Goal: Task Accomplishment & Management: Manage account settings

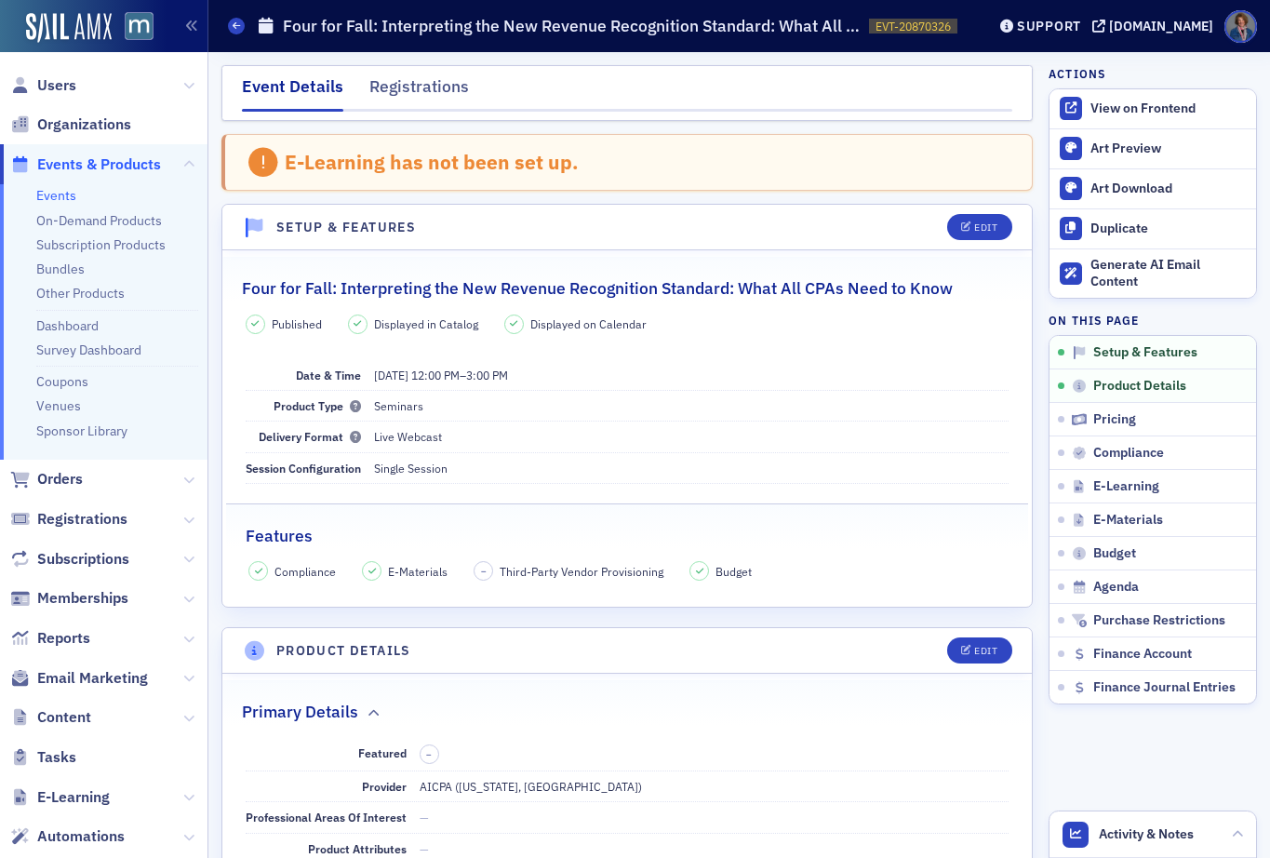
scroll to position [47, 0]
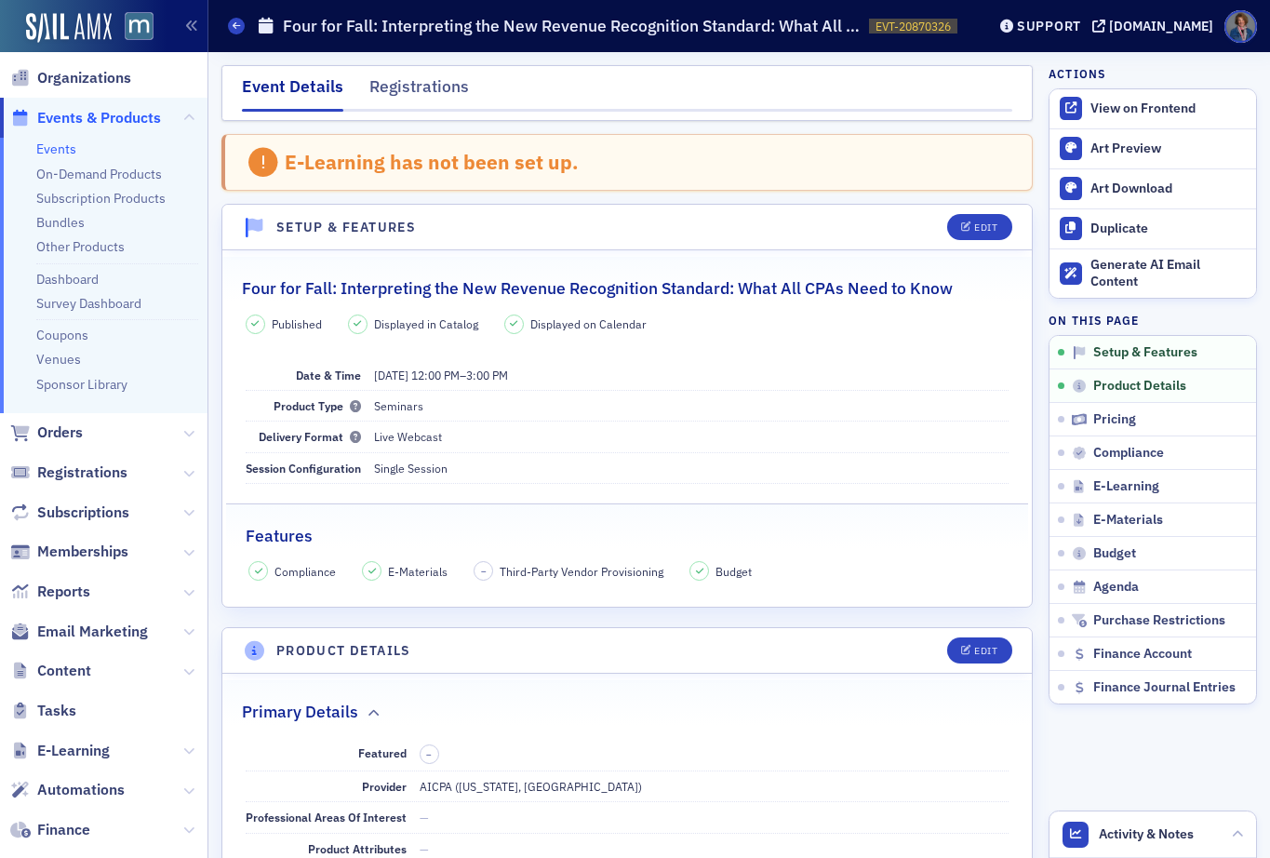
click at [51, 151] on link "Events" at bounding box center [56, 149] width 40 height 17
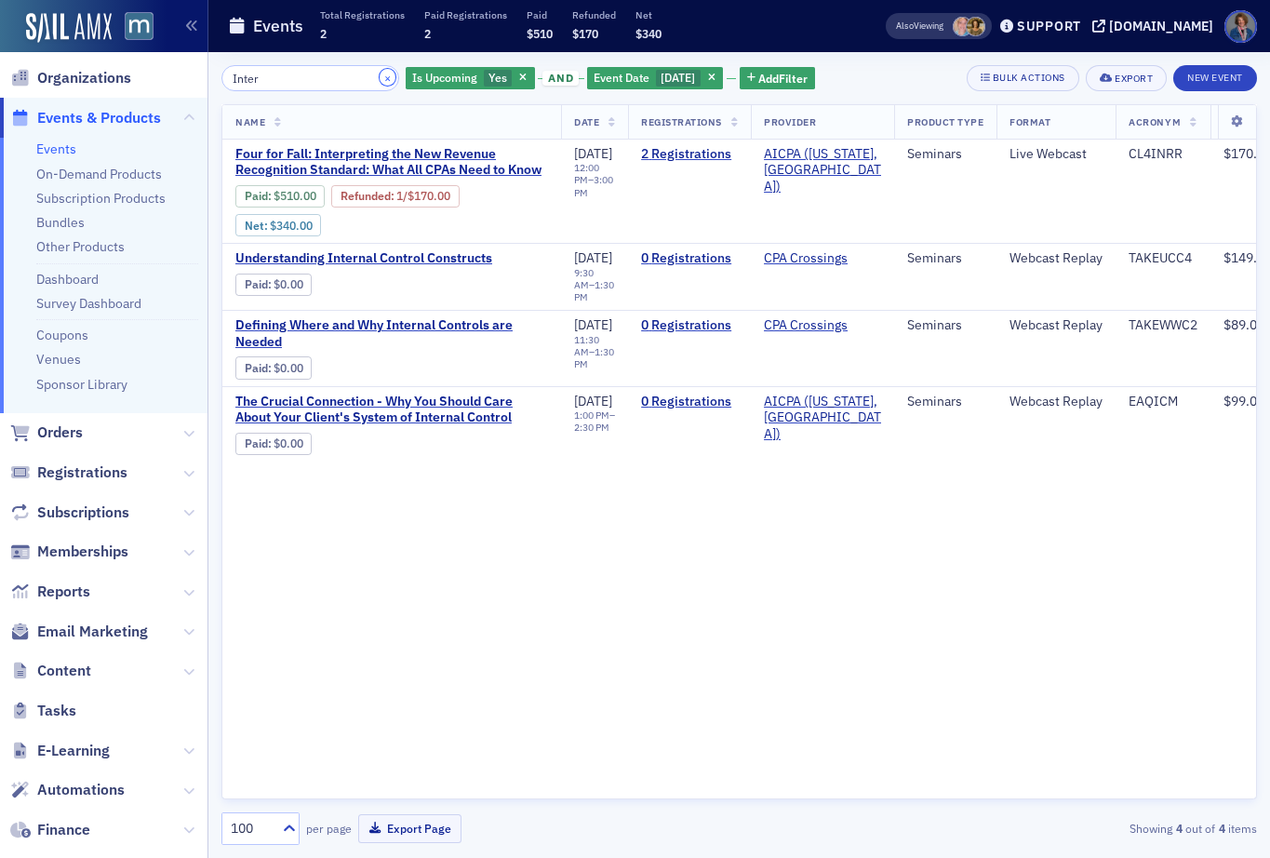
click at [380, 77] on button "×" at bounding box center [388, 77] width 17 height 17
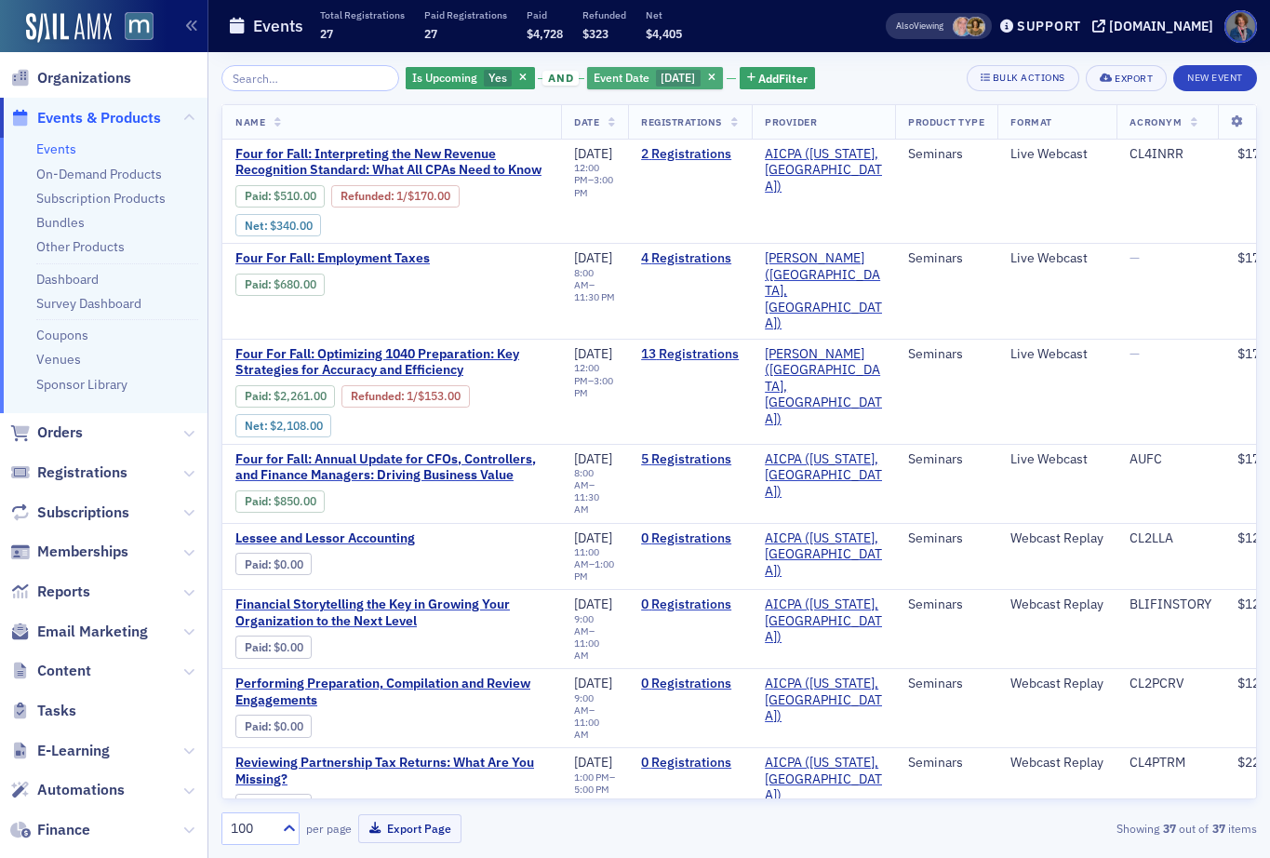
click at [661, 79] on span "[DATE]" at bounding box center [678, 77] width 34 height 15
select select "10"
select select "2025"
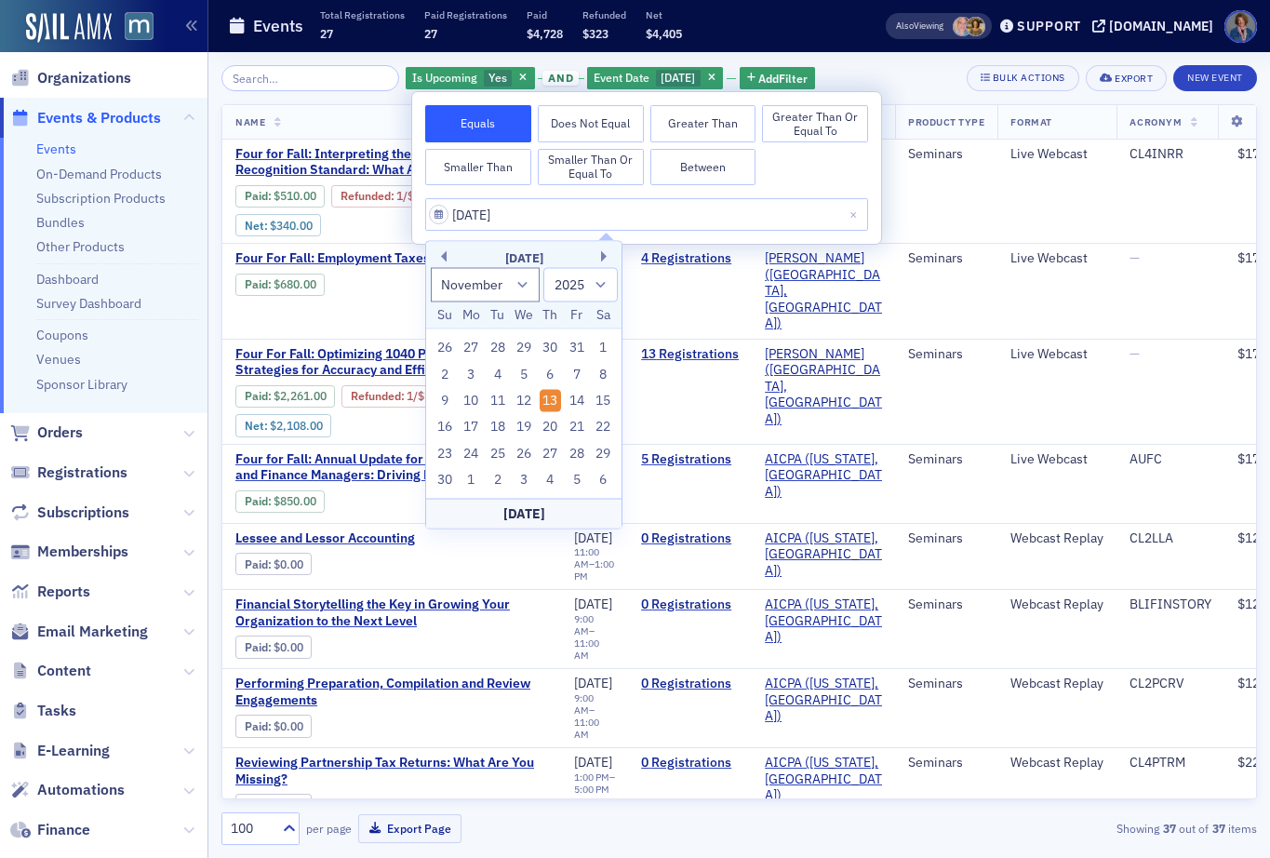
click at [499, 455] on div "25" at bounding box center [498, 453] width 22 height 22
type input "[DATE]"
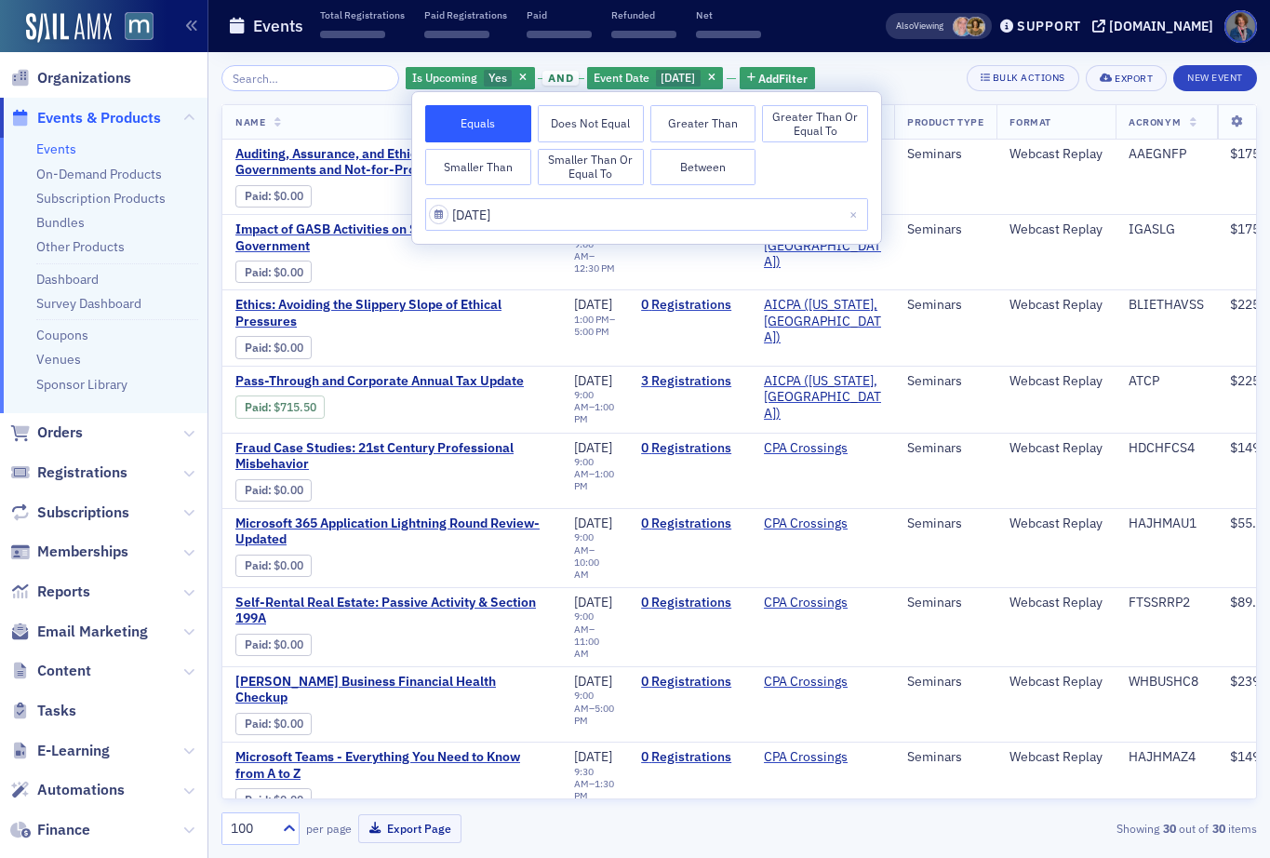
click at [882, 59] on div "Is Upcoming Yes and Event Date 11/25/2025 Add Filter Bulk Actions Export New Ev…" at bounding box center [739, 455] width 1036 height 806
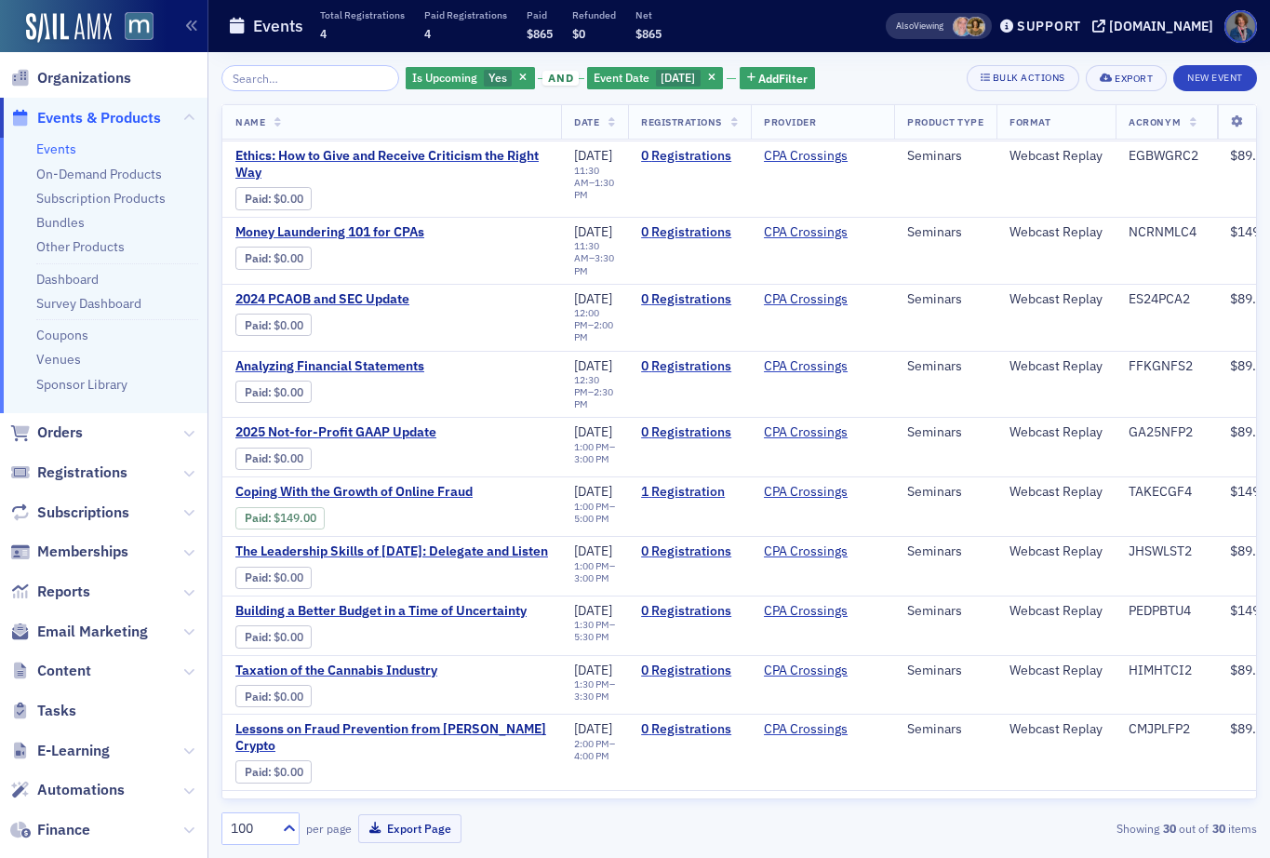
scroll to position [1331, 0]
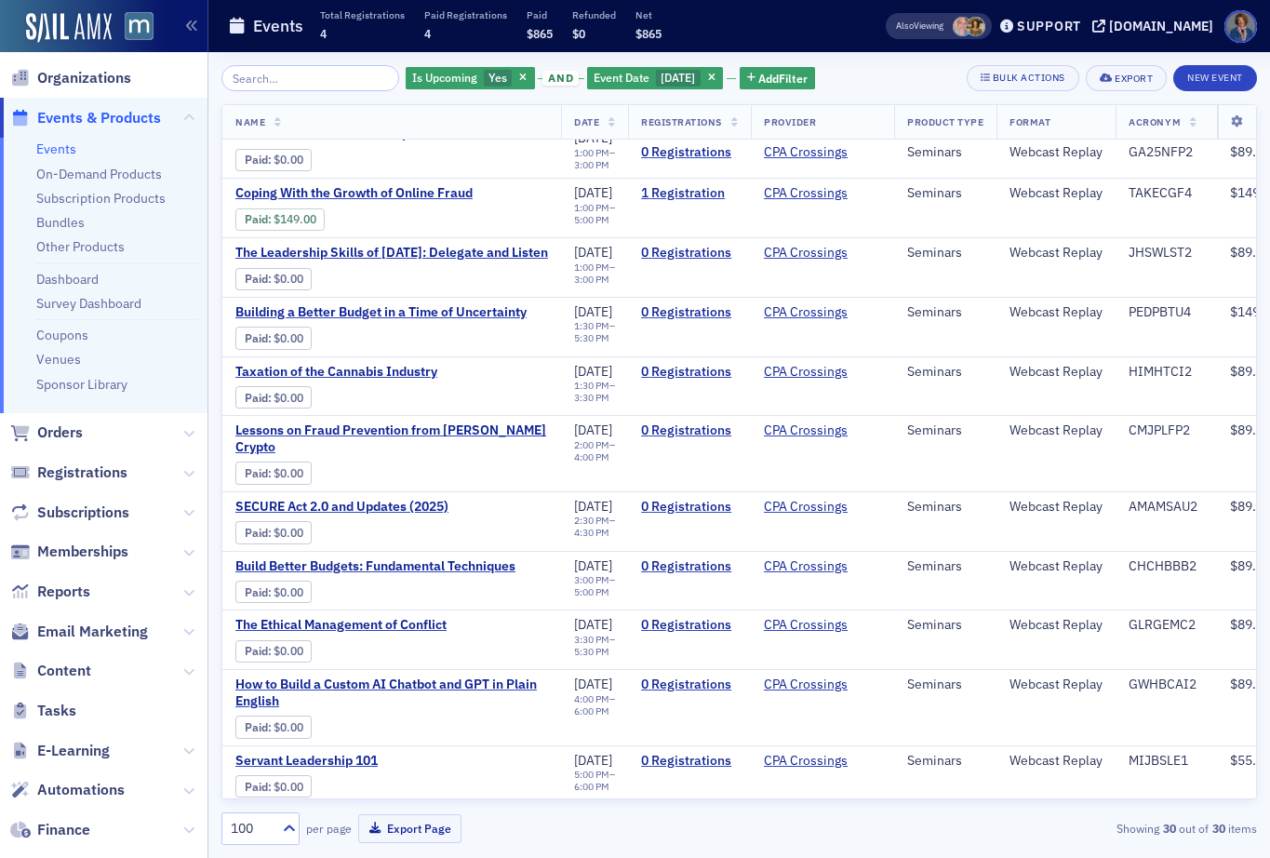
click at [377, 811] on span "[PERSON_NAME]’s A&A Update and Review" at bounding box center [391, 819] width 313 height 17
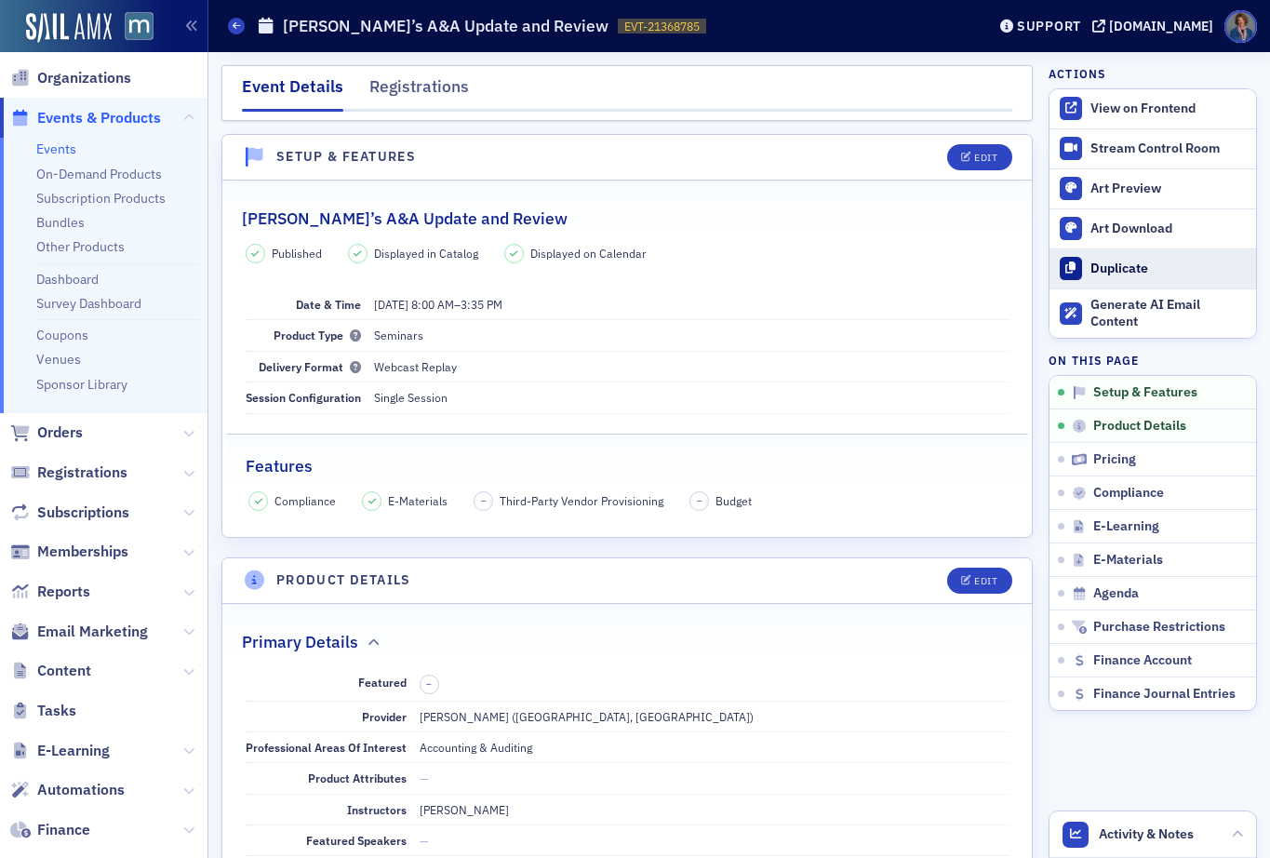
click at [1094, 271] on div "Duplicate" at bounding box center [1169, 269] width 156 height 17
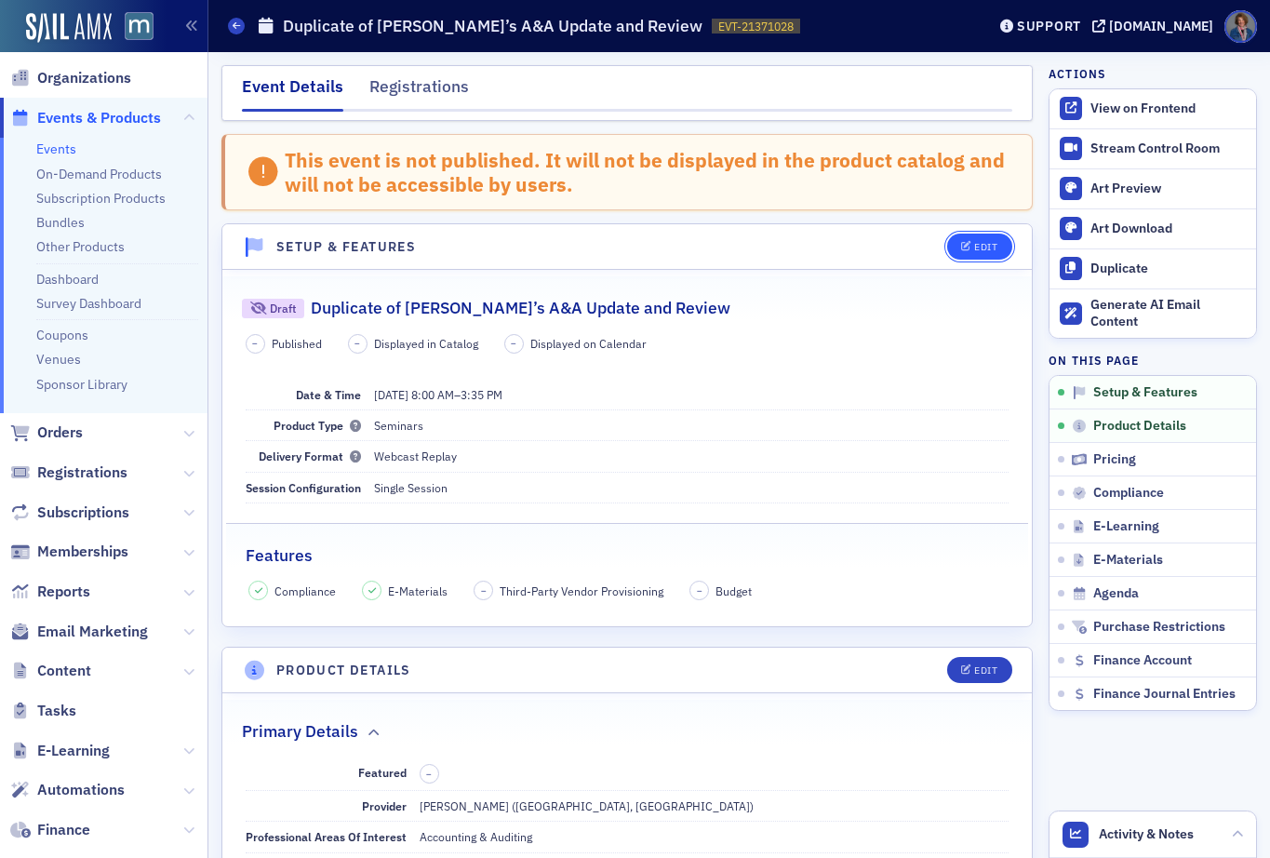
click at [968, 255] on button "Edit" at bounding box center [979, 247] width 64 height 26
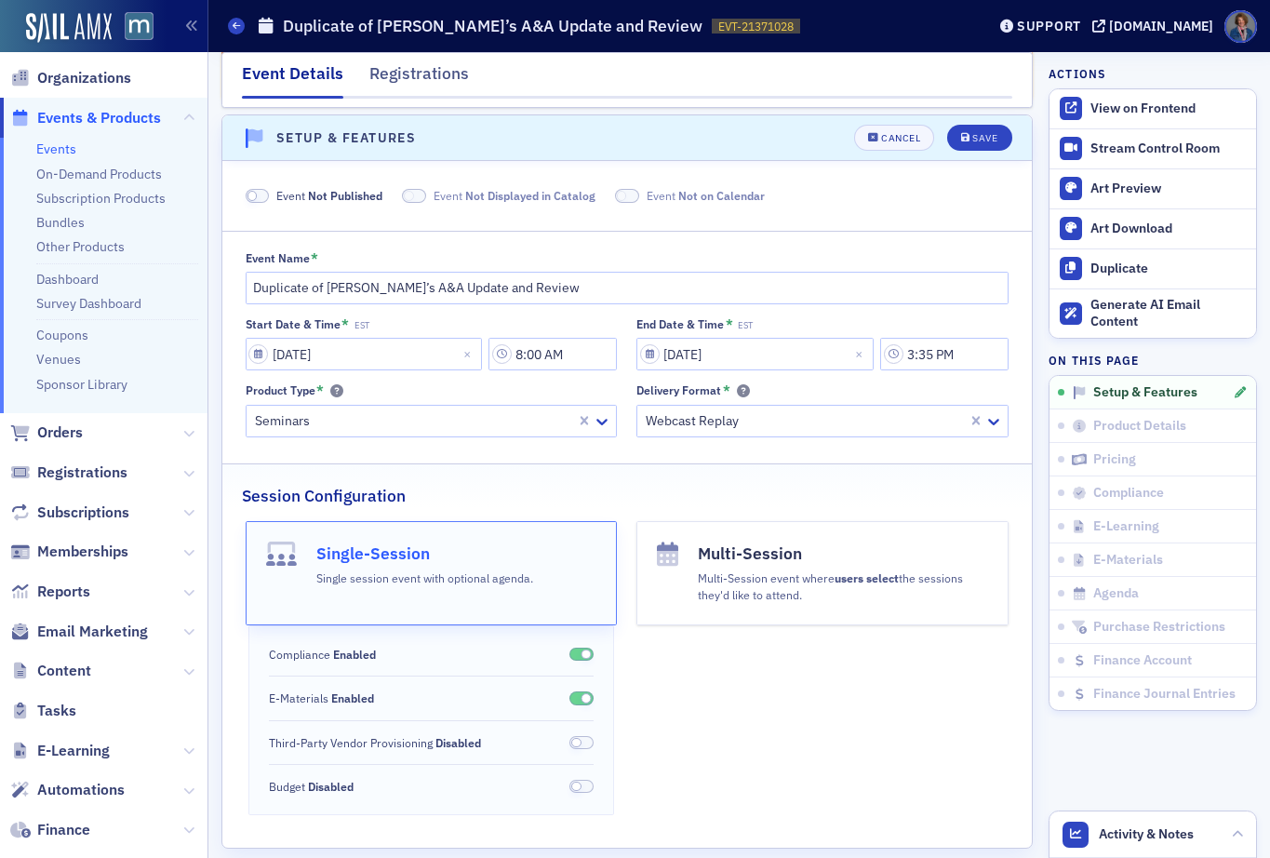
scroll to position [115, 0]
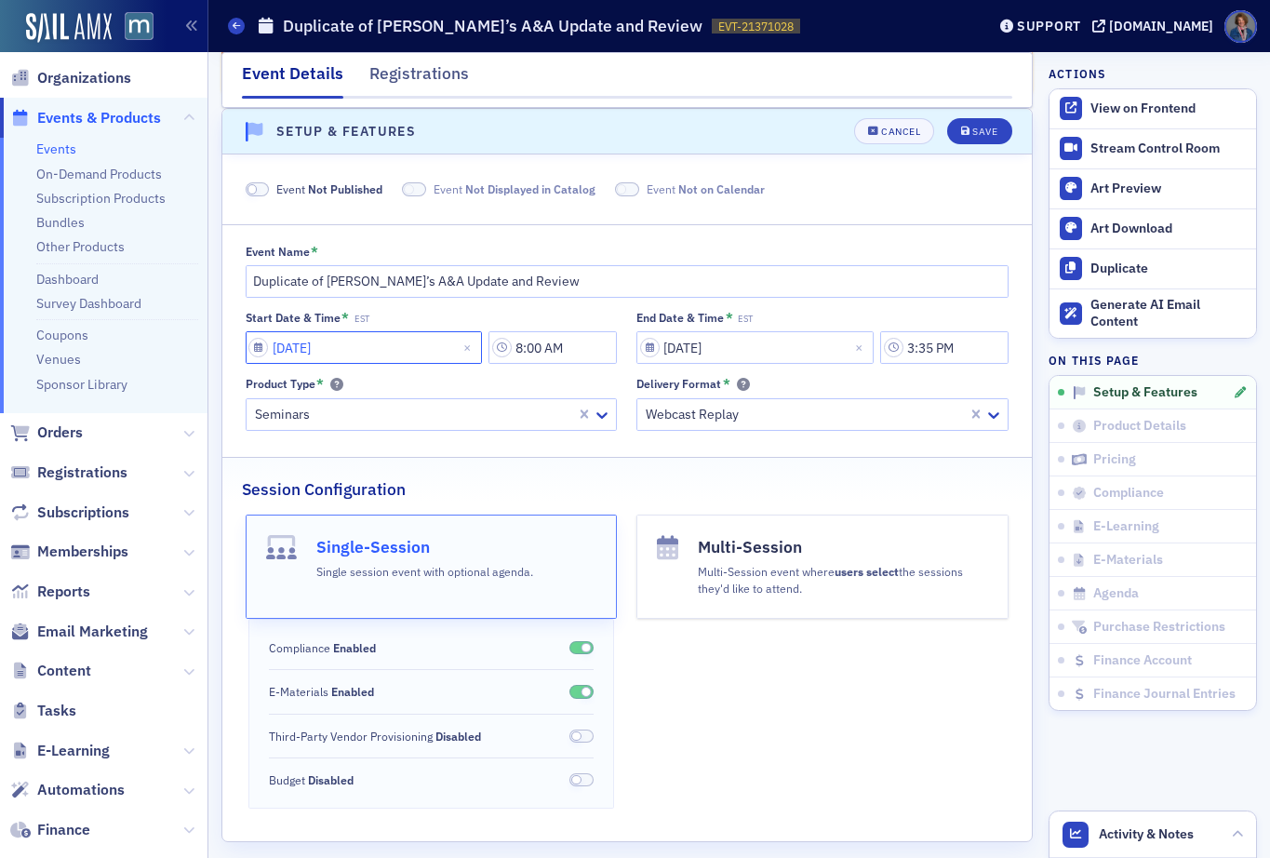
select select "10"
select select "2025"
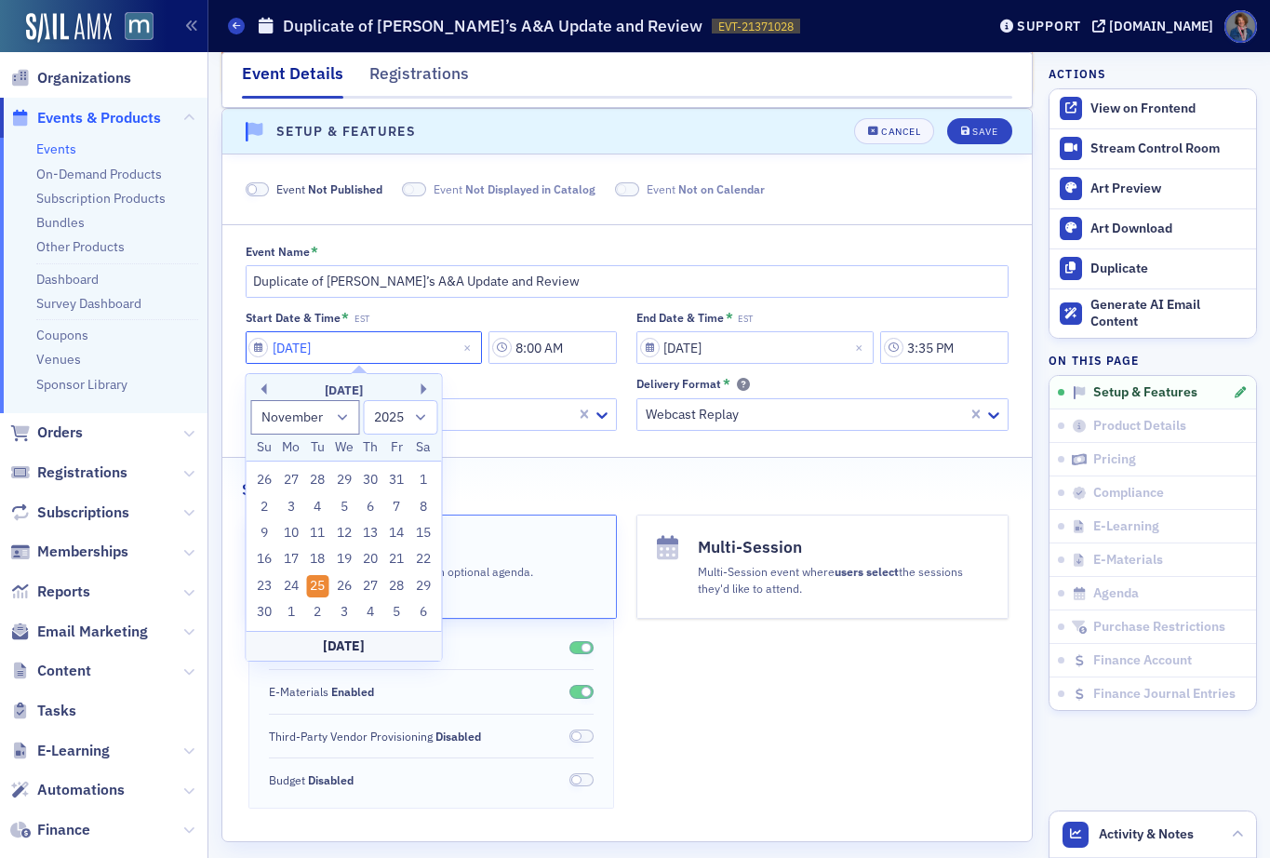
click at [360, 340] on input "[DATE]" at bounding box center [364, 347] width 237 height 33
click at [422, 390] on button "Next Month" at bounding box center [427, 388] width 11 height 11
select select "11"
click at [343, 533] on div "17" at bounding box center [344, 533] width 22 height 22
type input "[DATE]"
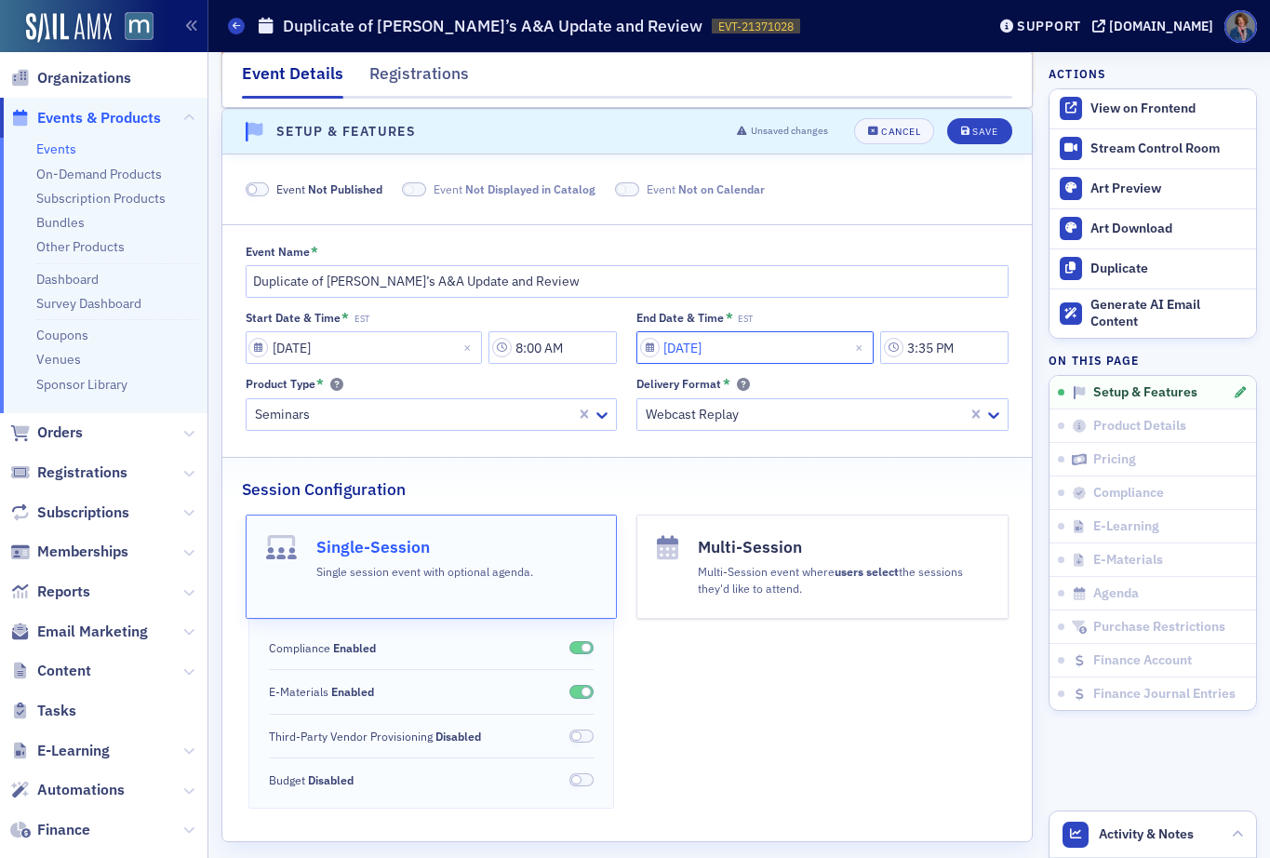
click at [715, 352] on input "[DATE]" at bounding box center [755, 347] width 237 height 33
select select "10"
select select "2025"
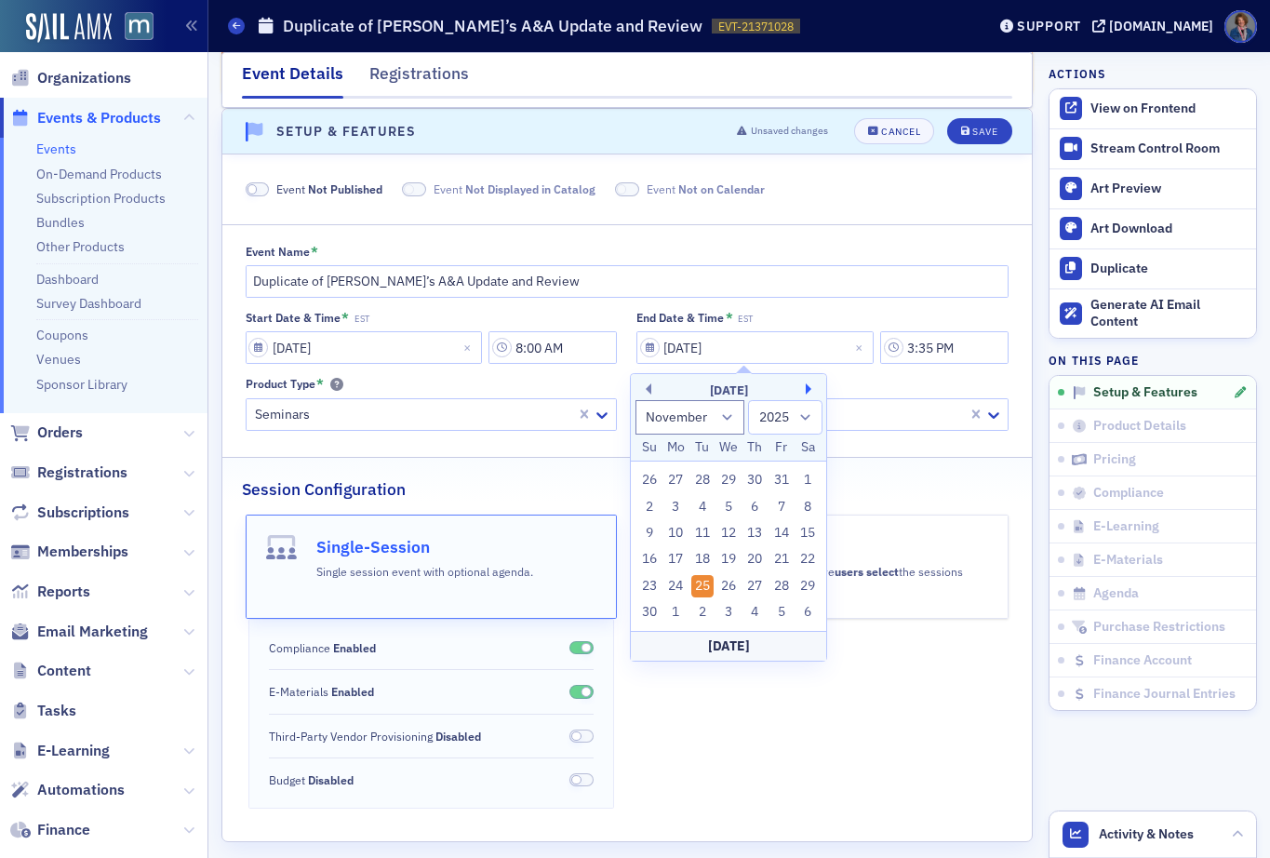
click at [806, 385] on button "Next Month" at bounding box center [811, 388] width 11 height 11
select select "11"
click at [731, 534] on div "17" at bounding box center [728, 533] width 22 height 22
type input "[DATE]"
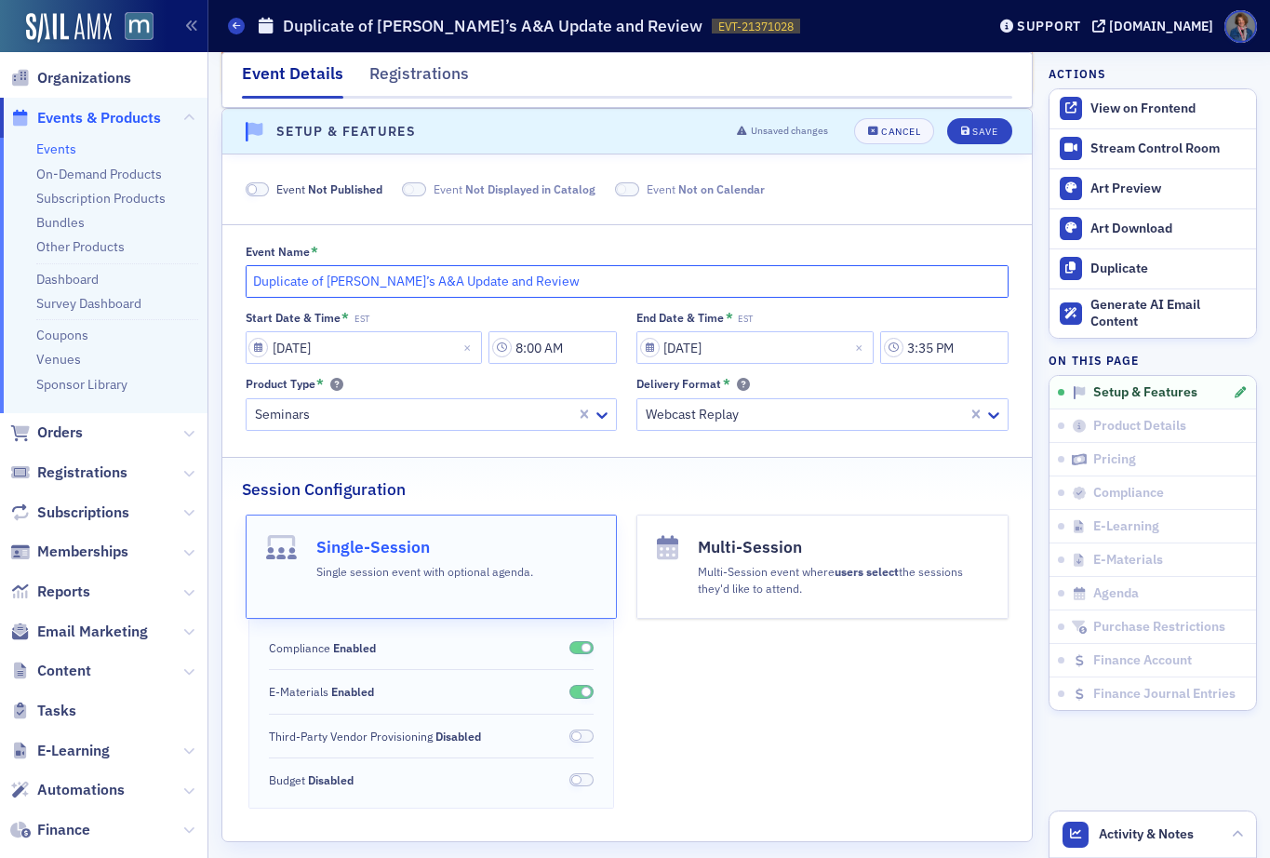
drag, startPoint x: 327, startPoint y: 277, endPoint x: 233, endPoint y: 276, distance: 94.0
click at [234, 277] on div "Event Name * Duplicate of Jeff Sailor’s A&A Update and Review Start Date & Time…" at bounding box center [627, 338] width 810 height 186
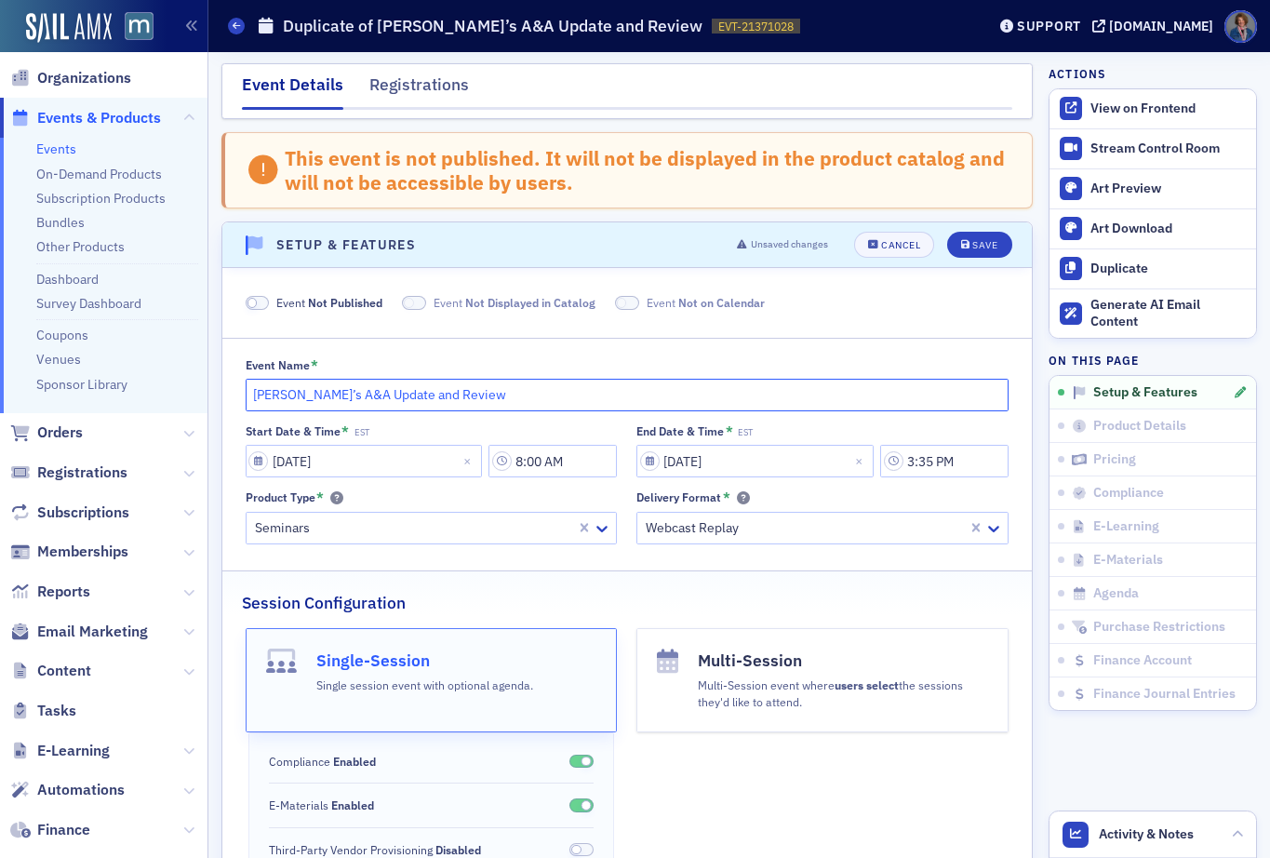
scroll to position [0, 0]
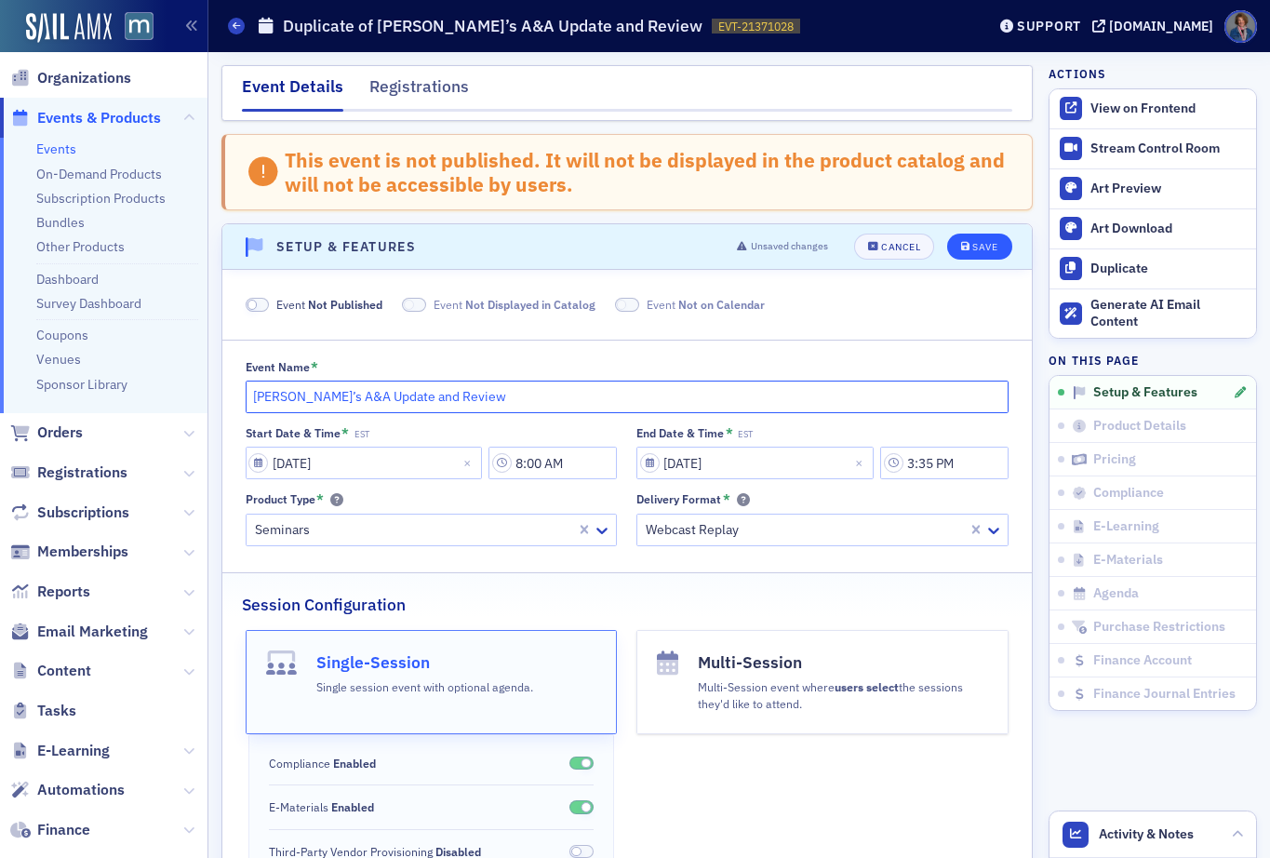
type input "[PERSON_NAME]’s A&A Update and Review"
click at [972, 249] on div "Save" at bounding box center [984, 247] width 25 height 10
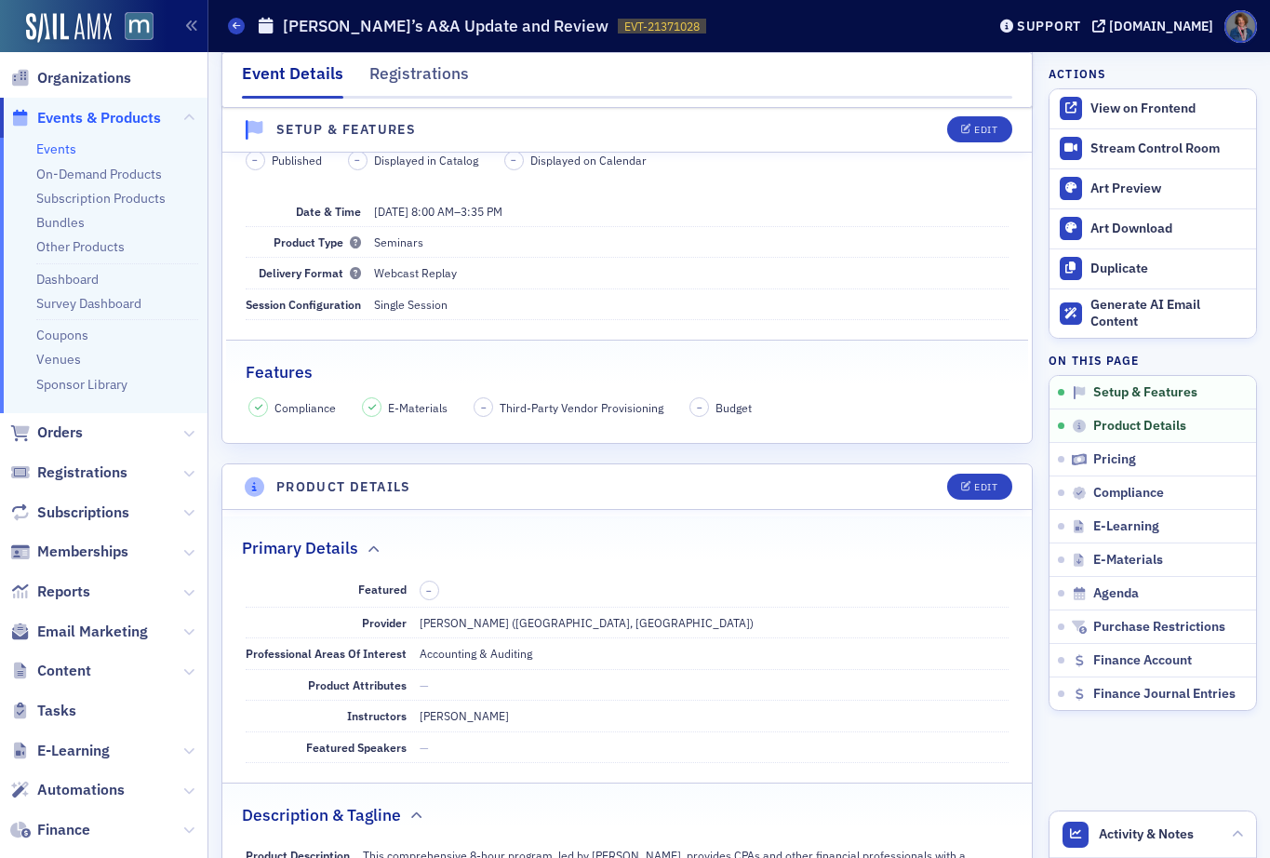
scroll to position [203, 0]
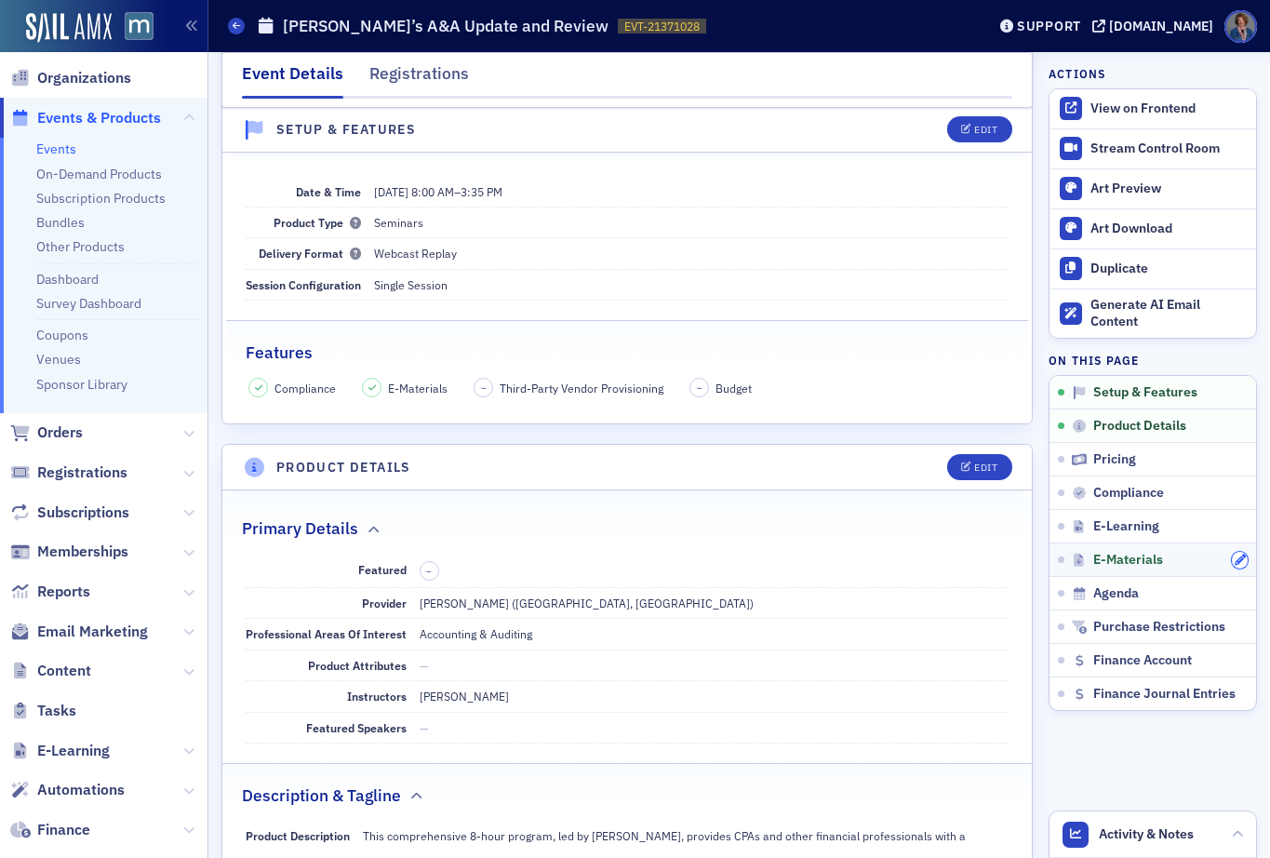
click at [1235, 564] on icon "button" at bounding box center [1240, 560] width 11 height 11
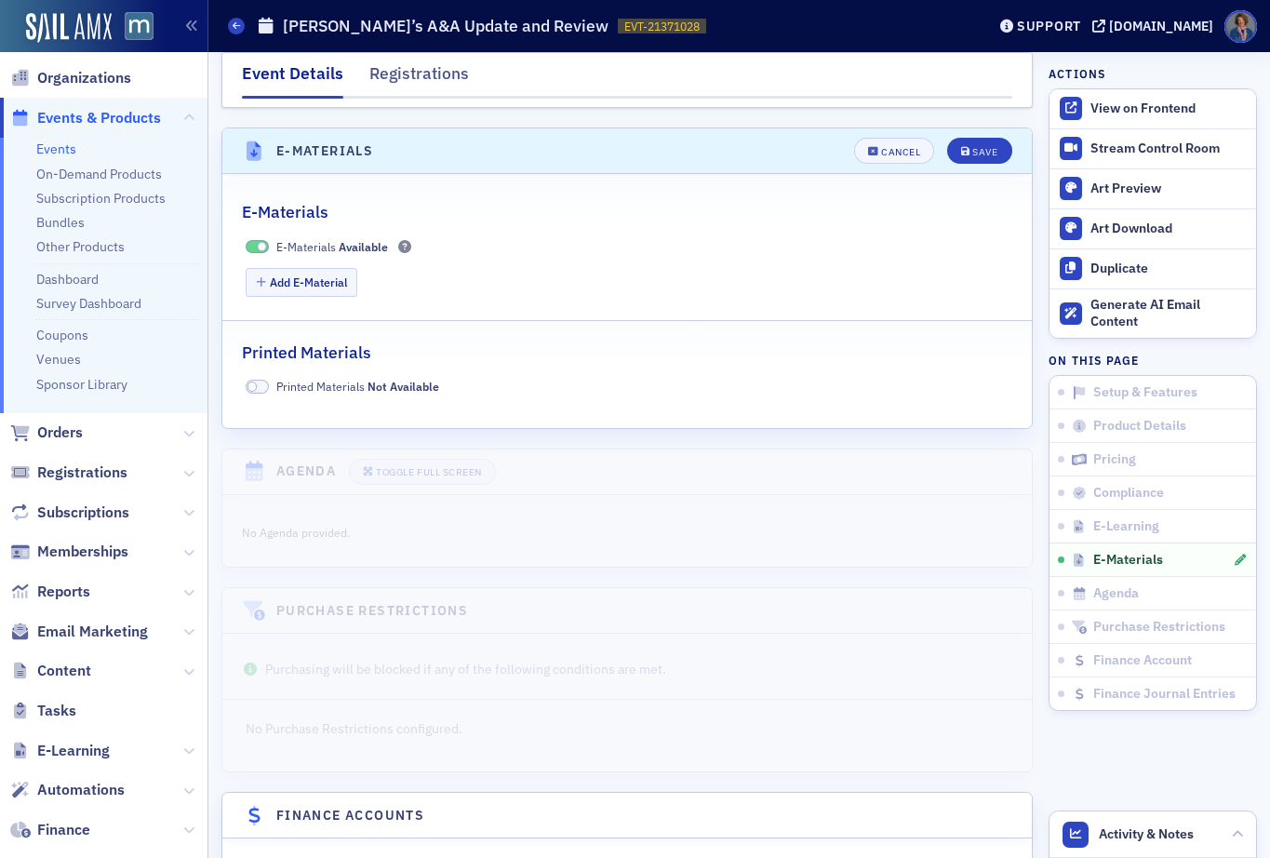
scroll to position [2921, 0]
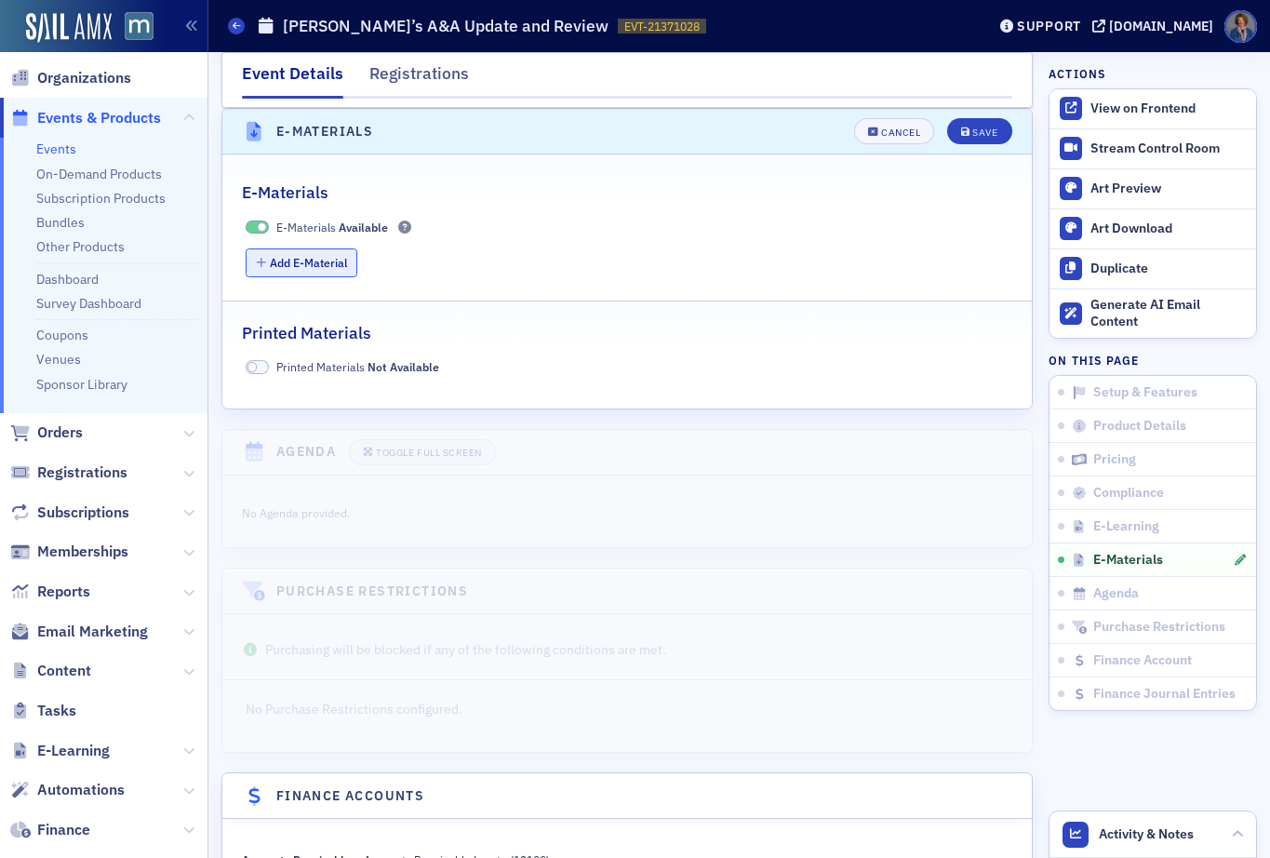
click at [288, 256] on button "Add E-Material" at bounding box center [302, 262] width 113 height 29
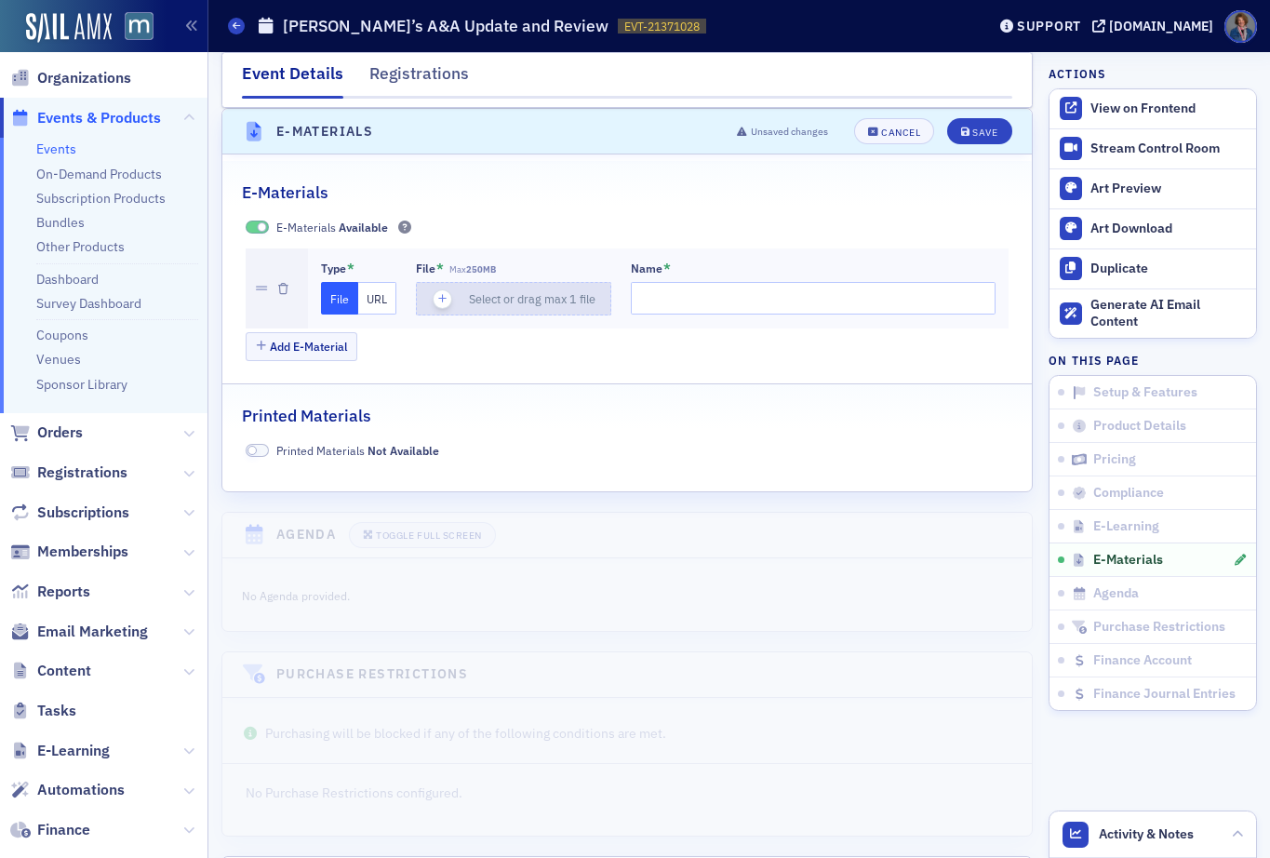
click at [439, 297] on icon "button" at bounding box center [443, 298] width 17 height 17
type input "Jeff Sailor's A&A Update and Review 2025Workbook"
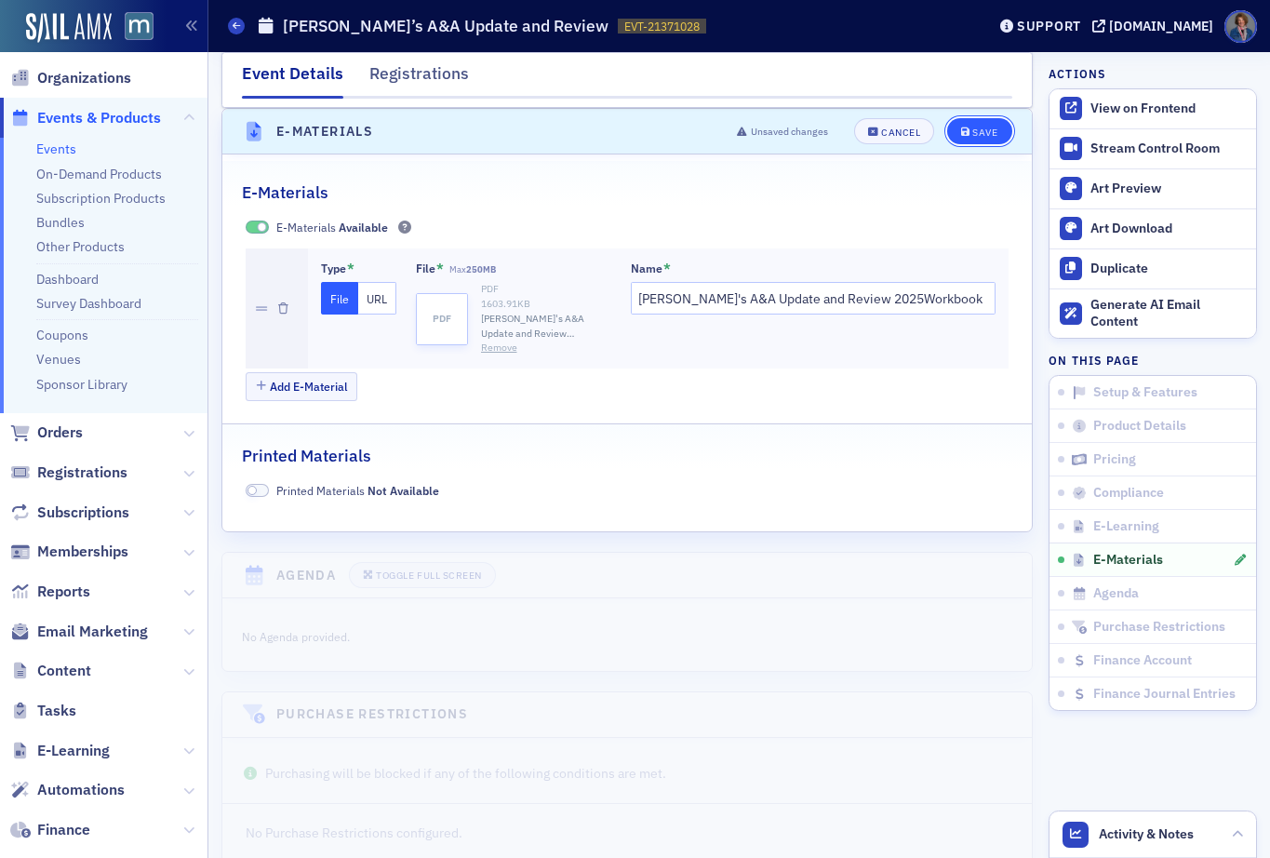
click at [973, 136] on div "Save" at bounding box center [984, 132] width 25 height 10
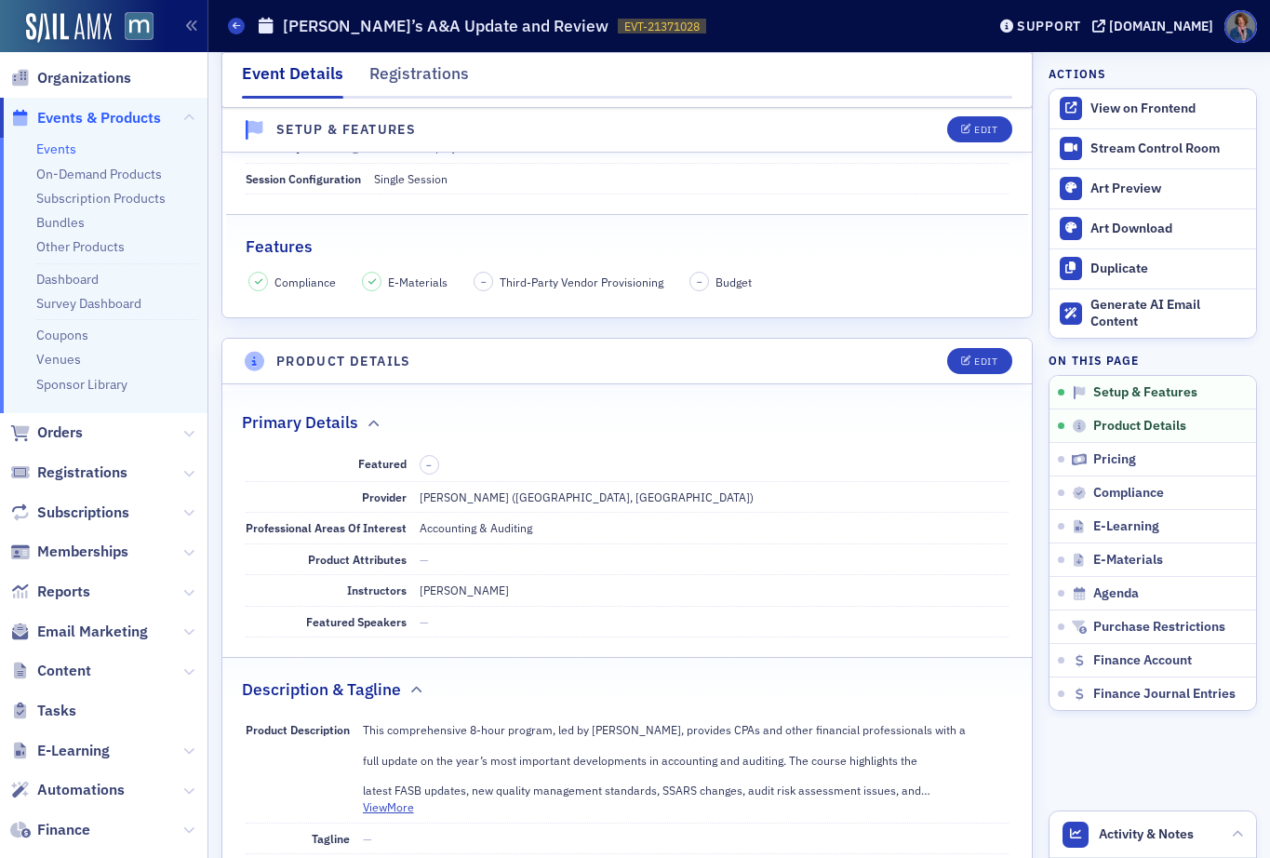
scroll to position [0, 0]
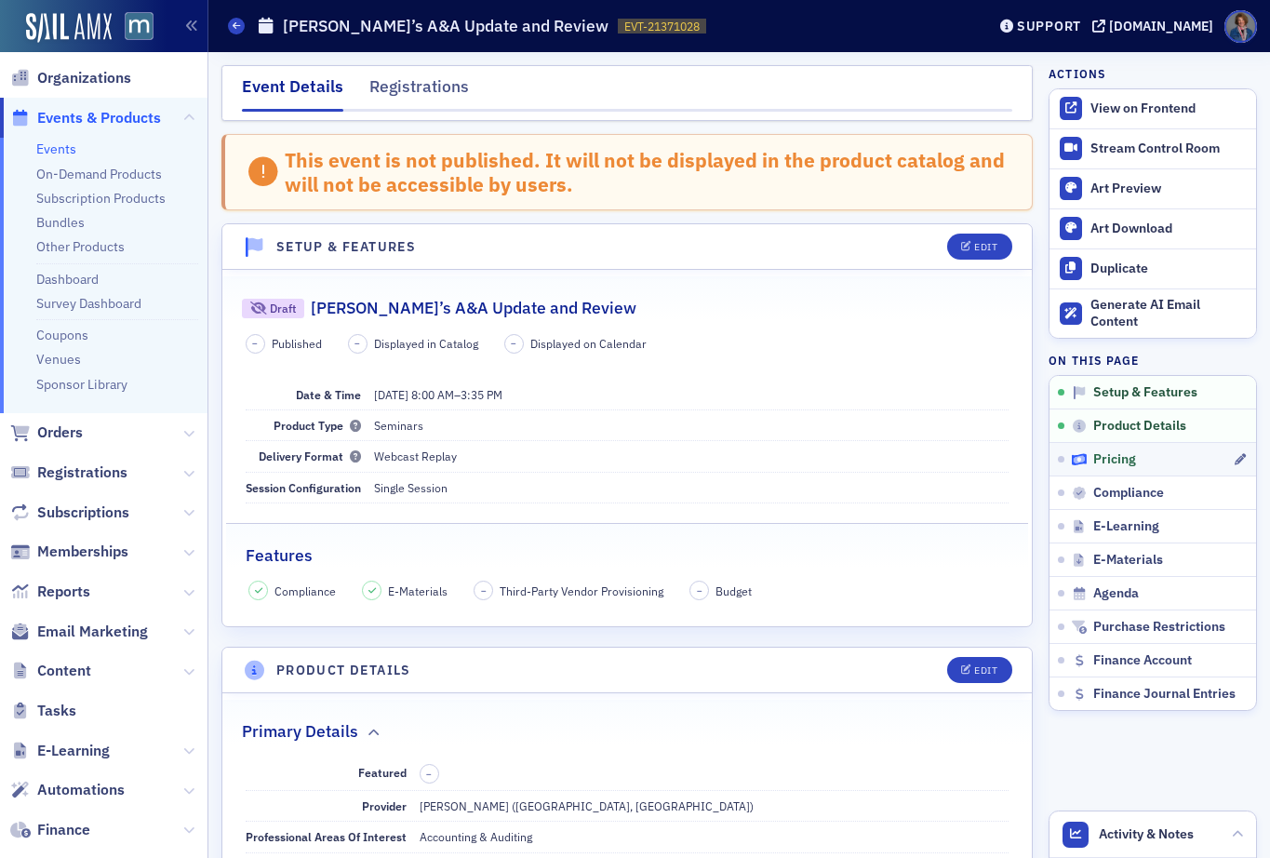
click at [1101, 464] on span "Pricing" at bounding box center [1114, 459] width 43 height 17
click at [974, 251] on div "Edit" at bounding box center [985, 247] width 23 height 10
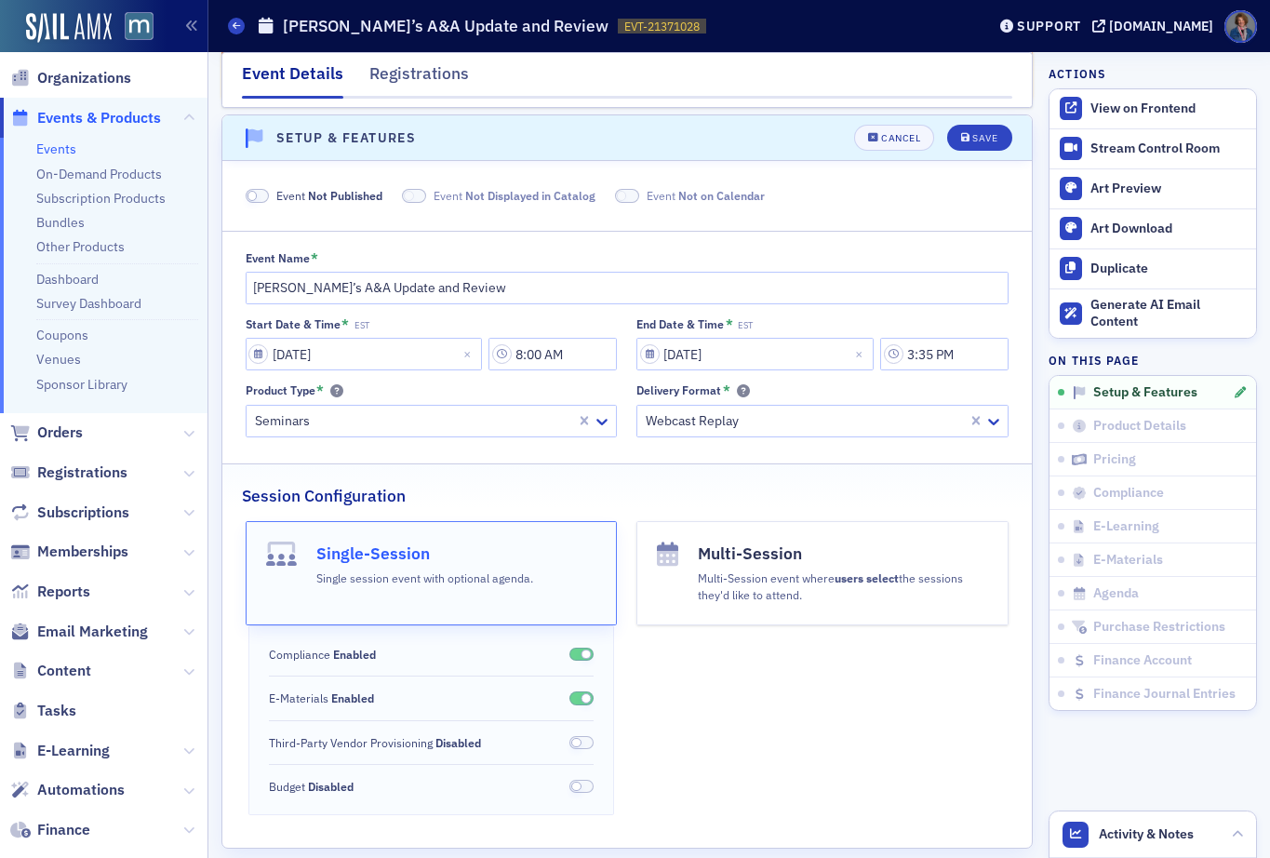
scroll to position [115, 0]
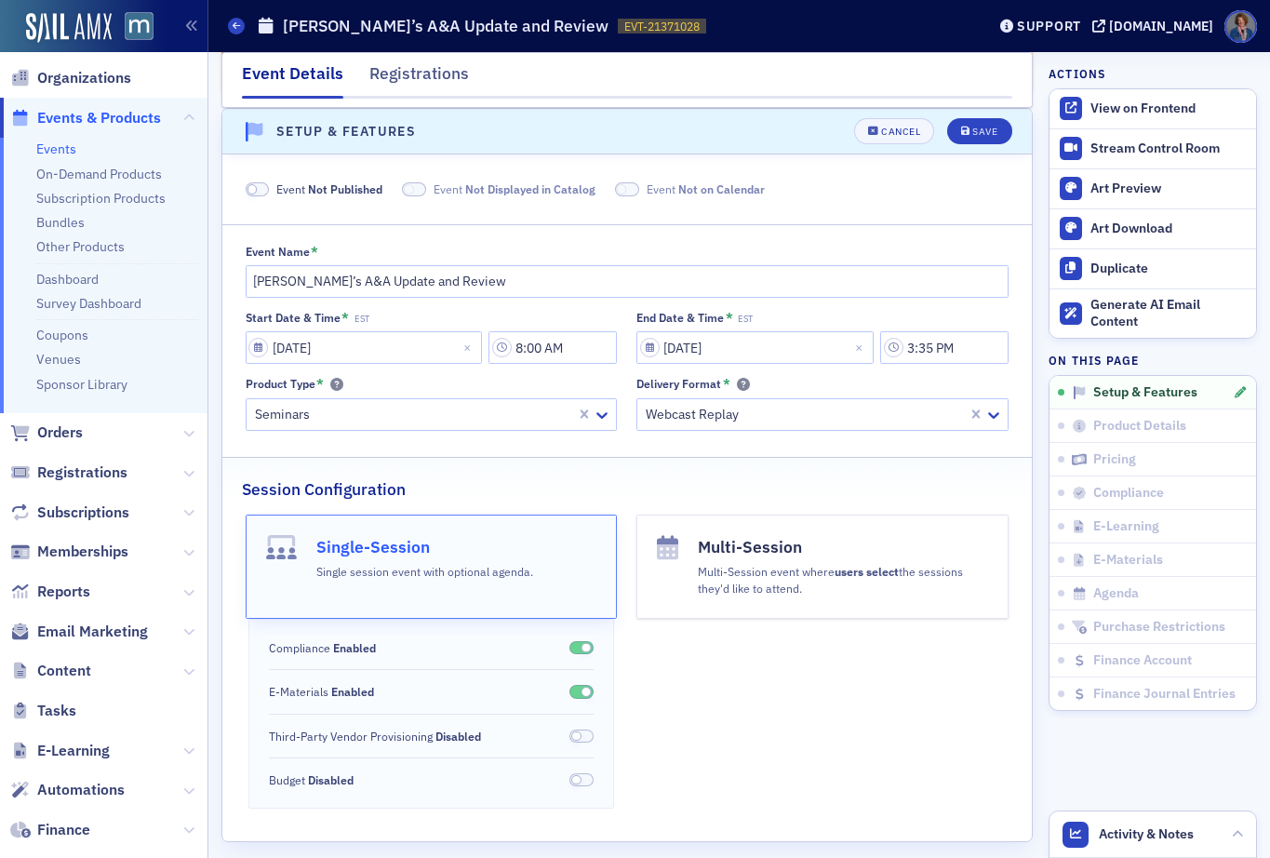
drag, startPoint x: 268, startPoint y: 185, endPoint x: 350, endPoint y: 206, distance: 84.4
click at [268, 186] on span at bounding box center [258, 189] width 24 height 14
click at [972, 134] on div "Save" at bounding box center [984, 132] width 25 height 10
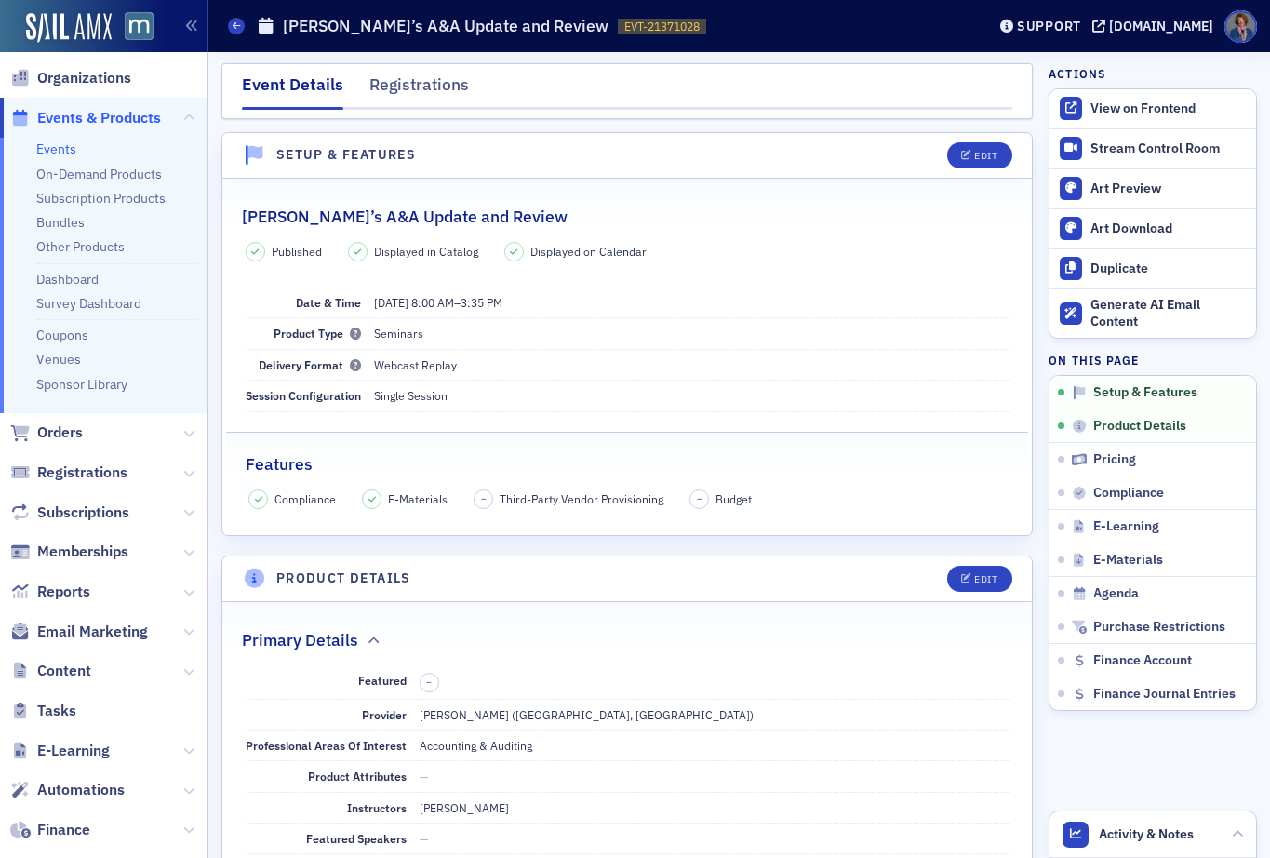
scroll to position [0, 0]
click at [1103, 266] on div "Duplicate" at bounding box center [1169, 269] width 156 height 17
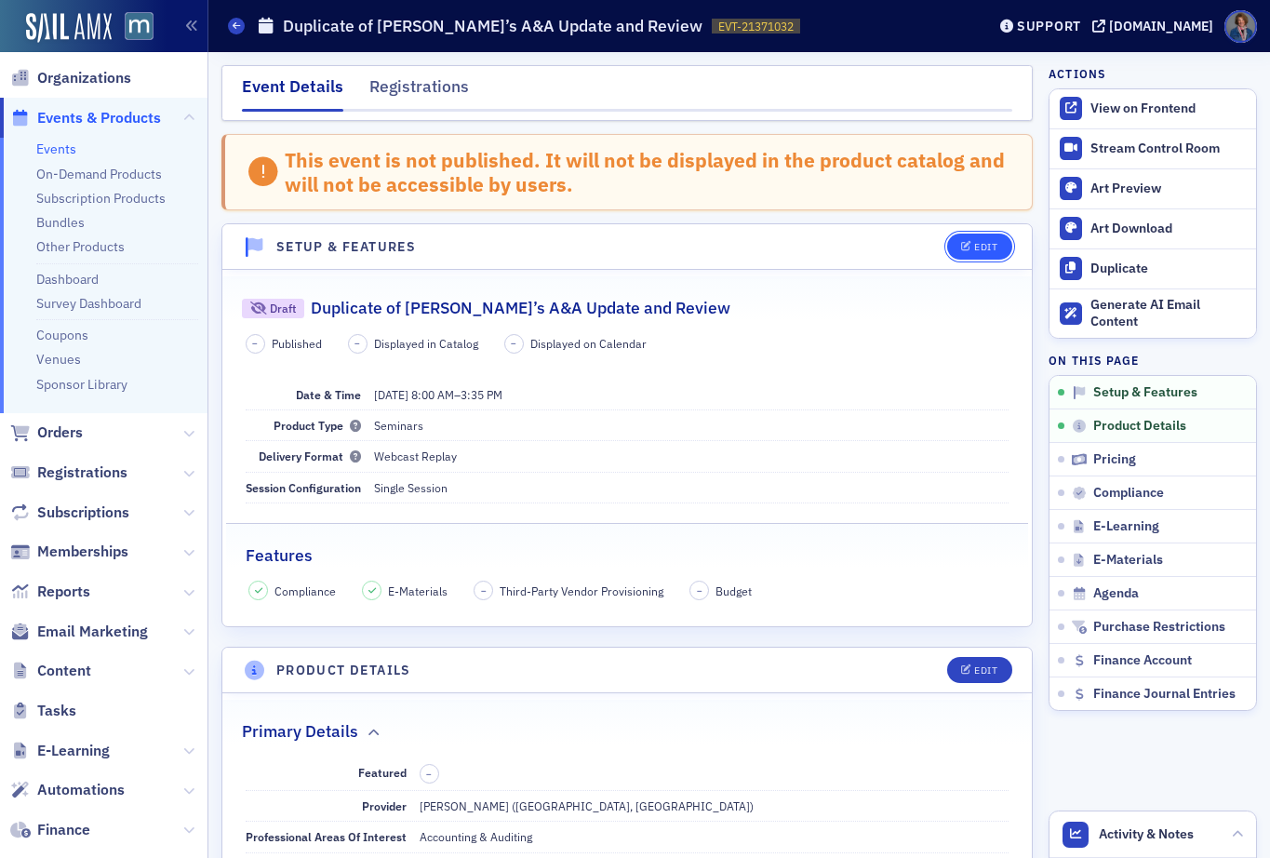
click at [974, 250] on div "Edit" at bounding box center [985, 247] width 23 height 10
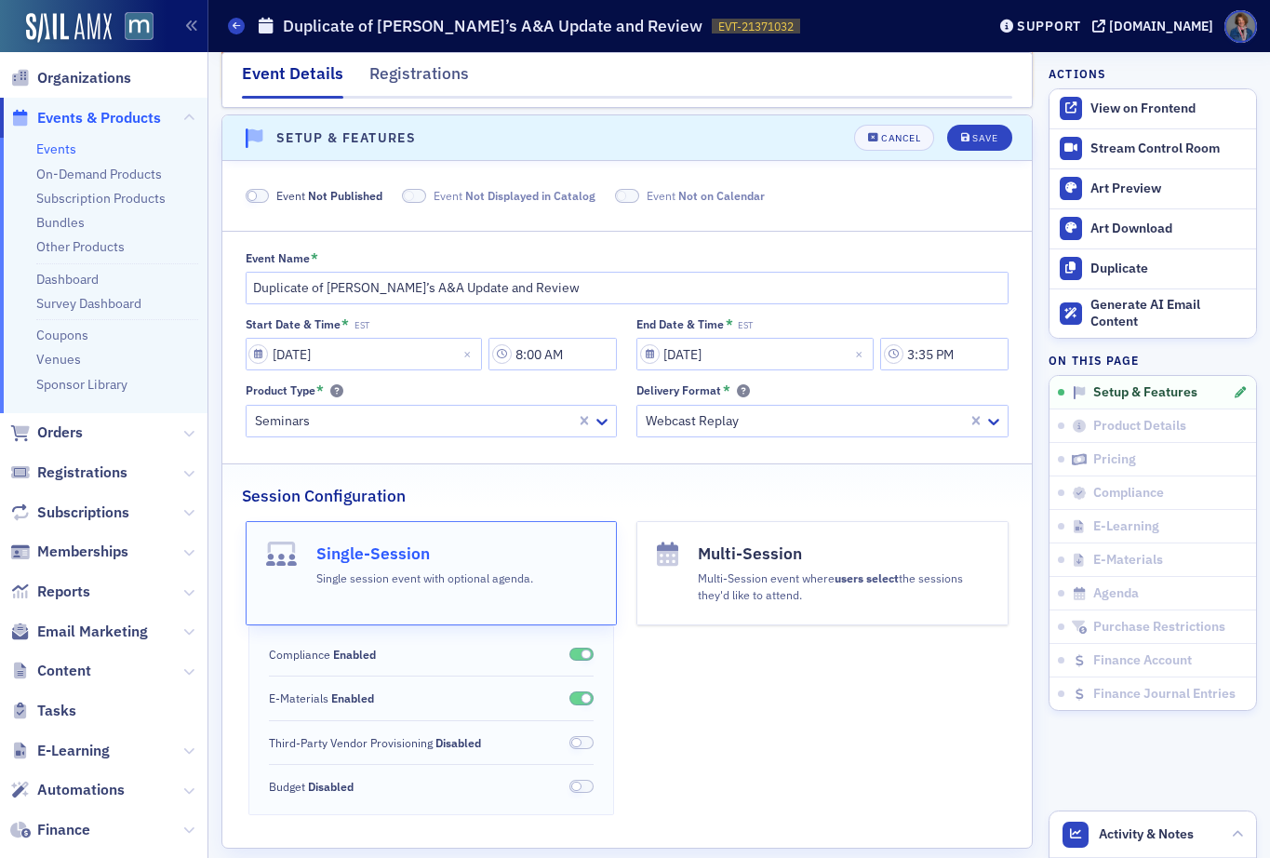
scroll to position [115, 0]
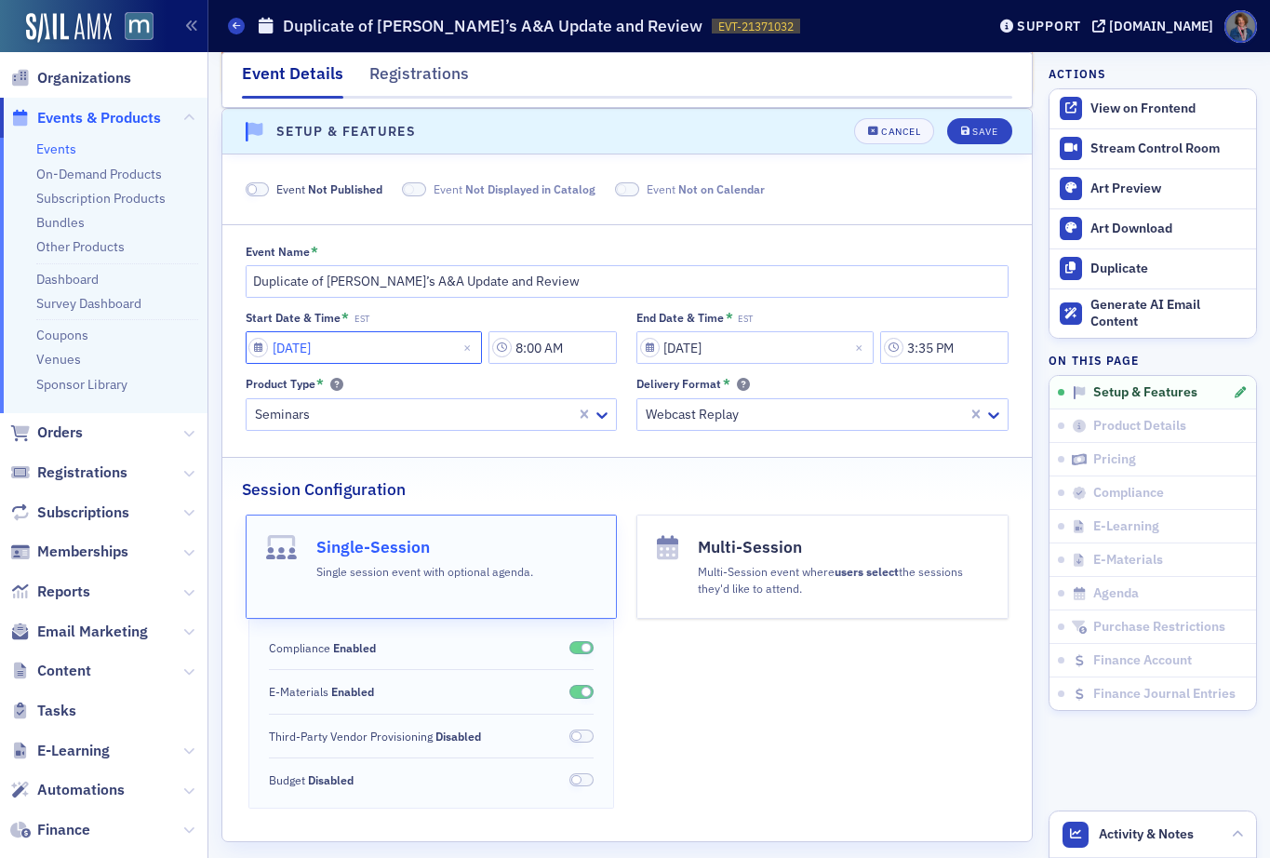
select select "11"
select select "2025"
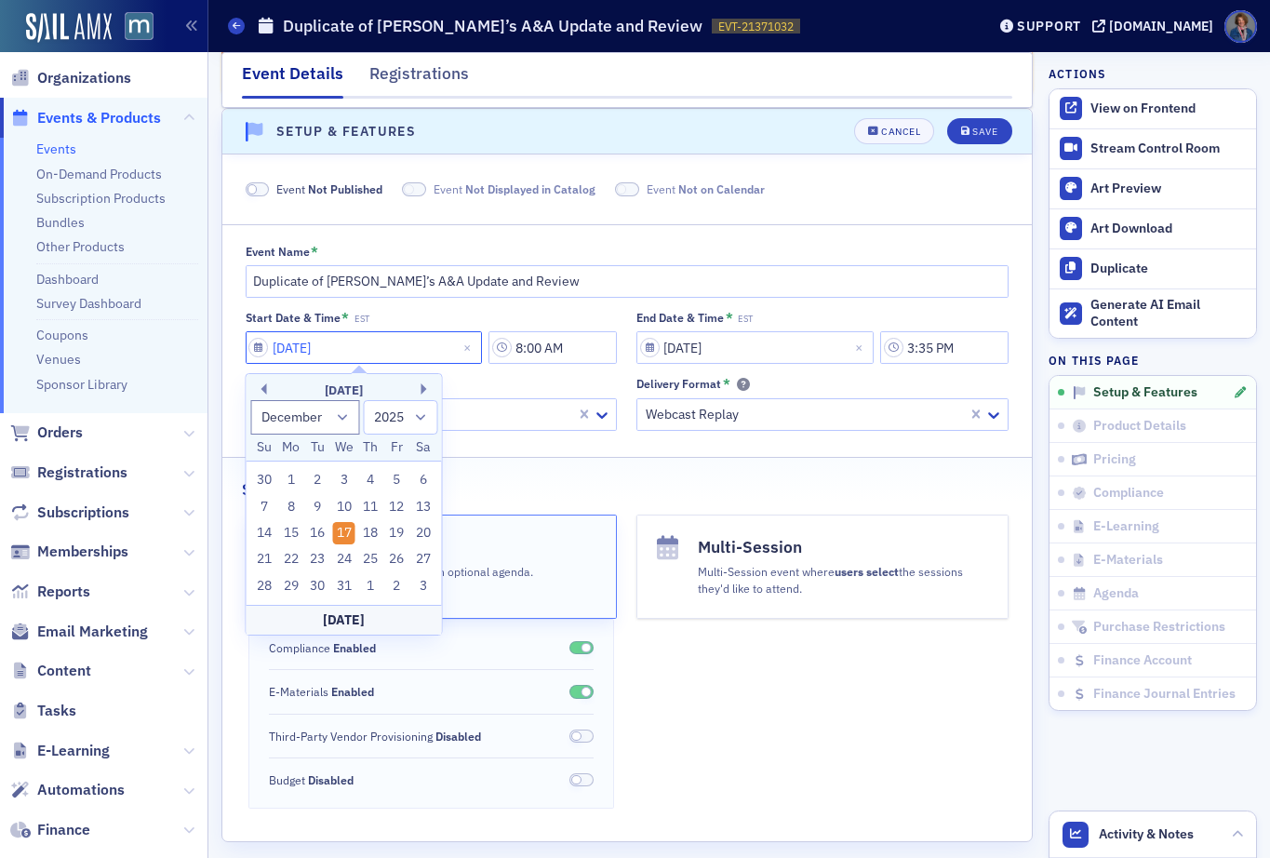
click at [373, 340] on input "[DATE]" at bounding box center [364, 347] width 237 height 33
click at [426, 387] on button "Next Month" at bounding box center [427, 388] width 11 height 11
select select "0"
select select "2026"
click at [319, 508] on div "6" at bounding box center [317, 507] width 22 height 22
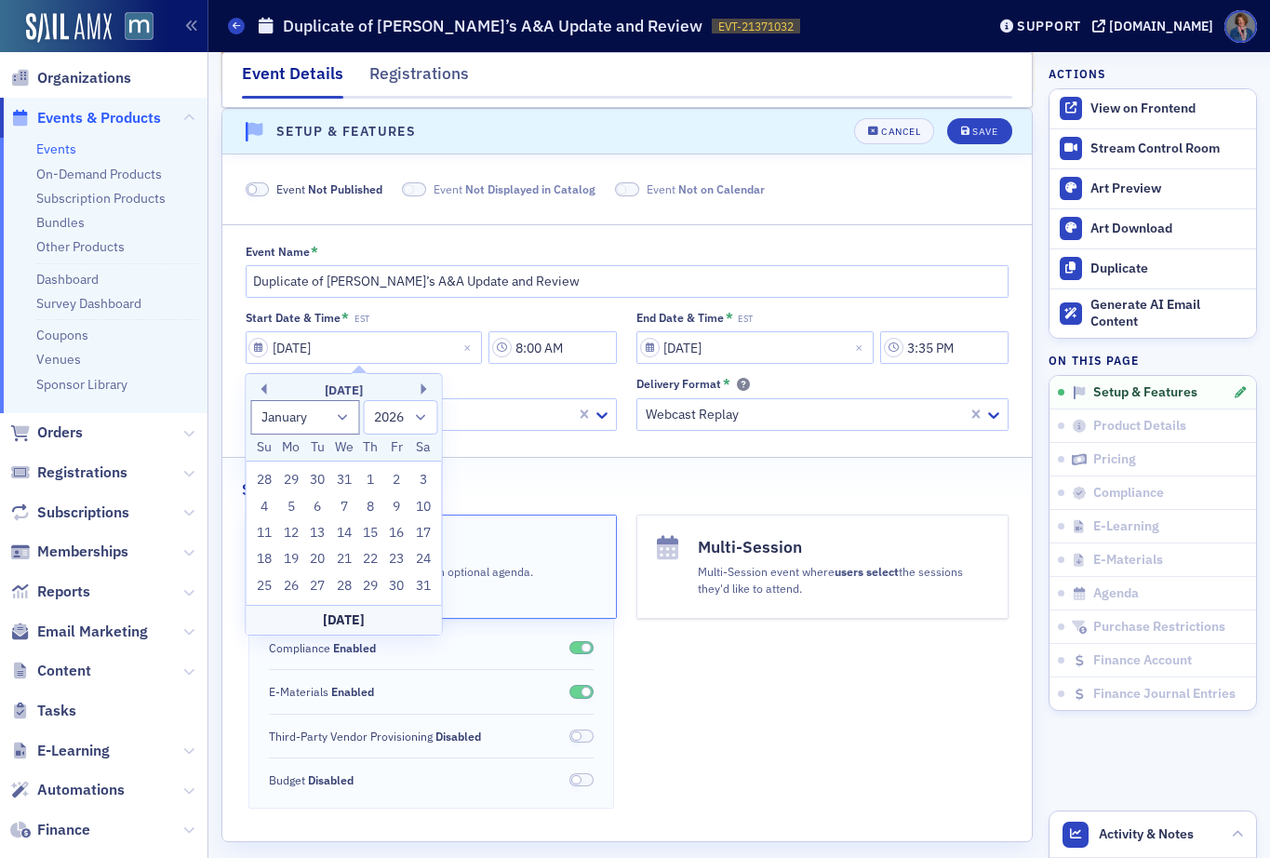
type input "01/06/2026"
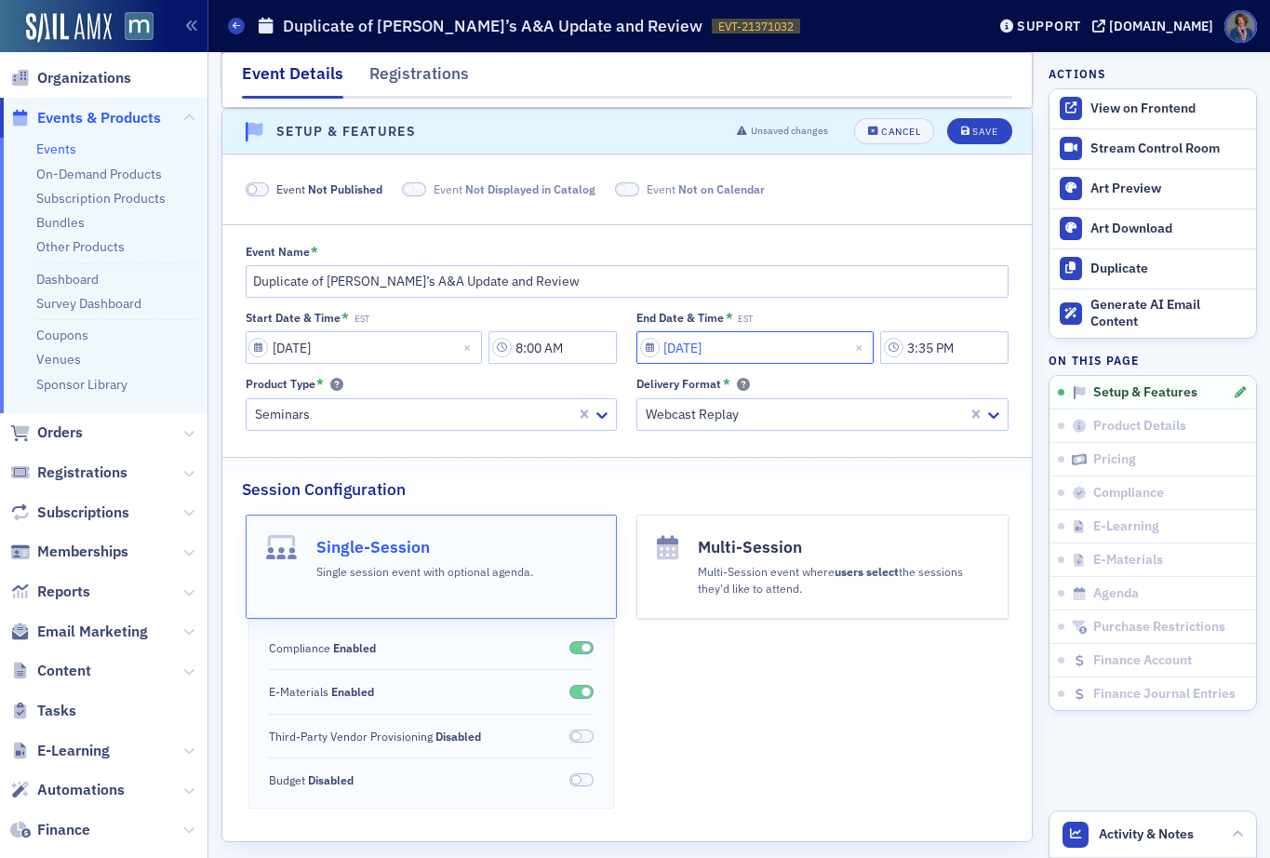
select select "11"
select select "2025"
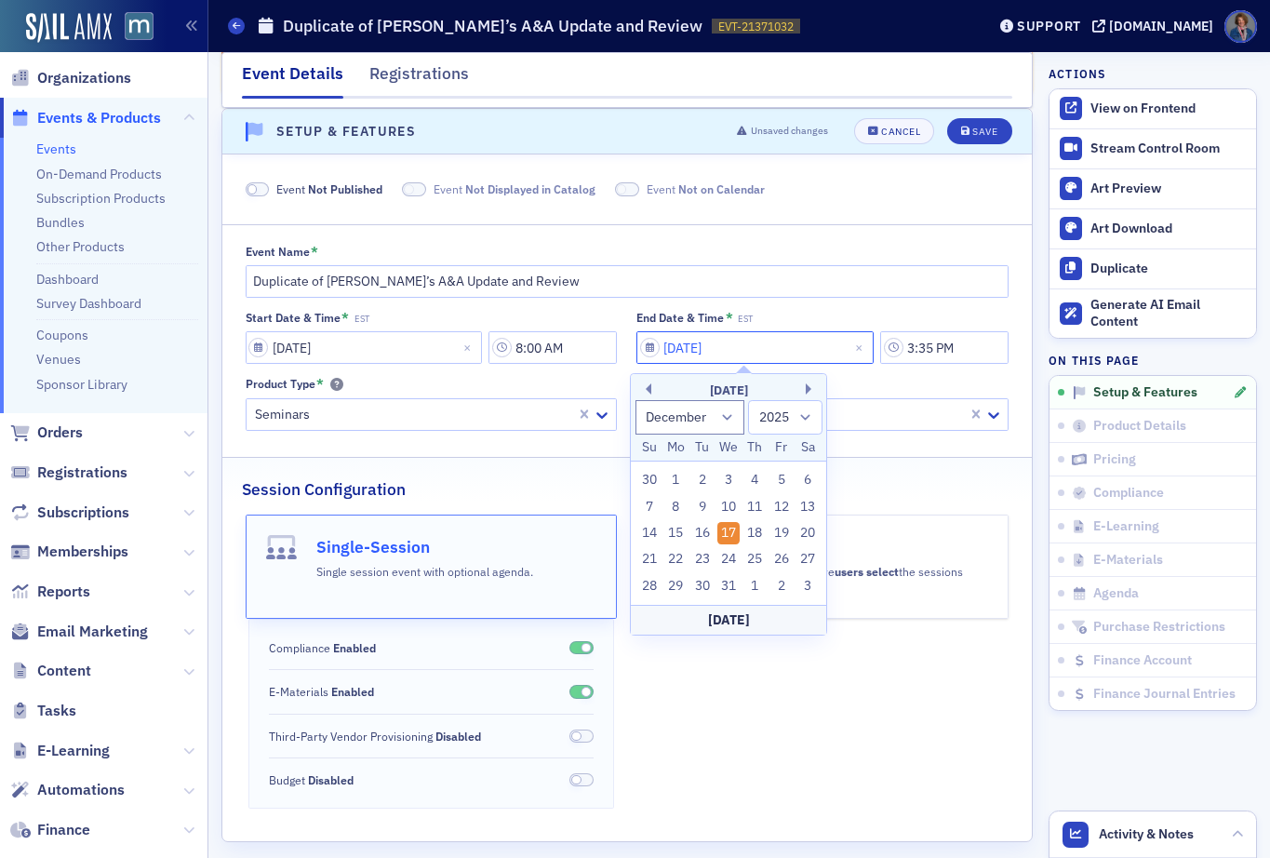
click at [718, 346] on input "[DATE]" at bounding box center [755, 347] width 237 height 33
click at [810, 388] on button "Next Month" at bounding box center [811, 388] width 11 height 11
select select "0"
select select "2026"
click at [704, 506] on div "6" at bounding box center [702, 507] width 22 height 22
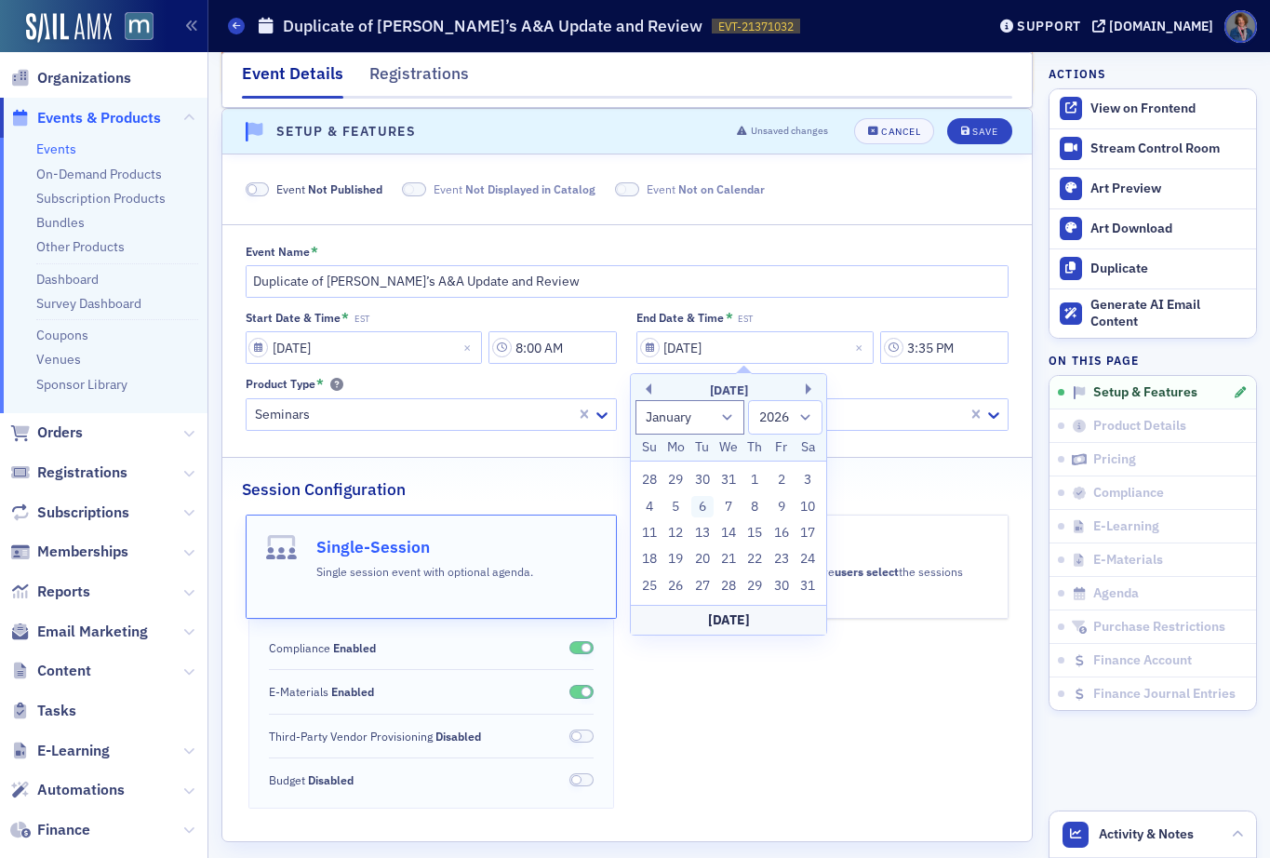
type input "01/06/2026"
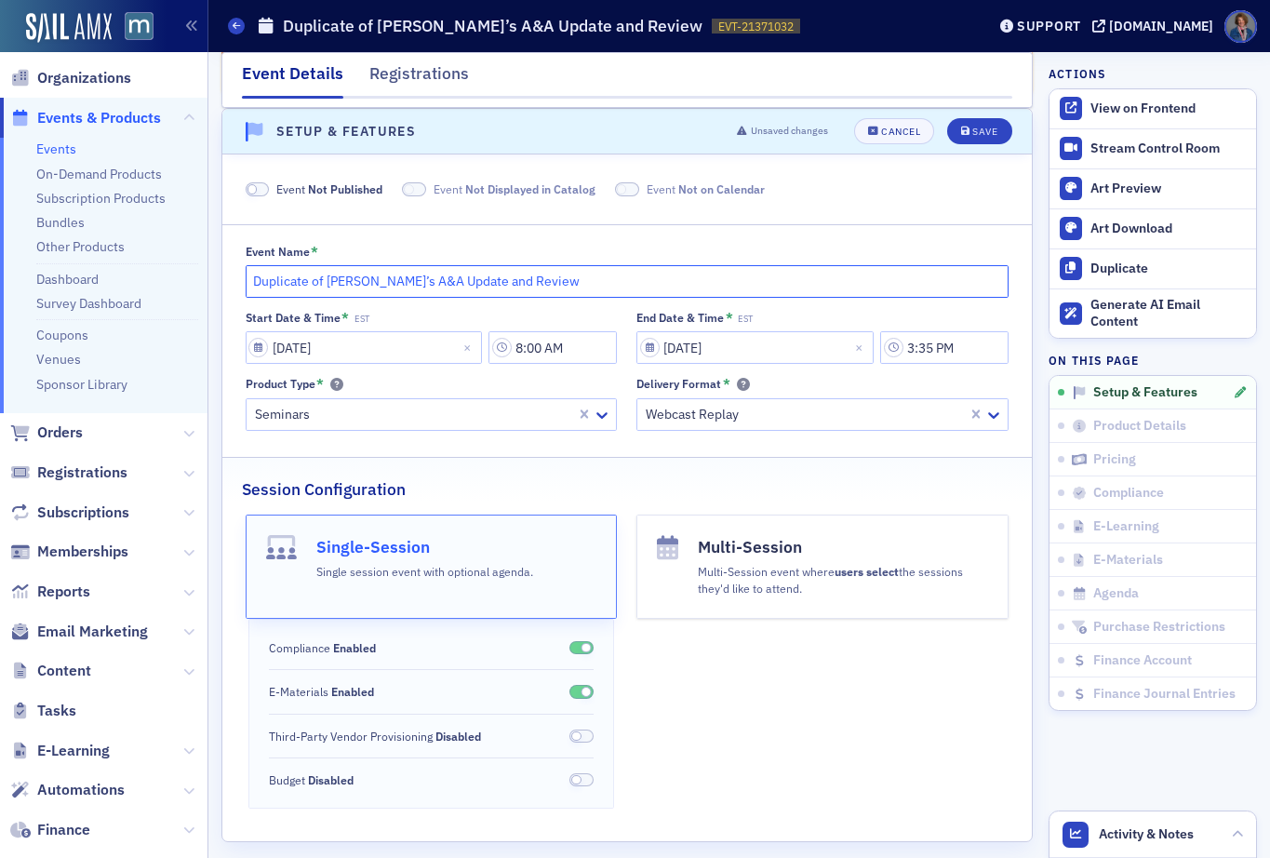
drag, startPoint x: 327, startPoint y: 282, endPoint x: 227, endPoint y: 268, distance: 100.5
click at [227, 268] on div "Event Name * Duplicate of Jeff Sailor’s A&A Update and Review Start Date & Time…" at bounding box center [627, 338] width 810 height 186
type input "[PERSON_NAME]’s A&A Update and Review"
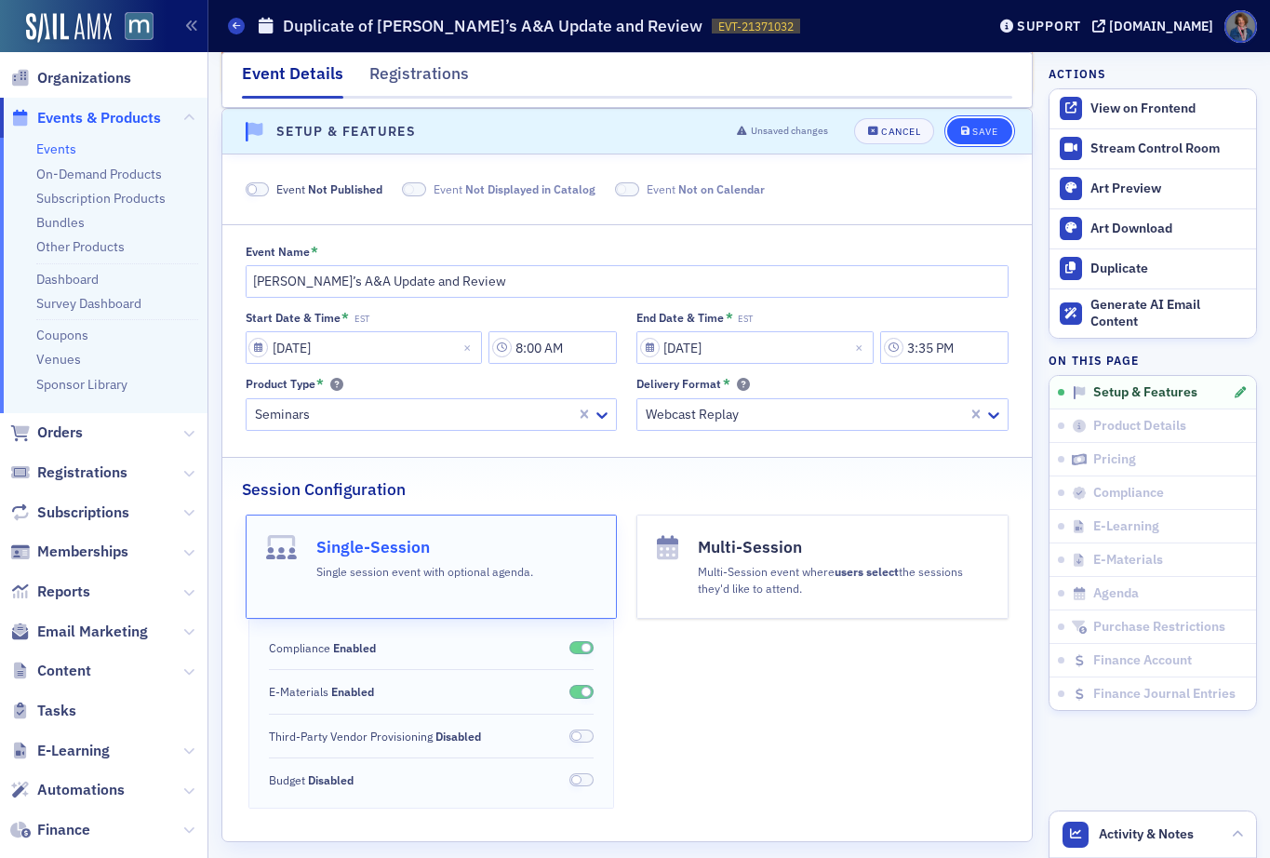
click at [972, 130] on div "Save" at bounding box center [984, 132] width 25 height 10
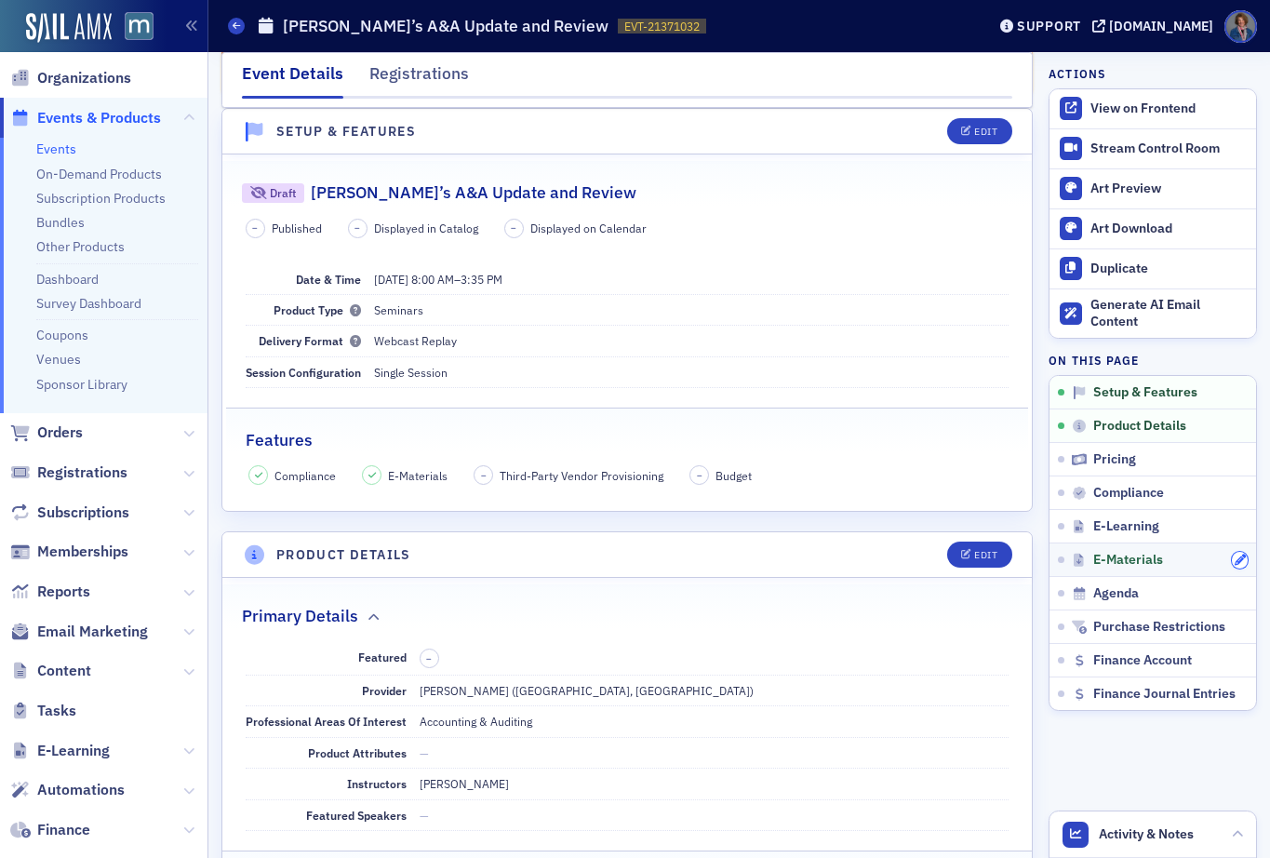
click at [1235, 560] on icon "button" at bounding box center [1240, 560] width 11 height 11
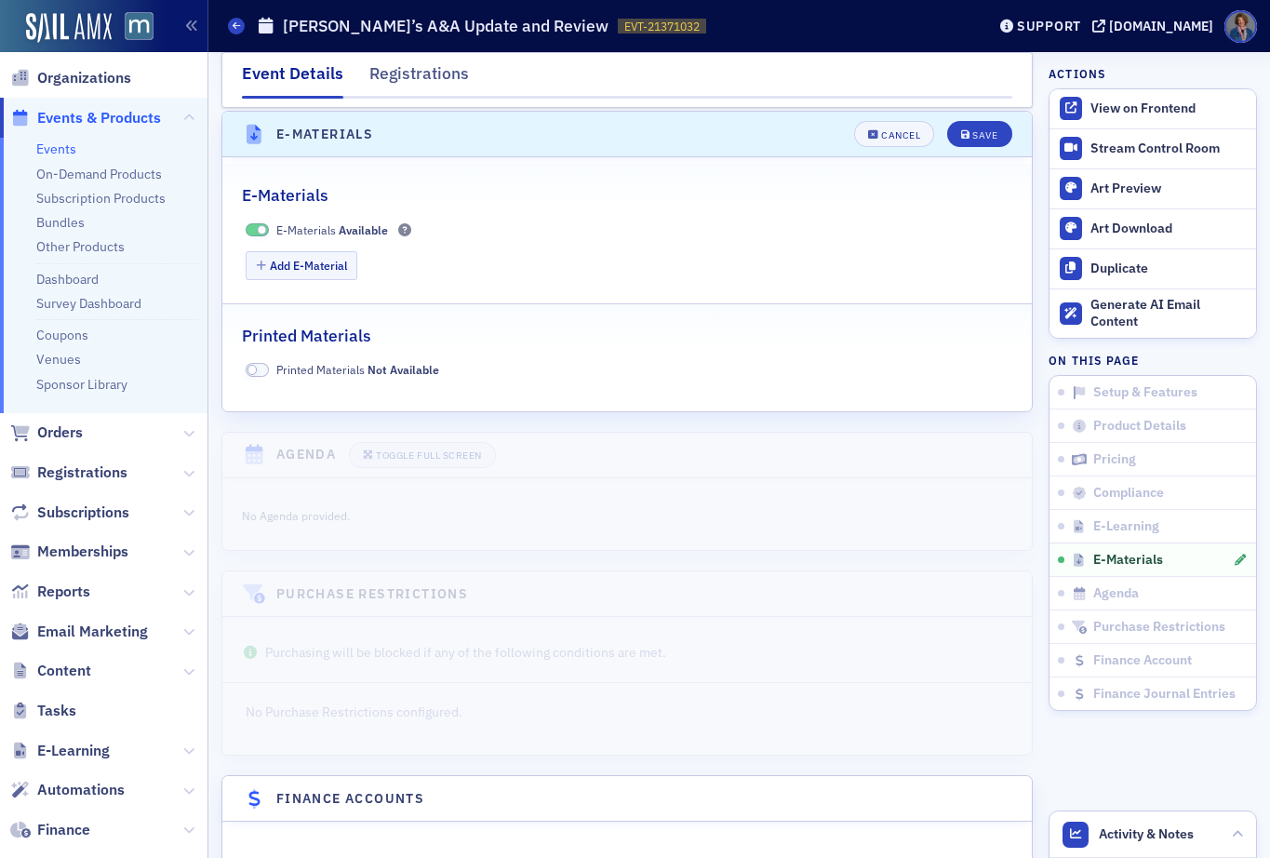
scroll to position [2921, 0]
click at [309, 267] on button "Add E-Material" at bounding box center [302, 262] width 113 height 29
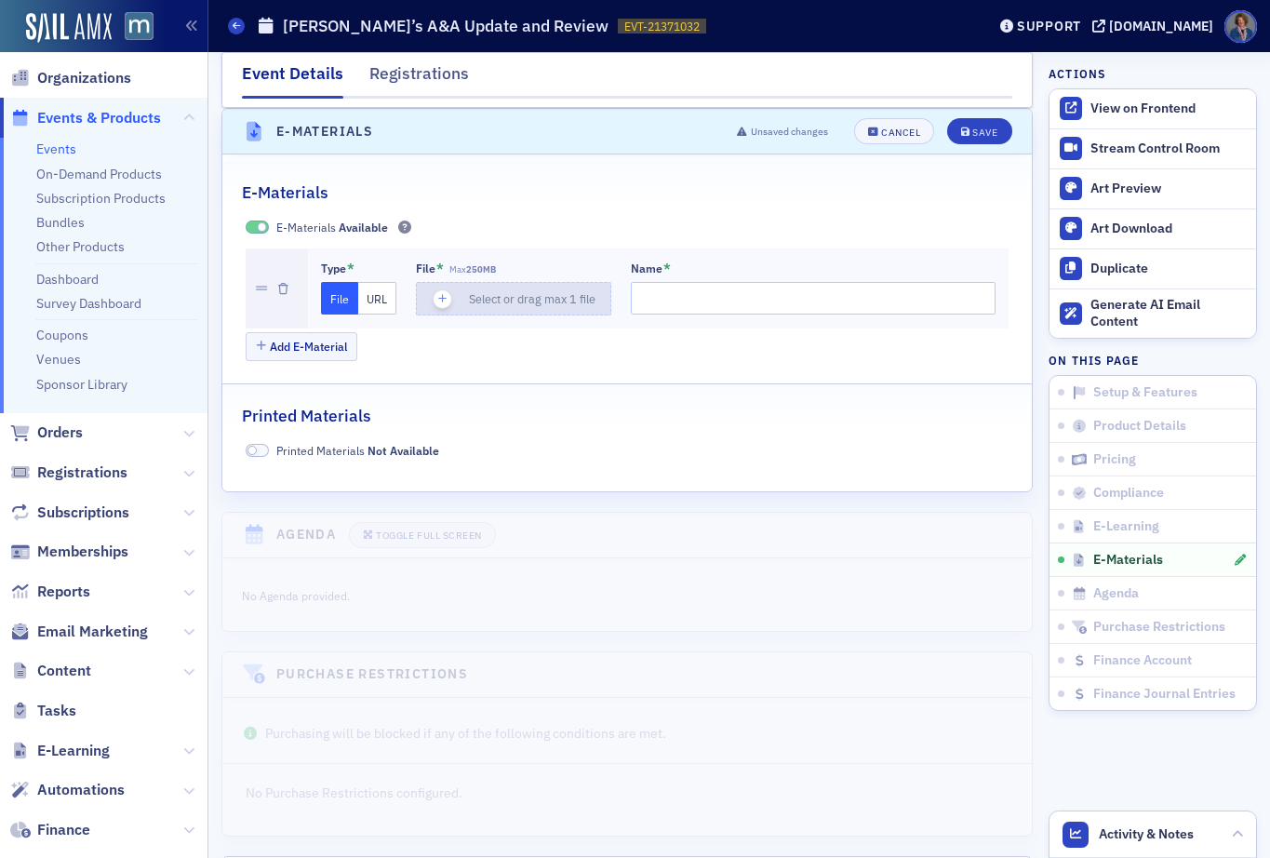
click at [443, 298] on use "button" at bounding box center [442, 299] width 8 height 8
type input "Jeff Sailor's A&A Update and Review 2025Workbook"
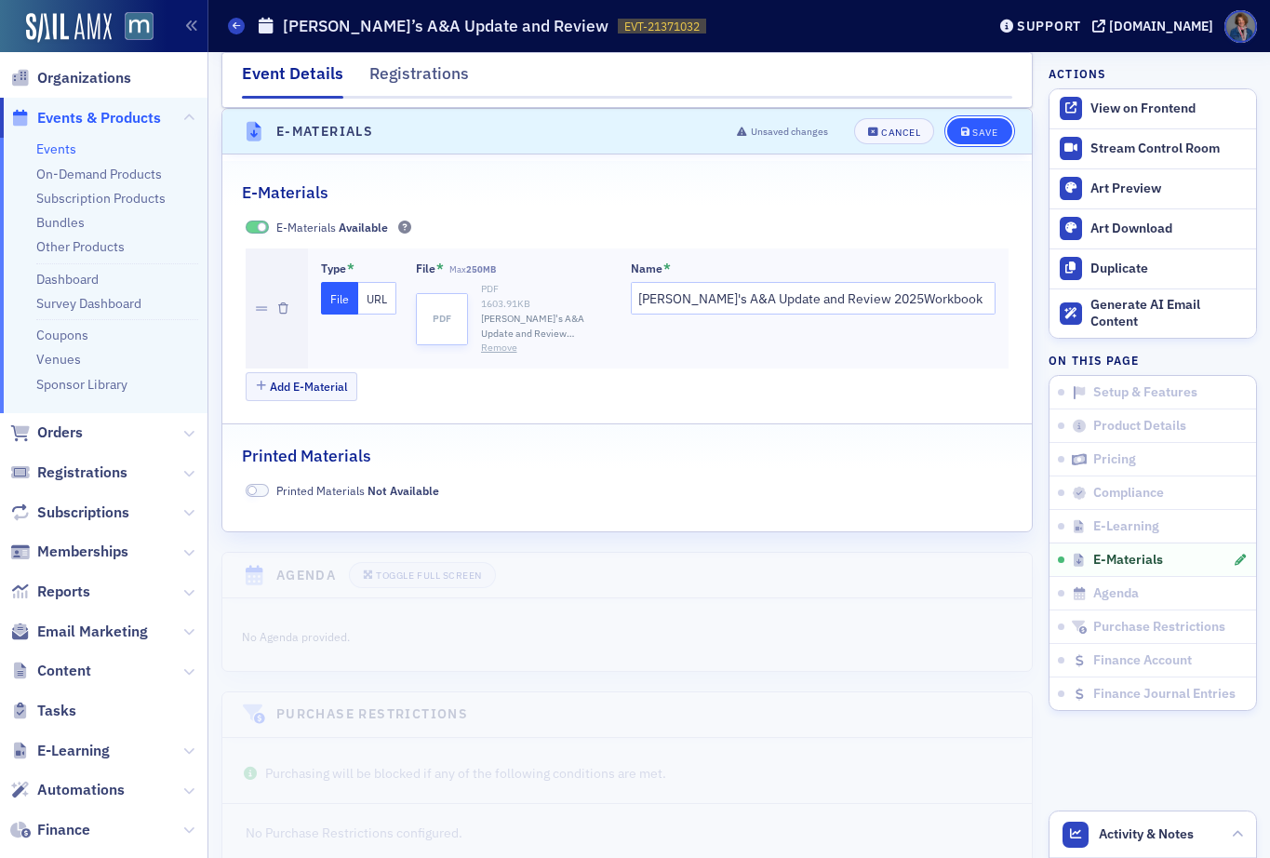
click at [972, 133] on div "Save" at bounding box center [984, 132] width 25 height 10
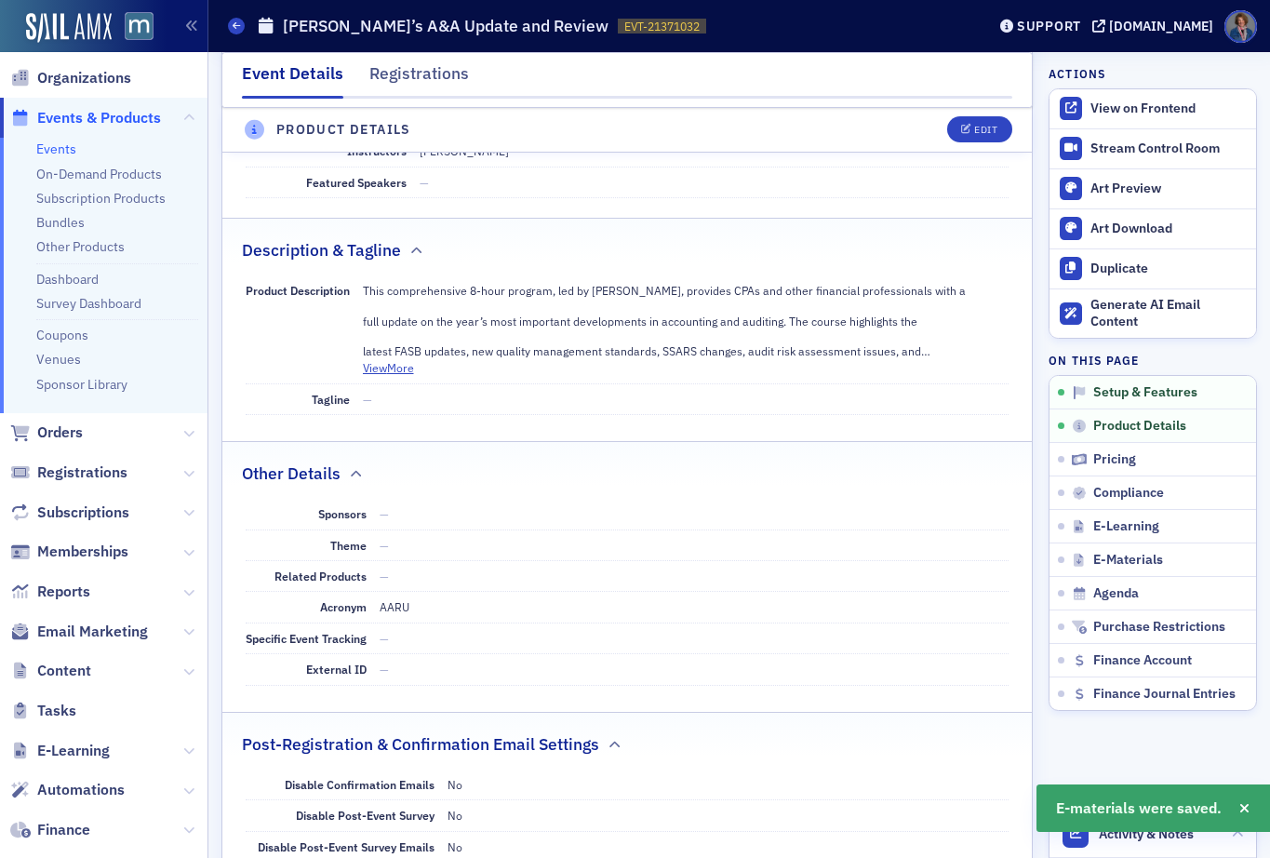
scroll to position [0, 0]
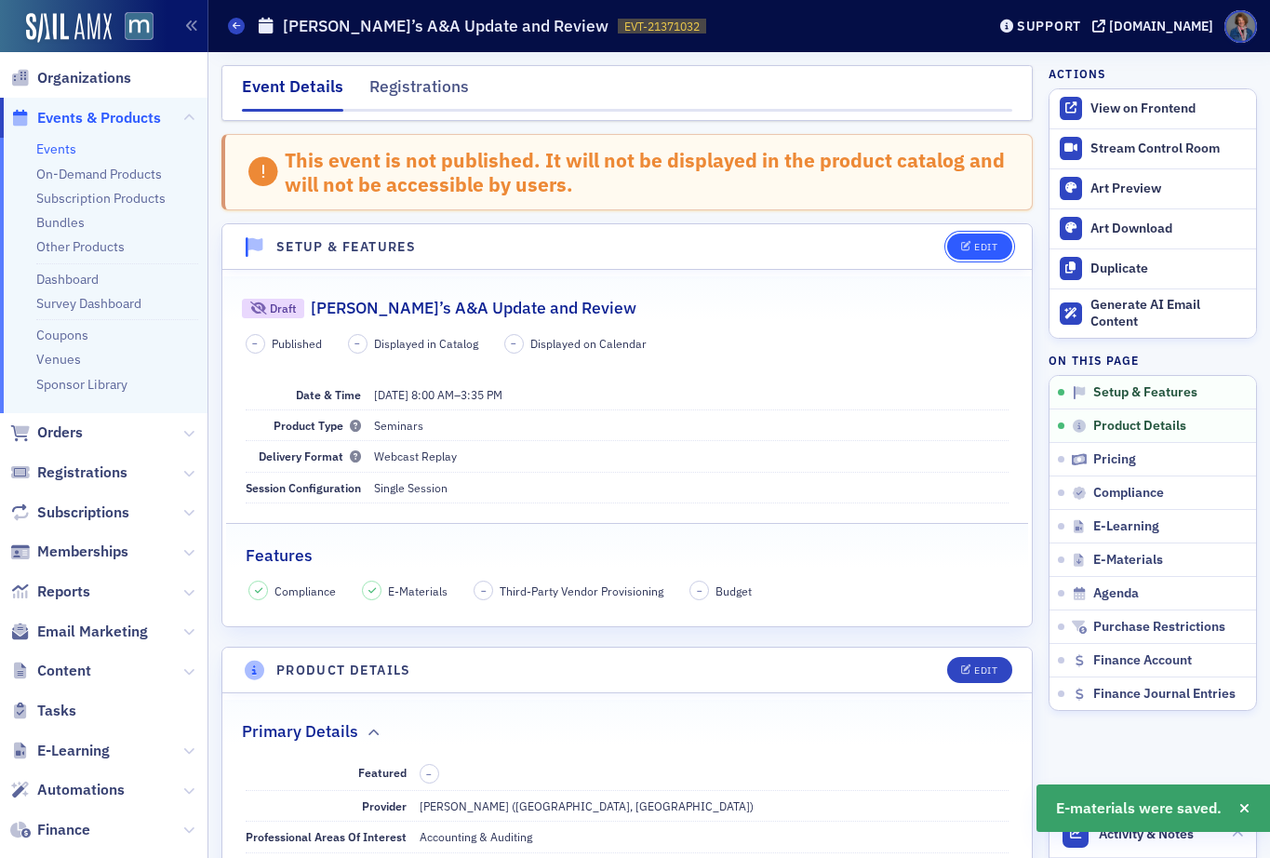
click at [979, 251] on div "Edit" at bounding box center [985, 247] width 23 height 10
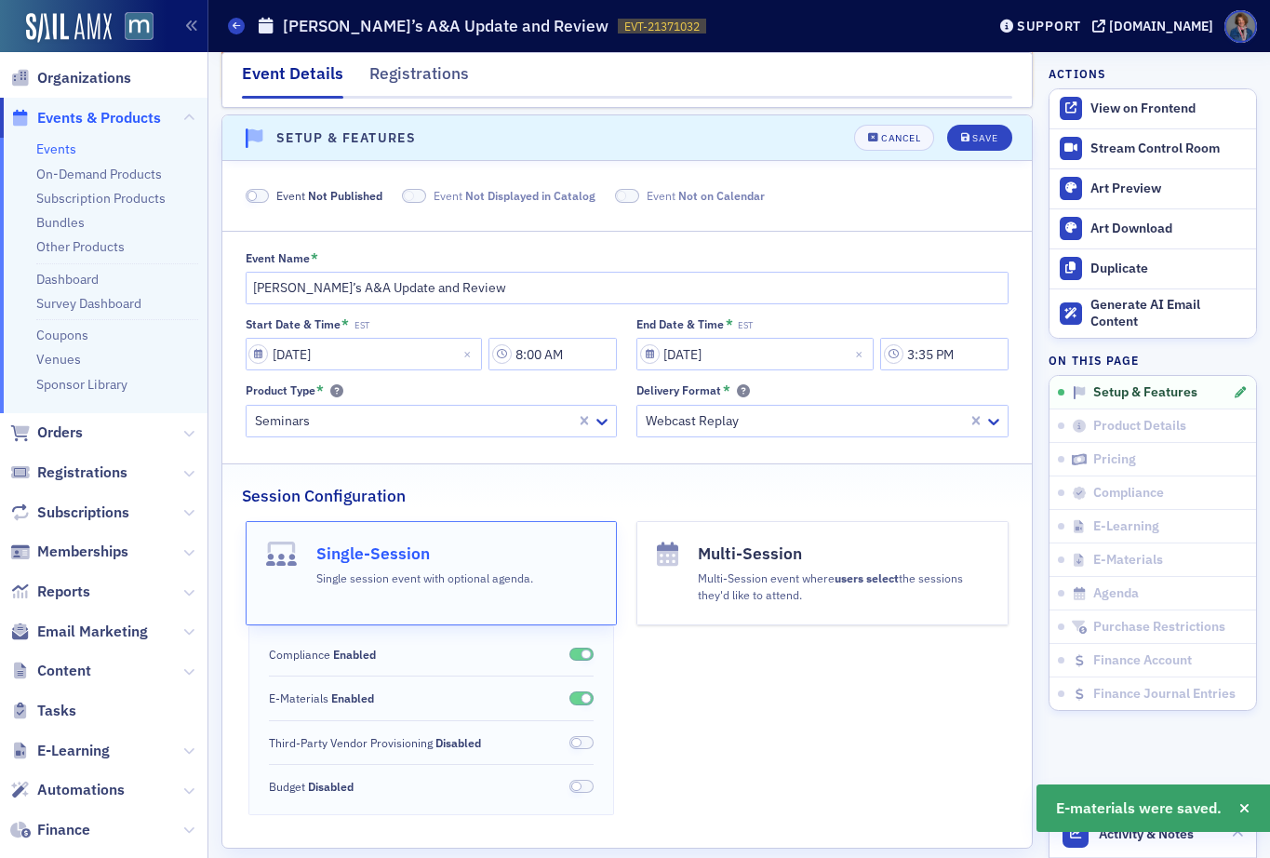
scroll to position [115, 0]
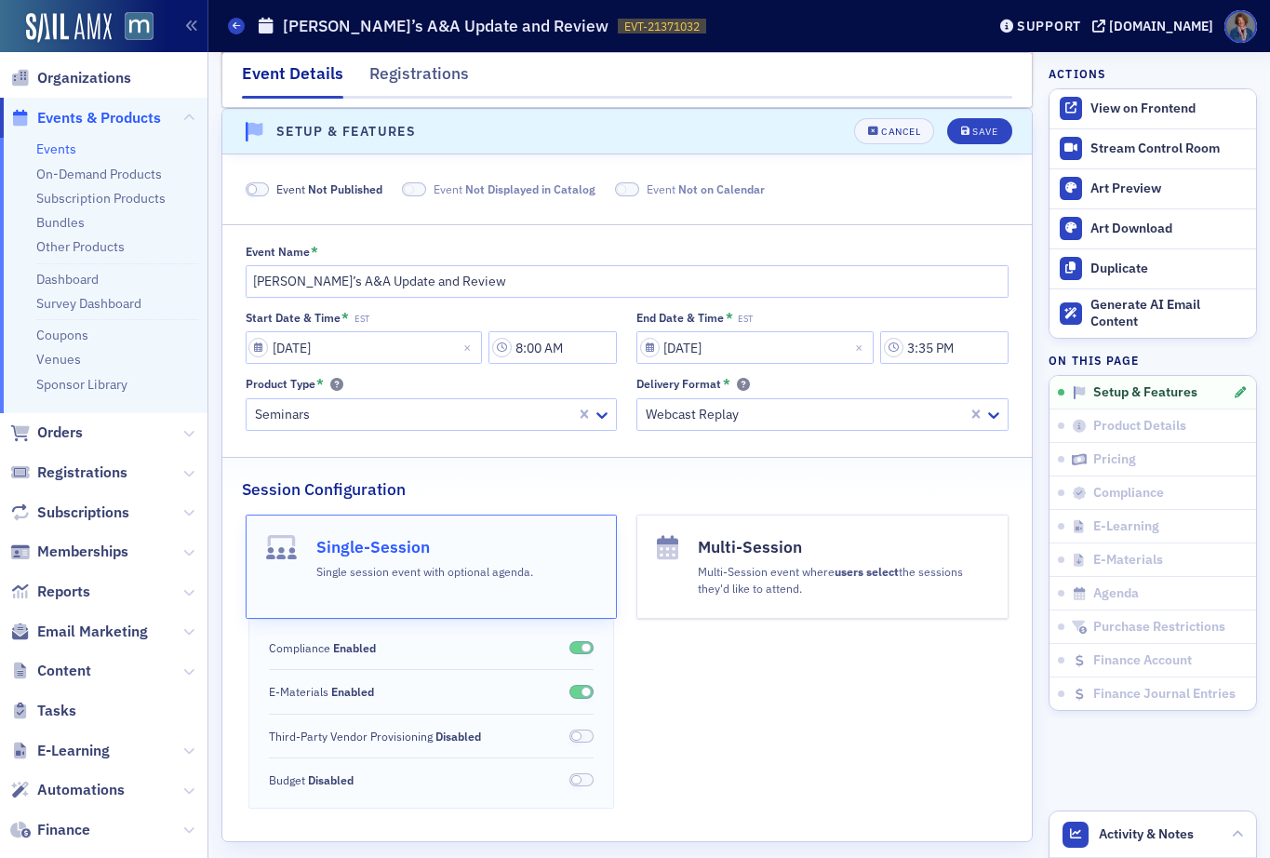
drag, startPoint x: 260, startPoint y: 186, endPoint x: 397, endPoint y: 208, distance: 139.5
click at [261, 186] on span at bounding box center [258, 189] width 24 height 14
click at [972, 134] on div "Save" at bounding box center [984, 132] width 25 height 10
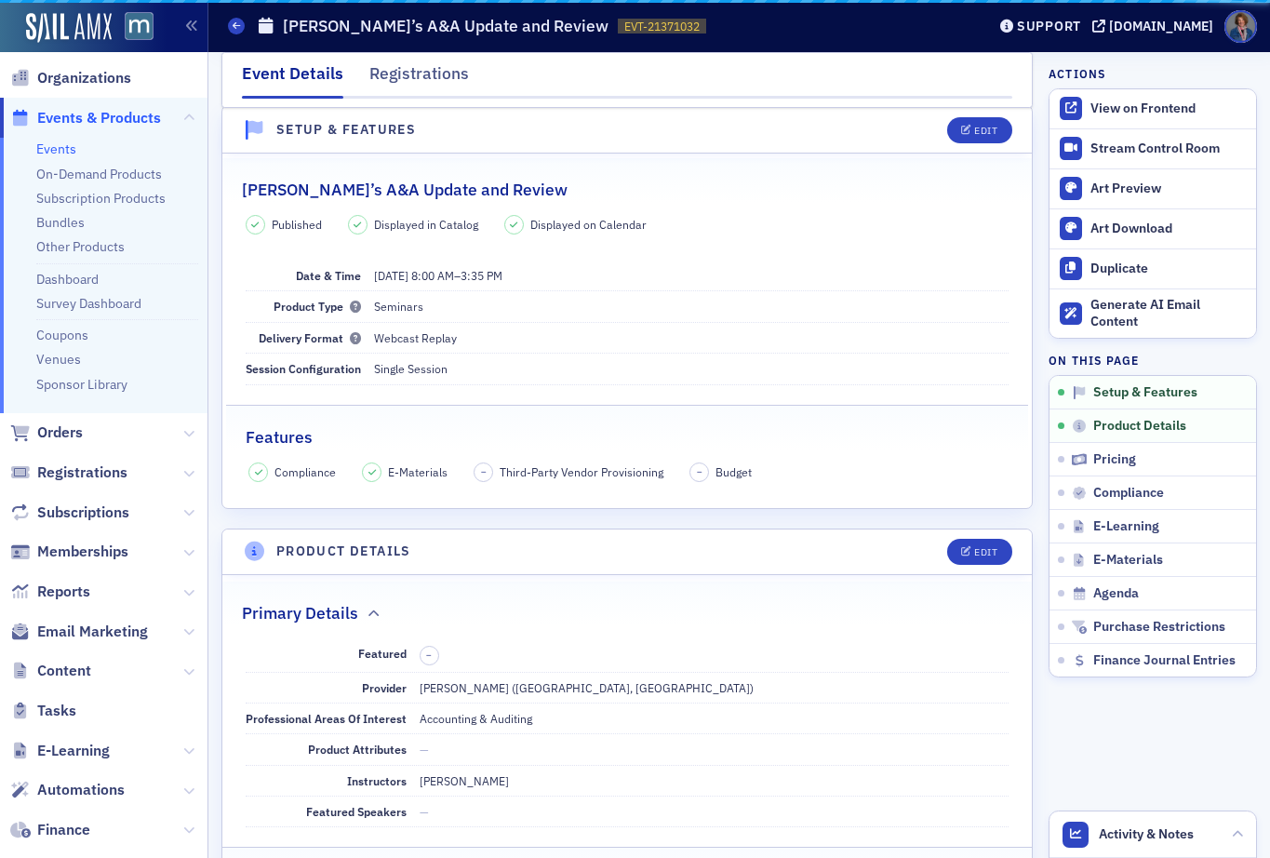
scroll to position [26, 0]
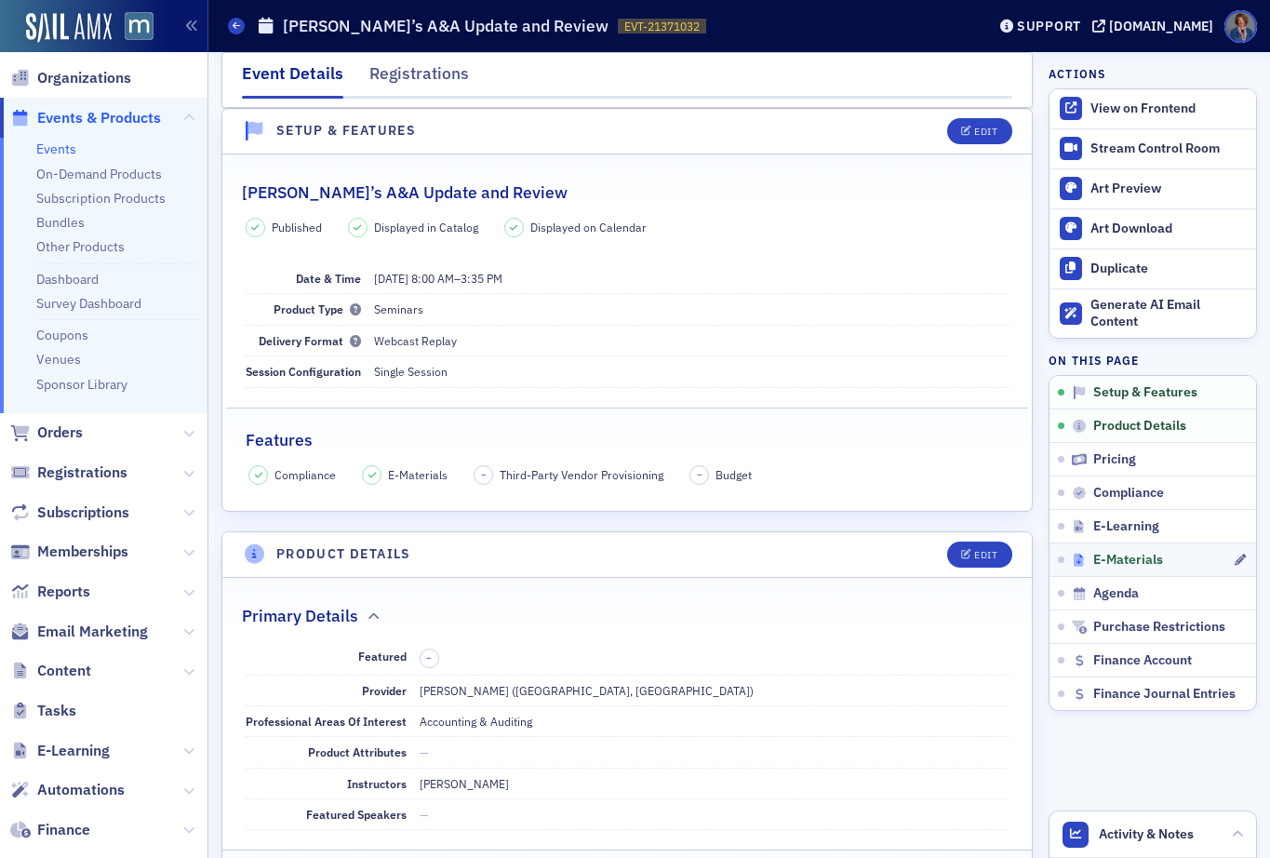
click at [1094, 561] on span "E-Materials" at bounding box center [1128, 560] width 70 height 17
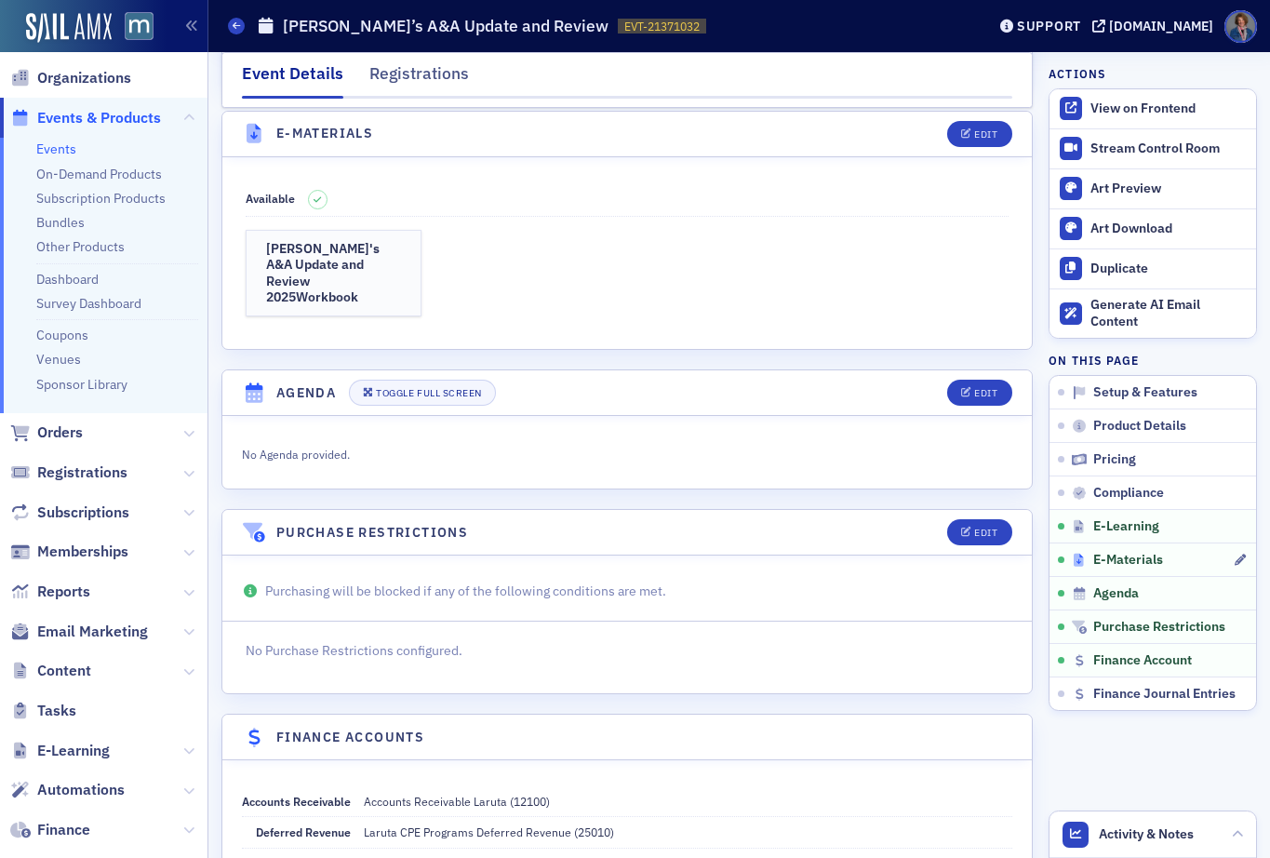
scroll to position [2831, 0]
click at [1100, 533] on span "E-Learning" at bounding box center [1126, 526] width 66 height 17
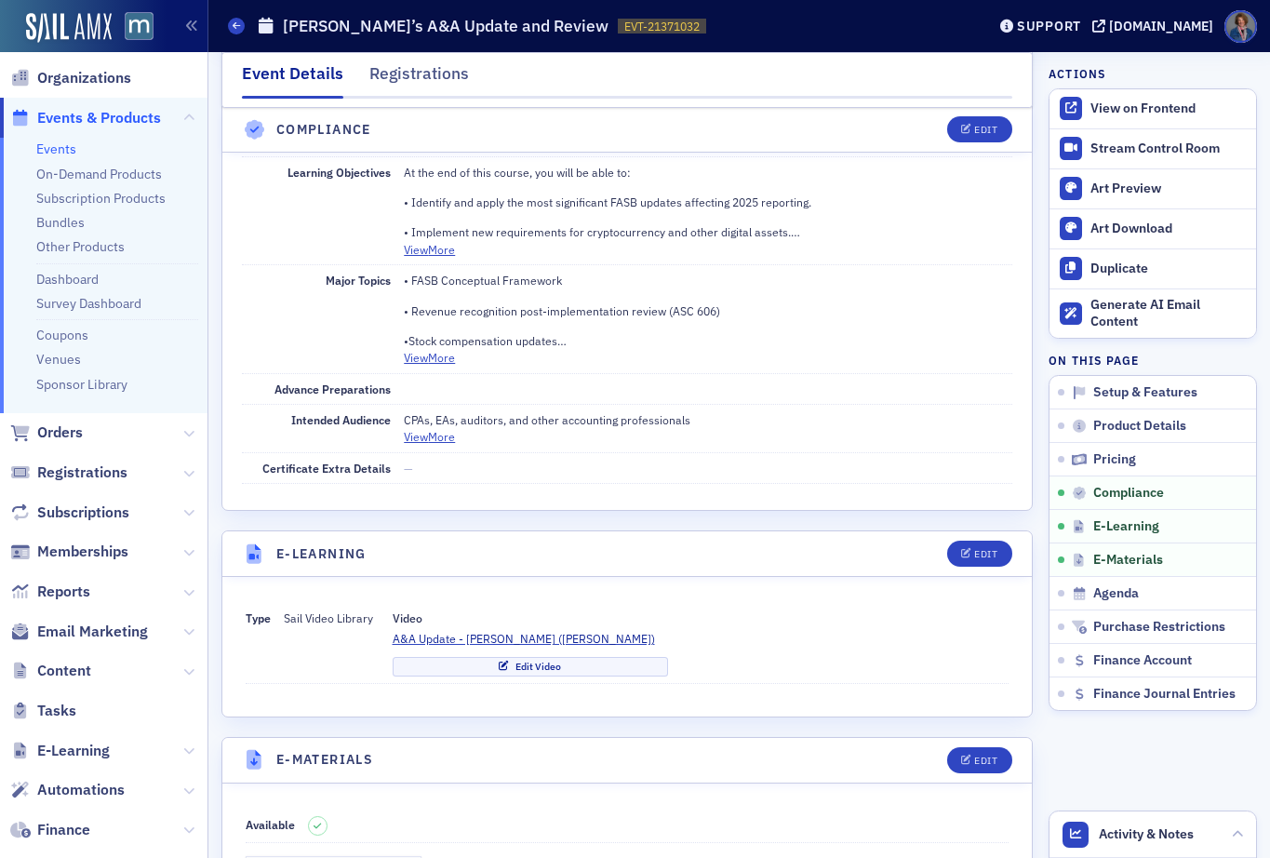
scroll to position [2199, 0]
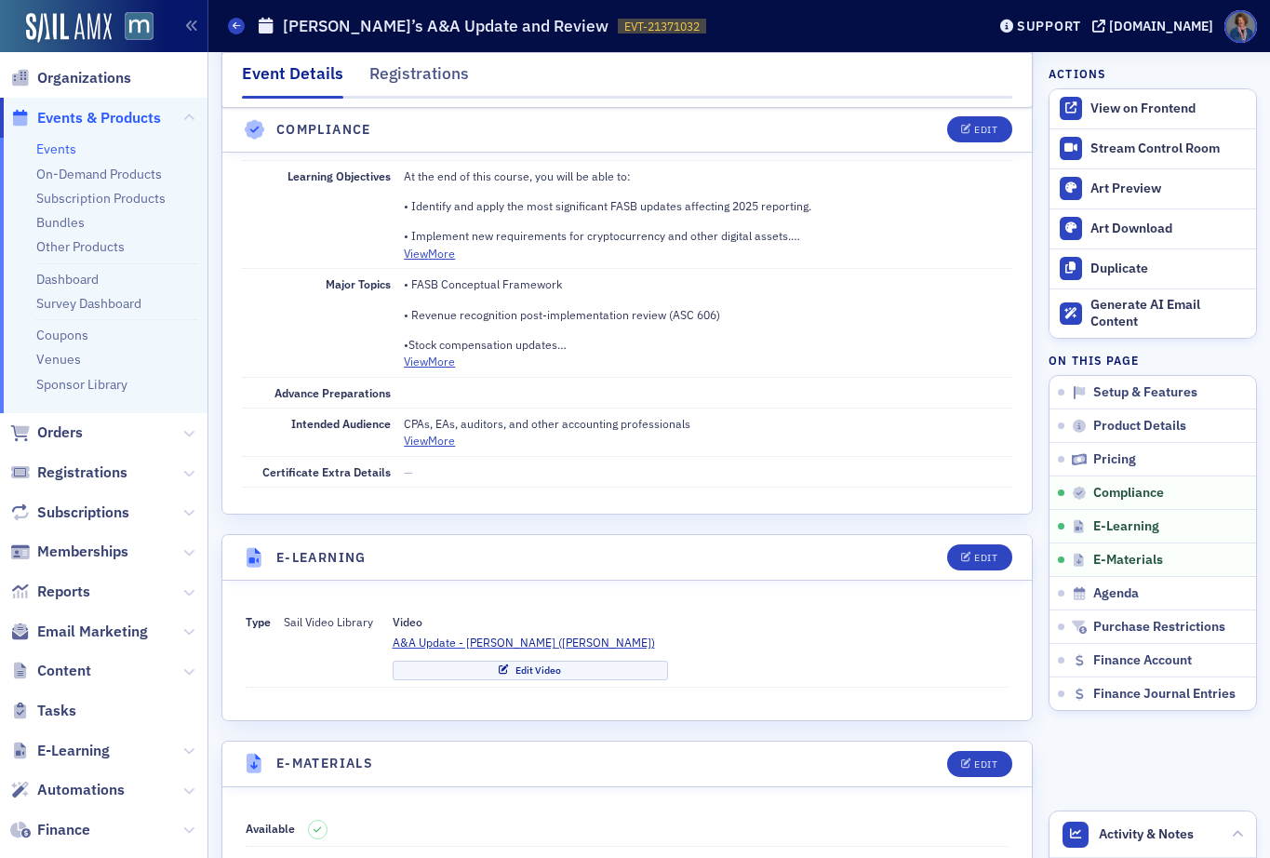
click at [56, 148] on link "Events" at bounding box center [56, 149] width 40 height 17
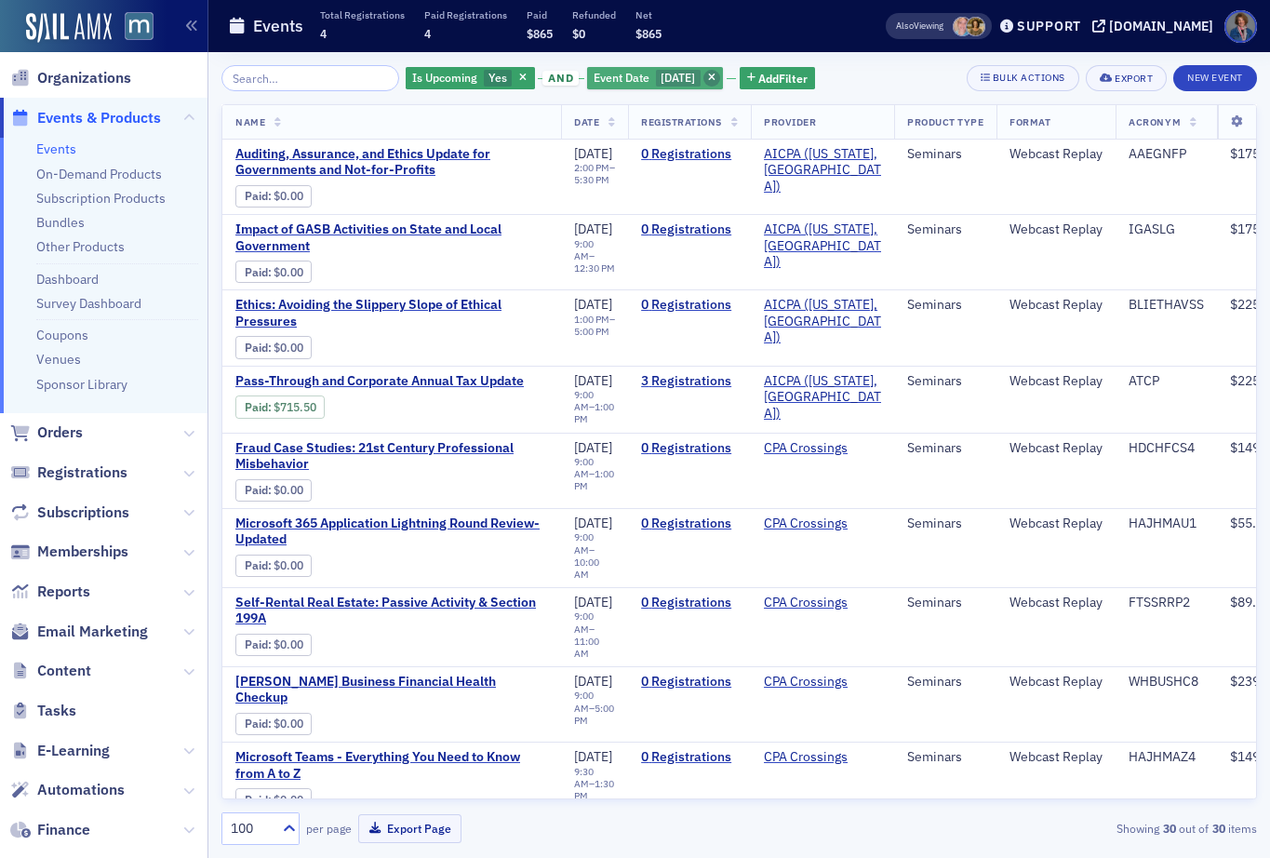
click at [716, 74] on icon "button" at bounding box center [711, 79] width 7 height 10
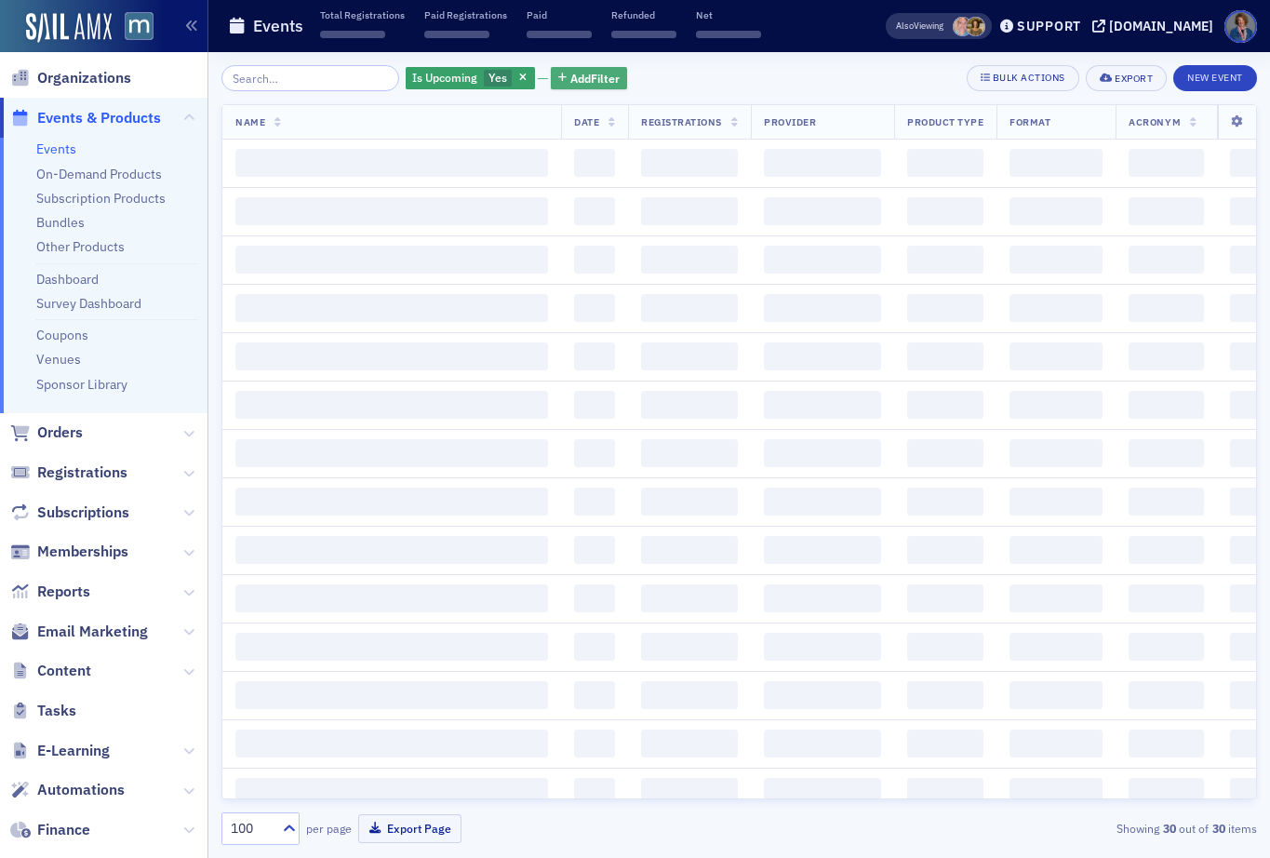
click at [587, 72] on span "Add Filter" at bounding box center [594, 78] width 49 height 17
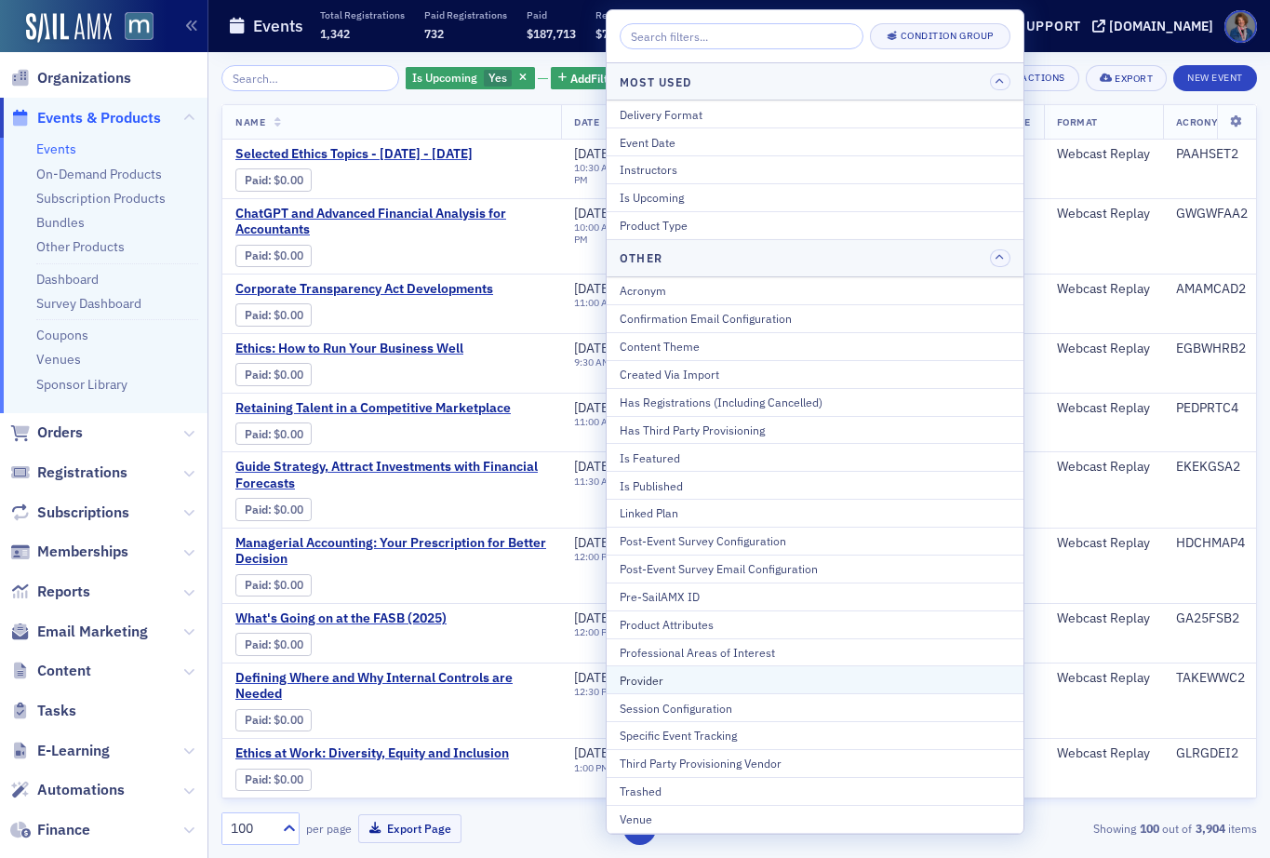
click at [659, 679] on div "Provider" at bounding box center [815, 680] width 391 height 17
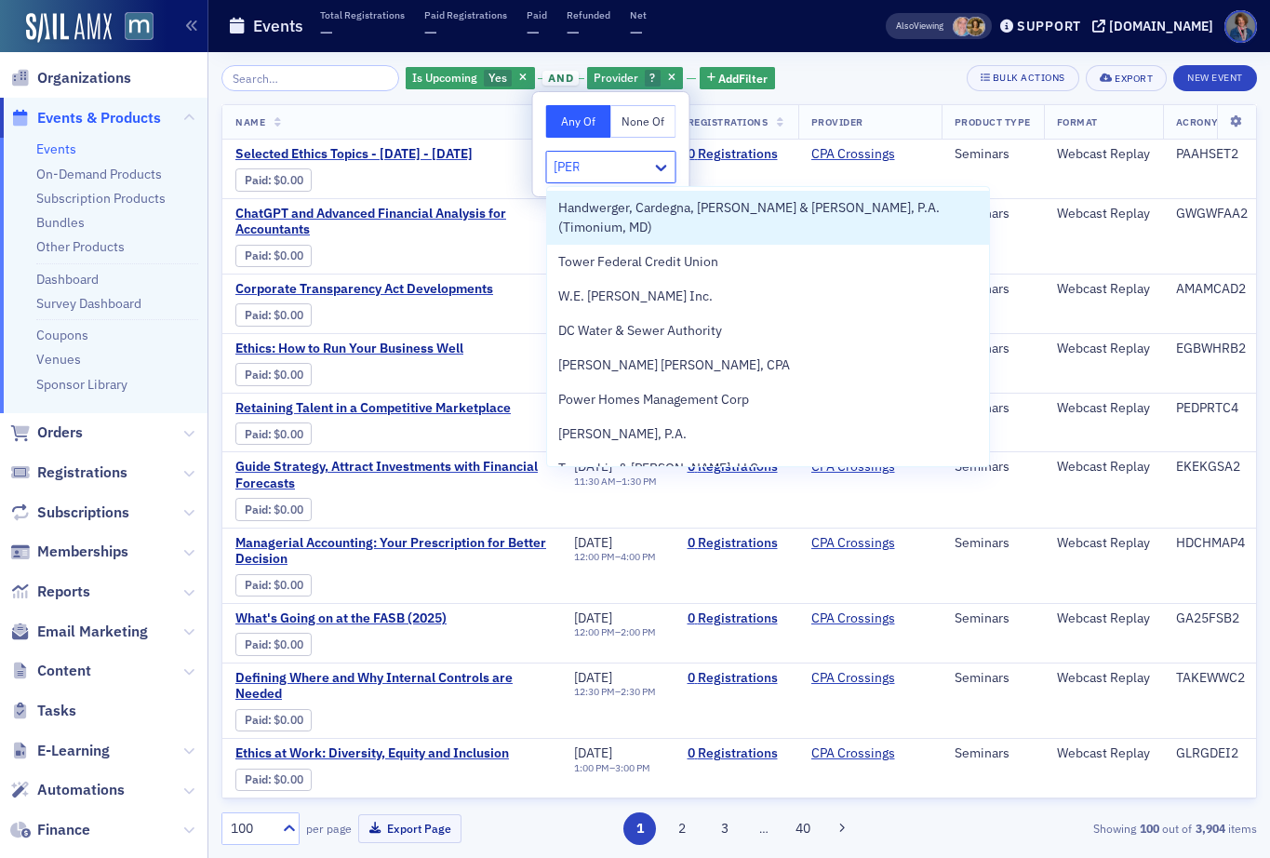
type input "Werner"
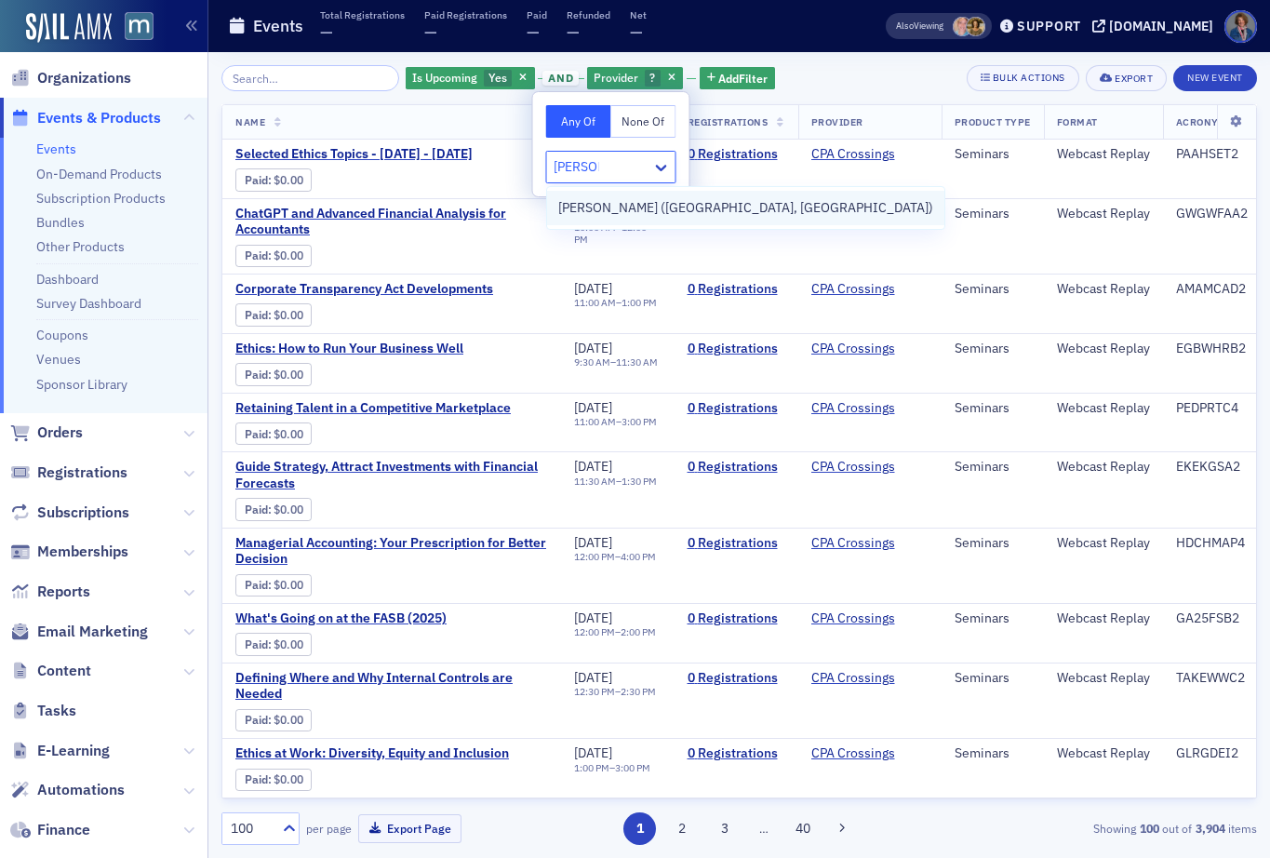
click at [611, 209] on span "[PERSON_NAME] ([GEOGRAPHIC_DATA], [GEOGRAPHIC_DATA])" at bounding box center [745, 208] width 375 height 20
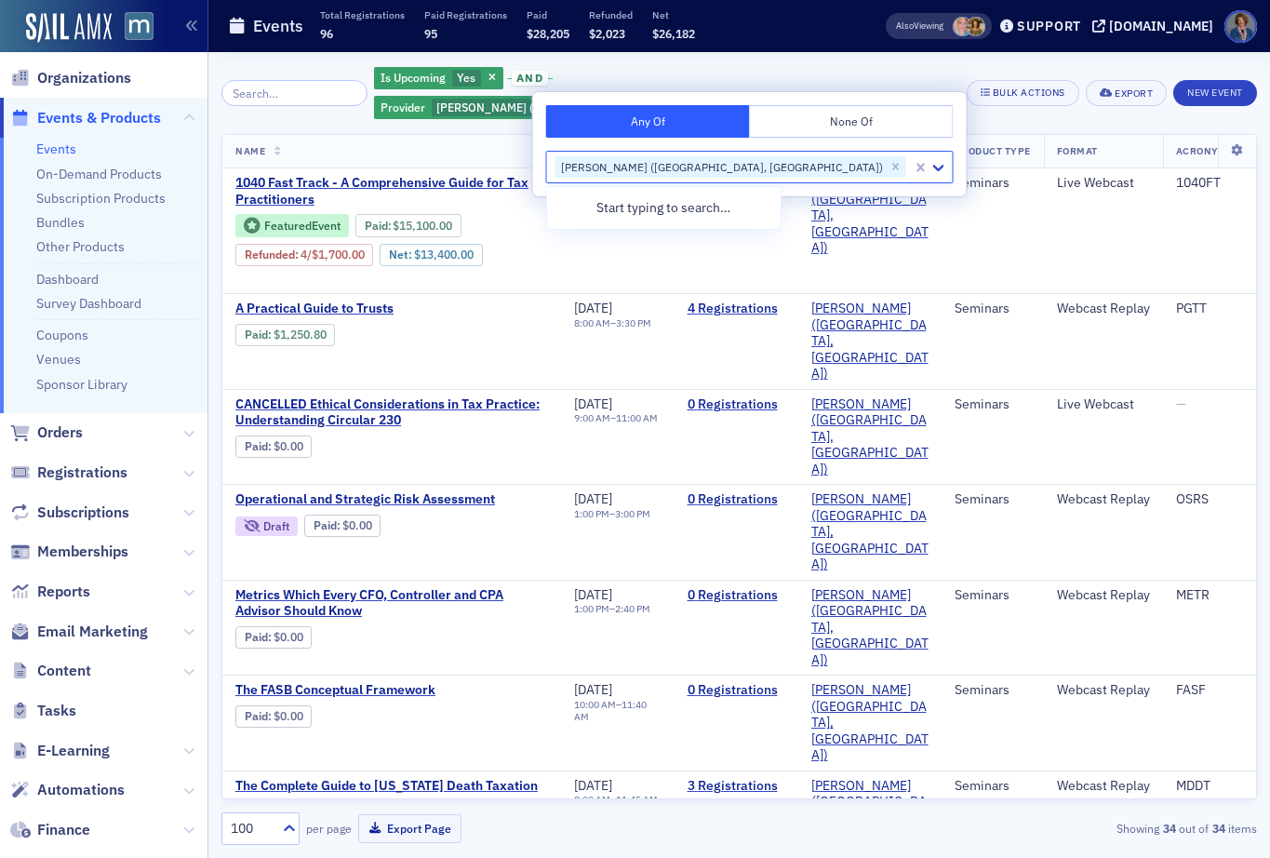
click at [925, 74] on div "Is Upcoming Yes and Provider Werner-Rocca (Flourtown, PA) Add Filter Bulk Actio…" at bounding box center [739, 93] width 1036 height 56
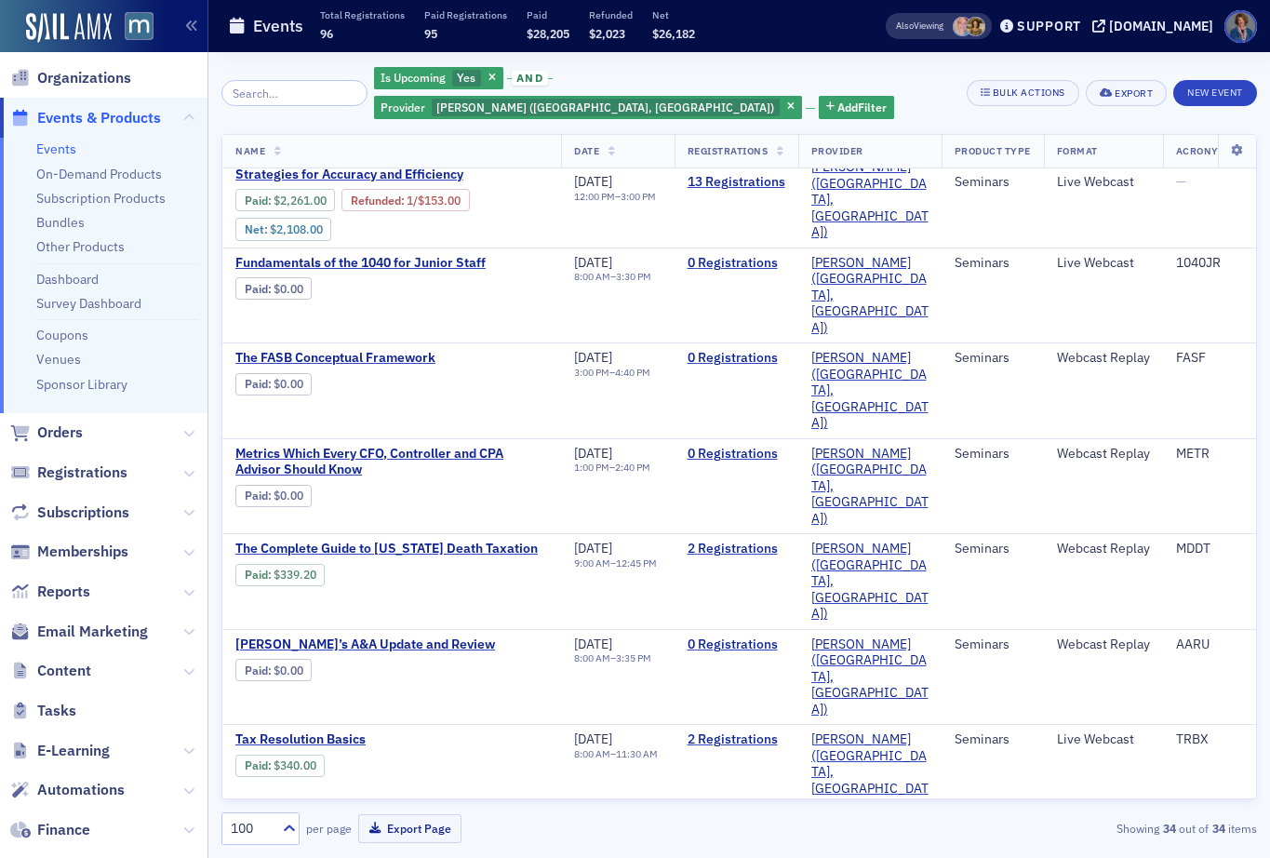
scroll to position [1747, 0]
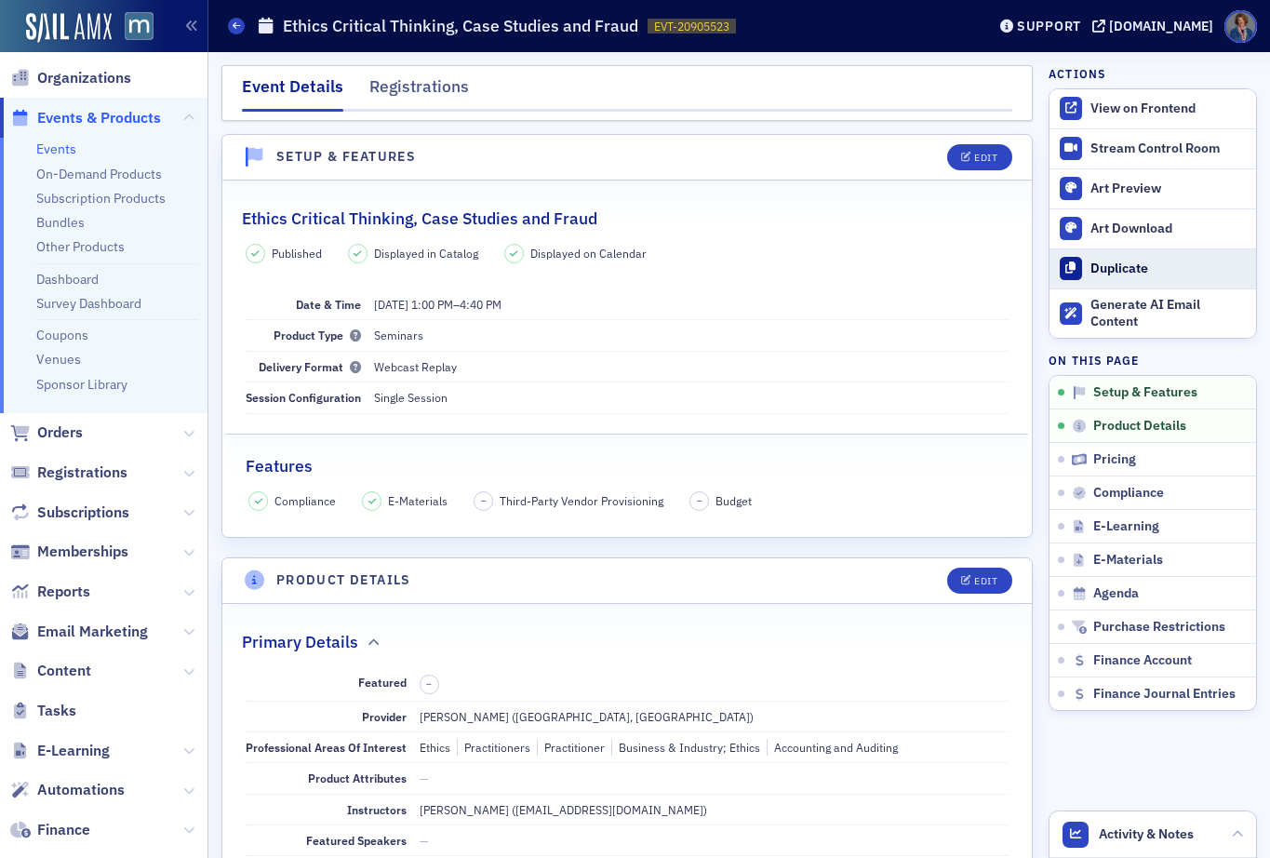
click at [1093, 266] on div "Duplicate" at bounding box center [1169, 269] width 156 height 17
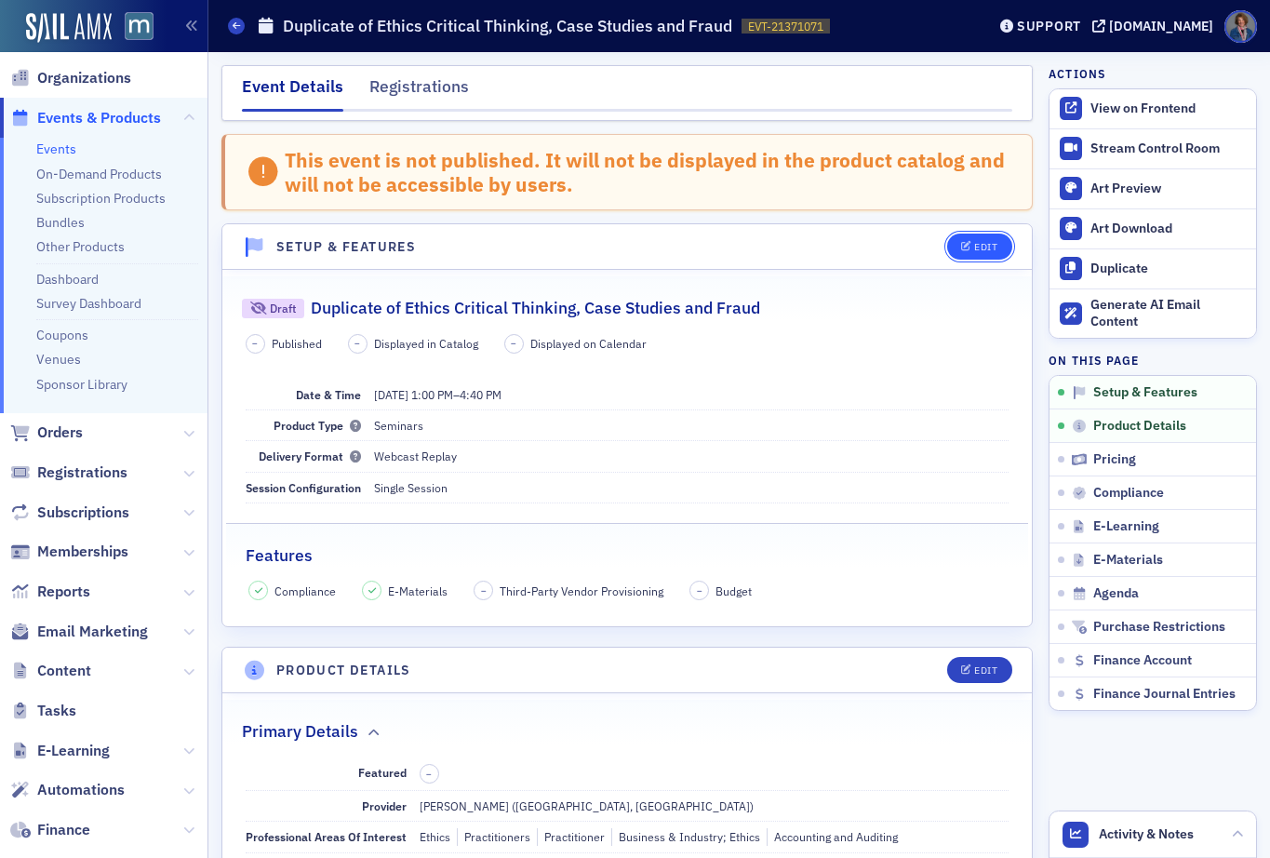
click at [972, 258] on button "Edit" at bounding box center [979, 247] width 64 height 26
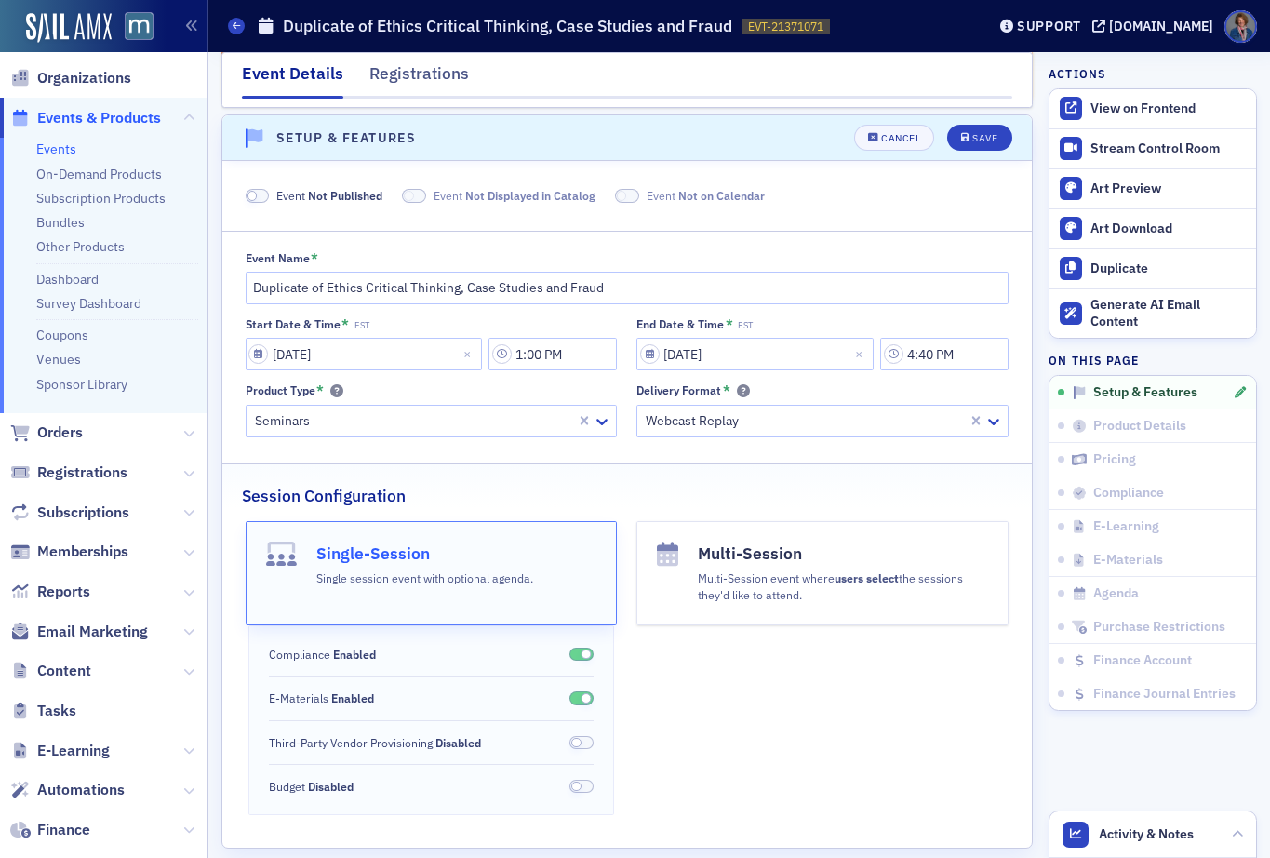
scroll to position [115, 0]
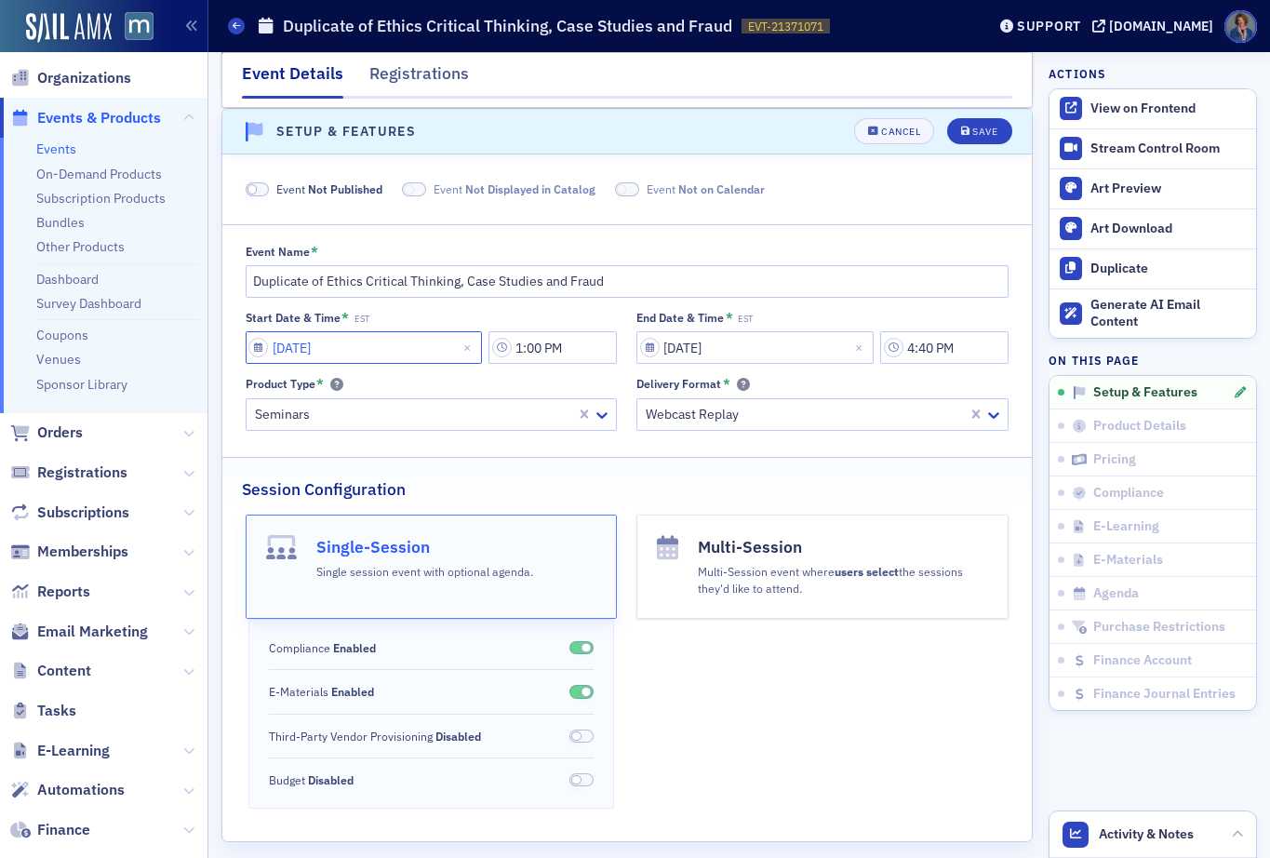
select select "11"
select select "2025"
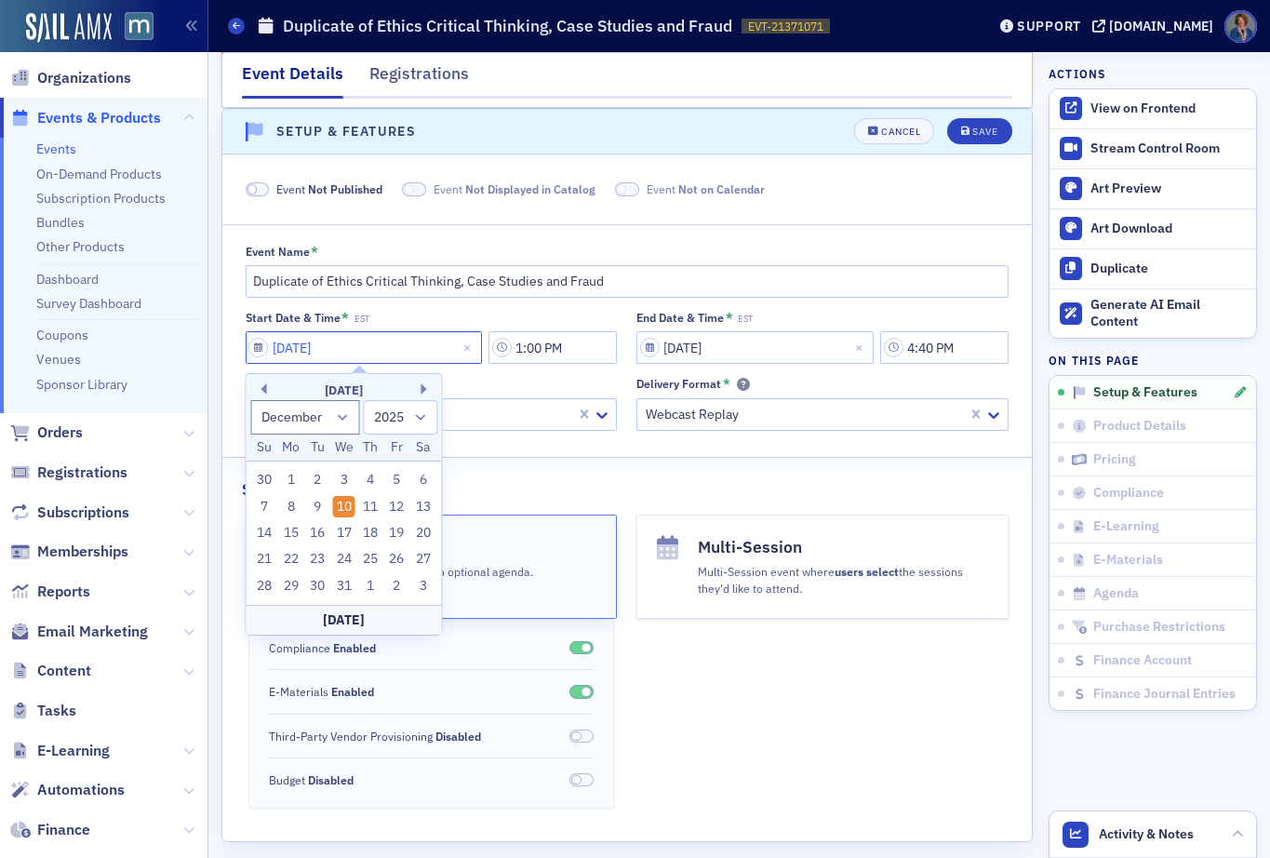
click at [390, 355] on input "[DATE]" at bounding box center [364, 347] width 237 height 33
click at [423, 387] on button "Next Month" at bounding box center [427, 388] width 11 height 11
select select "0"
select select "2026"
click at [342, 507] on div "7" at bounding box center [344, 507] width 22 height 22
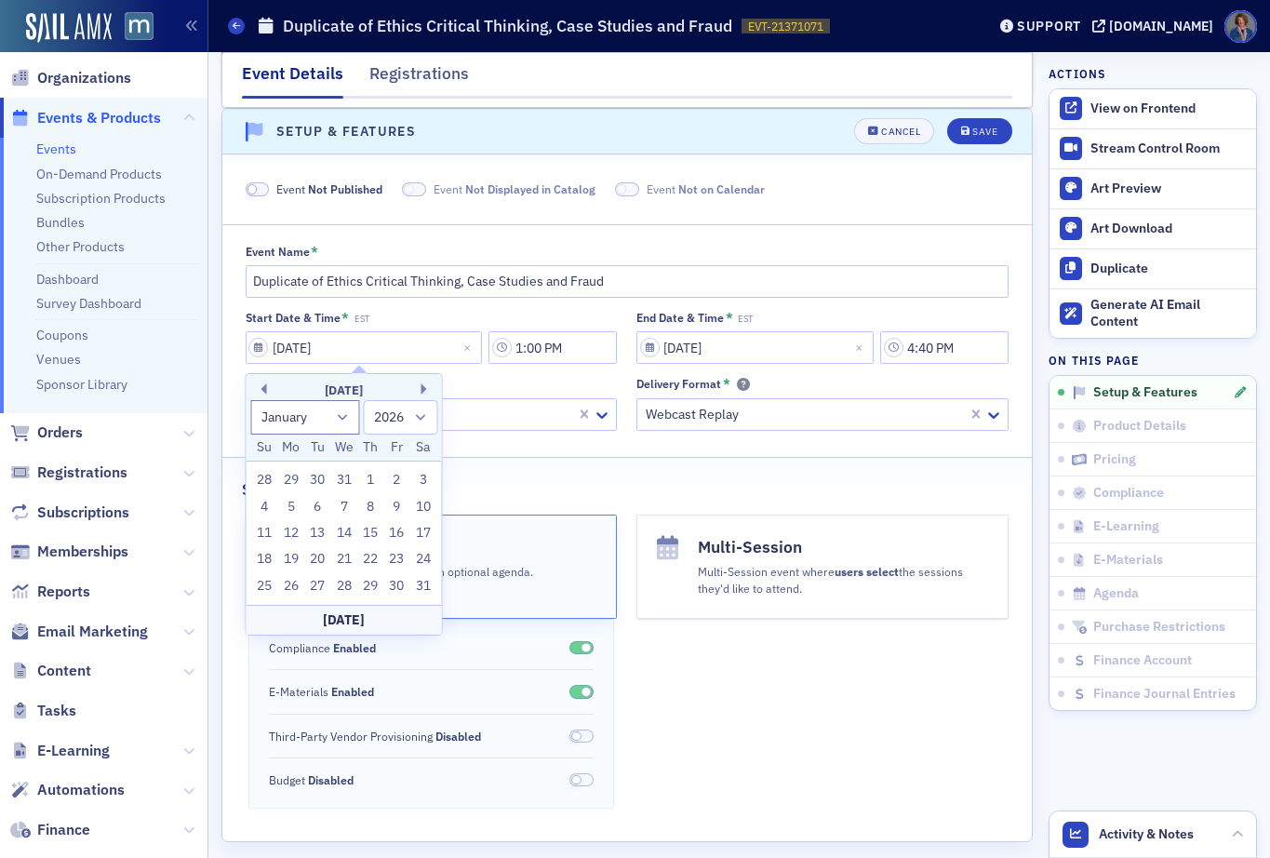
type input "01/07/2026"
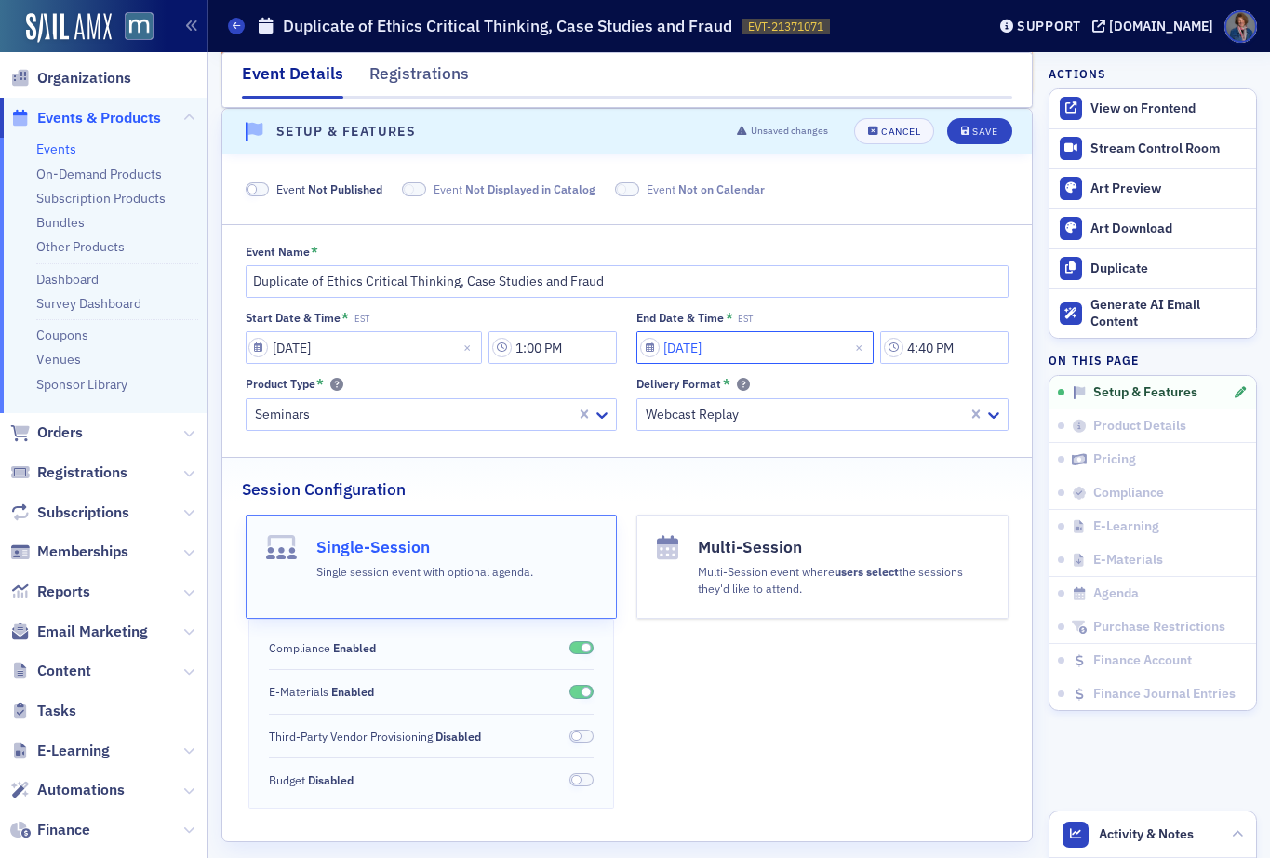
select select "11"
select select "2025"
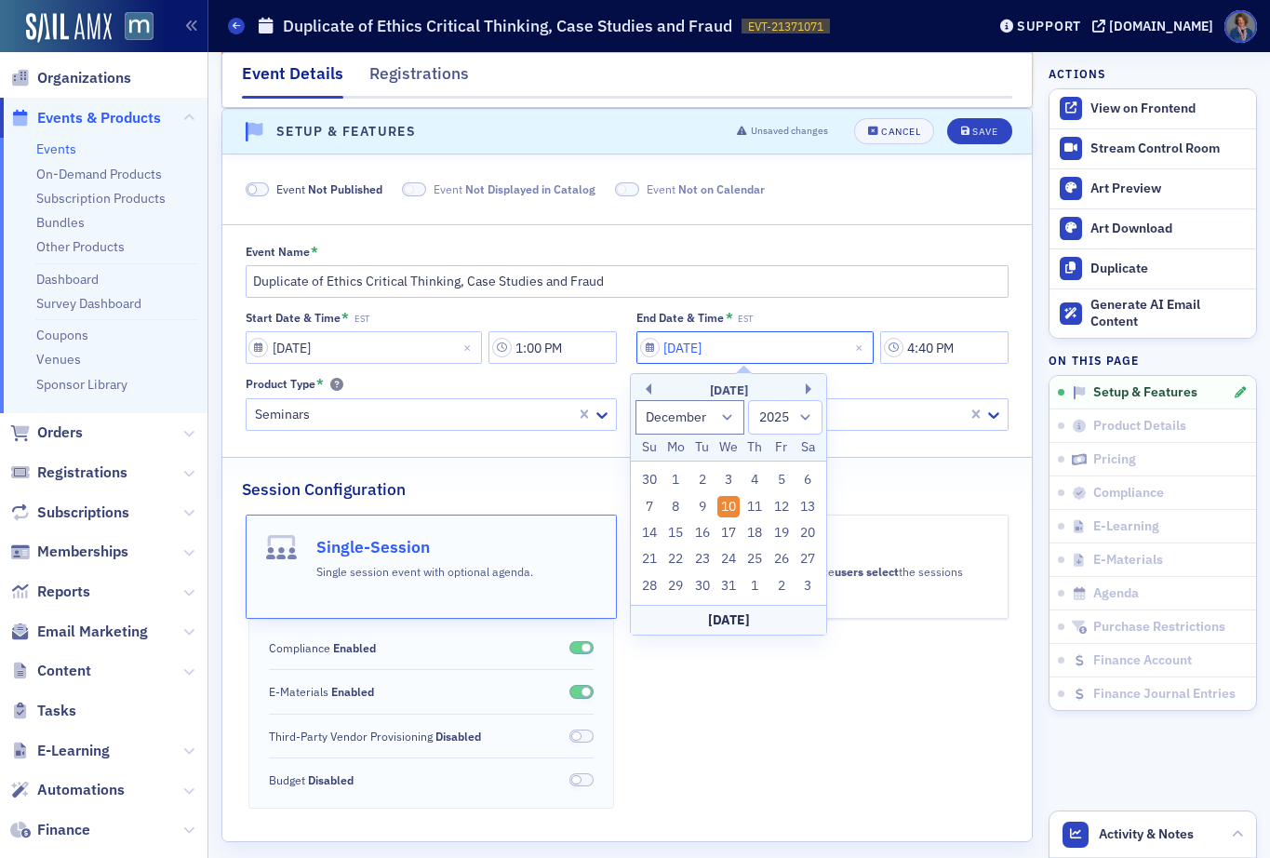
click at [721, 344] on input "[DATE]" at bounding box center [755, 347] width 237 height 33
click at [806, 389] on button "Next Month" at bounding box center [811, 388] width 11 height 11
select select "0"
select select "2026"
click at [726, 506] on div "7" at bounding box center [728, 507] width 22 height 22
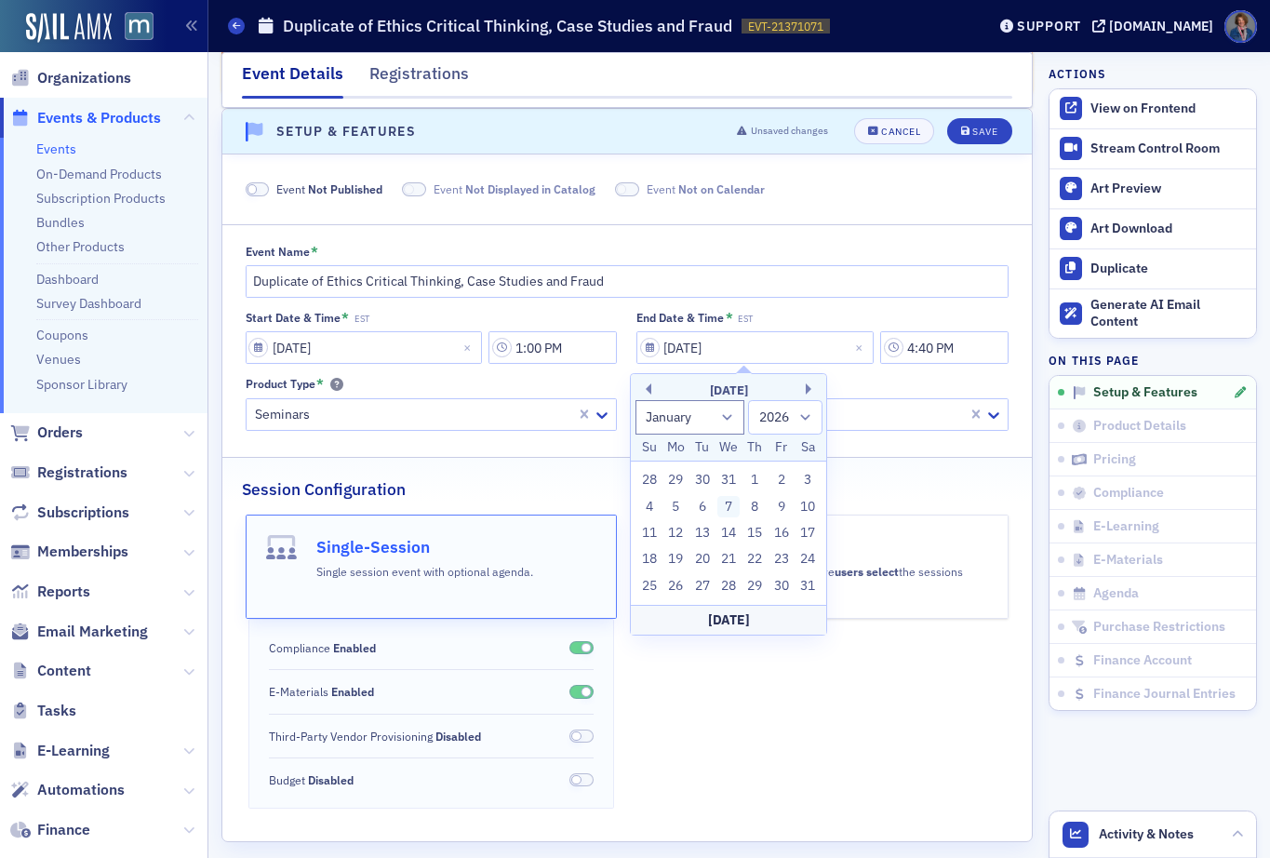
type input "01/07/2026"
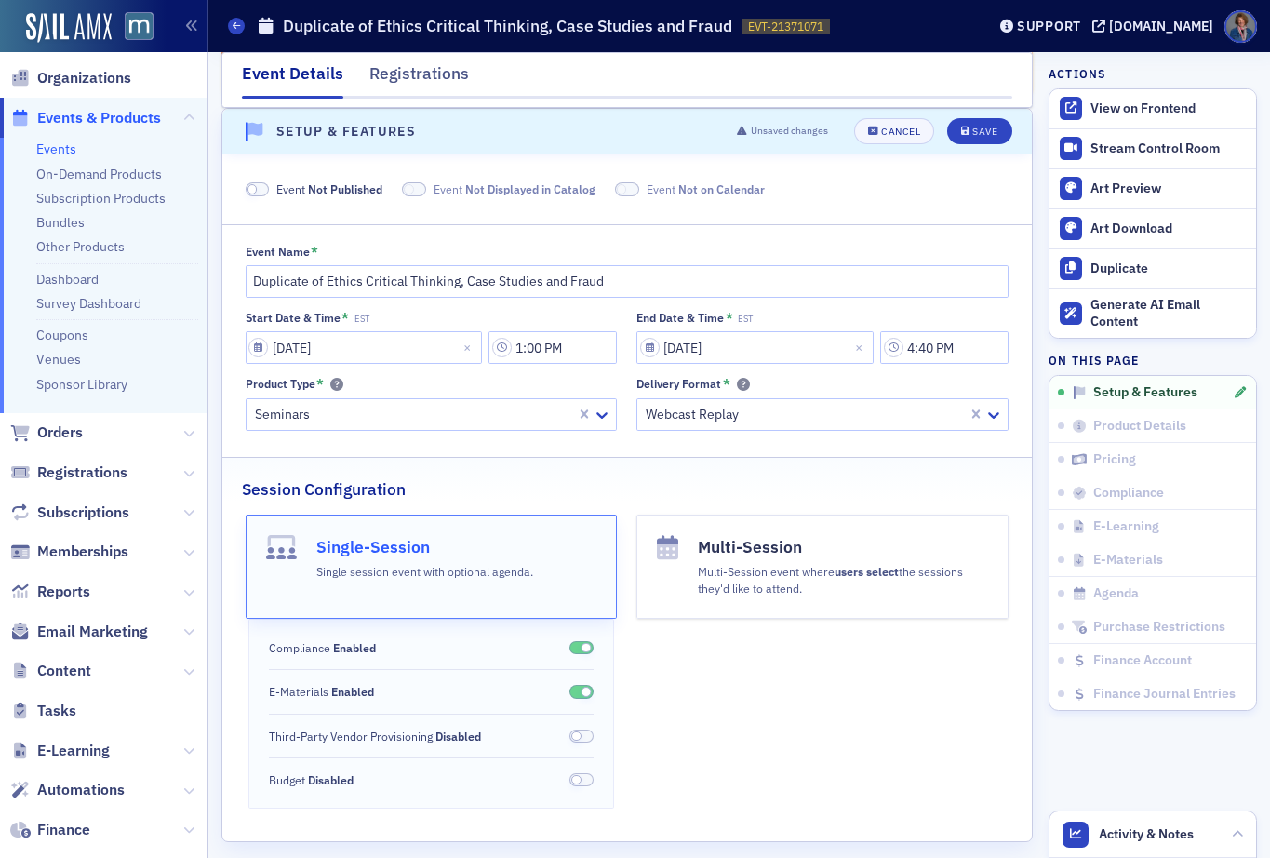
click at [927, 311] on div "End Date & Time * EST" at bounding box center [823, 318] width 372 height 14
drag, startPoint x: 328, startPoint y: 281, endPoint x: 208, endPoint y: 283, distance: 120.1
click at [208, 283] on div "Users Organizations Events & Products Events On-Demand Products Subscription Pr…" at bounding box center [635, 429] width 1270 height 858
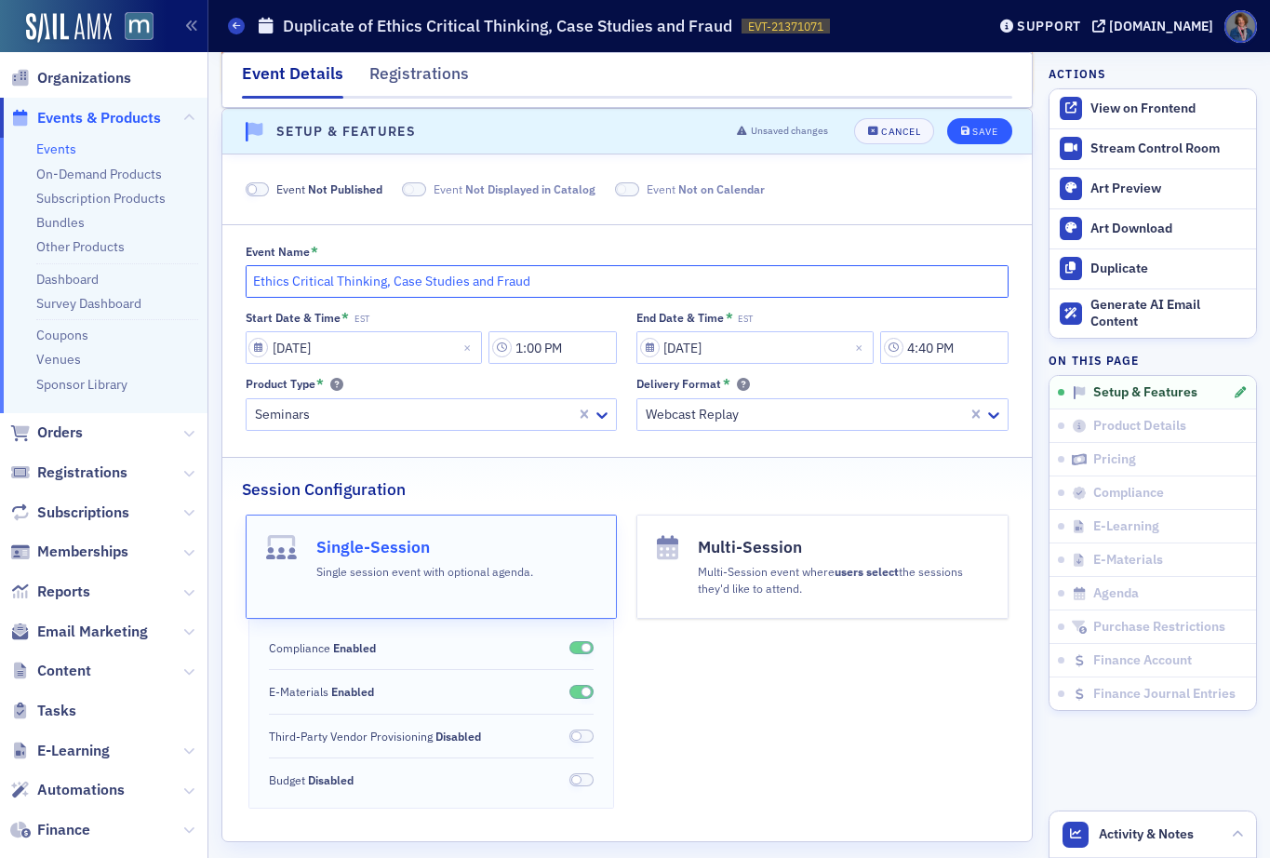
type input "Ethics Critical Thinking, Case Studies and Fraud"
click at [972, 136] on div "Save" at bounding box center [984, 132] width 25 height 10
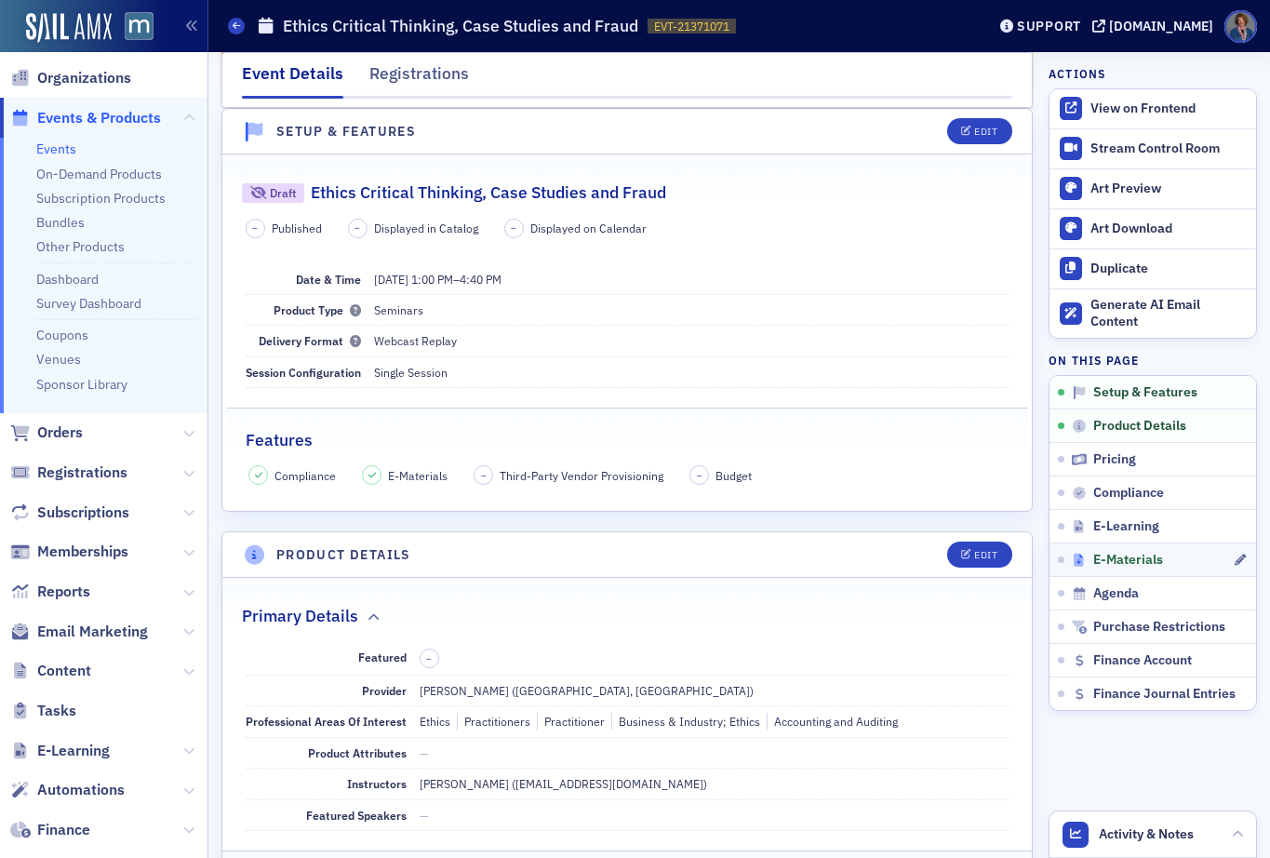
click at [1102, 566] on span "E-Materials" at bounding box center [1128, 560] width 70 height 17
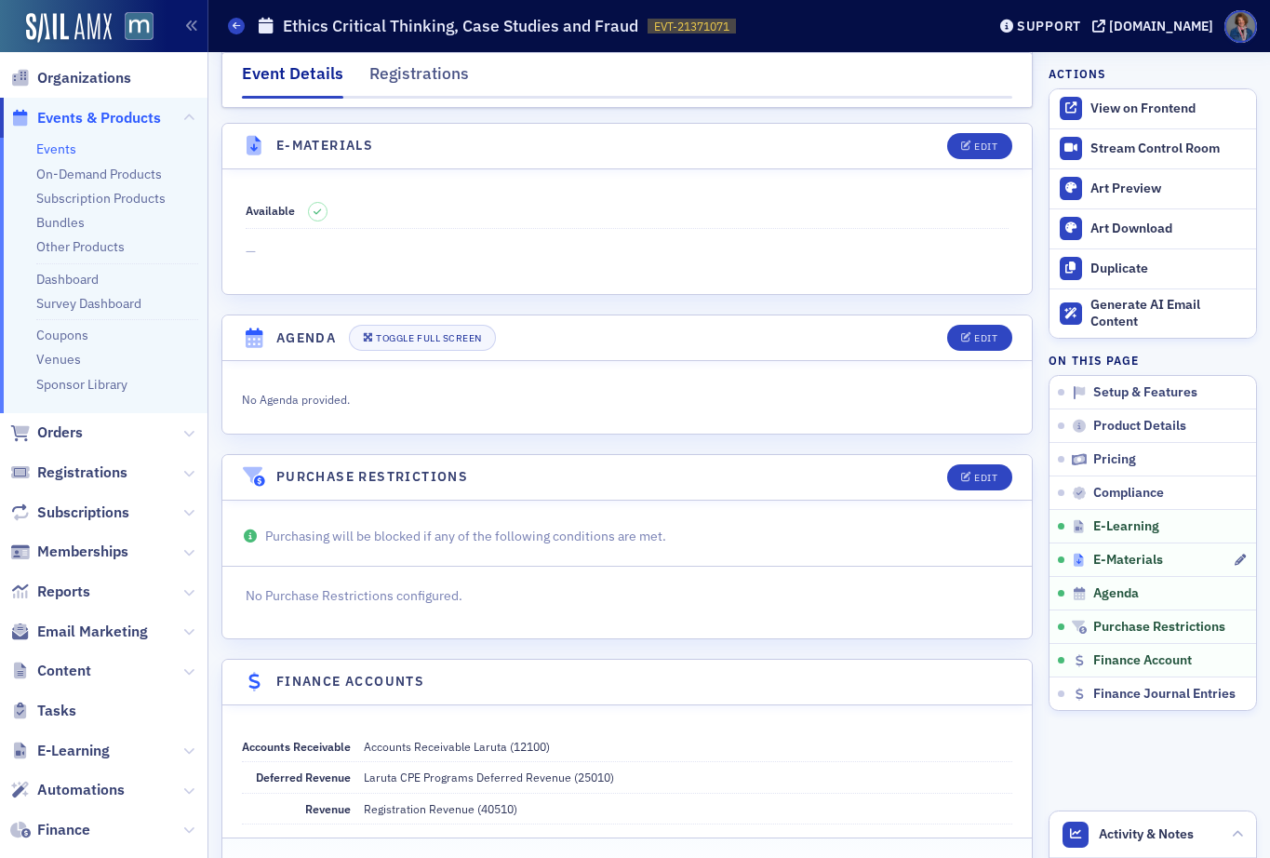
scroll to position [2879, 0]
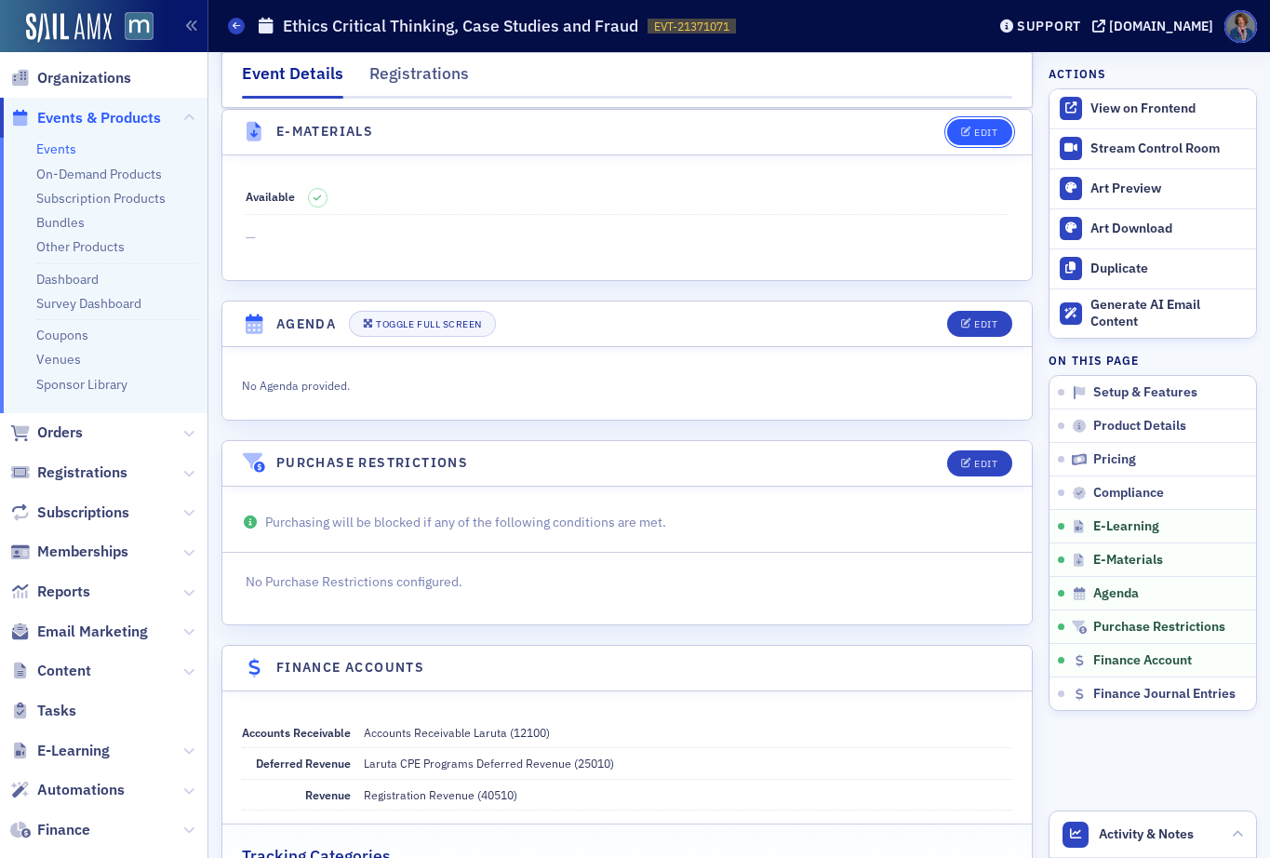
click at [965, 138] on button "Edit" at bounding box center [979, 132] width 64 height 26
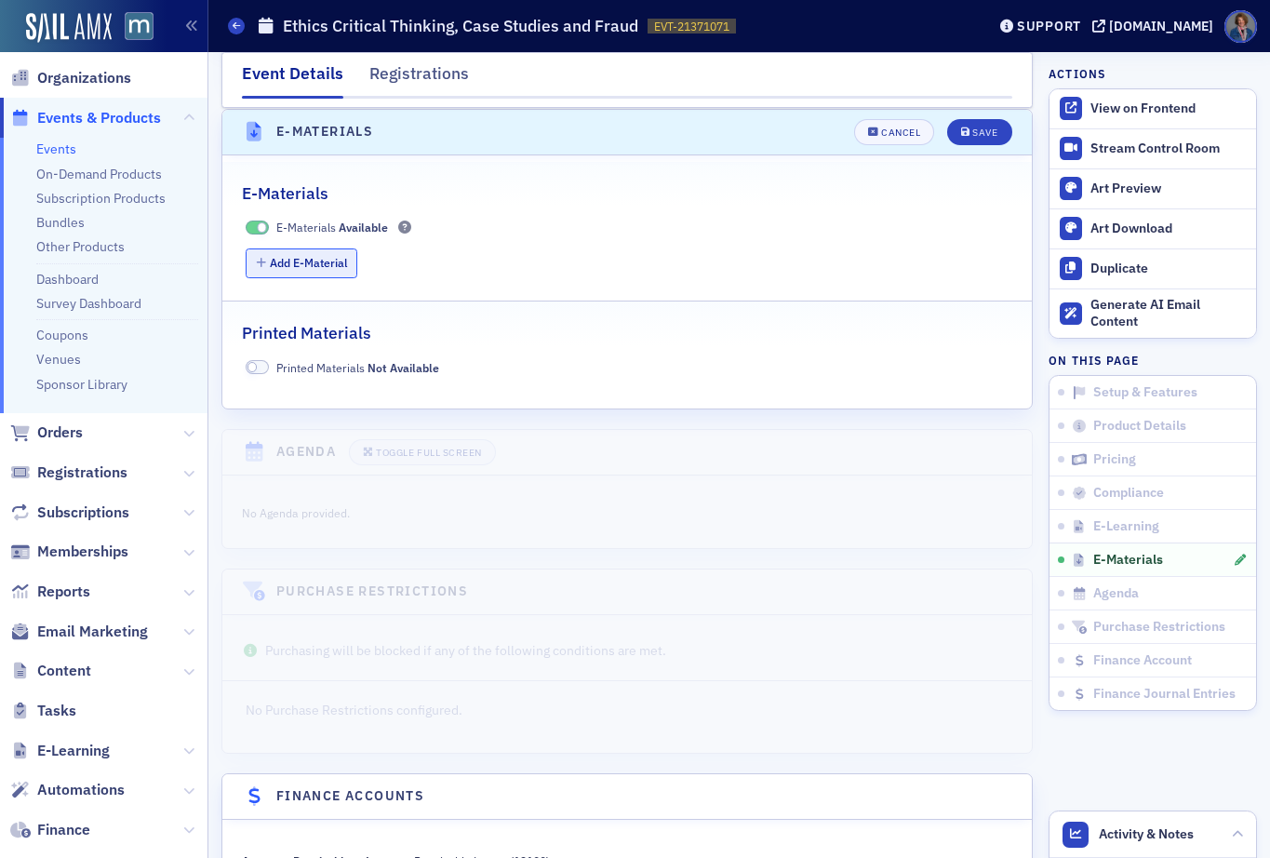
click at [305, 250] on button "Add E-Material" at bounding box center [302, 262] width 113 height 29
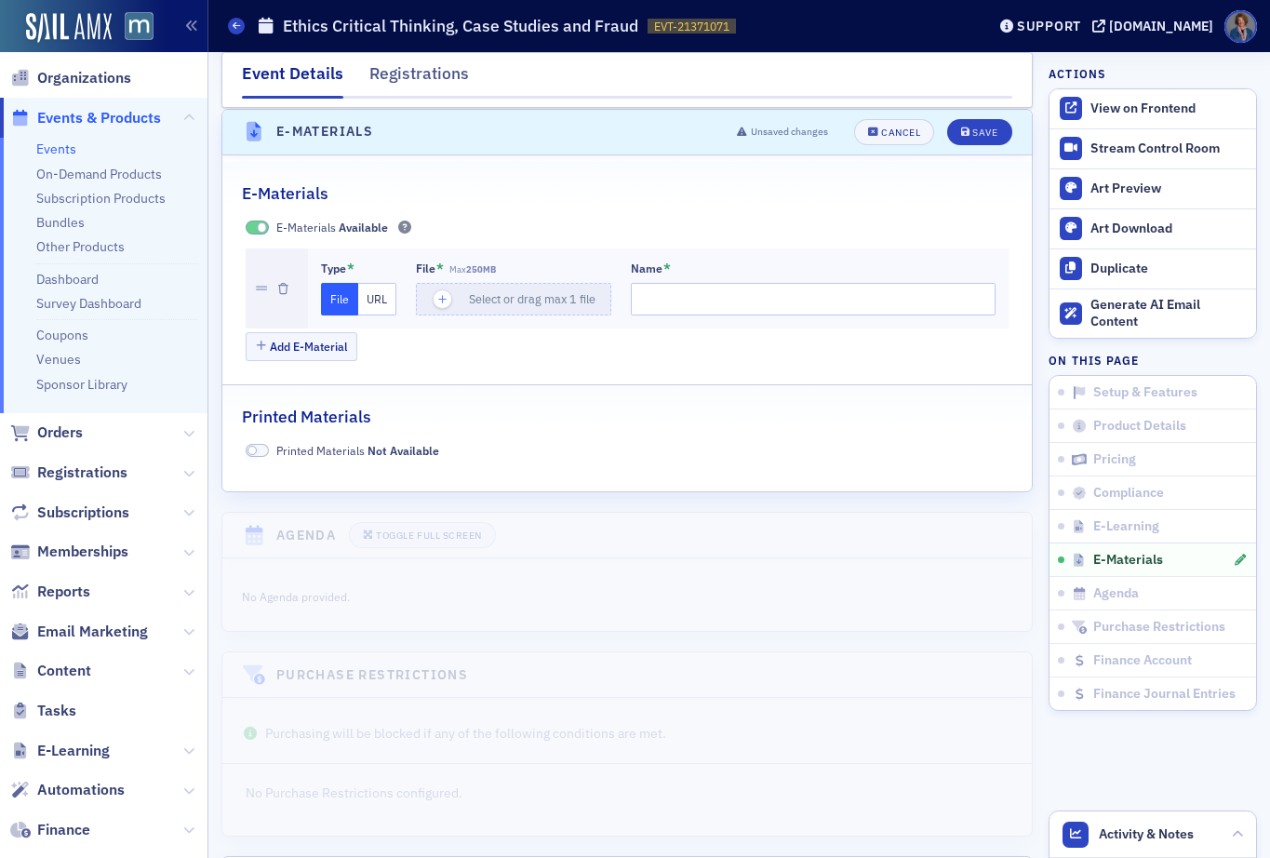
click at [382, 298] on button "URL" at bounding box center [377, 299] width 38 height 33
click at [528, 290] on input "url" at bounding box center [516, 299] width 201 height 33
paste input "https://drive.google.com/file/d/18DxN_YNQ2Xy4PUQDNnTe6YVD6P_ufHOp/view?usp=shar…"
type input "https://drive.google.com/file/d/18DxN_YNQ2Xy4PUQDNnTe6YVD6P_ufHOp/view?usp=shar…"
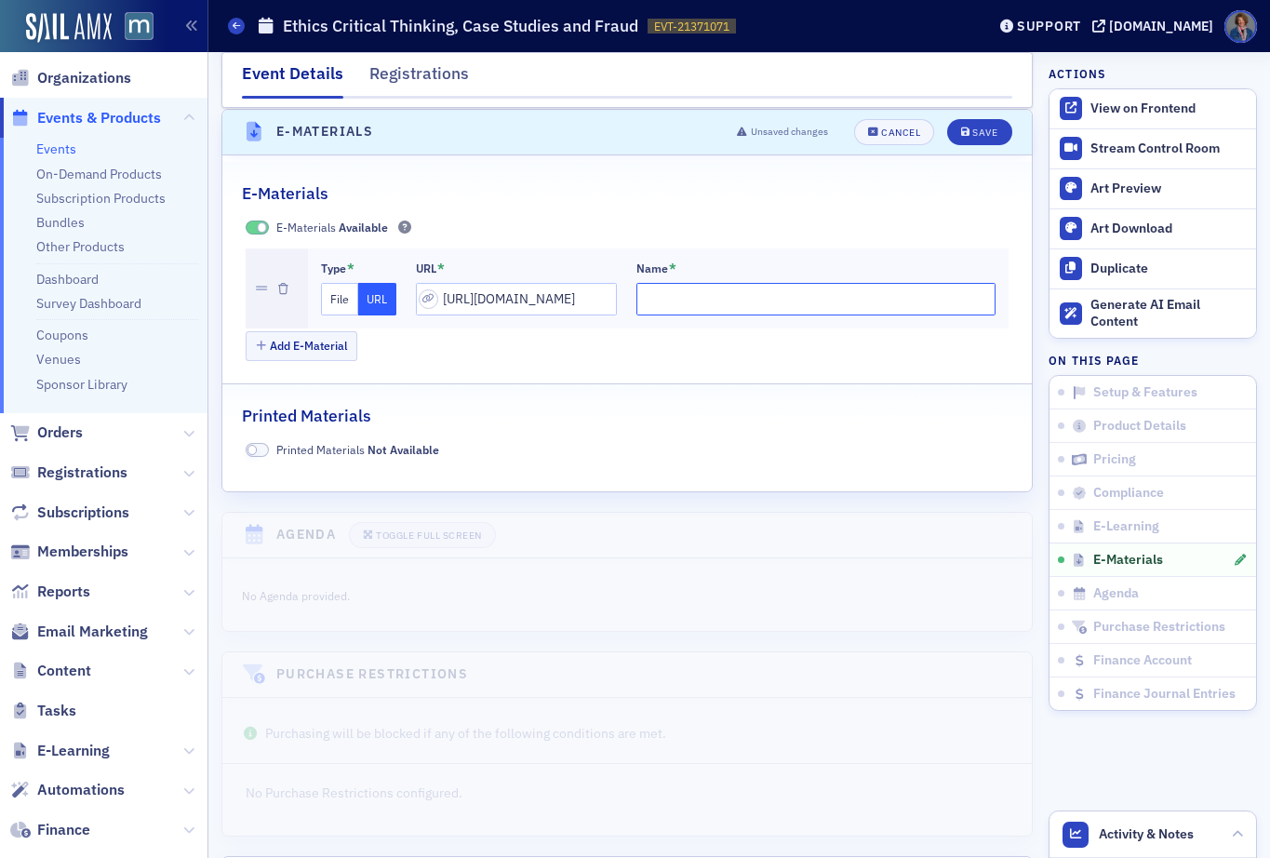
scroll to position [0, 0]
click at [675, 289] on input "Name *" at bounding box center [817, 299] width 360 height 33
type input "Participant Manual - PDF of Powerpoint Presentation"
click at [972, 134] on div "Save" at bounding box center [984, 132] width 25 height 10
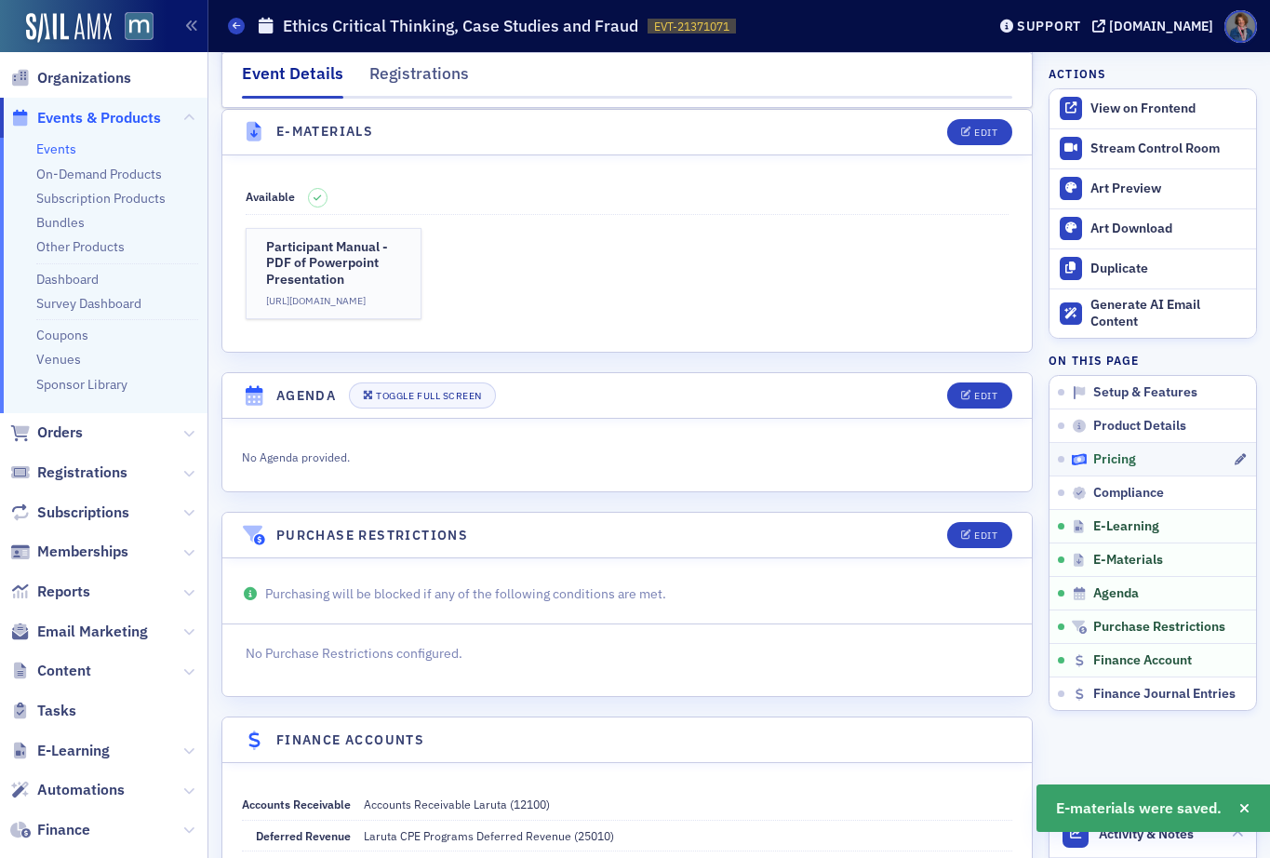
click at [1093, 461] on span "Pricing" at bounding box center [1114, 459] width 43 height 17
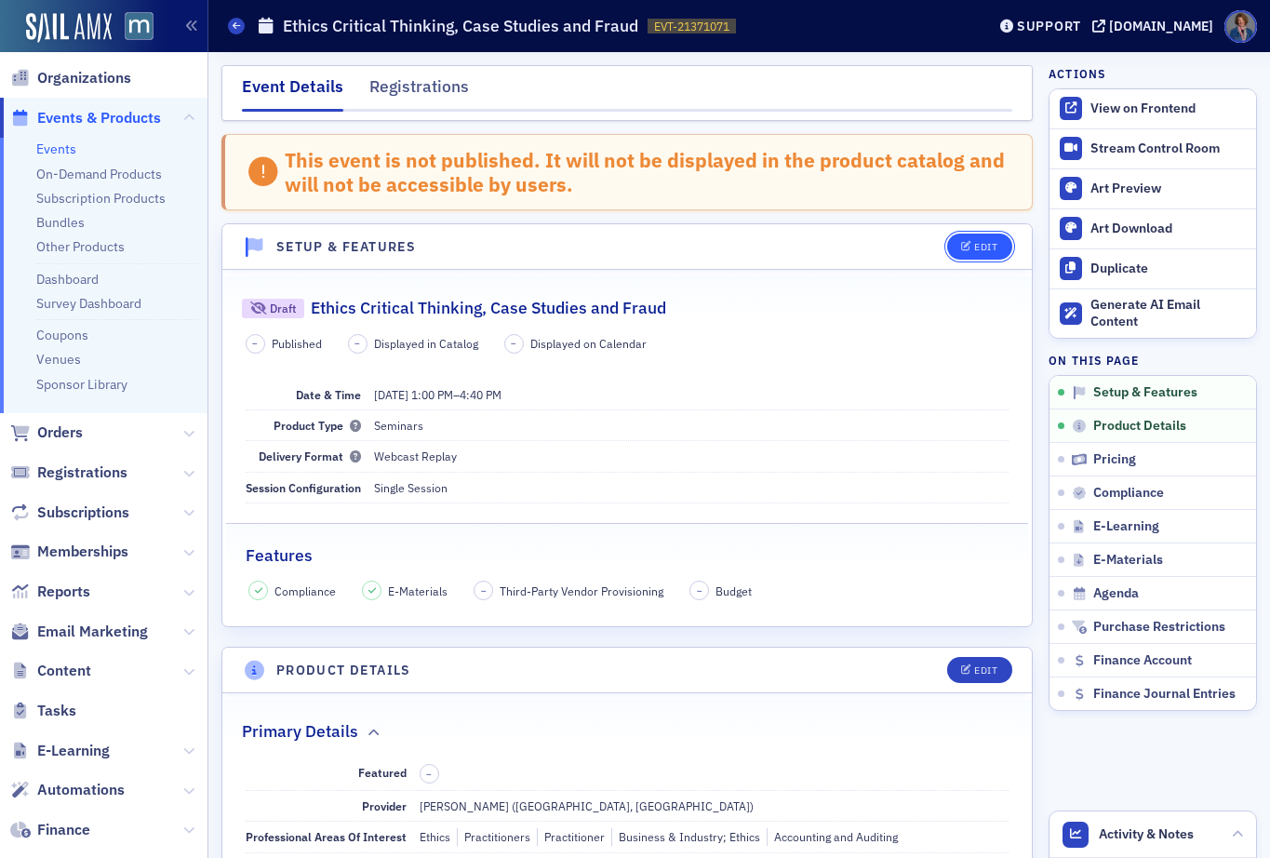
click at [974, 248] on div "Edit" at bounding box center [985, 247] width 23 height 10
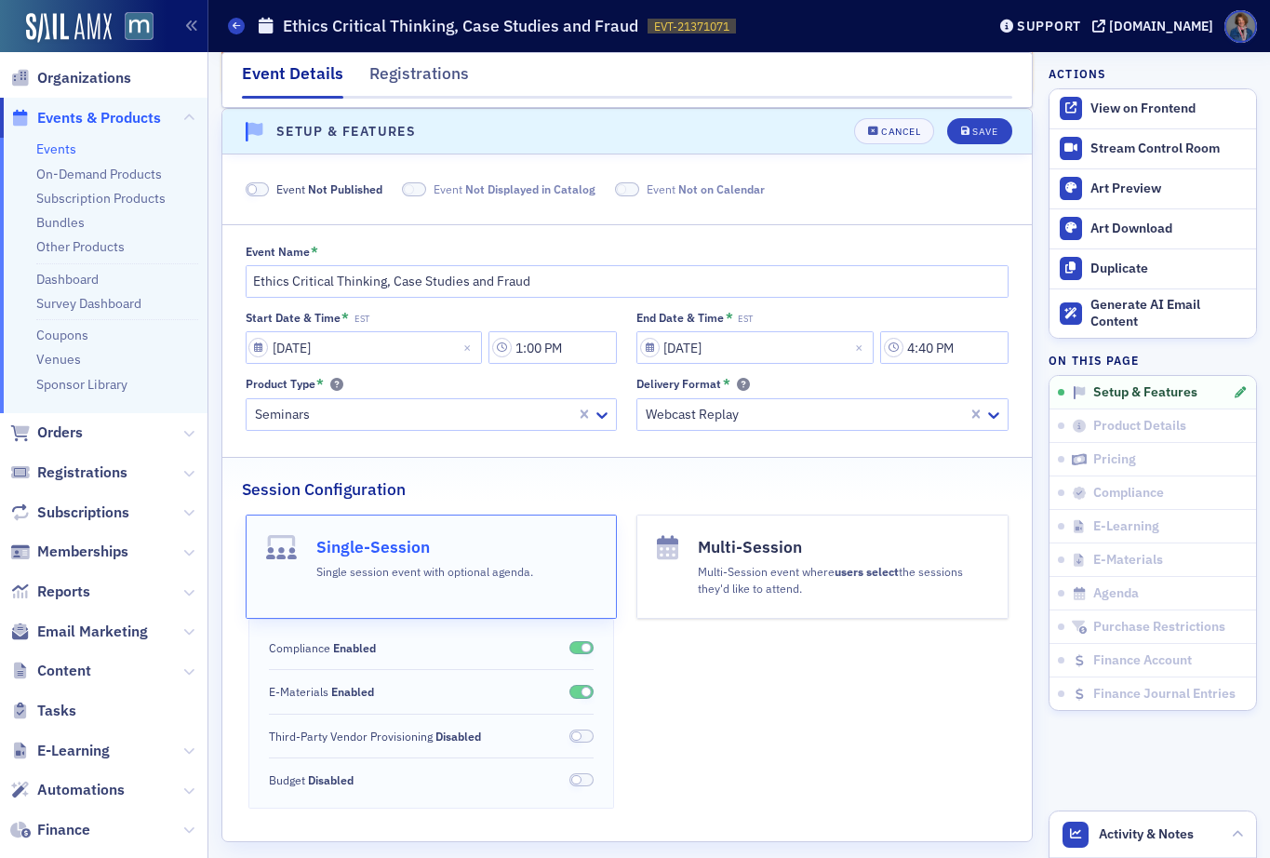
scroll to position [115, 0]
click at [262, 189] on span at bounding box center [258, 189] width 24 height 14
click at [959, 137] on button "Save" at bounding box center [979, 131] width 64 height 26
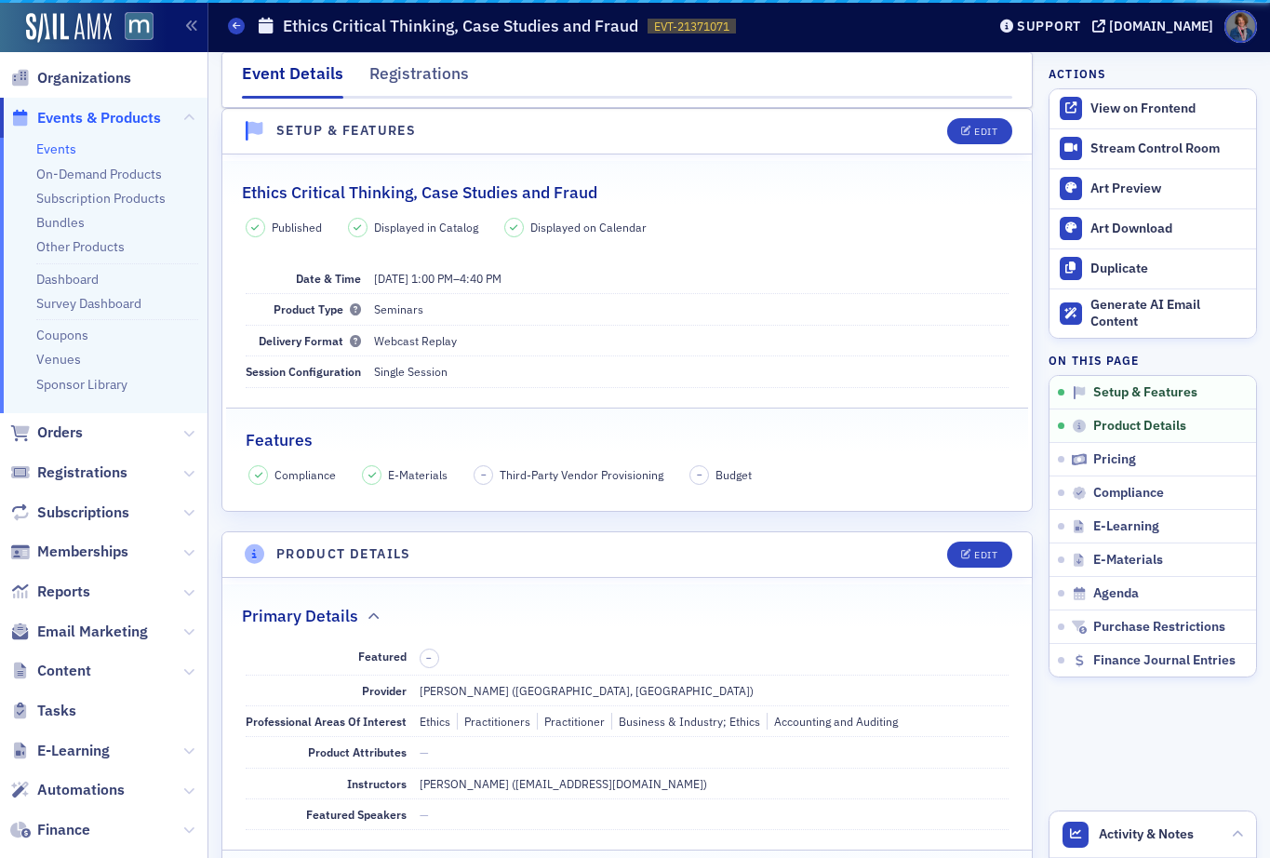
scroll to position [26, 0]
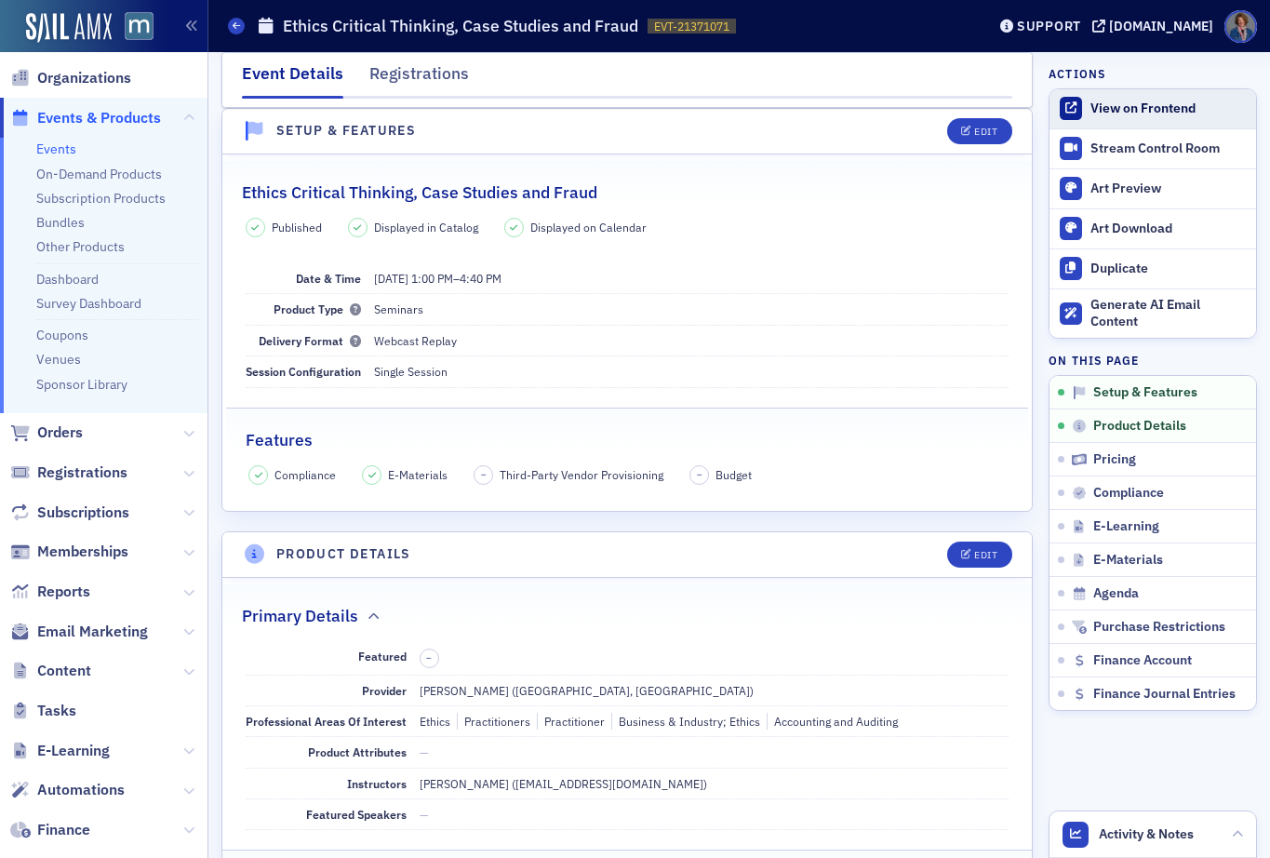
click at [1100, 107] on div "View on Frontend" at bounding box center [1169, 109] width 156 height 17
click at [53, 154] on link "Events" at bounding box center [56, 149] width 40 height 17
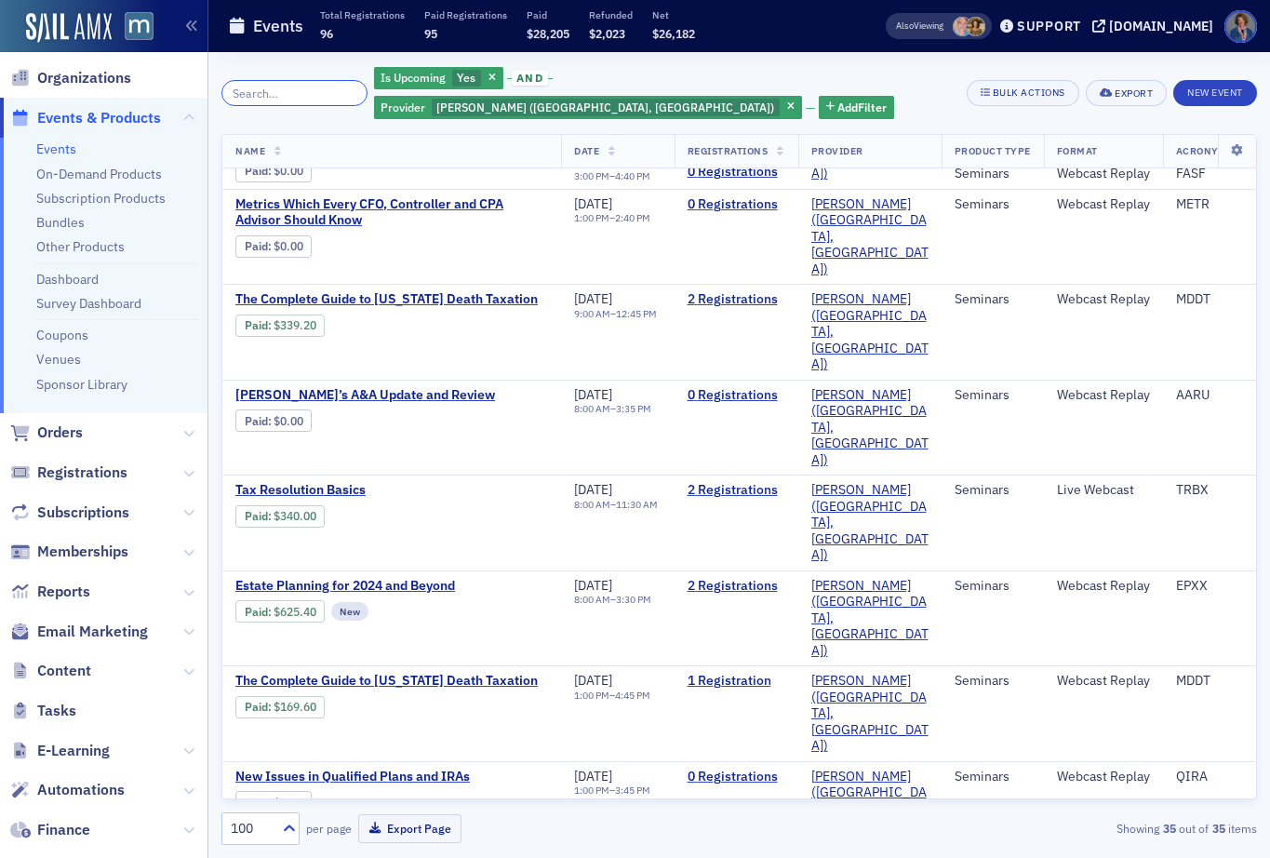
scroll to position [1525, 0]
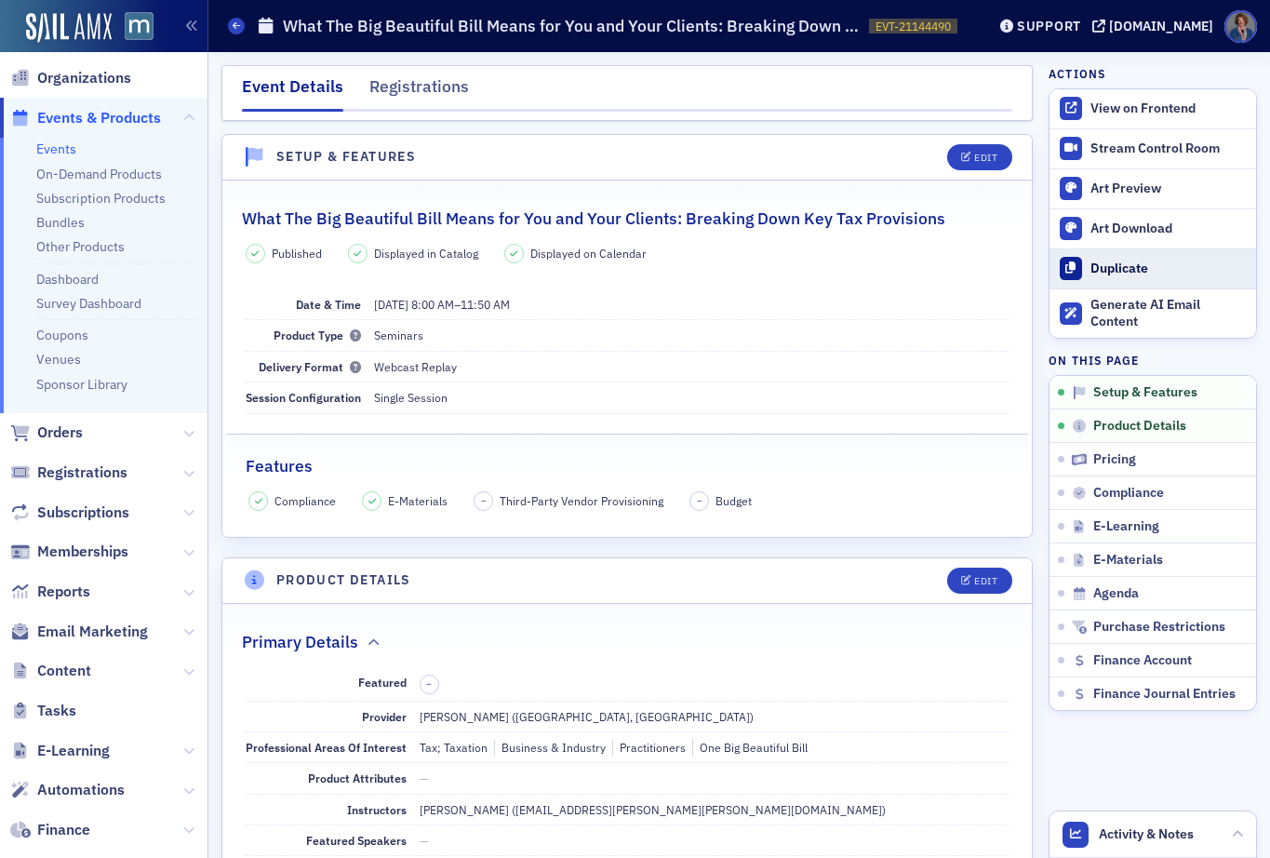
click at [1115, 269] on div "Duplicate" at bounding box center [1169, 269] width 156 height 17
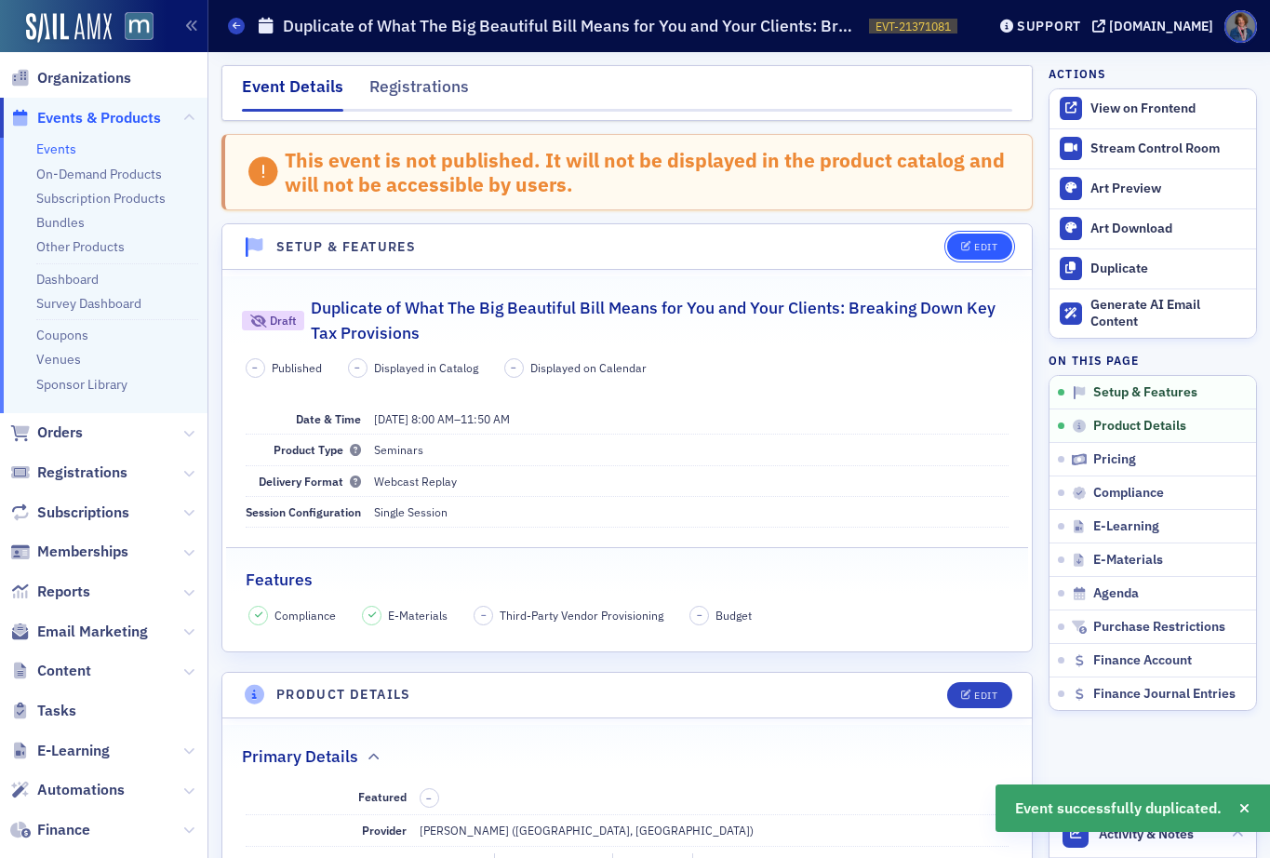
click at [981, 249] on div "Edit" at bounding box center [985, 247] width 23 height 10
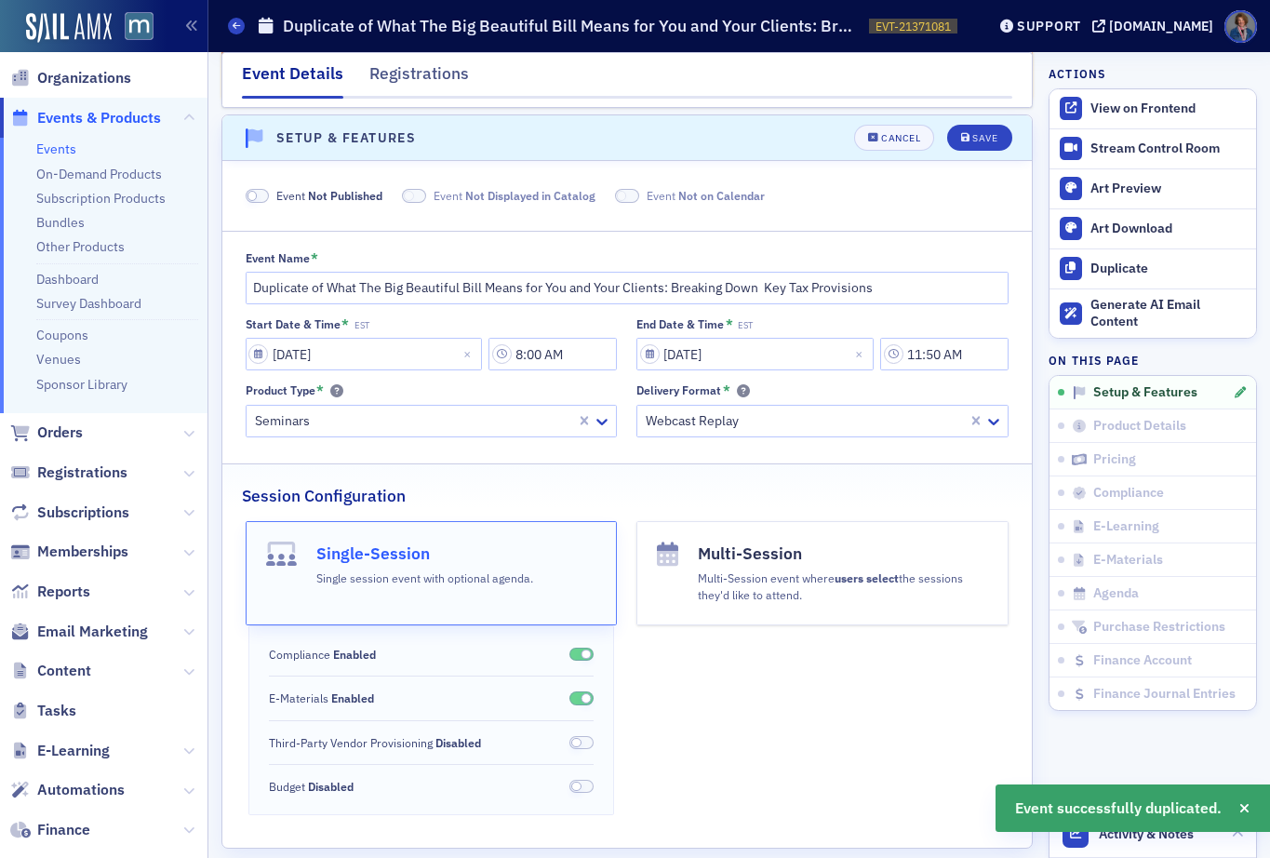
scroll to position [115, 0]
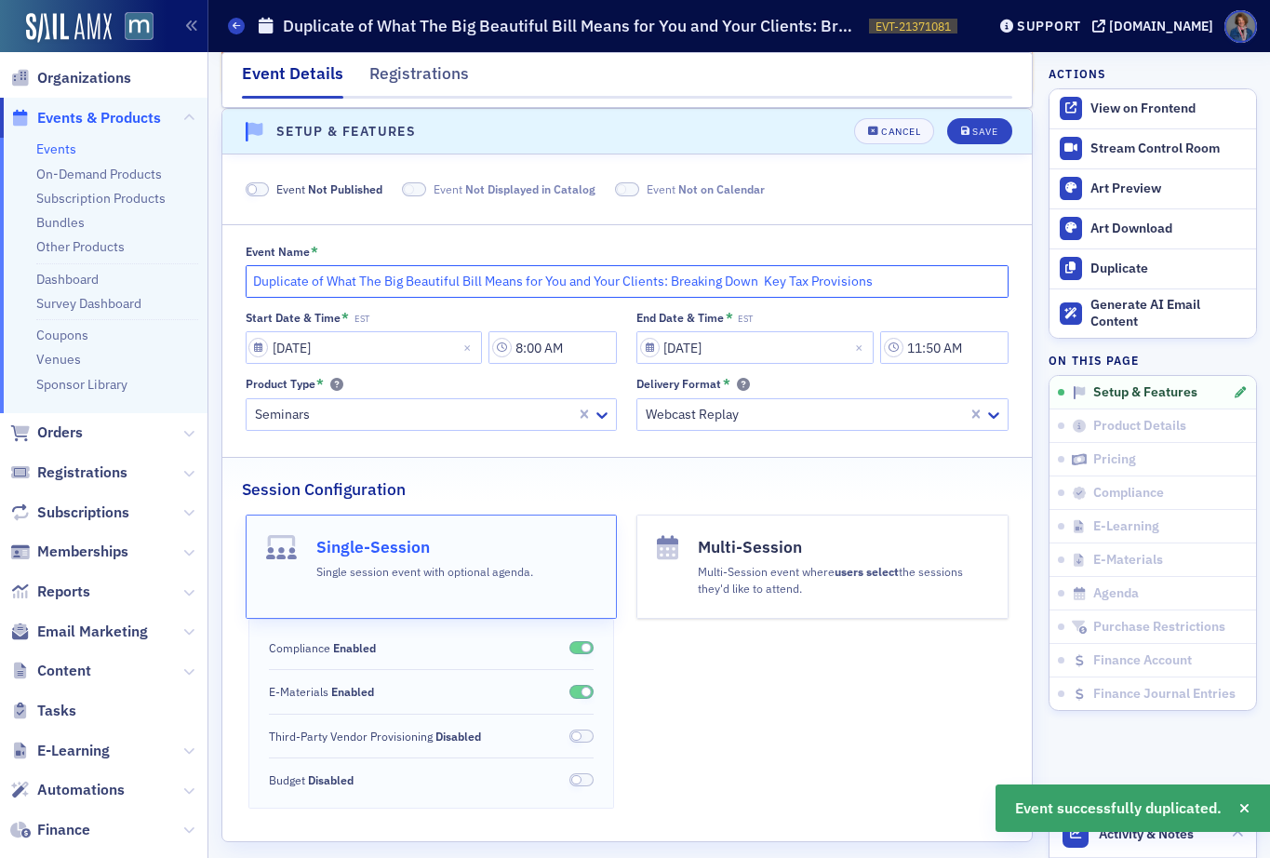
drag, startPoint x: 327, startPoint y: 284, endPoint x: 174, endPoint y: 283, distance: 152.6
click at [174, 283] on div "Users Organizations Events & Products Events On-Demand Products Subscription Pr…" at bounding box center [635, 429] width 1270 height 858
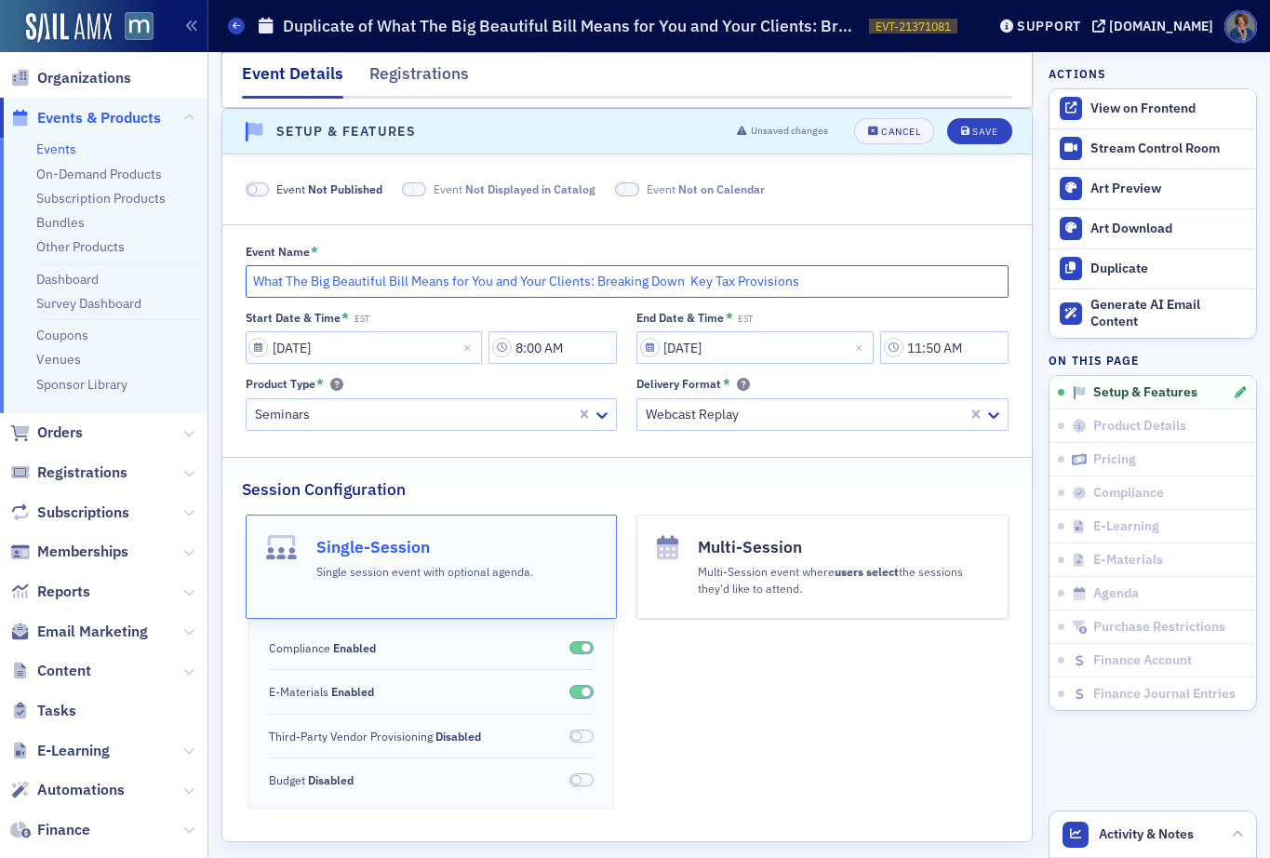
type input "What The Big Beautiful Bill Means for You and Your Clients: Breaking Down Key T…"
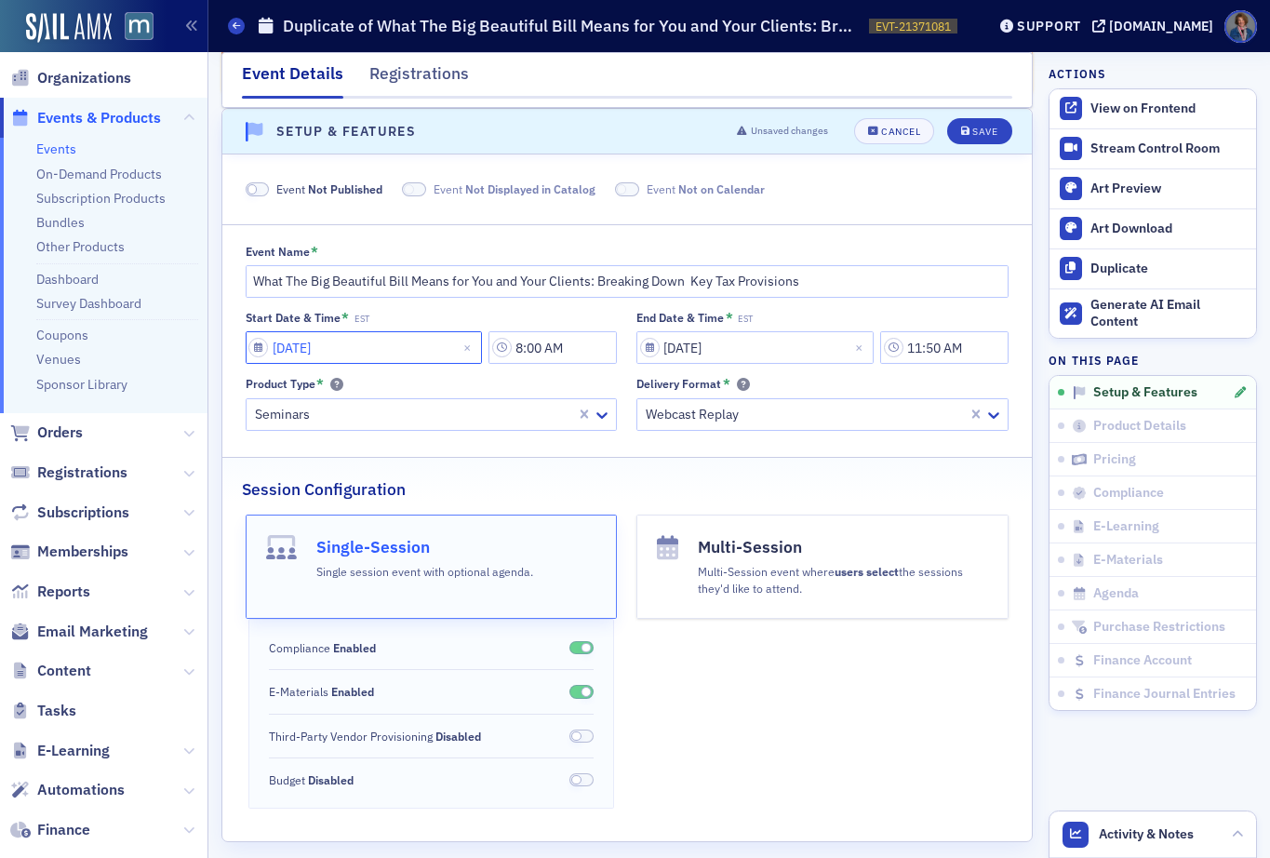
click at [341, 348] on input "[DATE]" at bounding box center [364, 347] width 237 height 33
select select "11"
select select "2025"
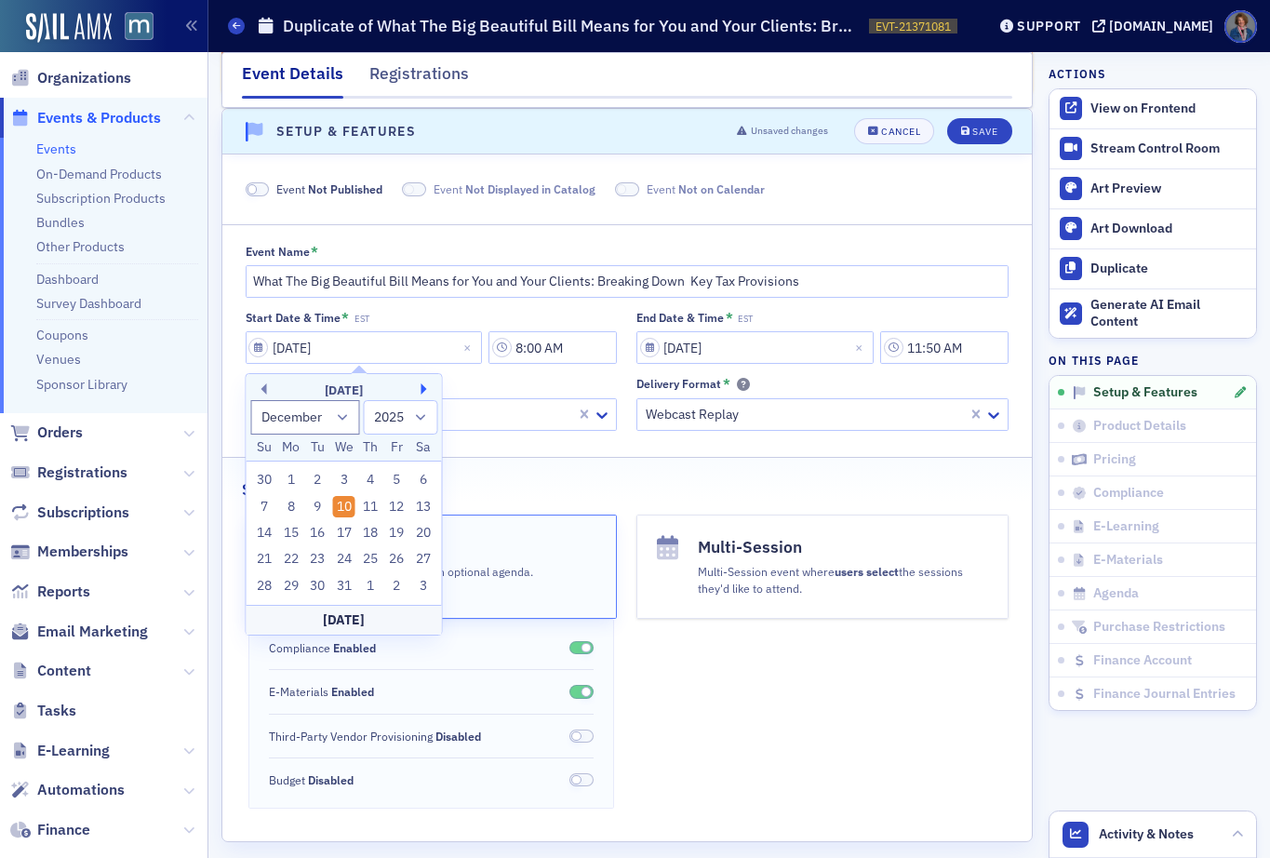
click at [422, 393] on button "Next Month" at bounding box center [427, 388] width 11 height 11
select select "0"
select select "2026"
click at [368, 506] on div "8" at bounding box center [370, 507] width 22 height 22
type input "01/08/2026"
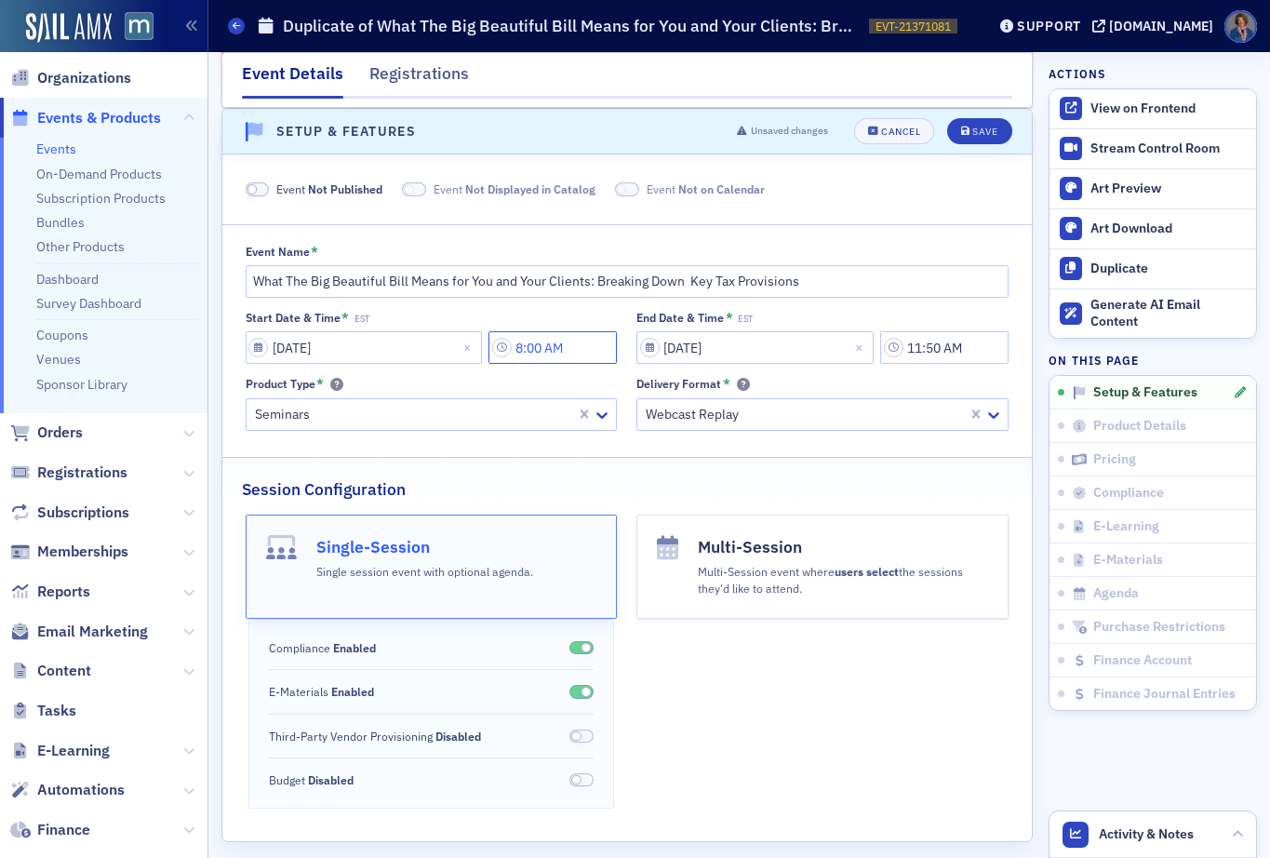
click at [545, 345] on input "8:00 AM" at bounding box center [553, 347] width 128 height 33
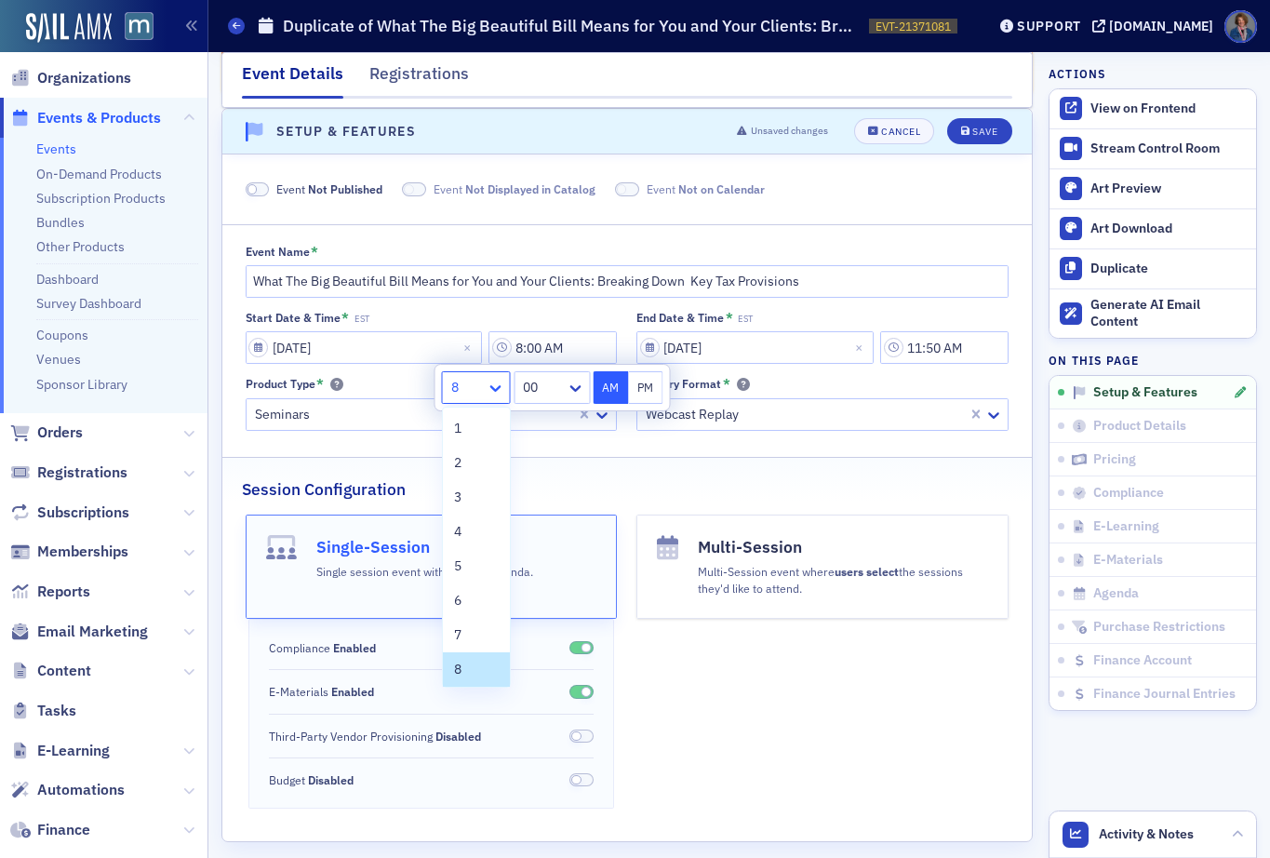
click at [499, 387] on icon at bounding box center [495, 388] width 11 height 7
click at [458, 591] on span "9" at bounding box center [457, 595] width 7 height 20
type input "9:00 AM"
click at [891, 341] on input "11:50 AM" at bounding box center [944, 347] width 128 height 33
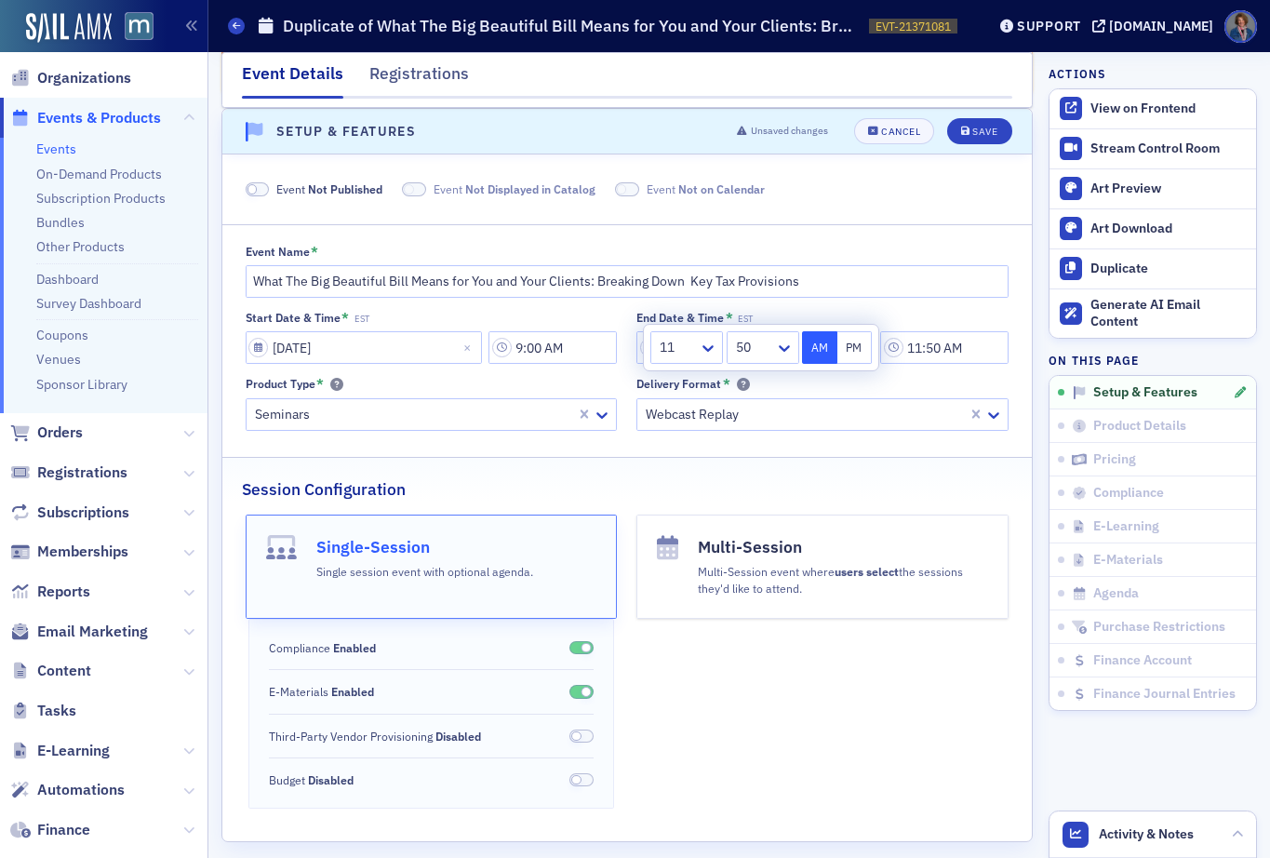
click at [847, 342] on button "PM" at bounding box center [855, 347] width 35 height 33
click at [714, 347] on icon at bounding box center [708, 348] width 19 height 19
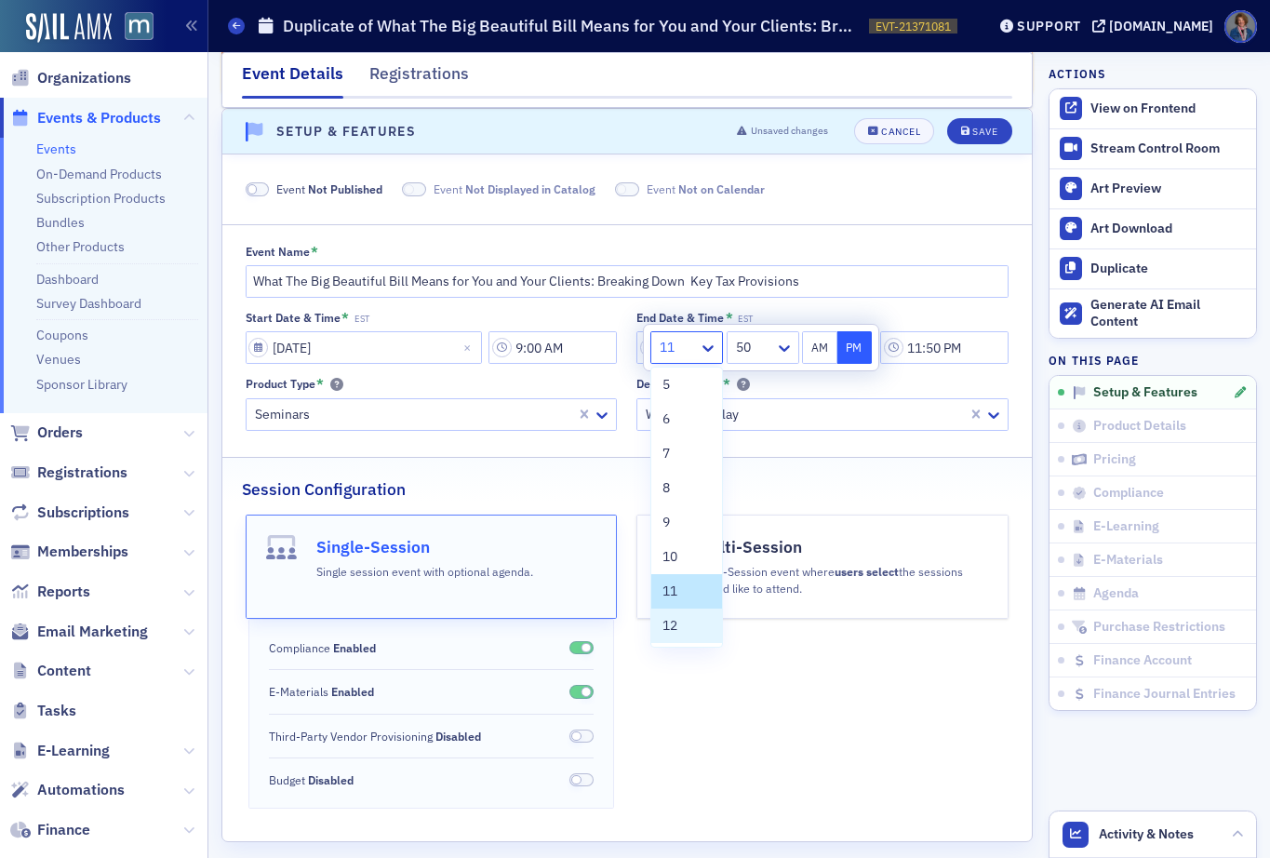
drag, startPoint x: 683, startPoint y: 631, endPoint x: 772, endPoint y: 487, distance: 169.7
click at [683, 630] on div "12" at bounding box center [687, 626] width 48 height 20
type input "12:50 PM"
click at [944, 319] on div "End Date & Time * EST" at bounding box center [823, 318] width 372 height 14
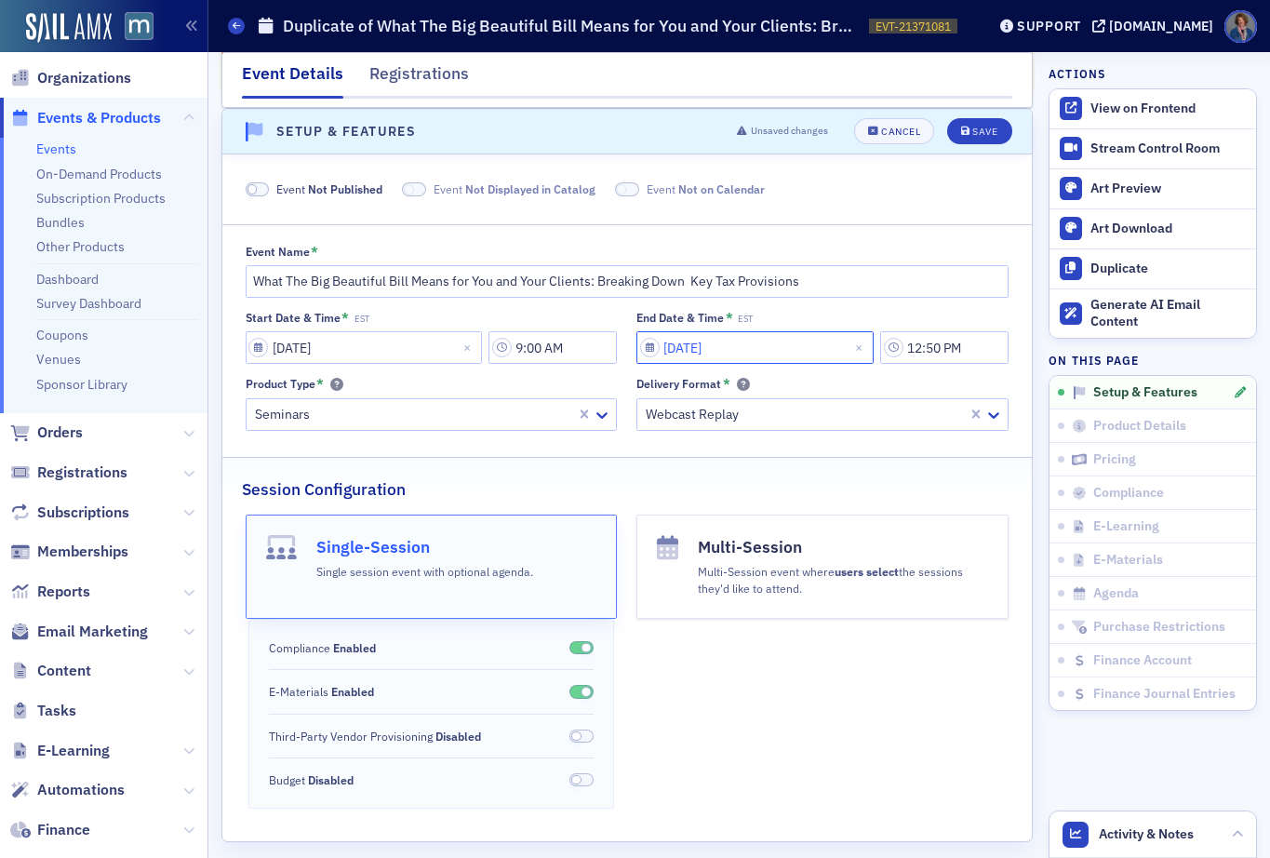
click at [687, 347] on input "[DATE]" at bounding box center [755, 347] width 237 height 33
select select "11"
select select "2025"
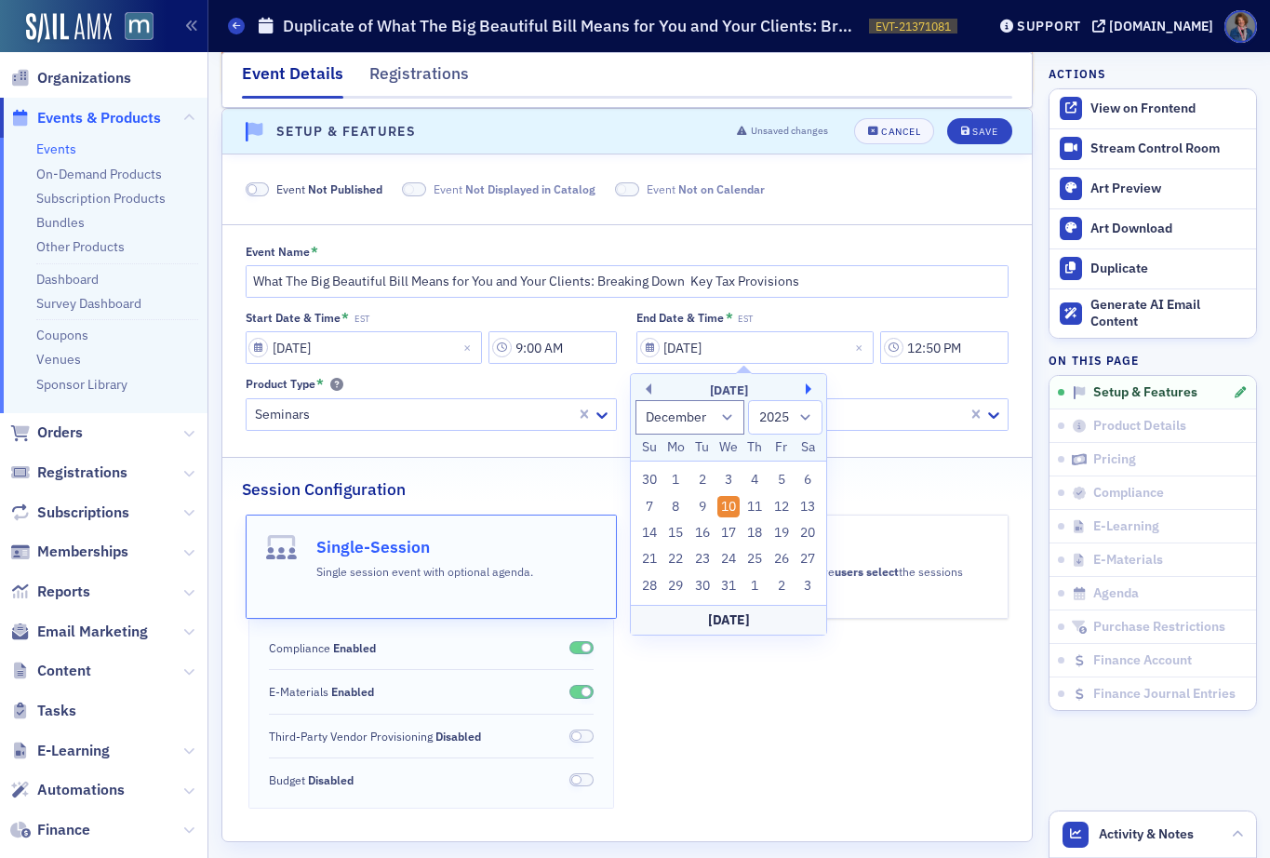
click at [811, 387] on button "Next Month" at bounding box center [811, 388] width 11 height 11
select select "0"
select select "2026"
click at [757, 511] on div "8" at bounding box center [755, 507] width 22 height 22
type input "01/08/2026"
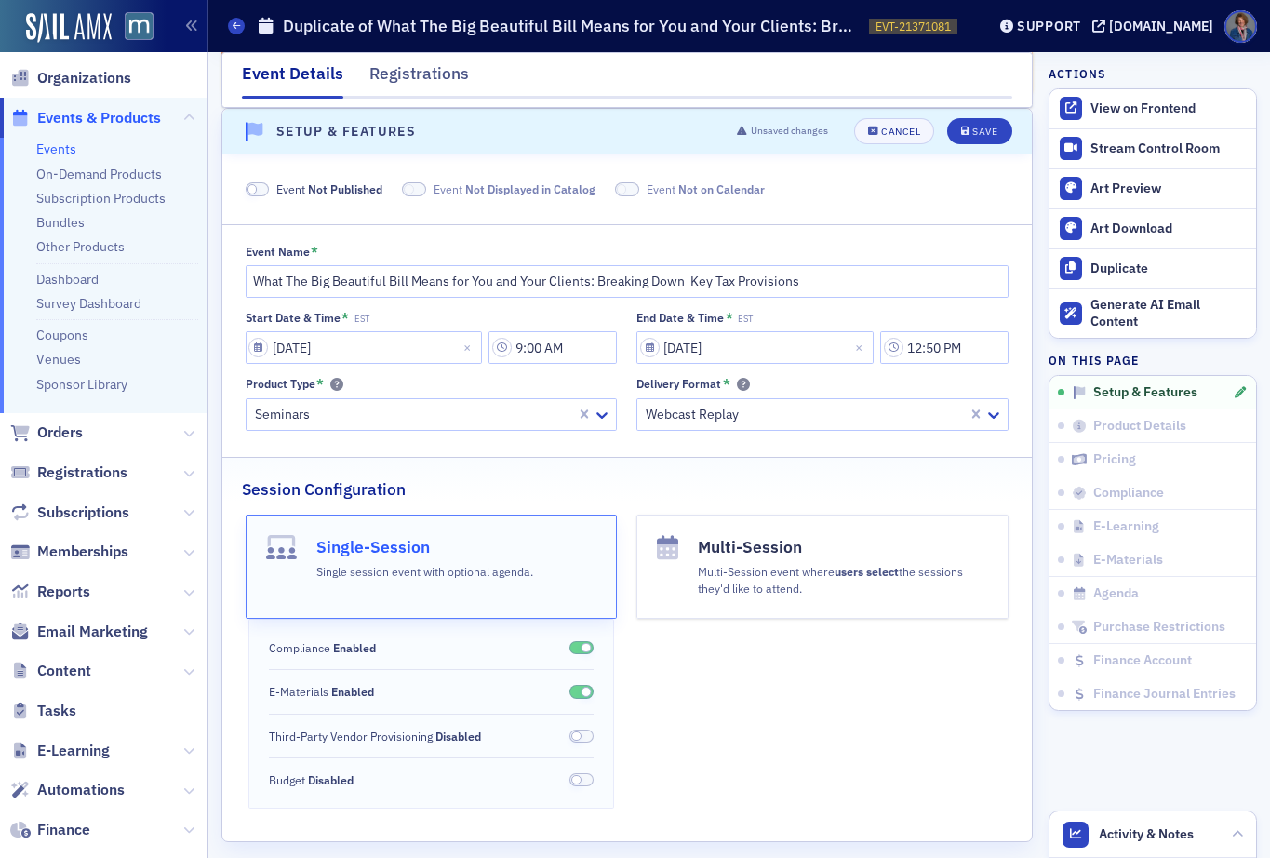
click at [890, 315] on div "End Date & Time * EST" at bounding box center [823, 318] width 372 height 14
click at [972, 134] on div "Save" at bounding box center [984, 132] width 25 height 10
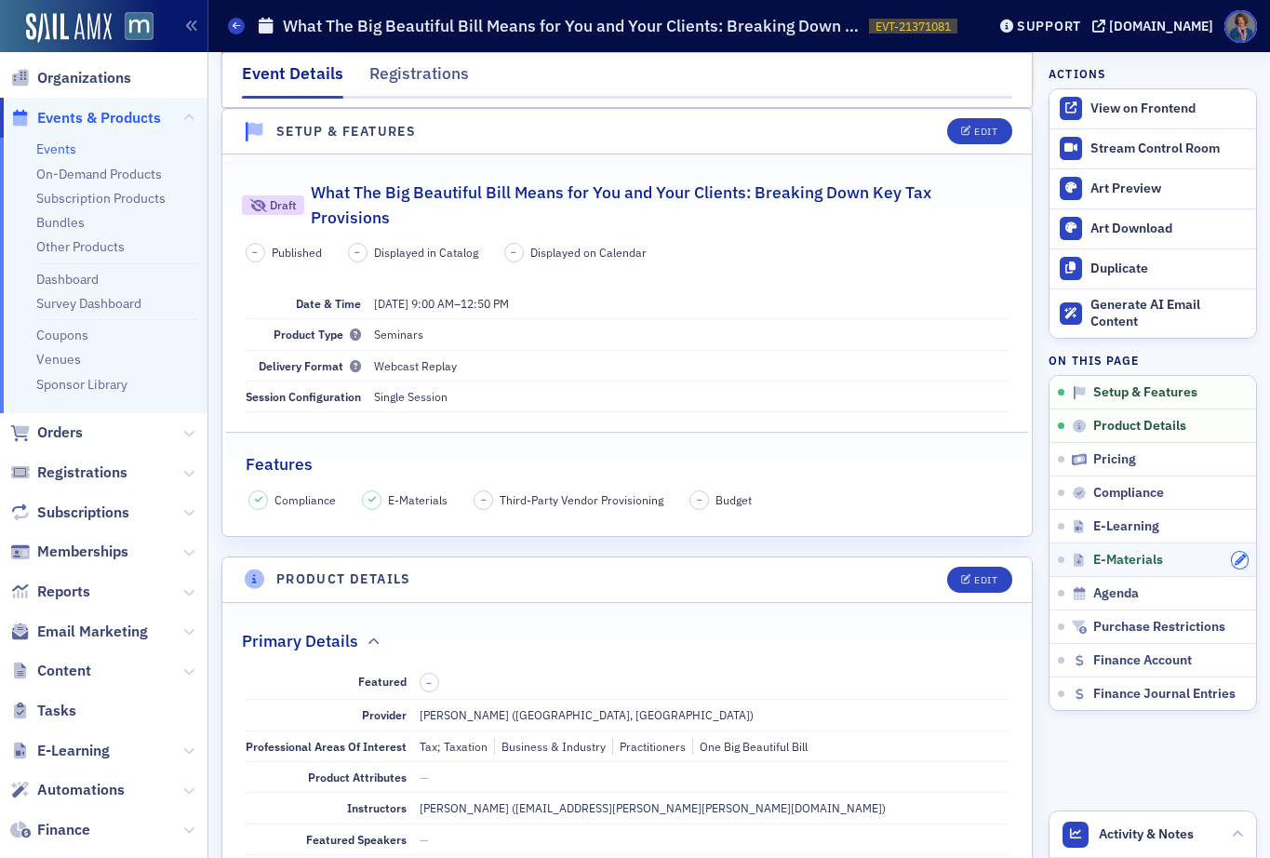
click at [1235, 560] on icon "button" at bounding box center [1240, 560] width 11 height 11
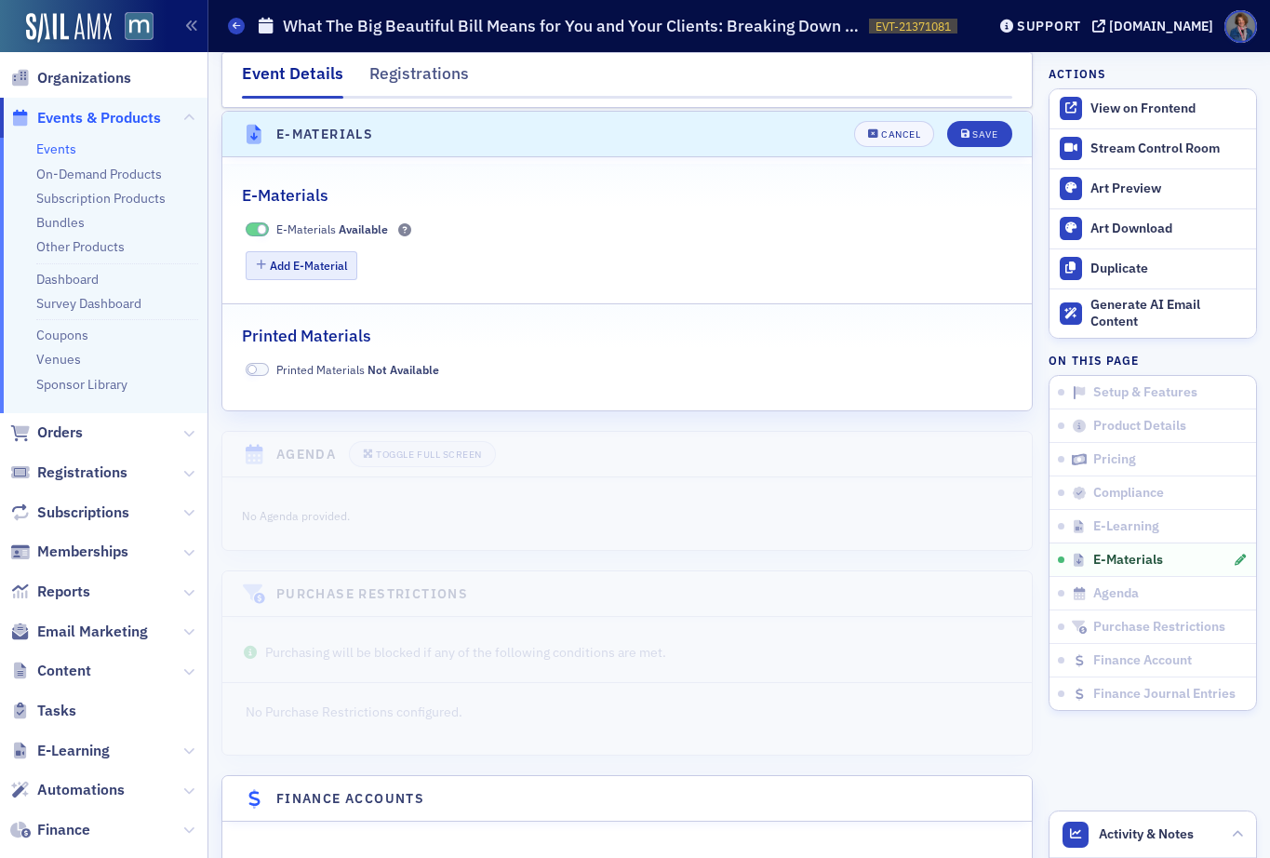
scroll to position [2903, 0]
click at [305, 266] on button "Add E-Material" at bounding box center [302, 263] width 113 height 29
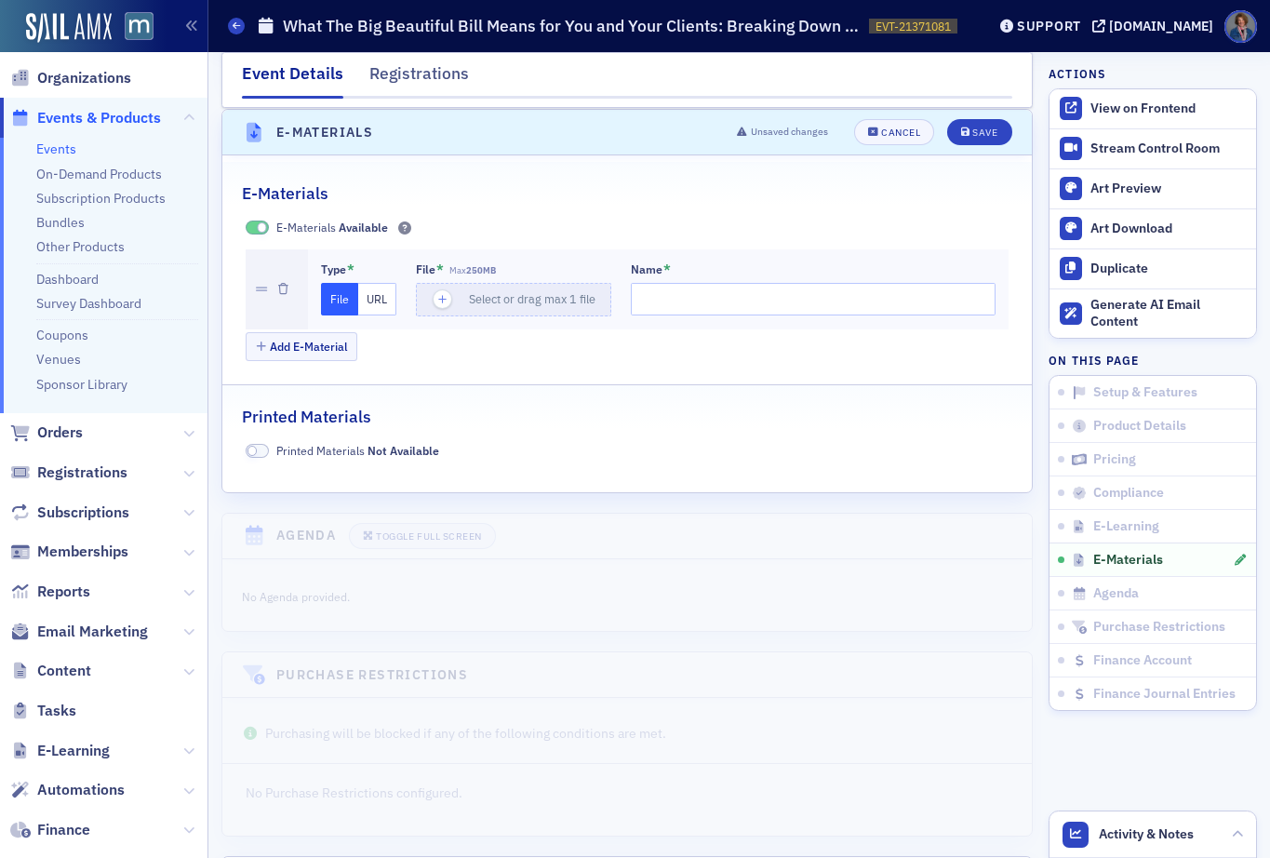
click at [364, 298] on button "URL" at bounding box center [377, 299] width 38 height 33
click at [444, 302] on input "url" at bounding box center [516, 299] width 201 height 33
paste input "https://drive.google.com/file/d/1FU-mLEDj9cNgxSANUbbjcYNv_RoEkSRQ/view?usp=shar…"
type input "https://drive.google.com/file/d/1FU-mLEDj9cNgxSANUbbjcYNv_RoEkSRQ/view?usp=shar…"
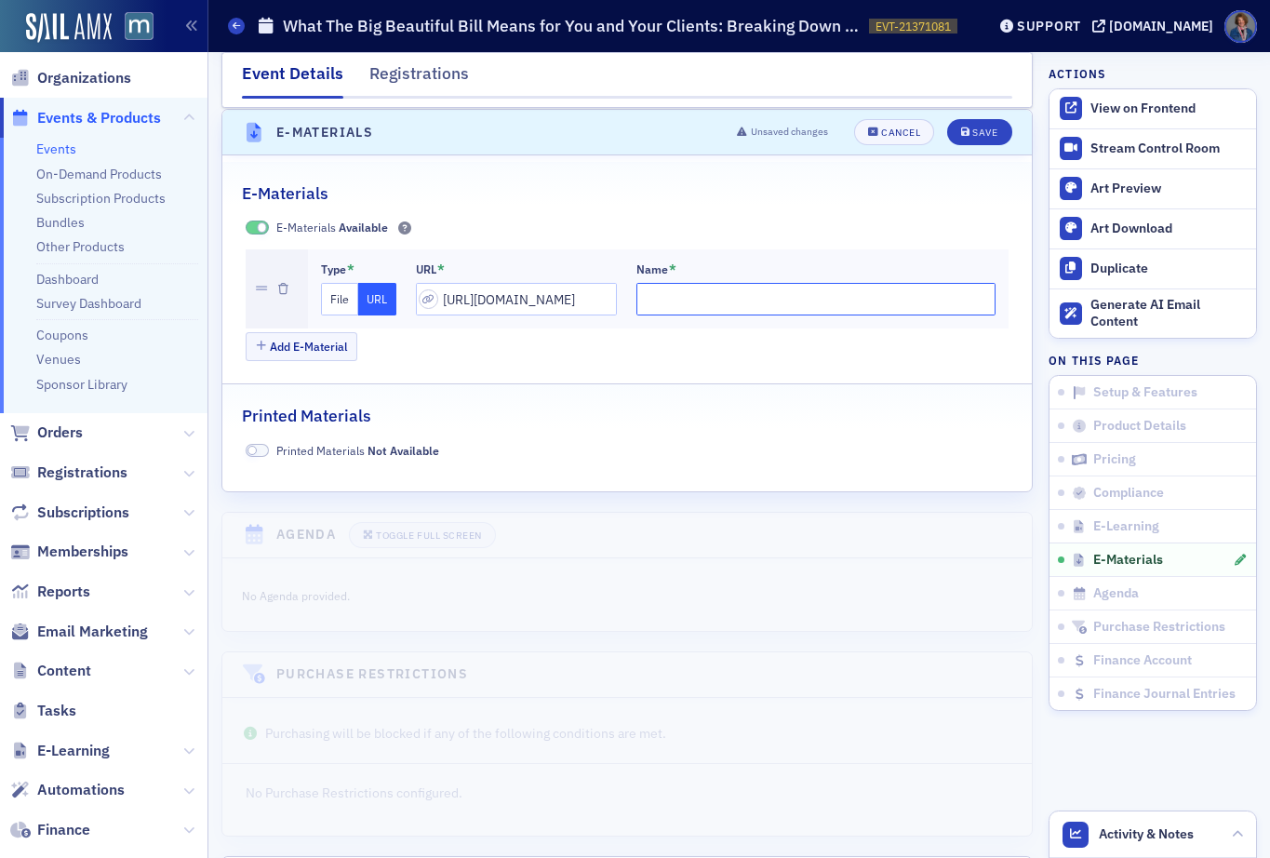
scroll to position [0, 0]
click at [654, 302] on input "Name *" at bounding box center [817, 299] width 360 height 33
type input "Participant Materials"
click at [972, 134] on div "Save" at bounding box center [984, 132] width 25 height 10
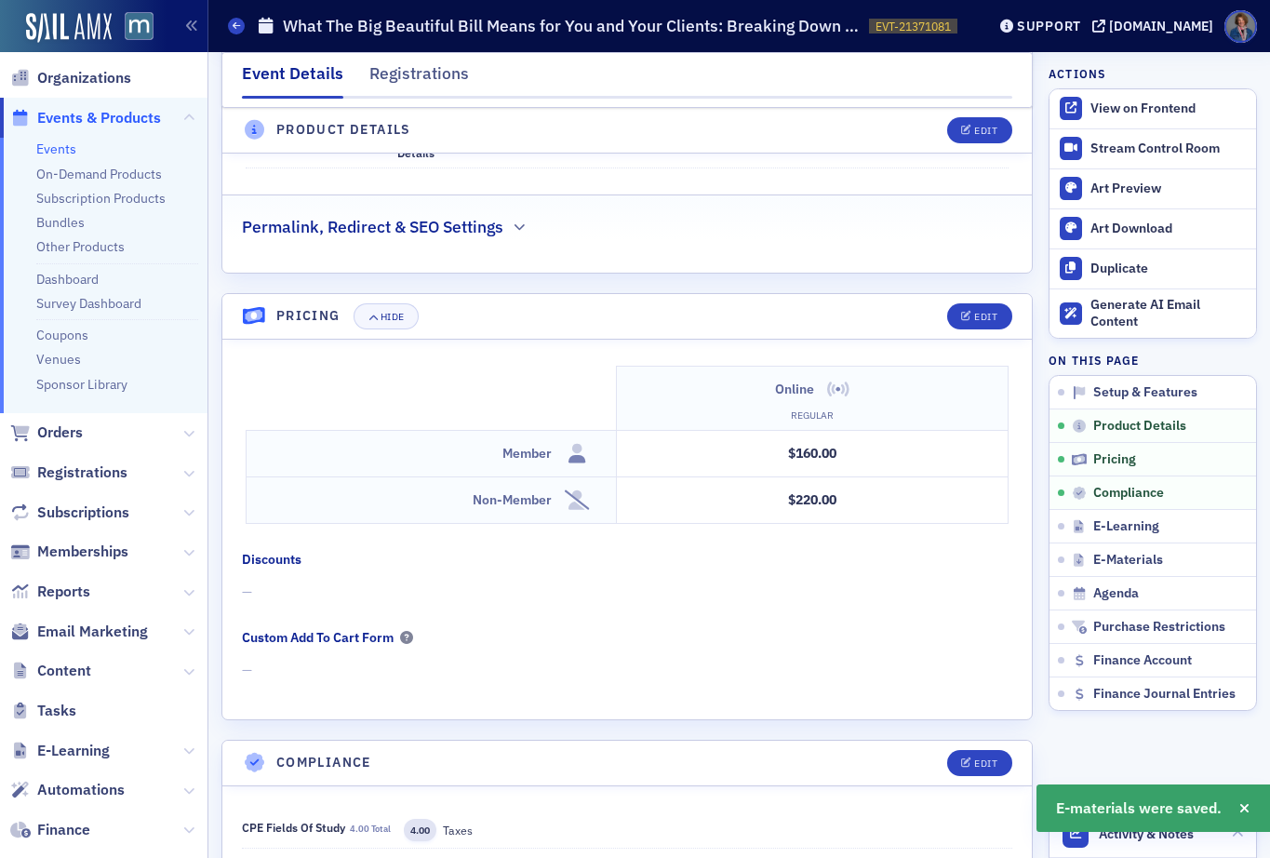
scroll to position [1523, 0]
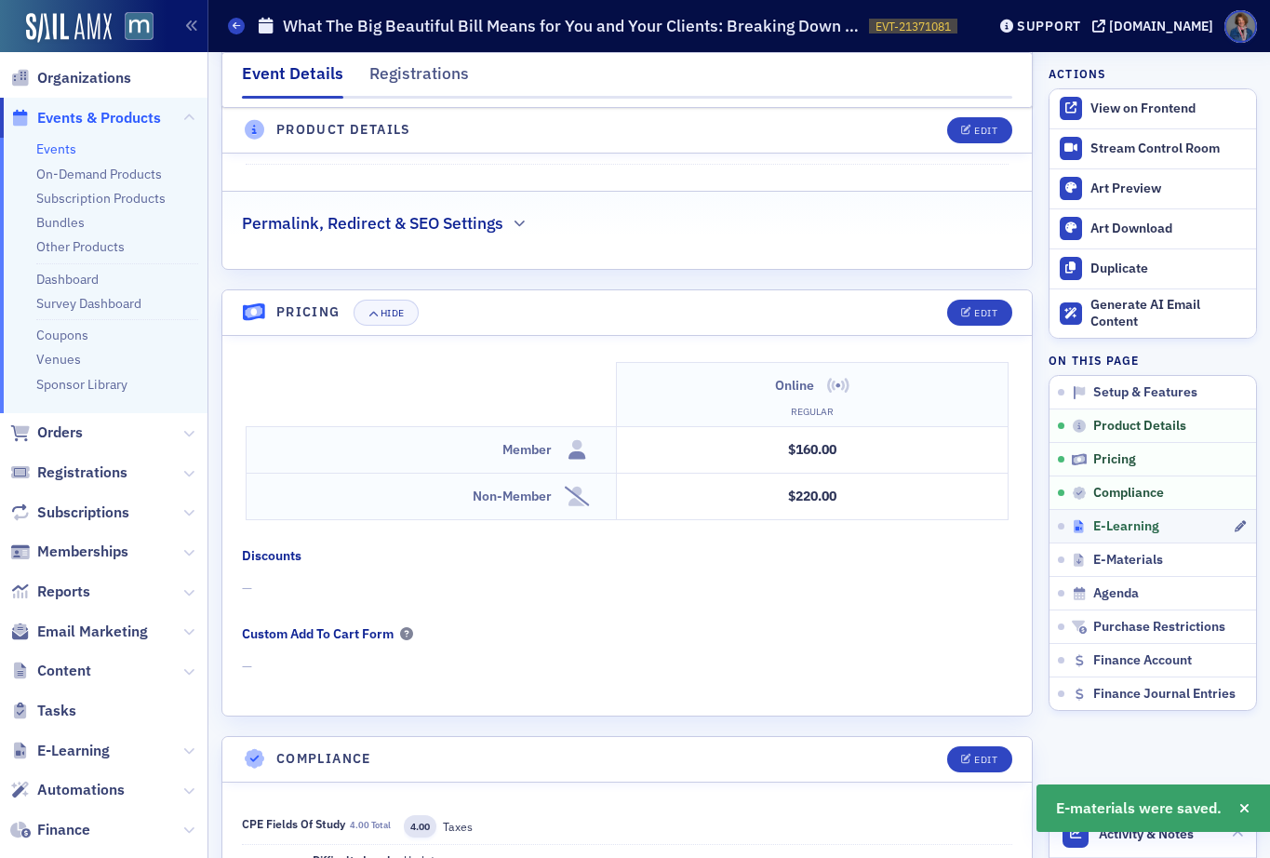
click at [1117, 530] on span "E-Learning" at bounding box center [1126, 526] width 66 height 17
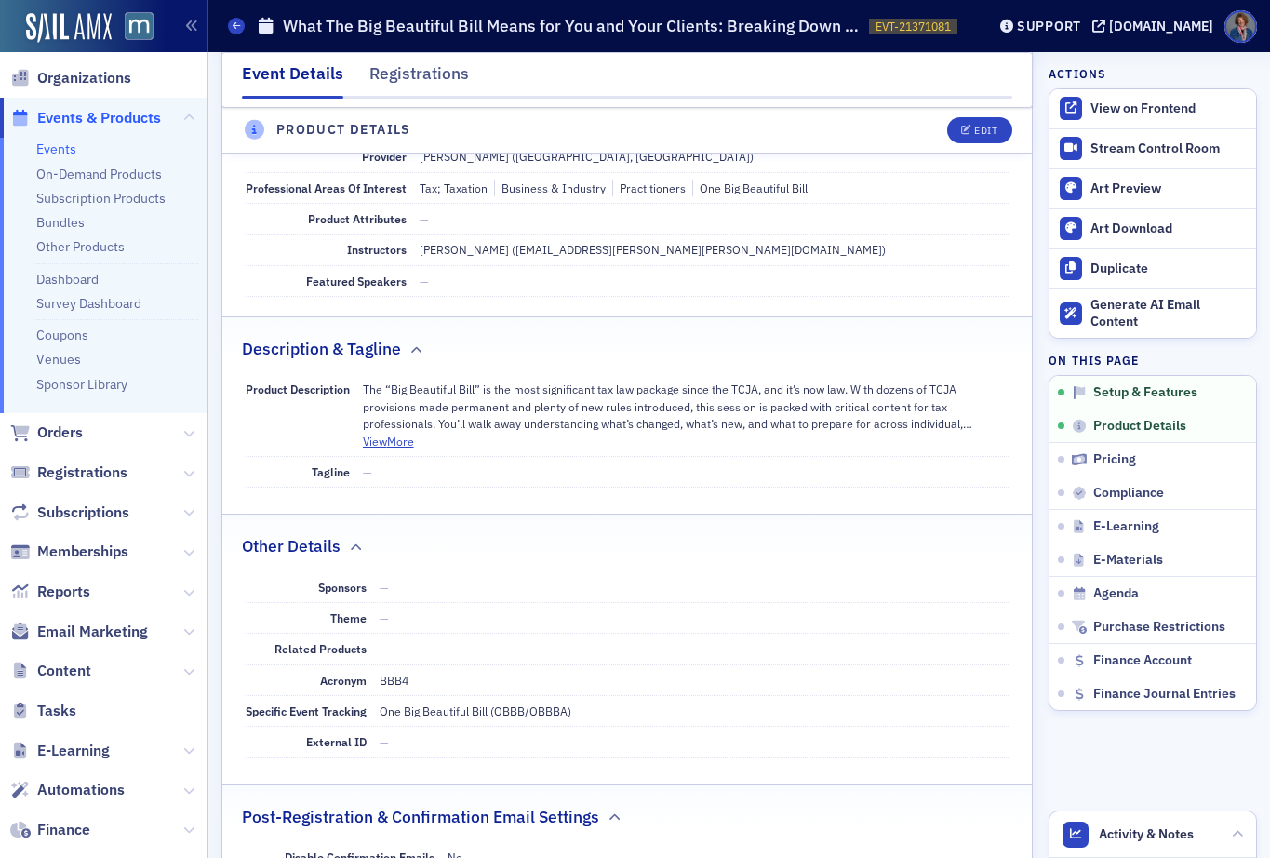
scroll to position [0, 0]
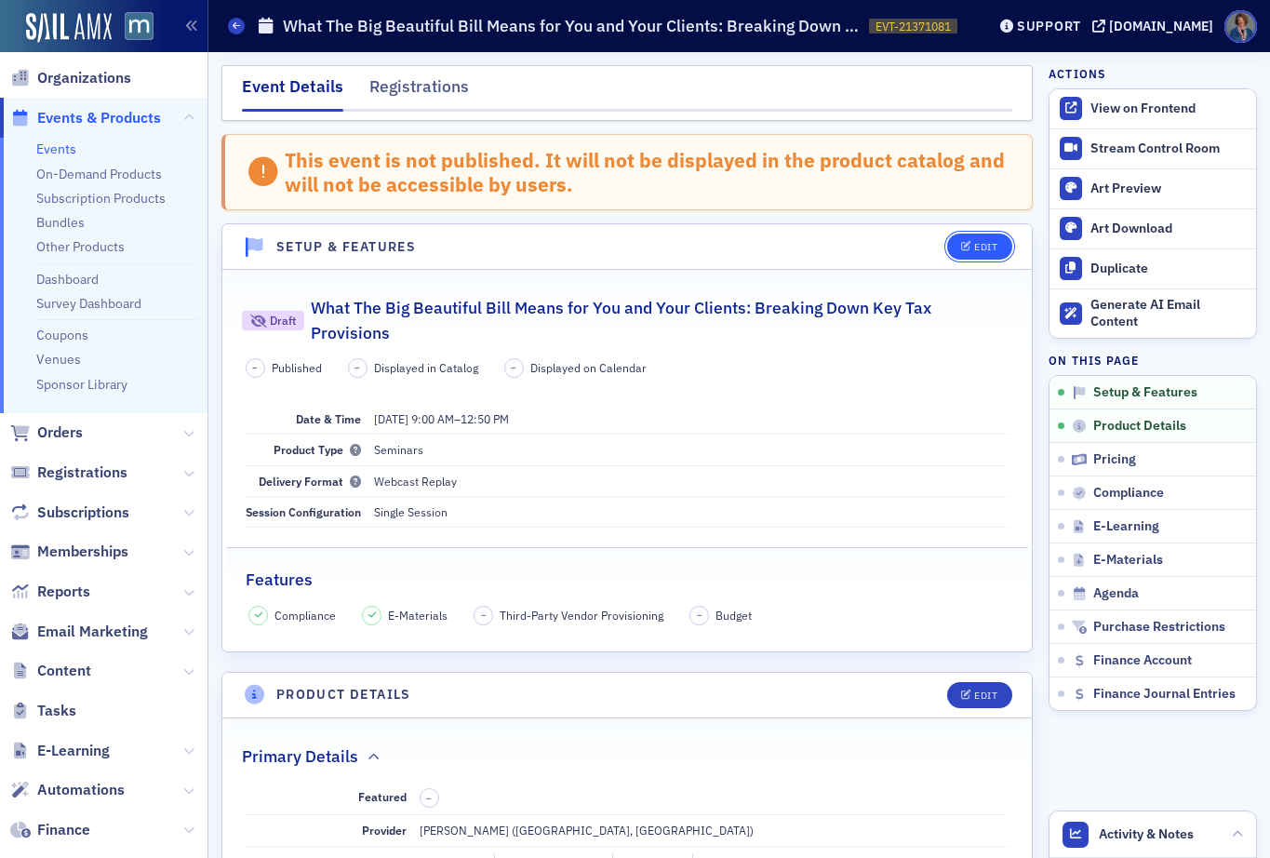
click at [974, 250] on div "Edit" at bounding box center [985, 247] width 23 height 10
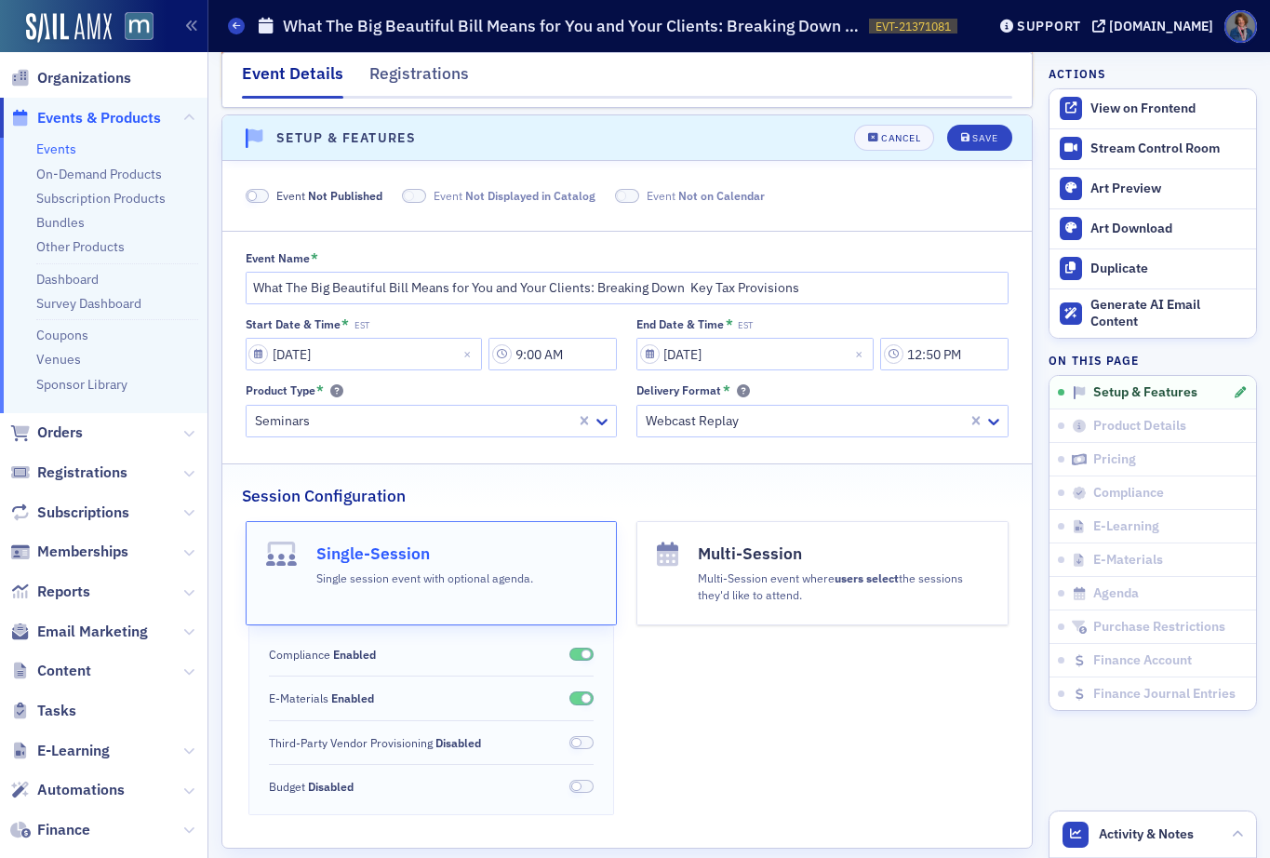
scroll to position [115, 0]
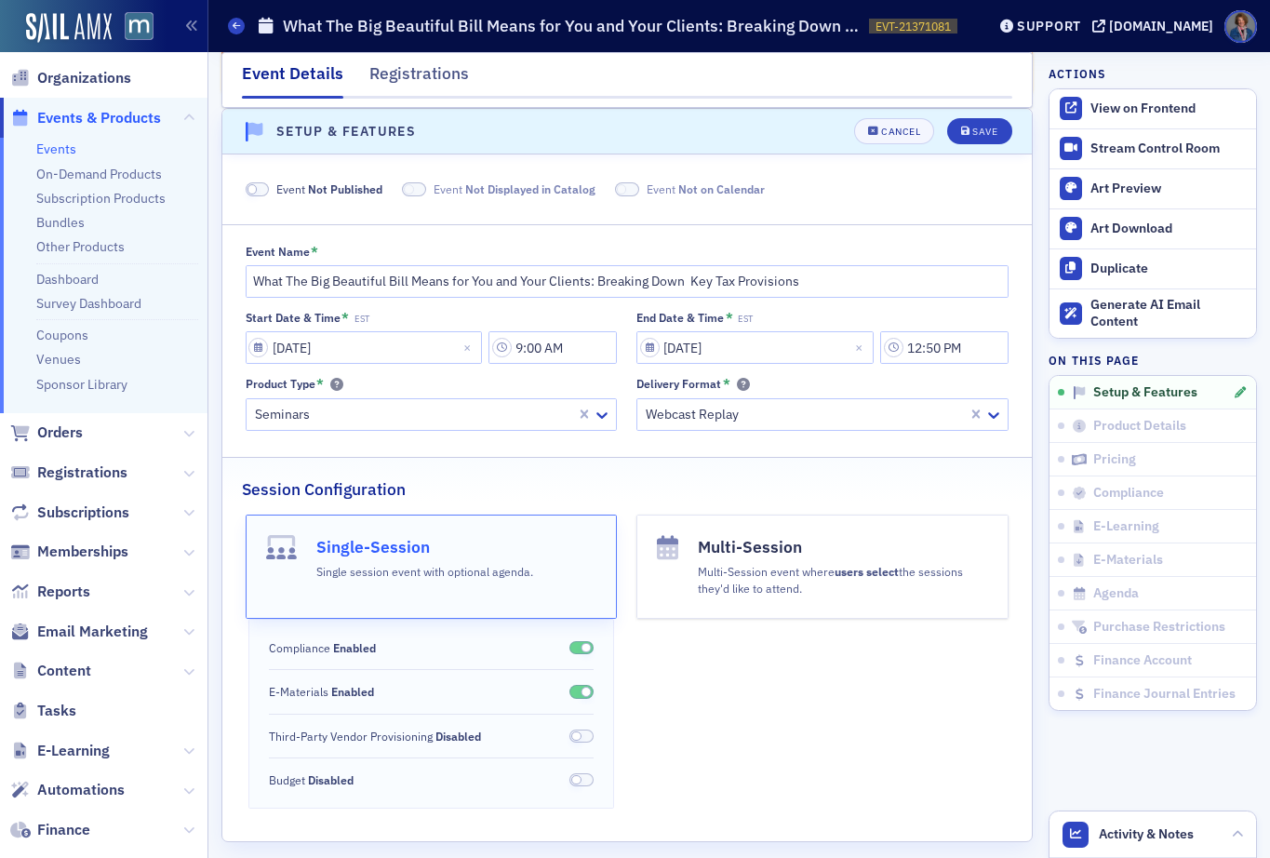
click at [263, 187] on span at bounding box center [258, 189] width 24 height 14
click at [972, 134] on div "Save" at bounding box center [984, 132] width 25 height 10
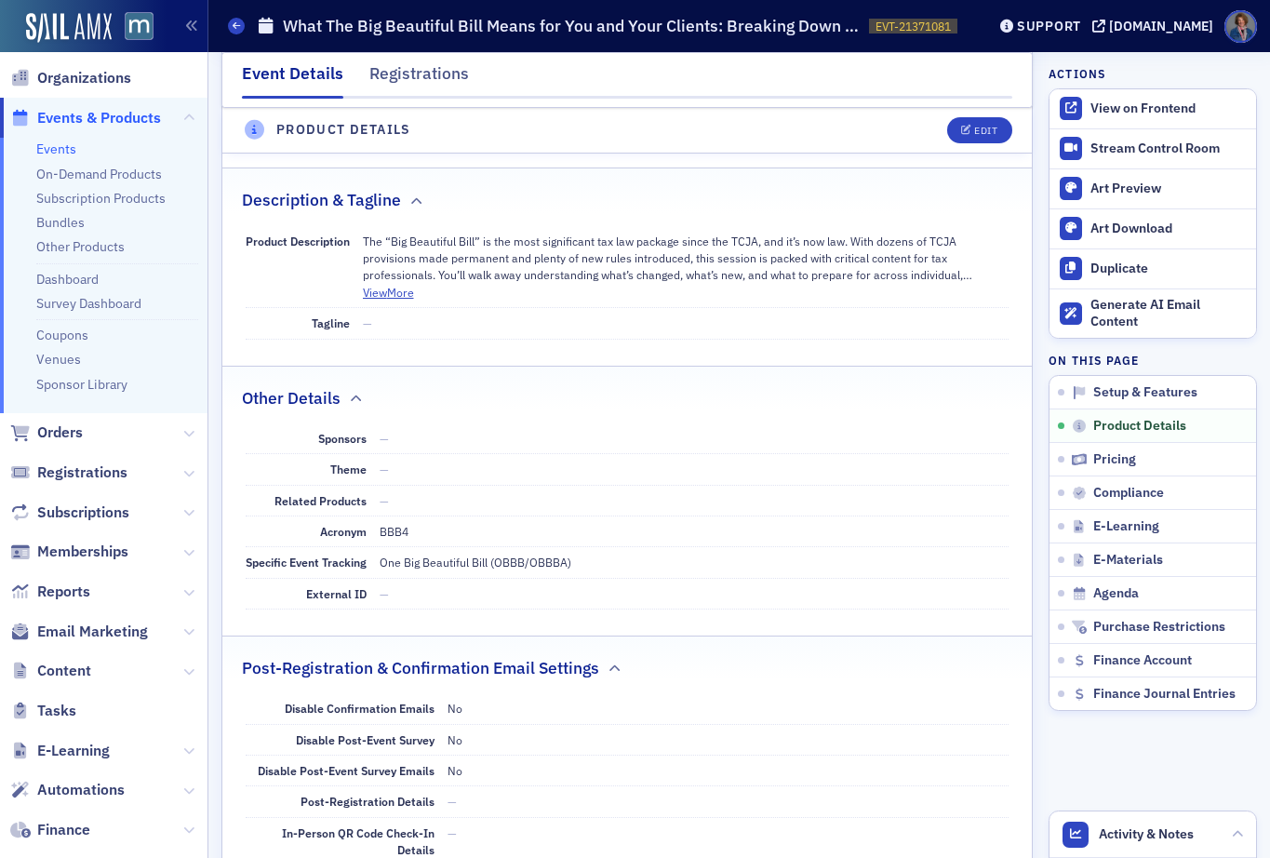
scroll to position [707, 0]
click at [974, 134] on div "Edit" at bounding box center [985, 131] width 23 height 10
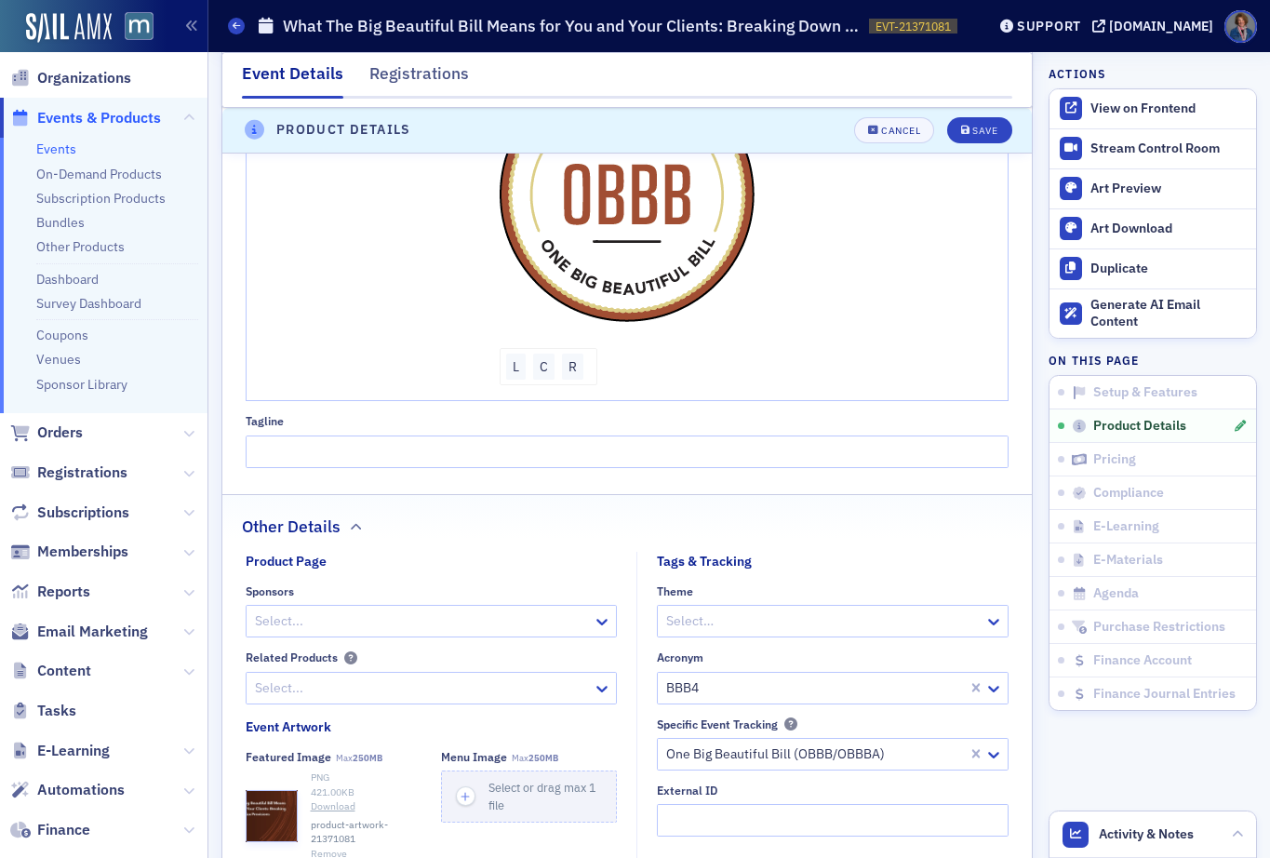
scroll to position [1162, 0]
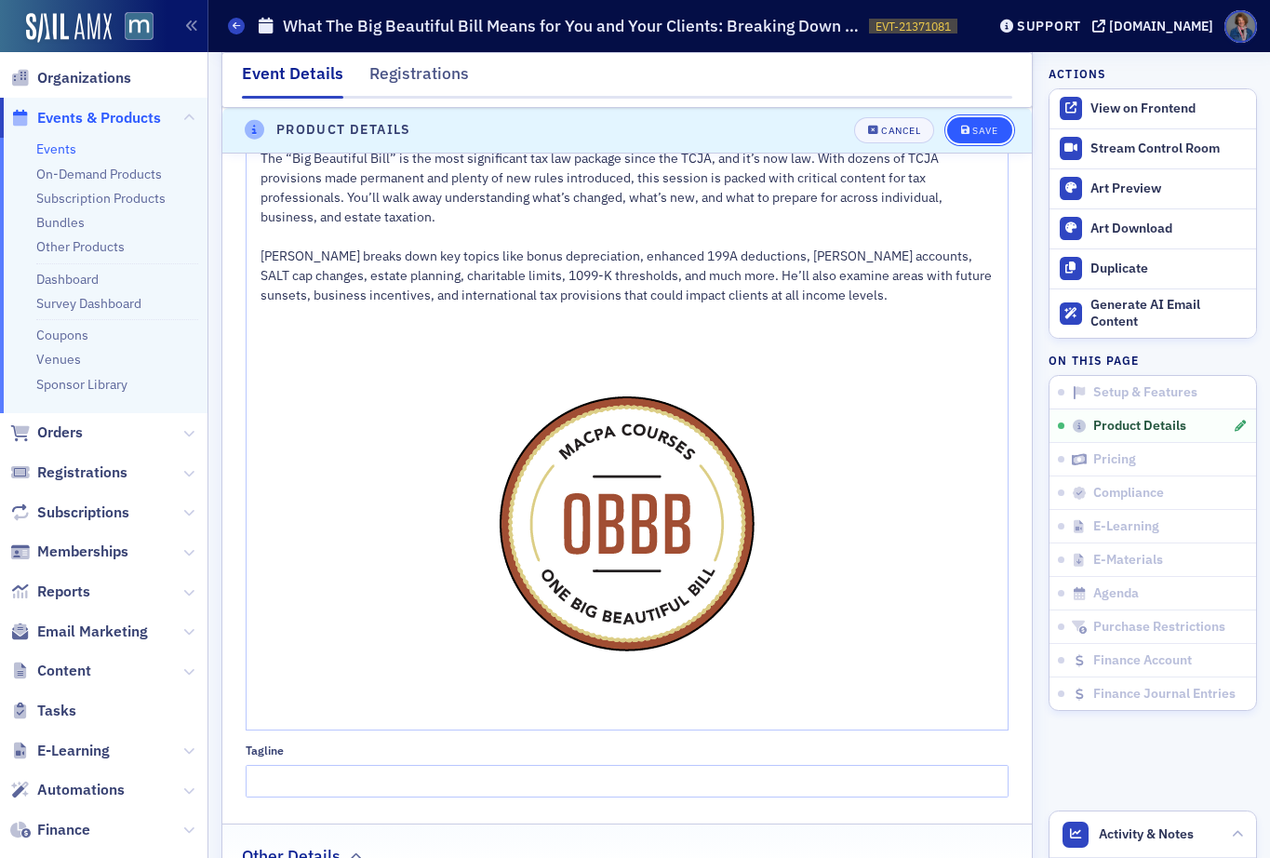
click at [963, 136] on button "Save" at bounding box center [979, 130] width 64 height 26
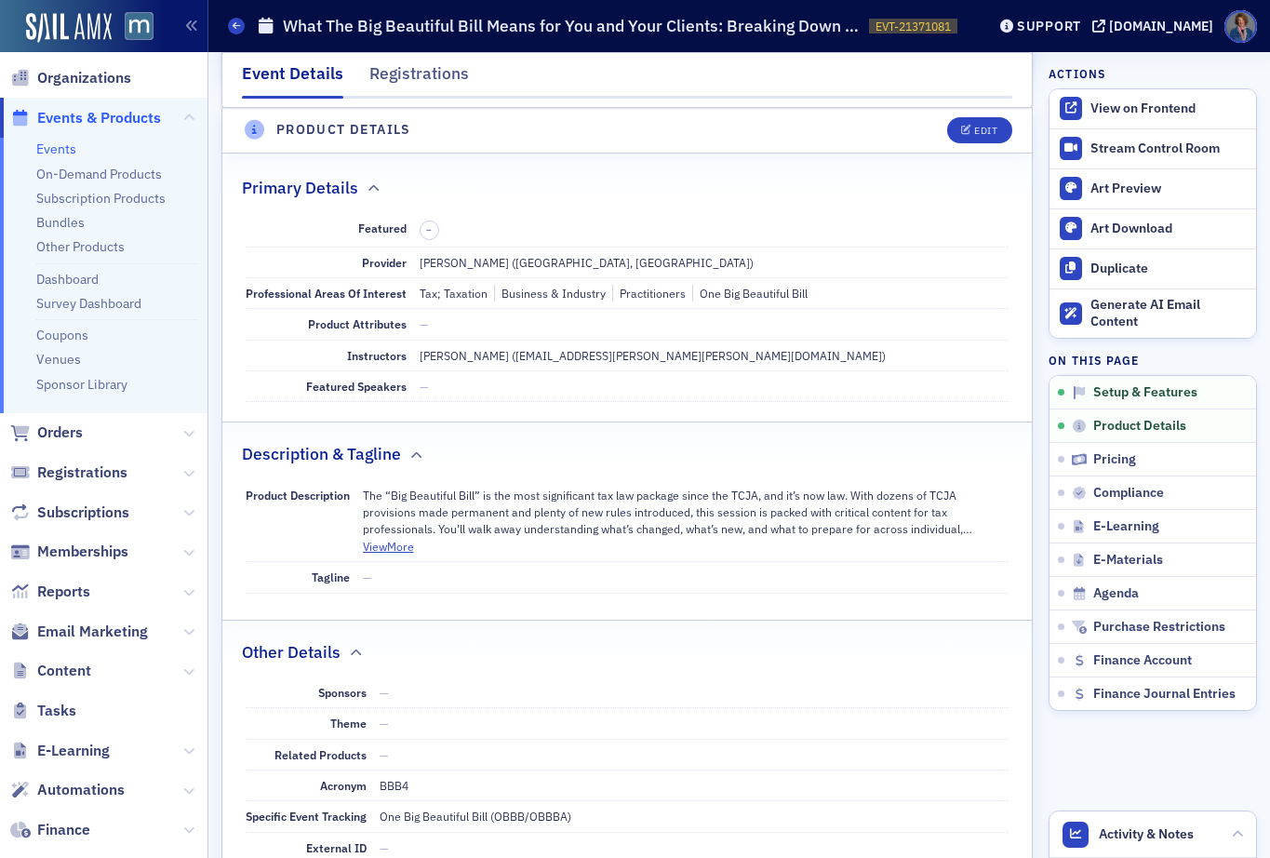
scroll to position [449, 0]
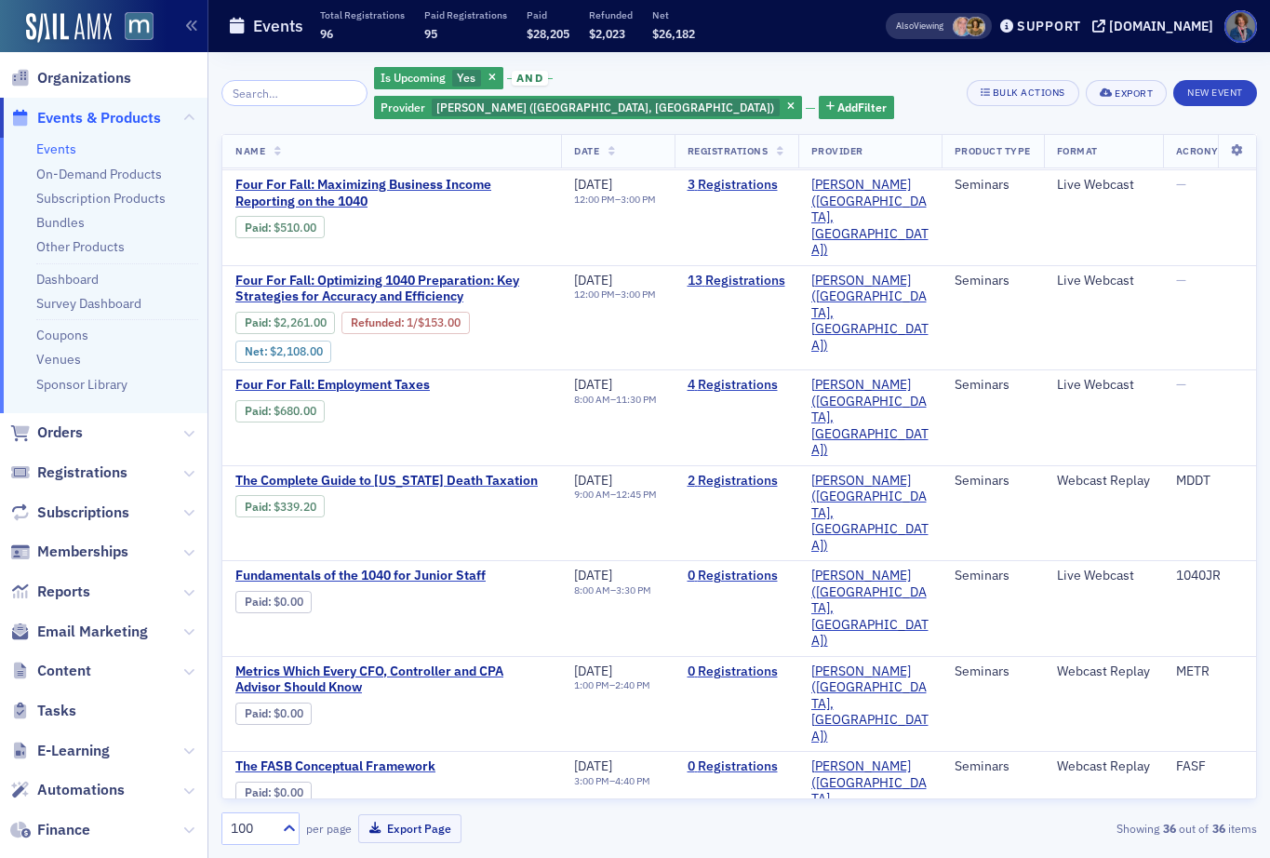
scroll to position [1203, 0]
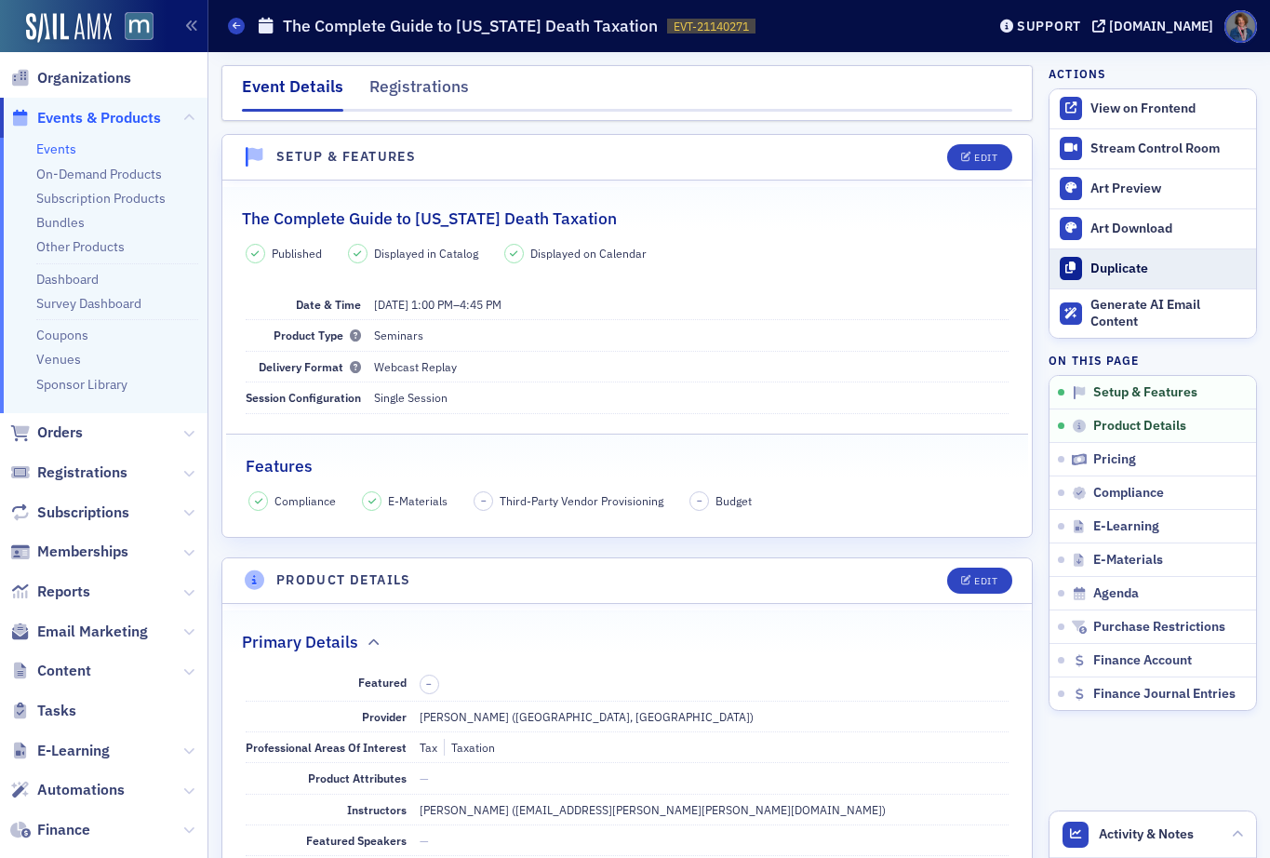
click at [1093, 274] on div "Duplicate" at bounding box center [1169, 269] width 156 height 17
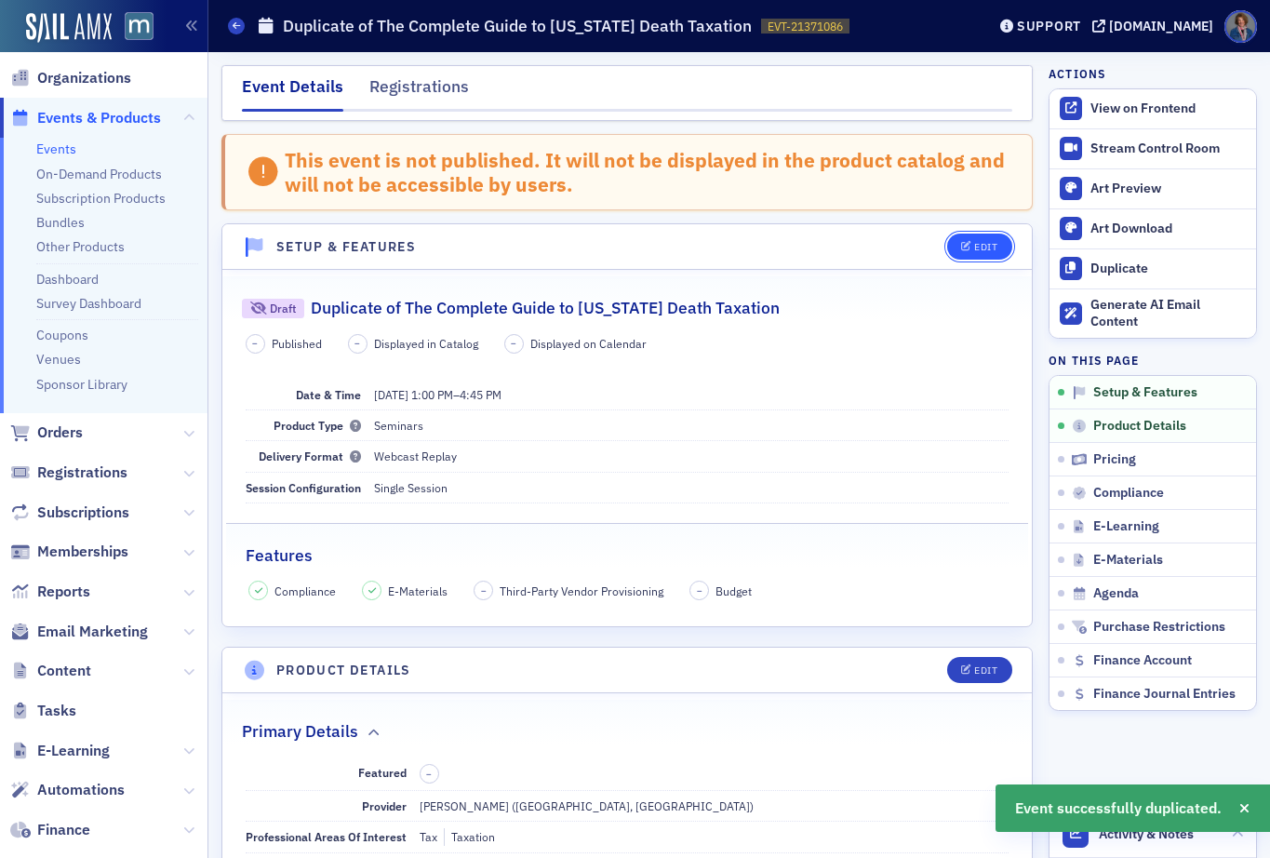
click at [974, 243] on div "Edit" at bounding box center [985, 247] width 23 height 10
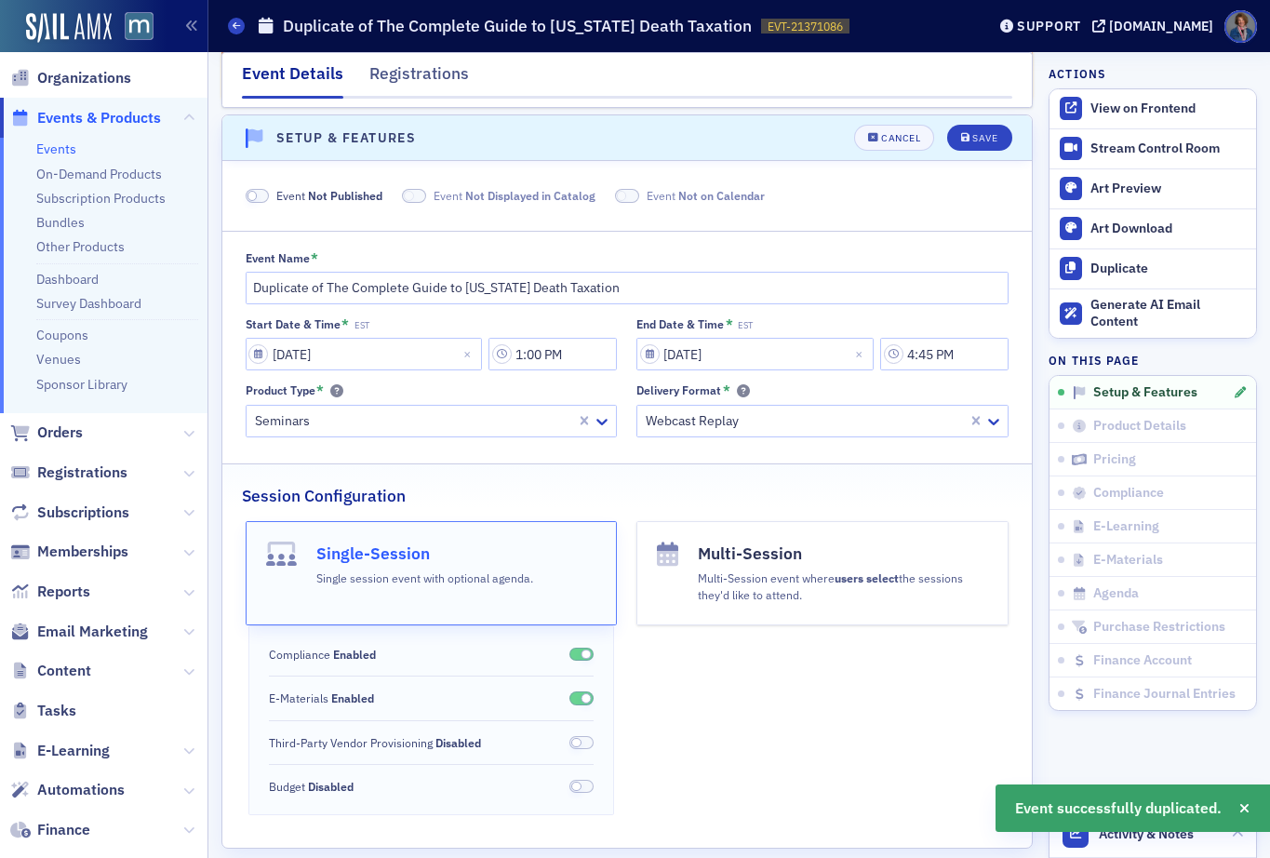
scroll to position [115, 0]
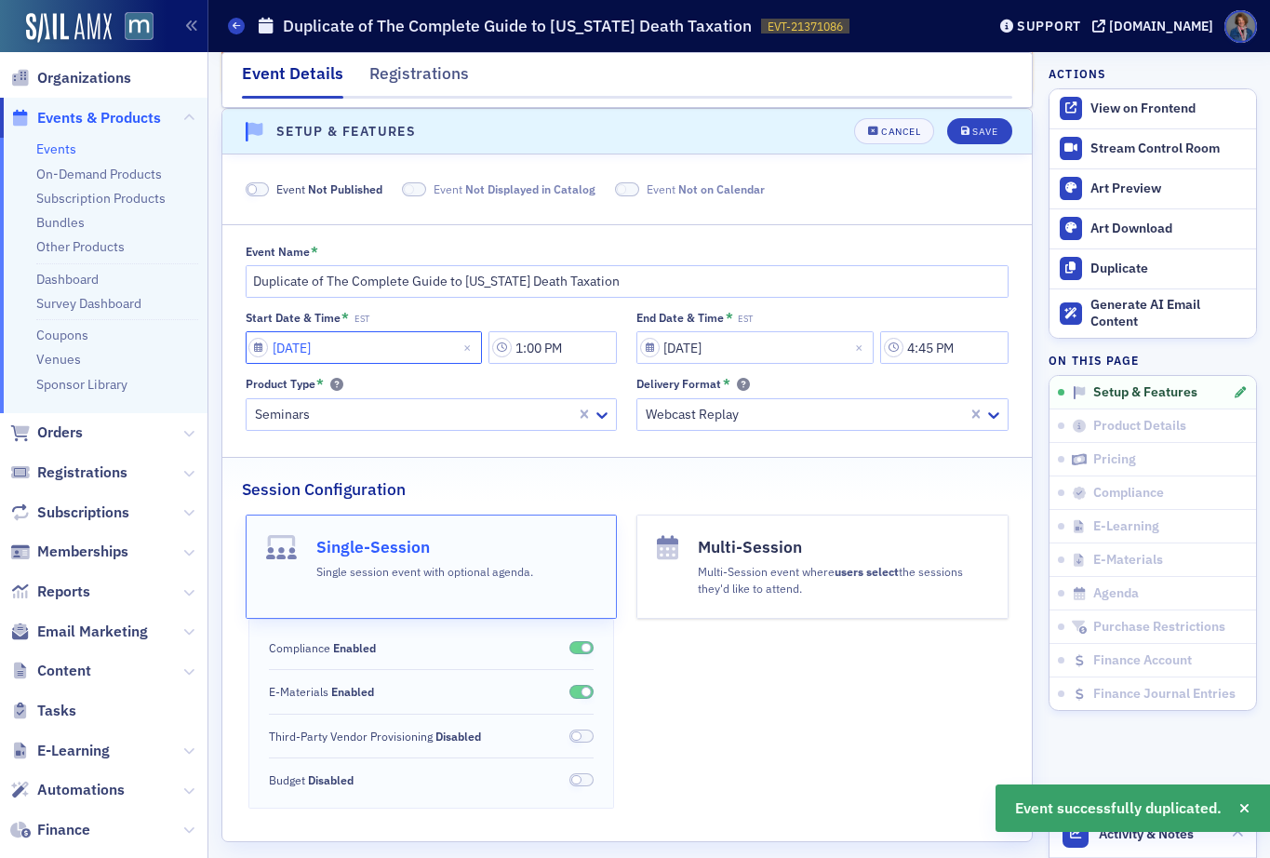
click at [290, 348] on input "12/04/2025" at bounding box center [364, 347] width 237 height 33
select select "11"
select select "2025"
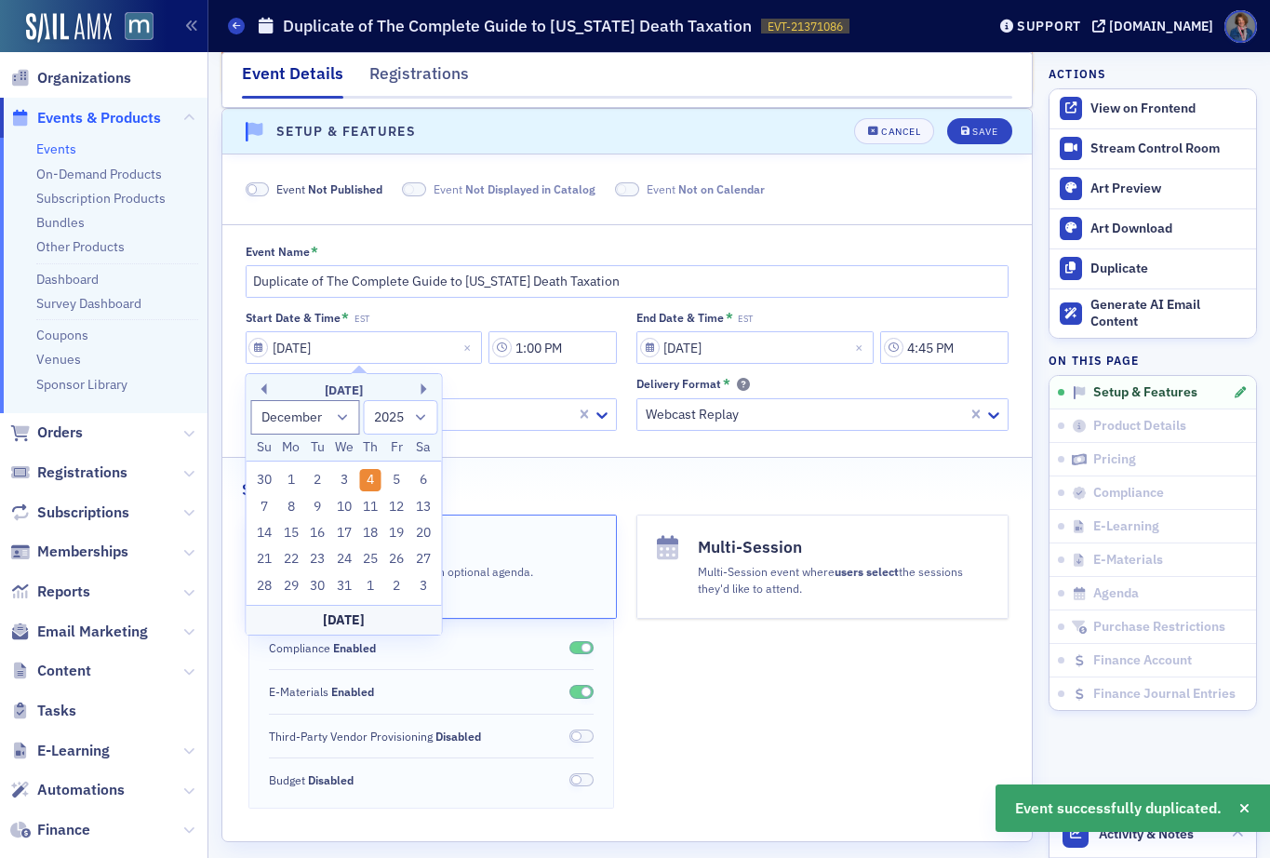
click at [419, 389] on div "December 2025" at bounding box center [344, 391] width 195 height 19
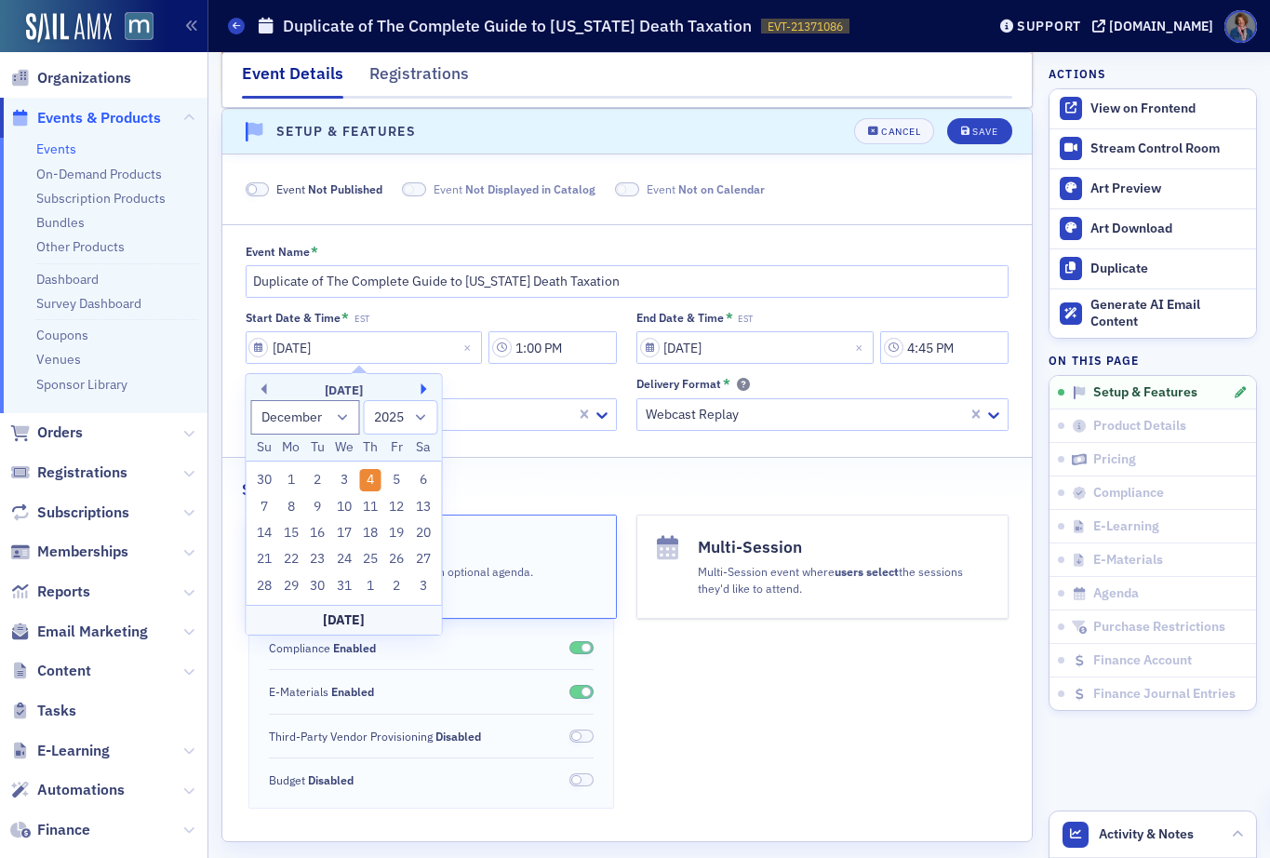
click at [422, 388] on button "Next Month" at bounding box center [427, 388] width 11 height 11
select select "0"
select select "2026"
click at [372, 505] on div "8" at bounding box center [370, 507] width 22 height 22
type input "01/08/2026"
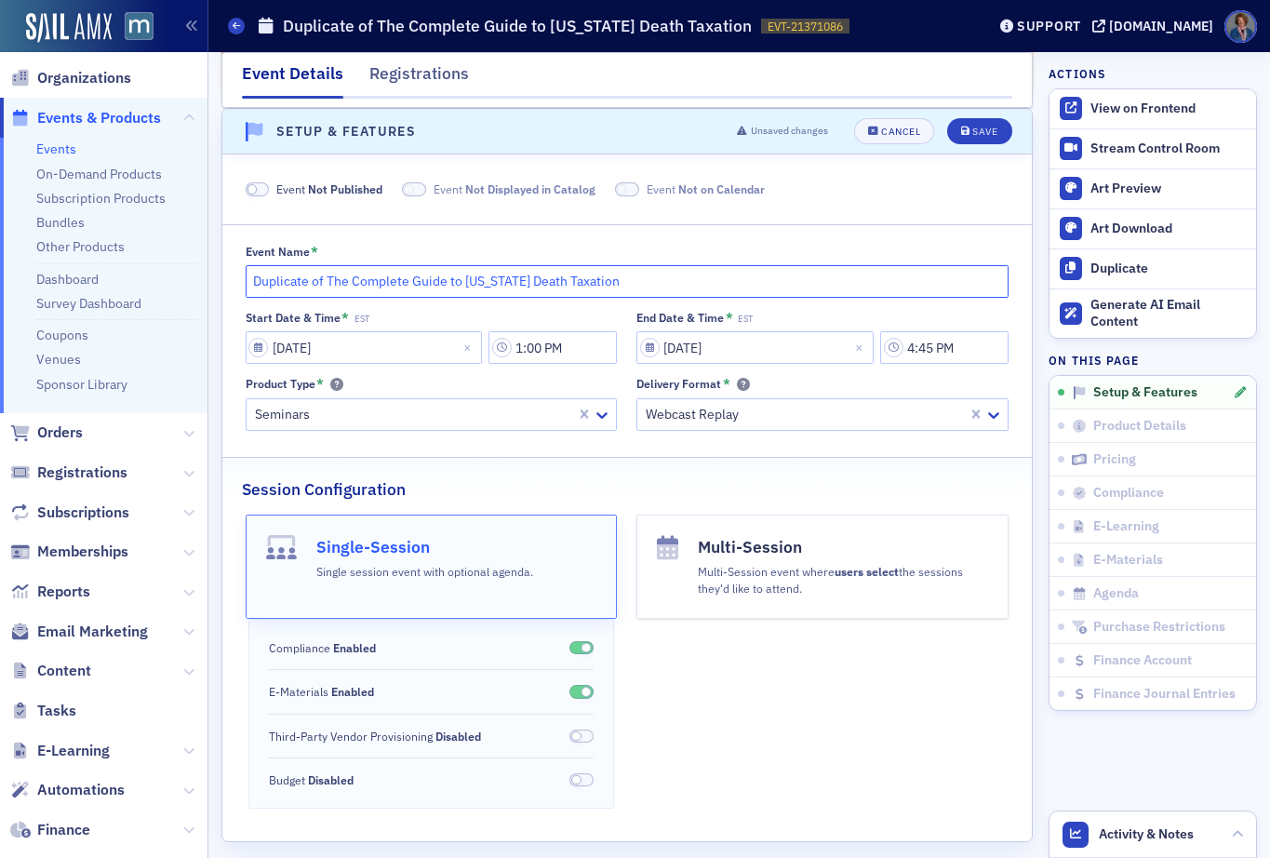
drag, startPoint x: 328, startPoint y: 282, endPoint x: 242, endPoint y: 283, distance: 85.6
click at [242, 285] on div "Event Name * Duplicate of The Complete Guide to Maryland Death Taxation Start D…" at bounding box center [627, 338] width 810 height 186
type input "The Complete Guide to [US_STATE] Death Taxation"
click at [776, 466] on div "Session Configuration" at bounding box center [627, 480] width 771 height 44
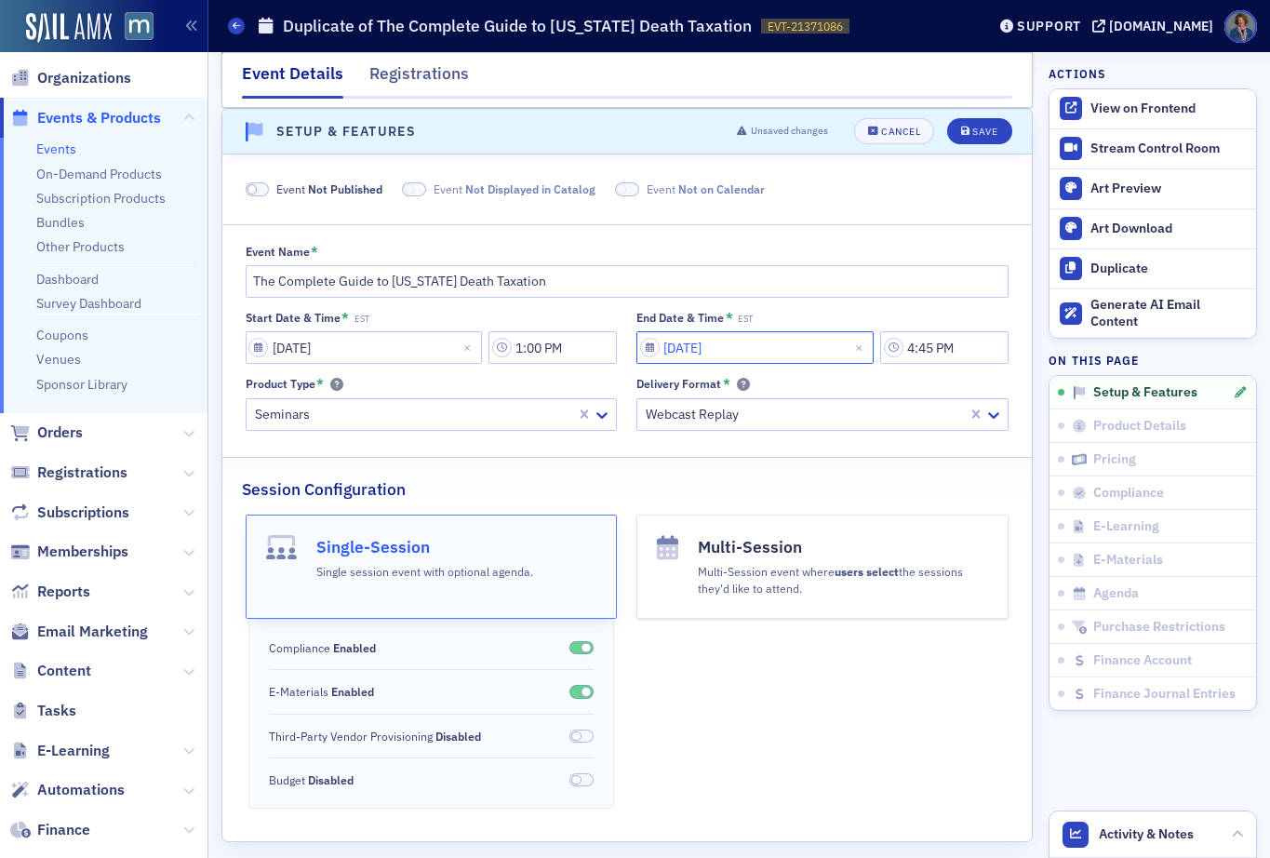
select select "11"
select select "2025"
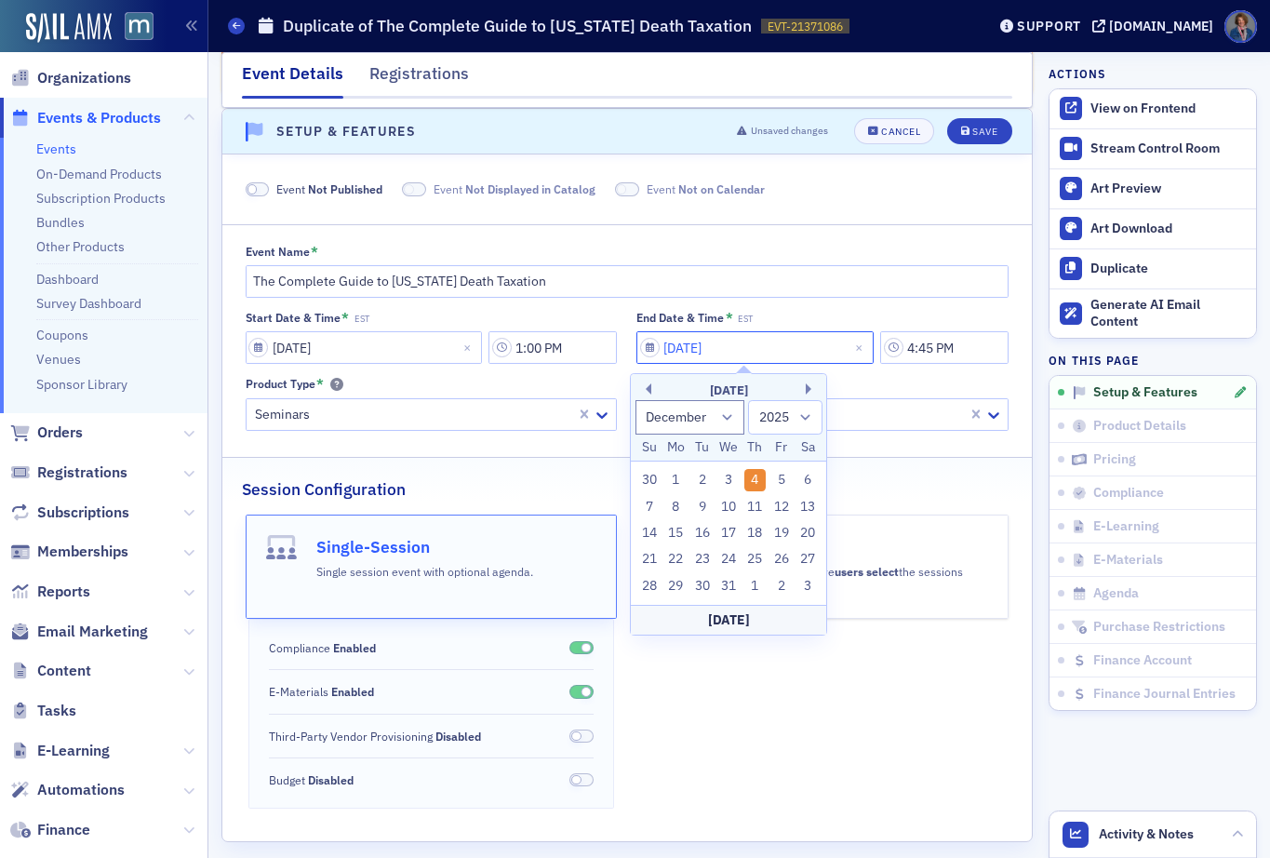
click at [734, 346] on input "12/04/2025" at bounding box center [755, 347] width 237 height 33
click at [809, 389] on button "Next Month" at bounding box center [811, 388] width 11 height 11
select select "0"
select select "2026"
click at [757, 503] on div "8" at bounding box center [755, 507] width 22 height 22
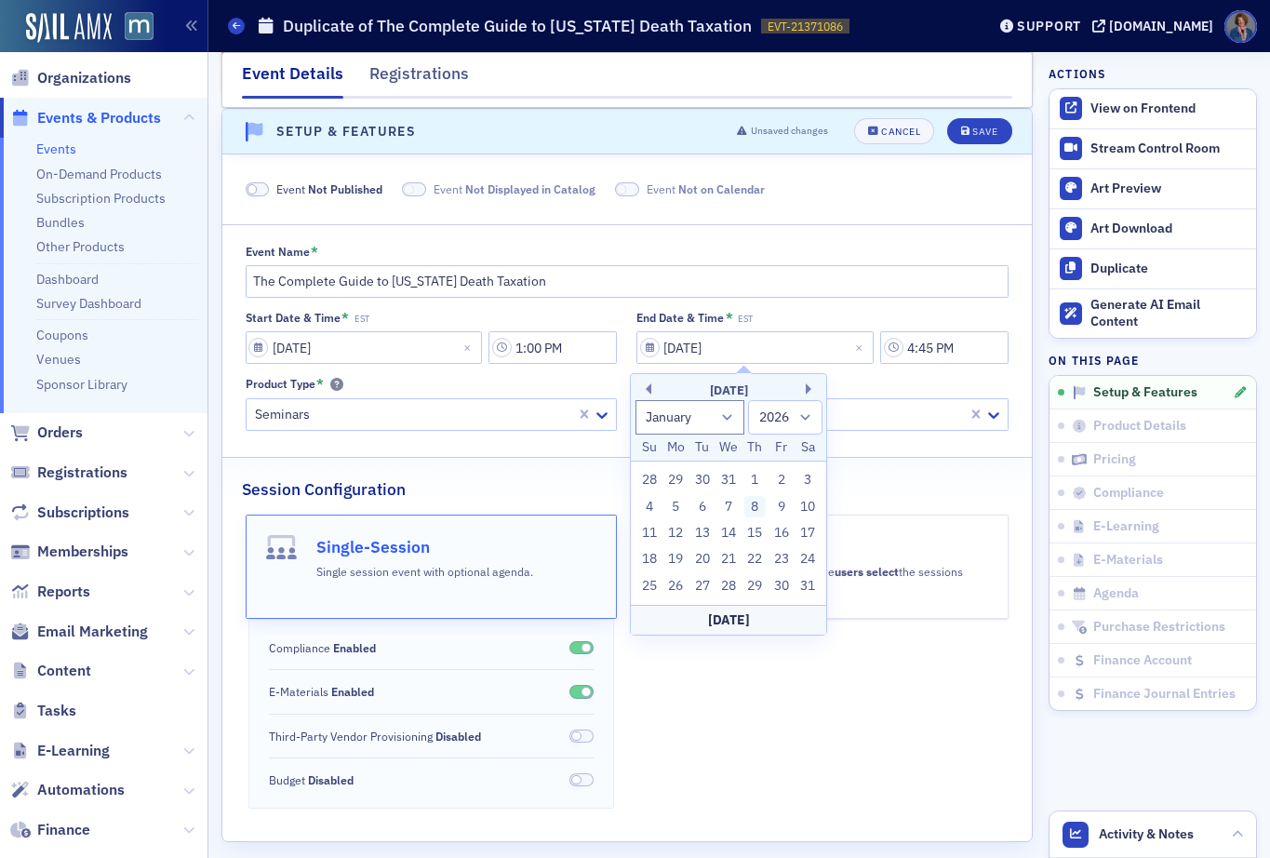
type input "01/08/2026"
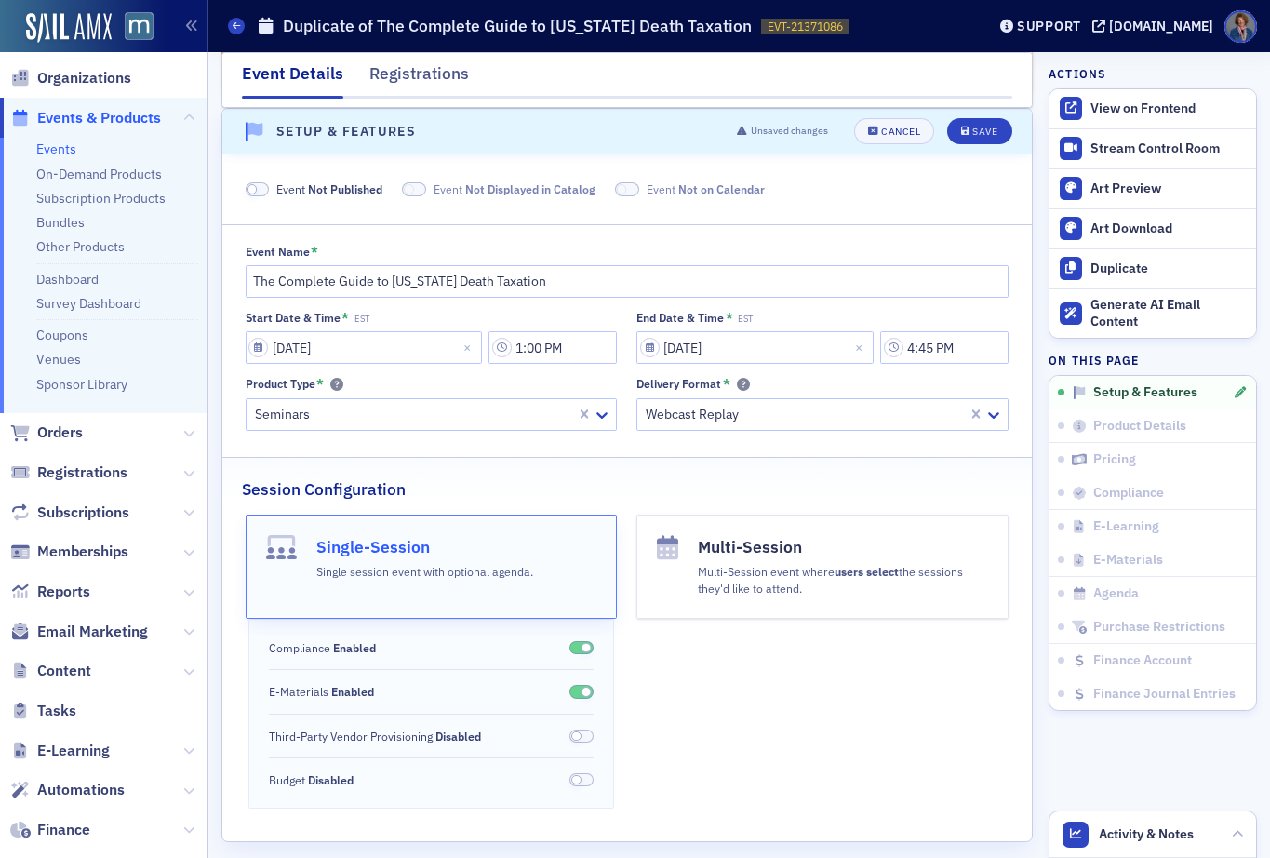
click at [891, 438] on fieldset "Event Name * The Complete Guide to Maryland Death Taxation Start Date & Time * …" at bounding box center [627, 334] width 810 height 220
drag, startPoint x: 964, startPoint y: 129, endPoint x: 972, endPoint y: 181, distance: 52.6
click at [972, 130] on div "Save" at bounding box center [984, 132] width 25 height 10
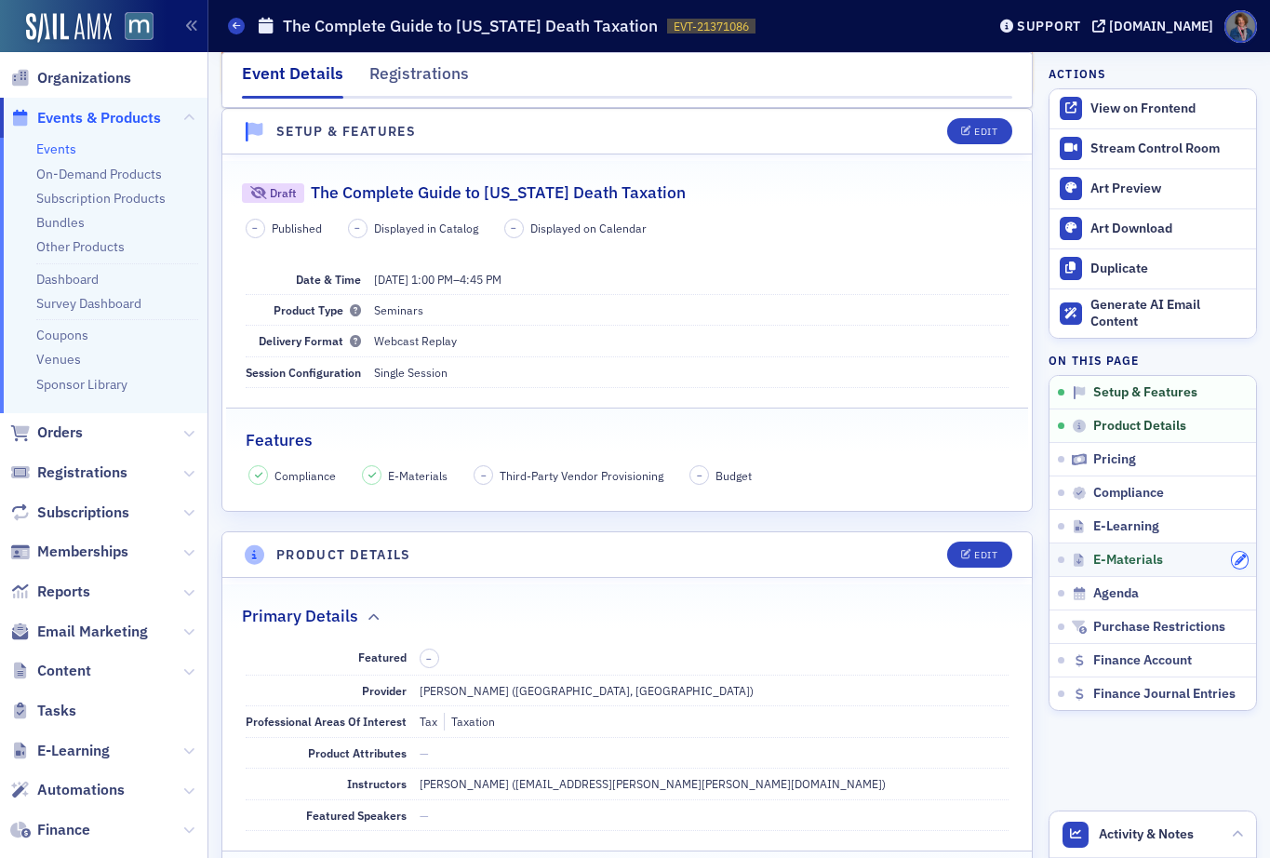
click at [1232, 559] on button "button" at bounding box center [1240, 560] width 17 height 17
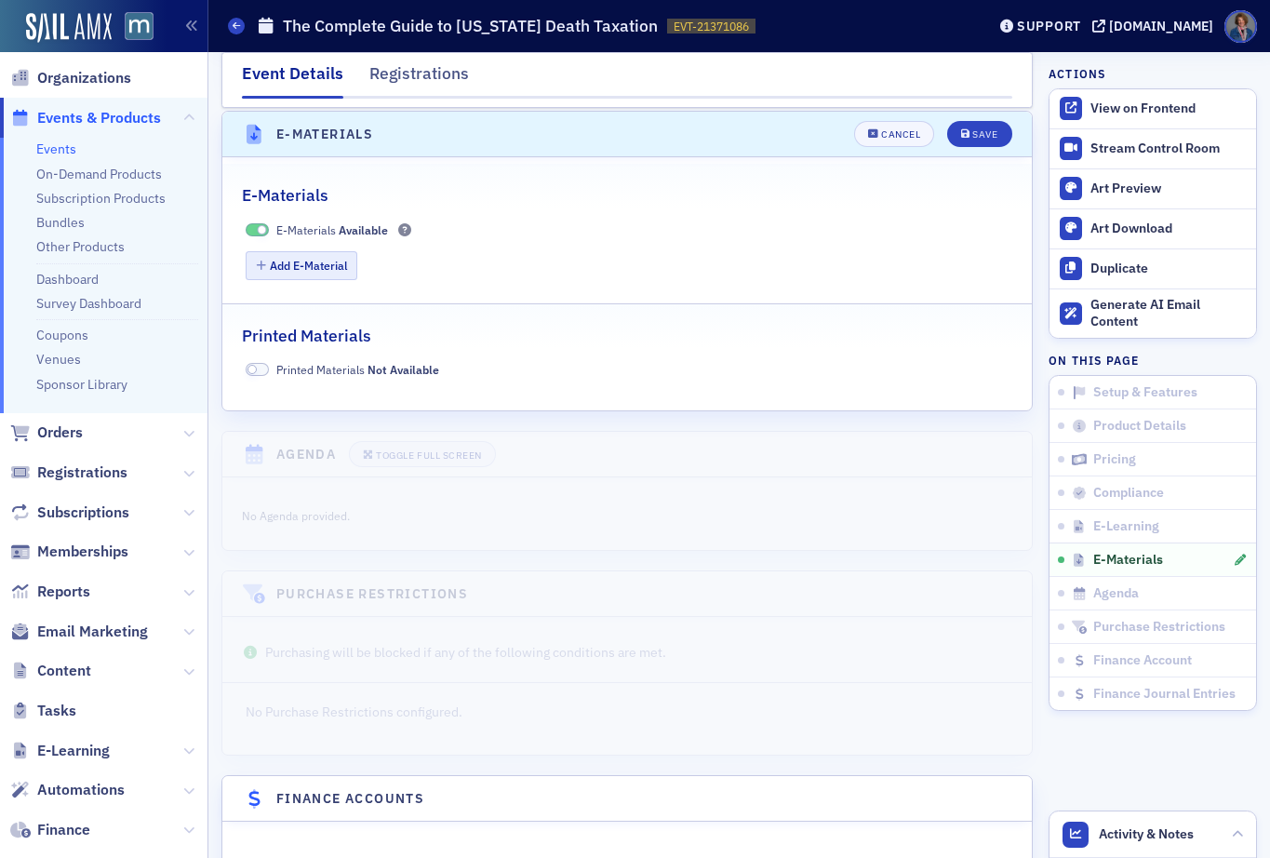
scroll to position [2792, 0]
click at [279, 257] on button "Add E-Material" at bounding box center [302, 262] width 113 height 29
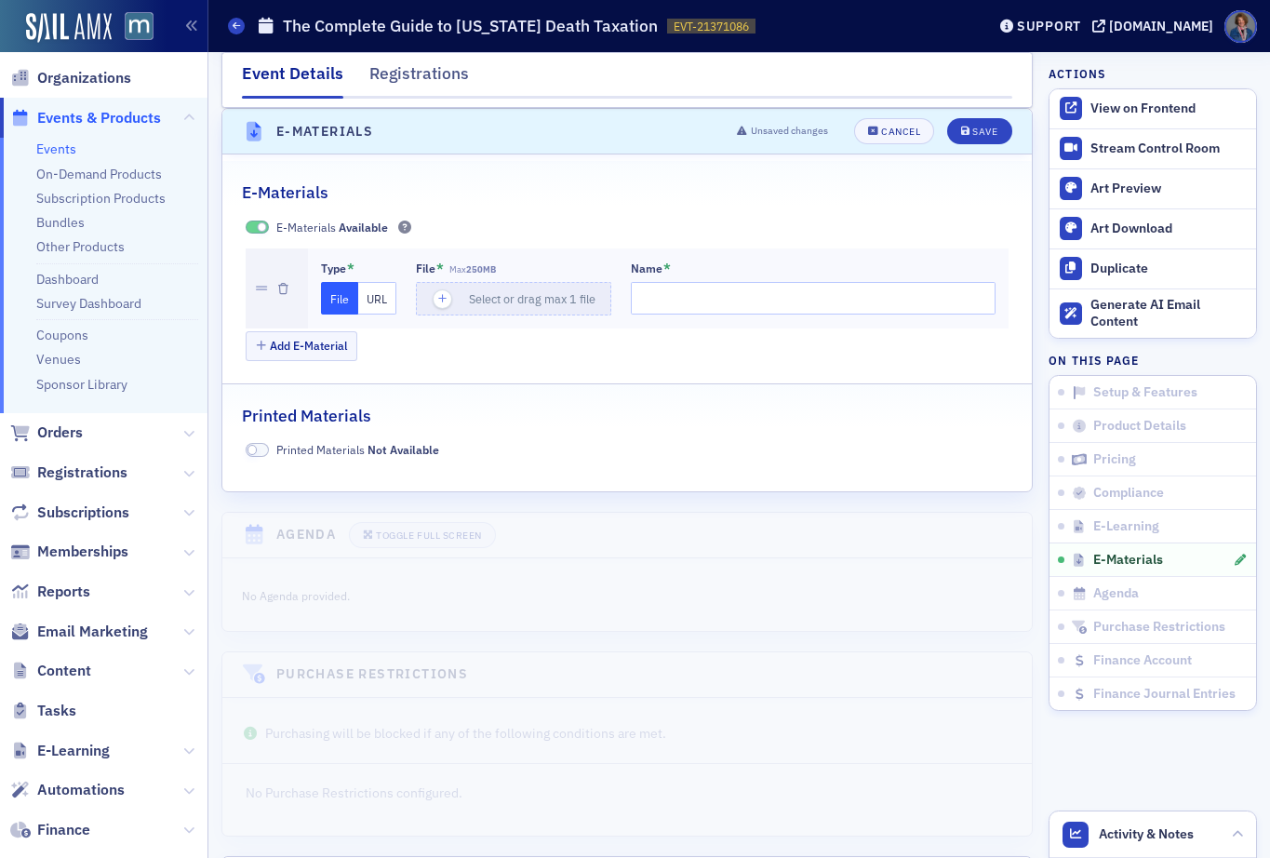
drag, startPoint x: 373, startPoint y: 300, endPoint x: 398, endPoint y: 299, distance: 25.1
click at [373, 300] on button "URL" at bounding box center [377, 298] width 38 height 33
click at [438, 299] on input "url" at bounding box center [516, 298] width 201 height 33
paste input "https://drive.google.com/file/d/1uAwNqcXcwSFwvk18fHPSeKdQTG_KWnHL/view?usp=shar…"
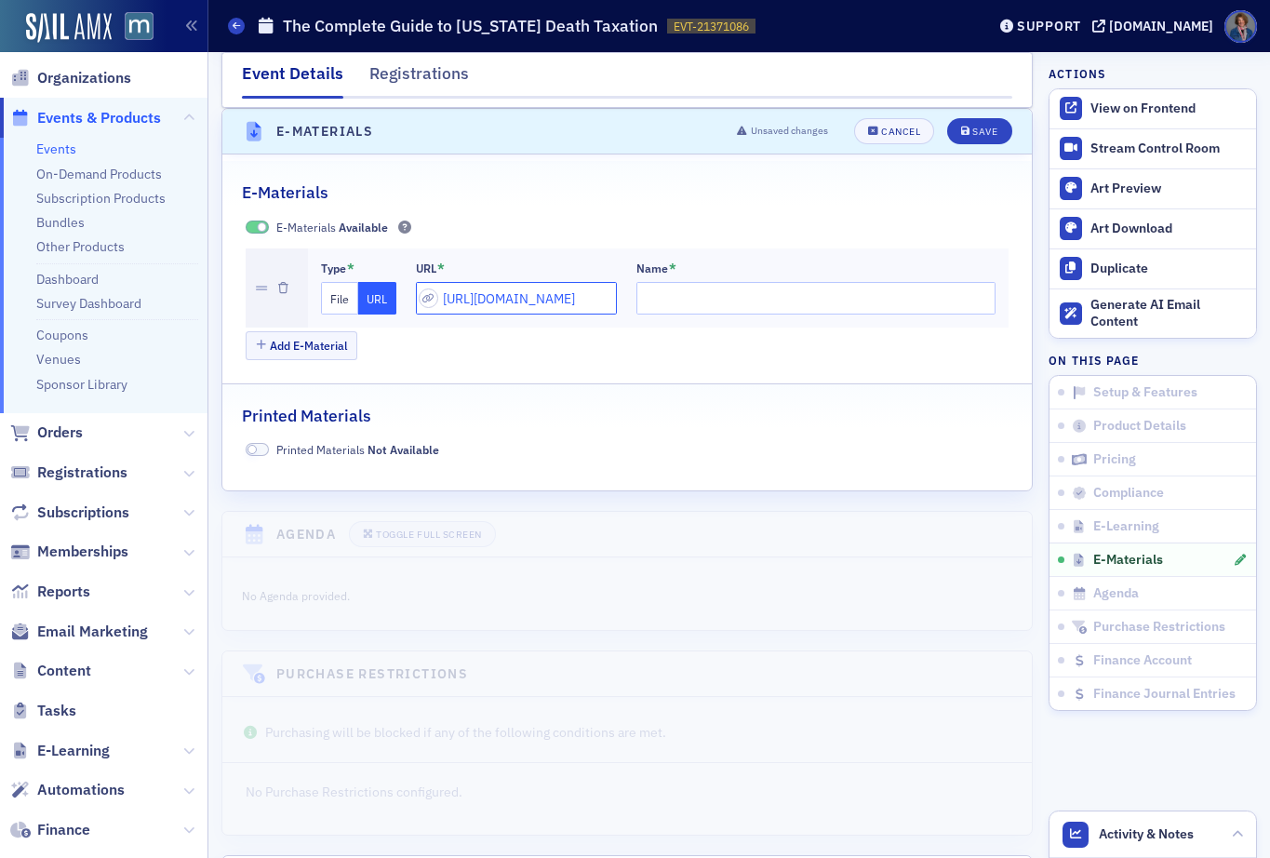
type input "https://drive.google.com/file/d/1uAwNqcXcwSFwvk18fHPSeKdQTG_KWnHL/view?usp=shar…"
click at [637, 295] on input "Name *" at bounding box center [817, 298] width 360 height 33
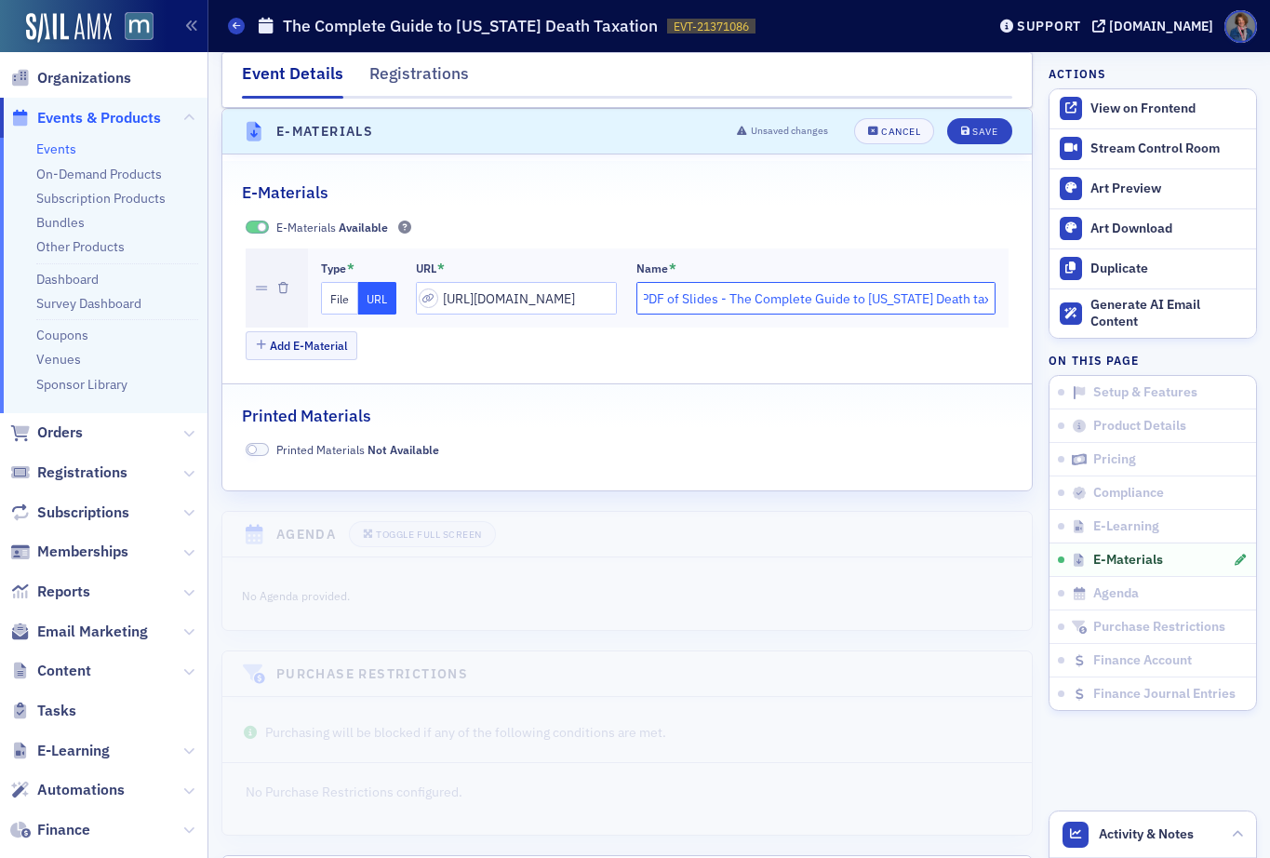
scroll to position [0, 10]
click at [933, 297] on input "PDF of Slides - The Complete Guide to Maryland Death taxation" at bounding box center [817, 298] width 360 height 33
type input "PDF of Slides - The Complete Guide to Maryland Death Taxation"
drag, startPoint x: 967, startPoint y: 134, endPoint x: 968, endPoint y: 146, distance: 12.1
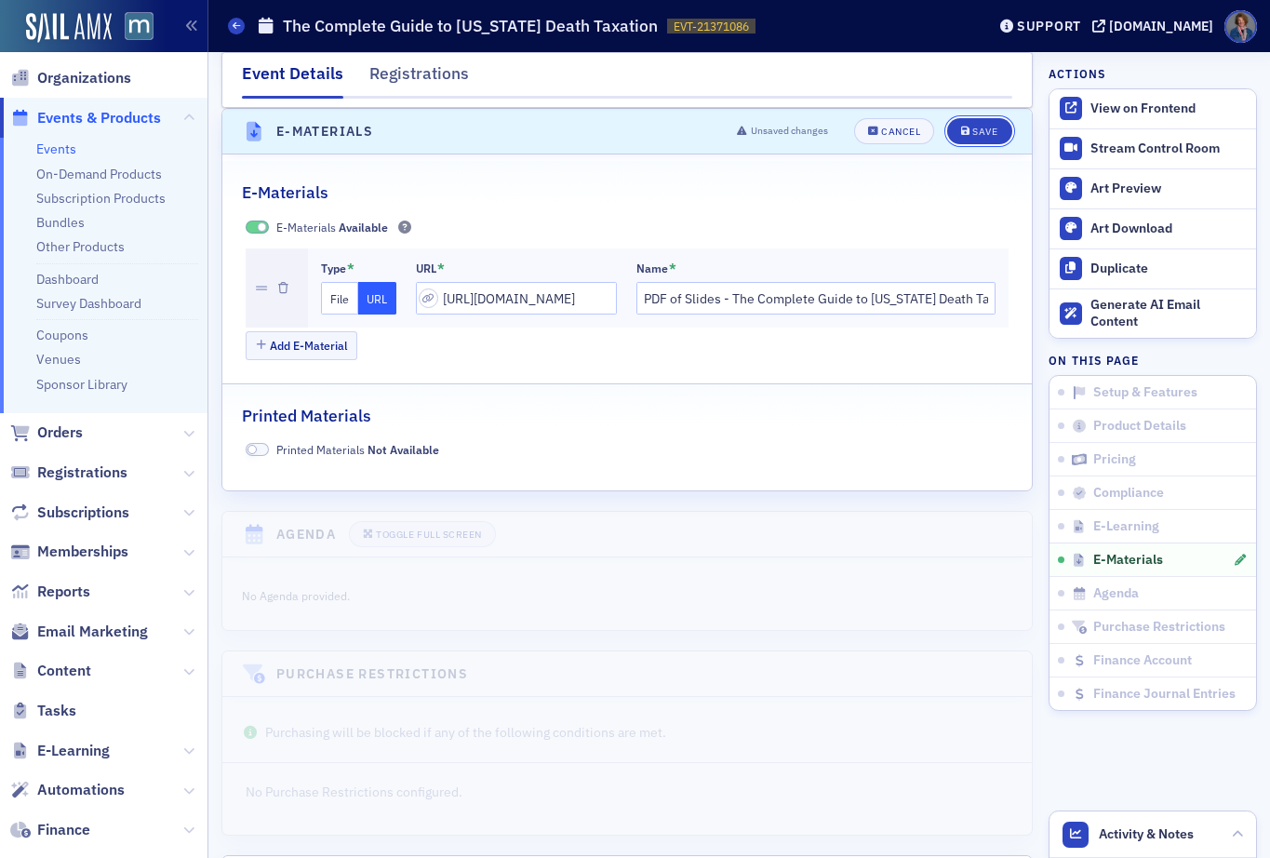
click at [972, 134] on div "Save" at bounding box center [984, 132] width 25 height 10
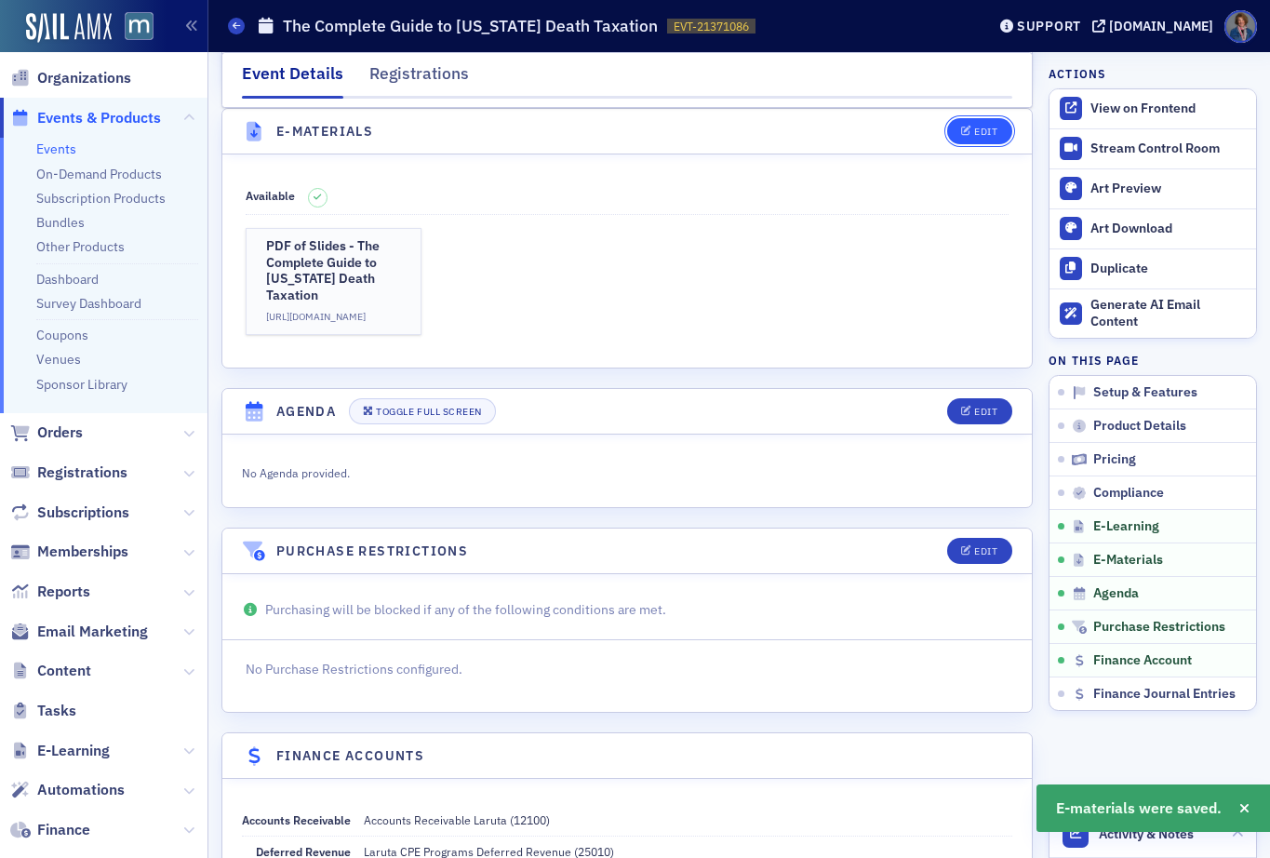
click at [981, 139] on button "Edit" at bounding box center [979, 131] width 64 height 26
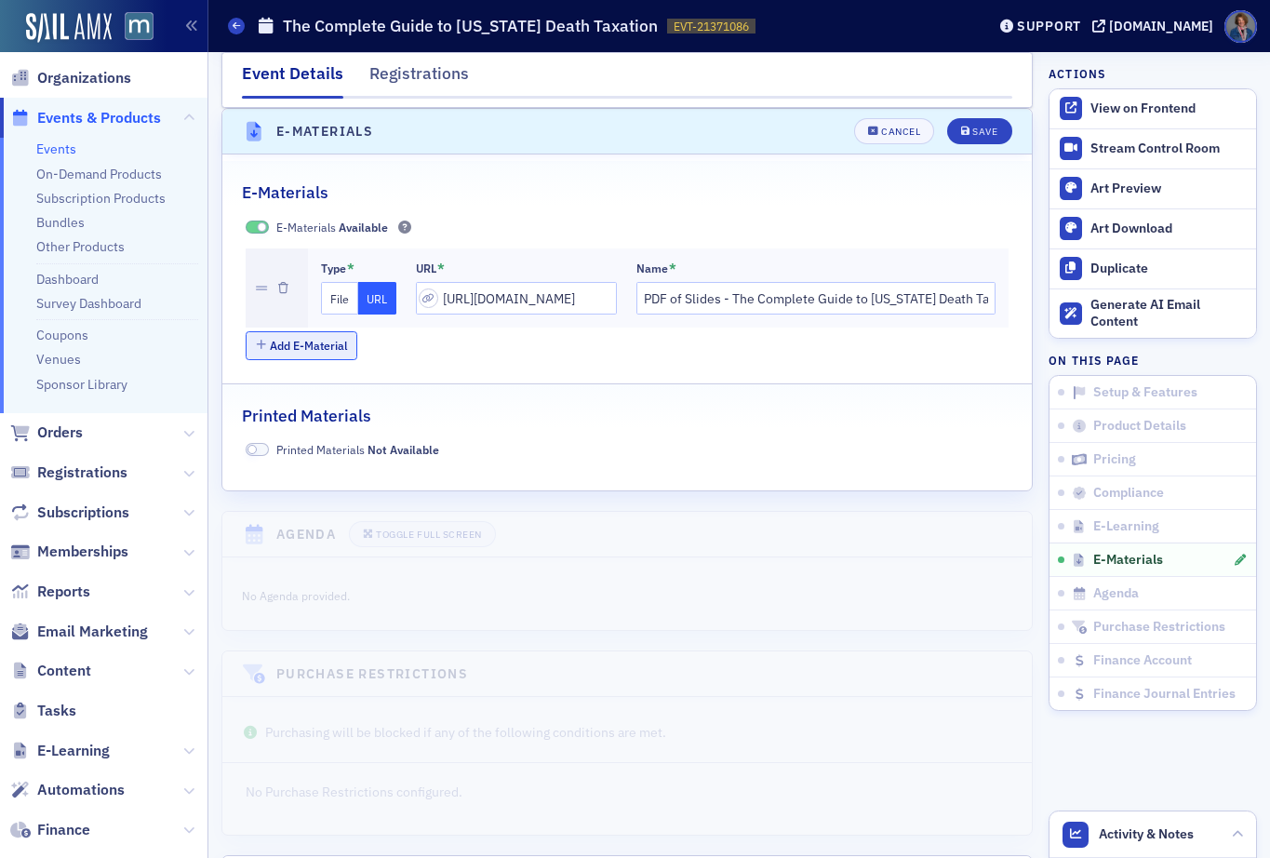
click at [325, 340] on button "Add E-Material" at bounding box center [302, 345] width 113 height 29
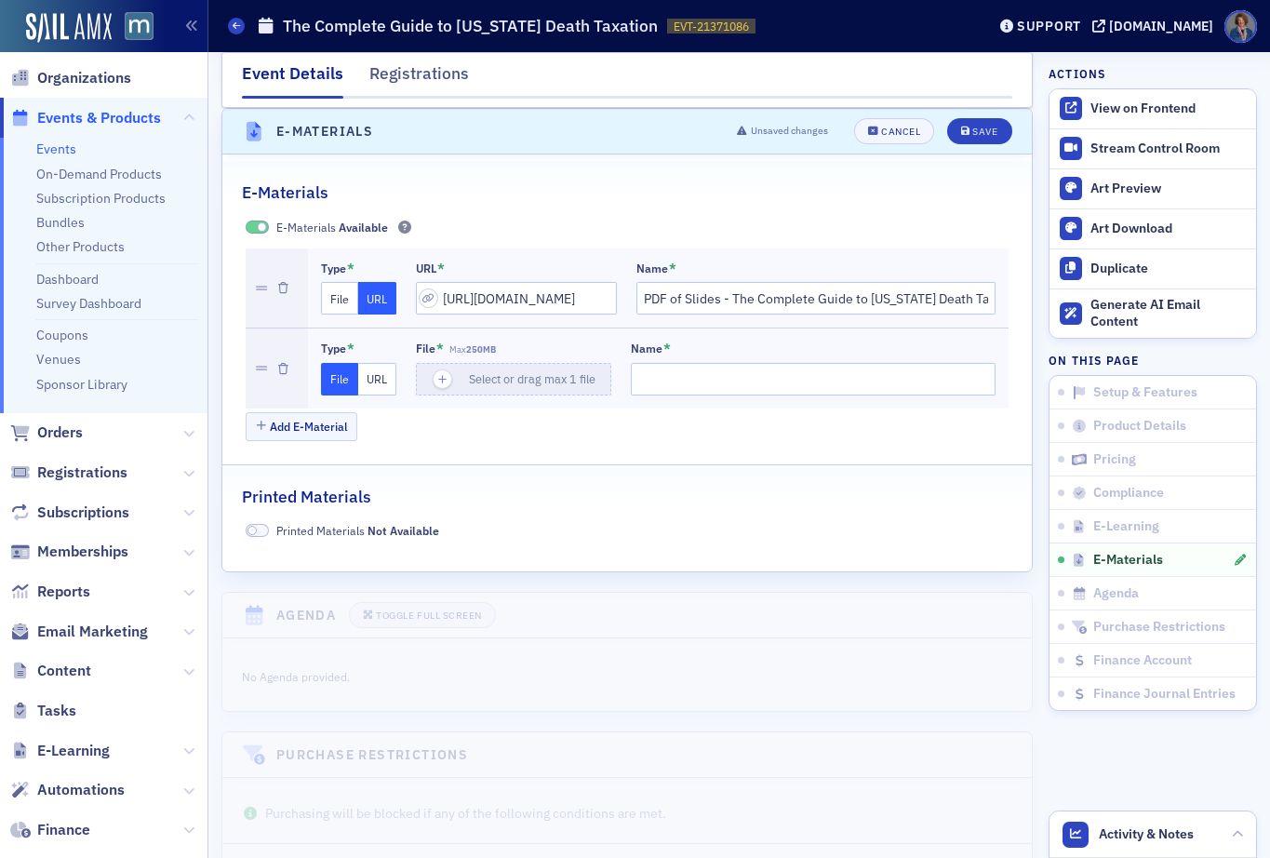
click at [369, 377] on button "URL" at bounding box center [377, 379] width 38 height 33
click at [473, 380] on input "url" at bounding box center [516, 379] width 201 height 33
paste input "https://drive.google.com/file/d/1dV6opOyT0M0IIzQgjEVz7xR1KzcvTSkt/view?usp=shar…"
type input "https://drive.google.com/file/d/1dV6opOyT0M0IIzQgjEVz7xR1KzcvTSkt/view?usp=shar…"
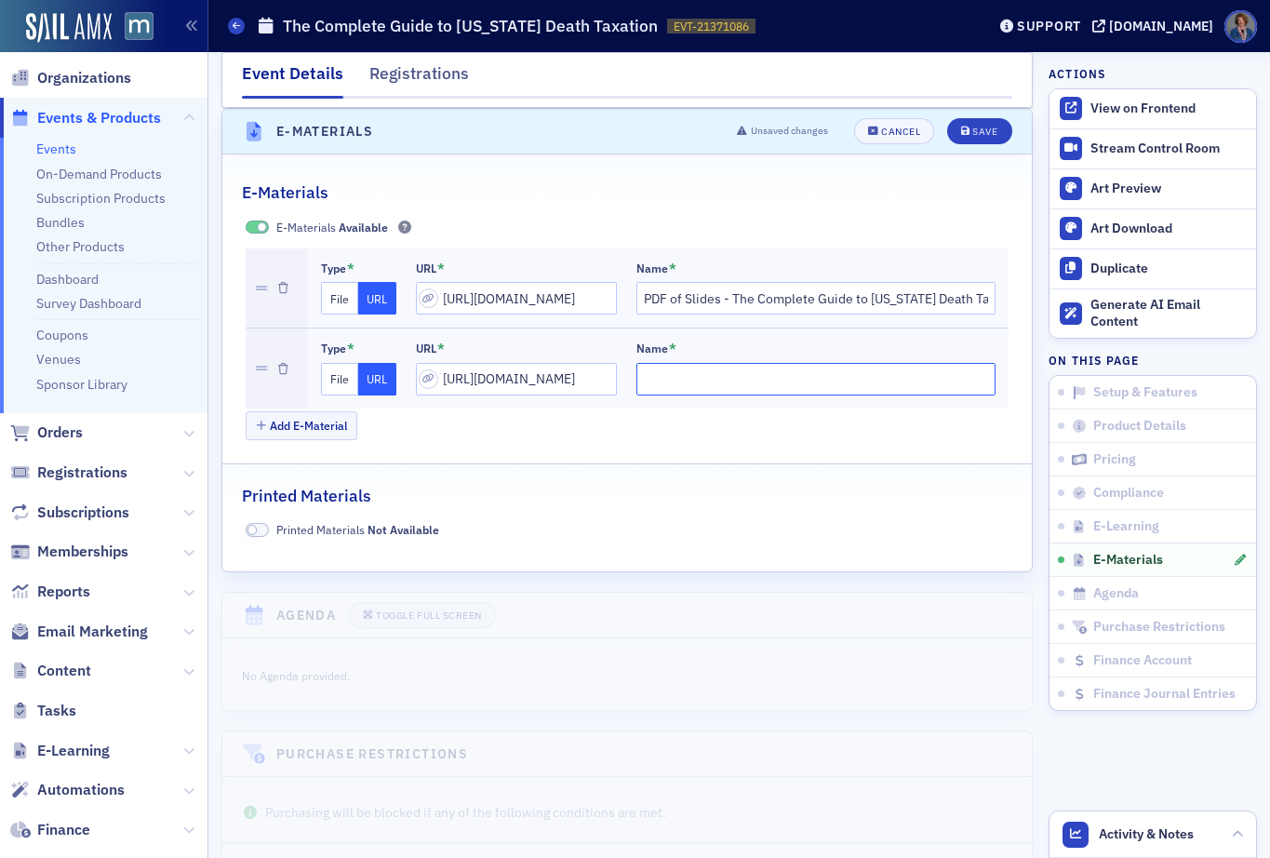
scroll to position [0, 0]
click at [658, 378] on input "Name *" at bounding box center [817, 379] width 360 height 33
type input "Form706"
drag, startPoint x: 313, startPoint y: 420, endPoint x: 682, endPoint y: 357, distance: 374.7
click at [314, 421] on button "Add E-Material" at bounding box center [302, 425] width 113 height 29
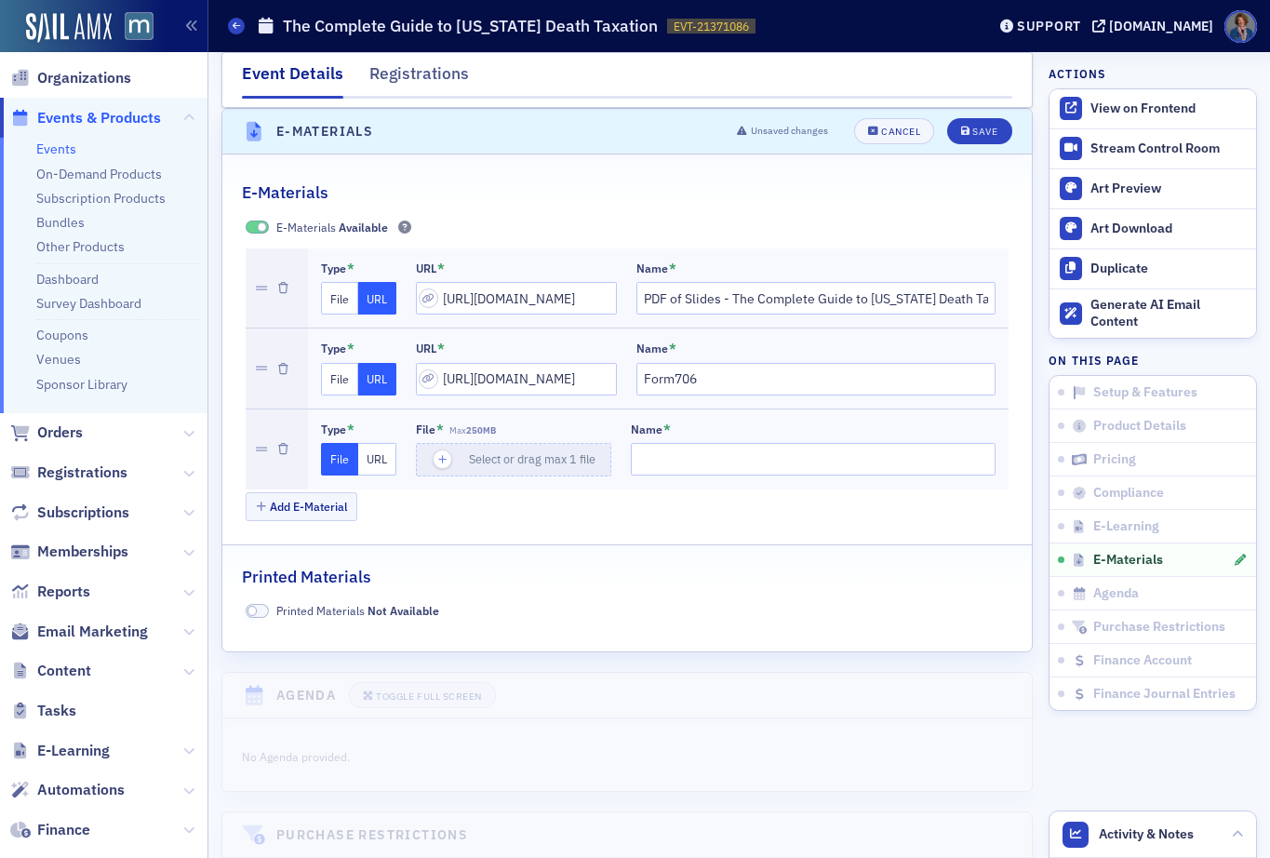
click at [381, 457] on button "URL" at bounding box center [377, 459] width 38 height 33
click at [474, 460] on input "url" at bounding box center [516, 459] width 201 height 33
paste input "https://drive.google.com/file/d/1Geenh9JlObkQCwEssQiSbze64lIiN8ca/view?usp=shar…"
type input "https://drive.google.com/file/d/1Geenh9JlObkQCwEssQiSbze64lIiN8ca/view?usp=shar…"
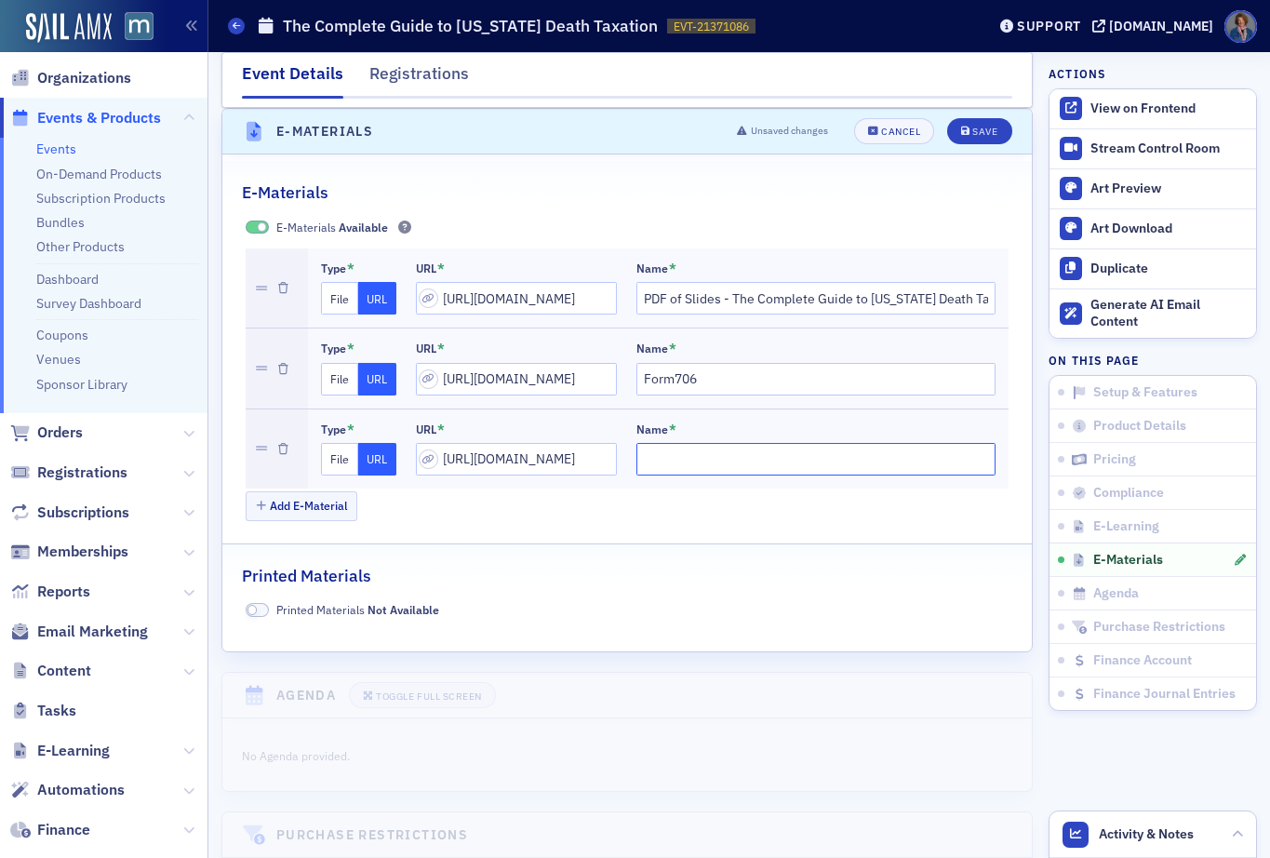
click at [664, 465] on input "Name *" at bounding box center [817, 459] width 360 height 33
type input "Maryland Sate Tax Return"
click at [634, 528] on fieldset "E-Materials E-Materials Available Type * File URL URL * https://drive.google.co…" at bounding box center [627, 349] width 810 height 376
click at [975, 134] on div "Save" at bounding box center [984, 132] width 25 height 10
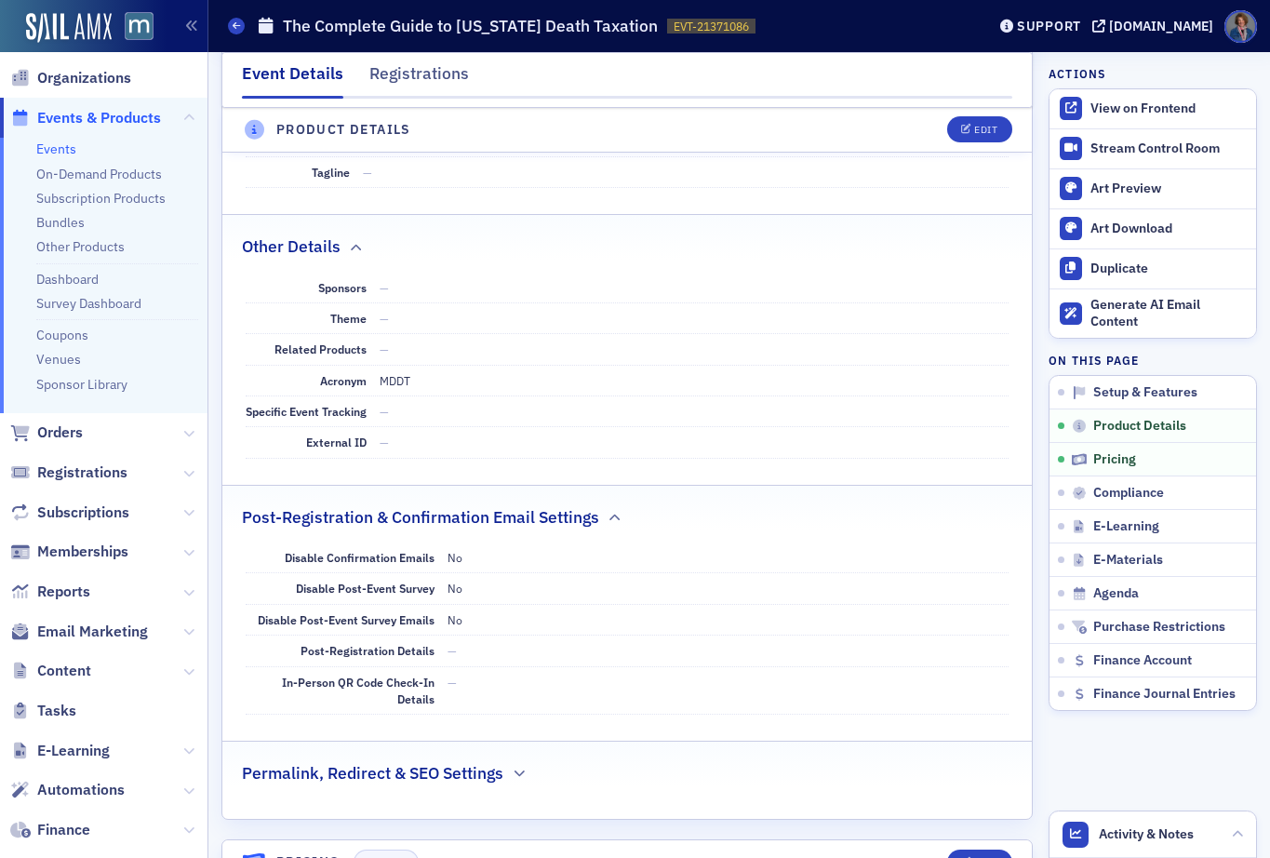
scroll to position [911, 0]
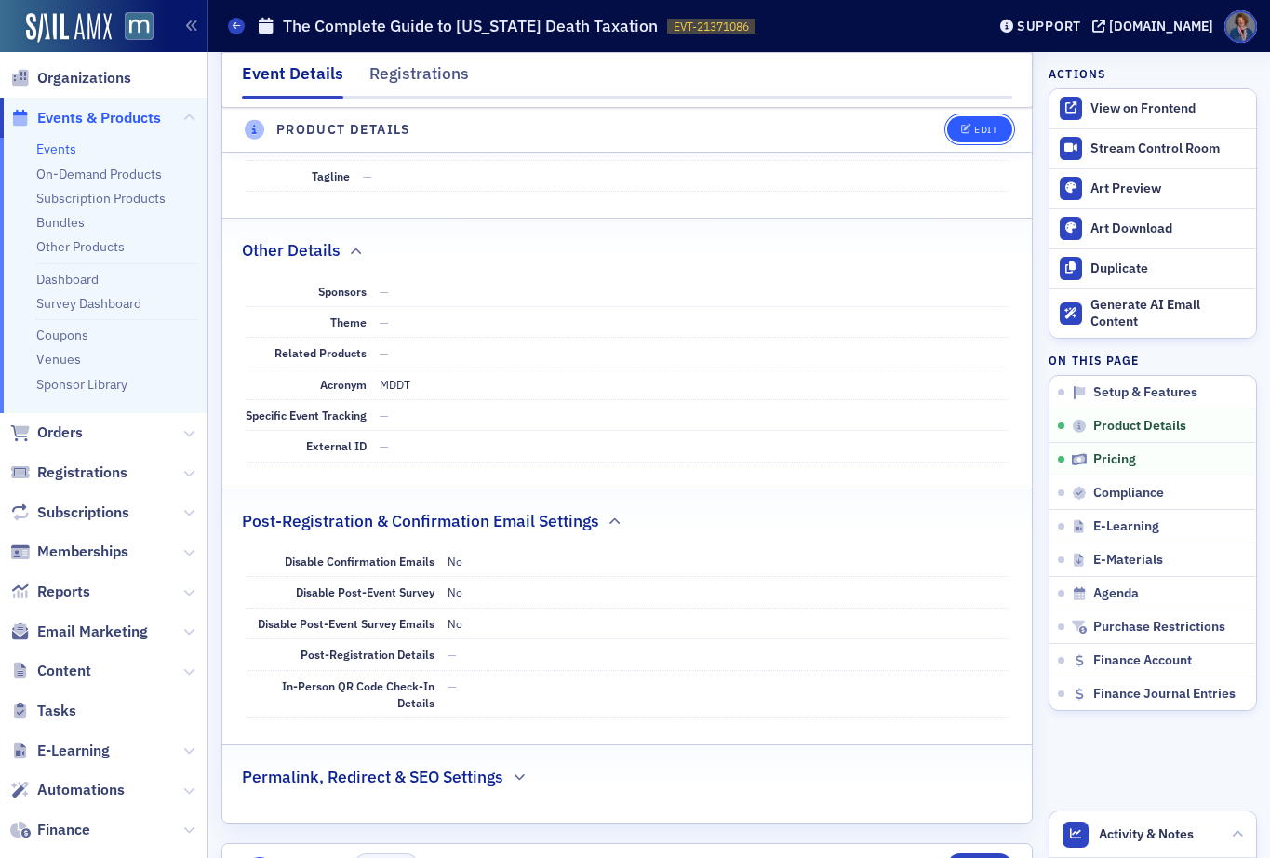
click at [974, 132] on div "Edit" at bounding box center [985, 131] width 23 height 10
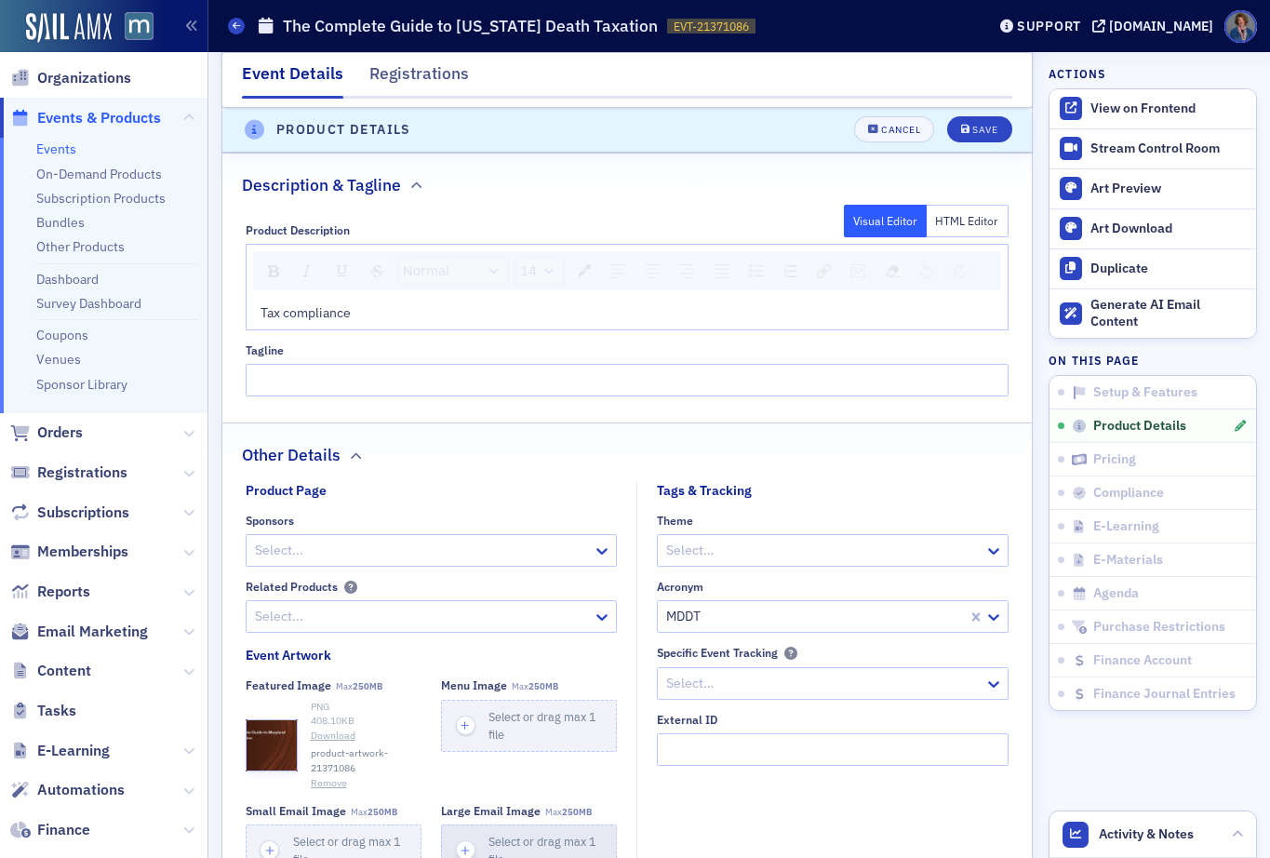
scroll to position [1220, 0]
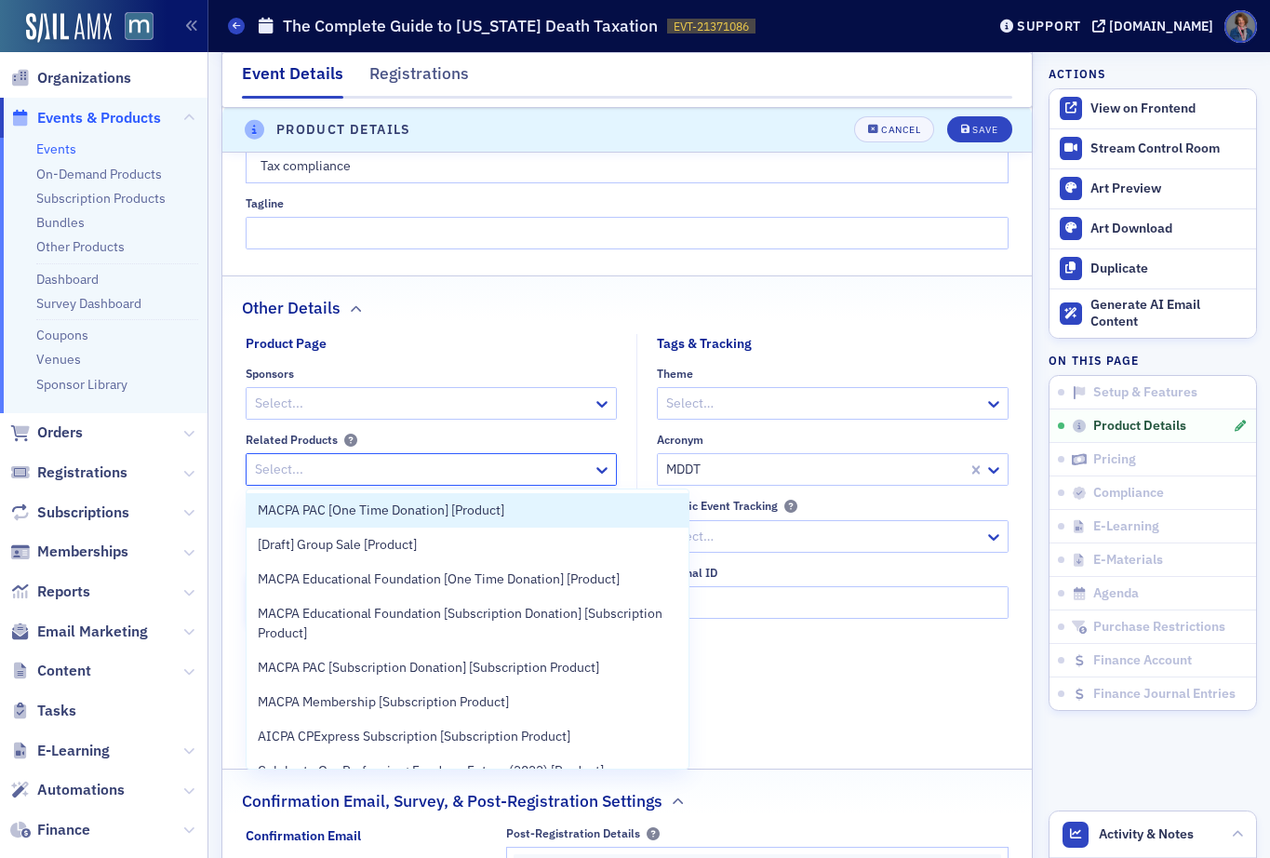
click at [322, 463] on div at bounding box center [422, 469] width 339 height 23
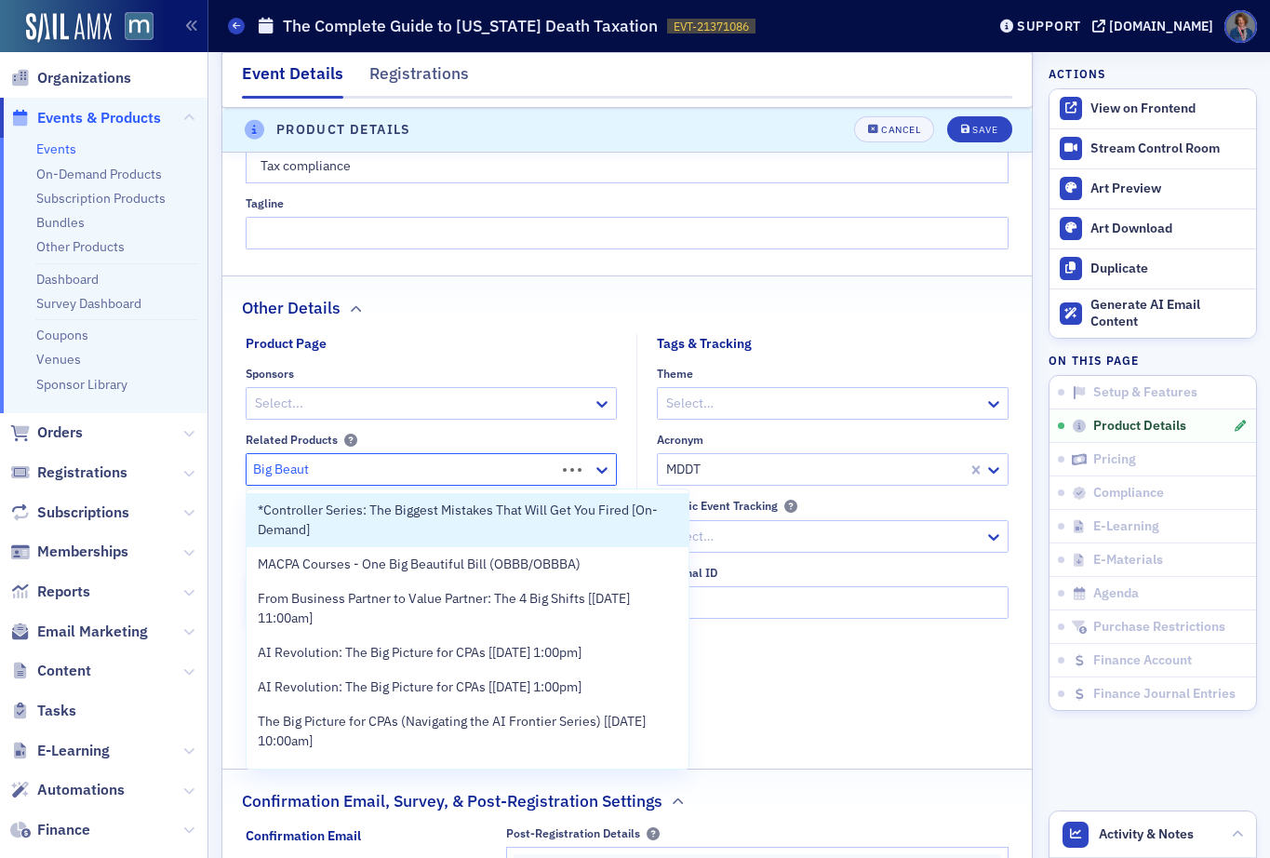
type input "Big Beautf"
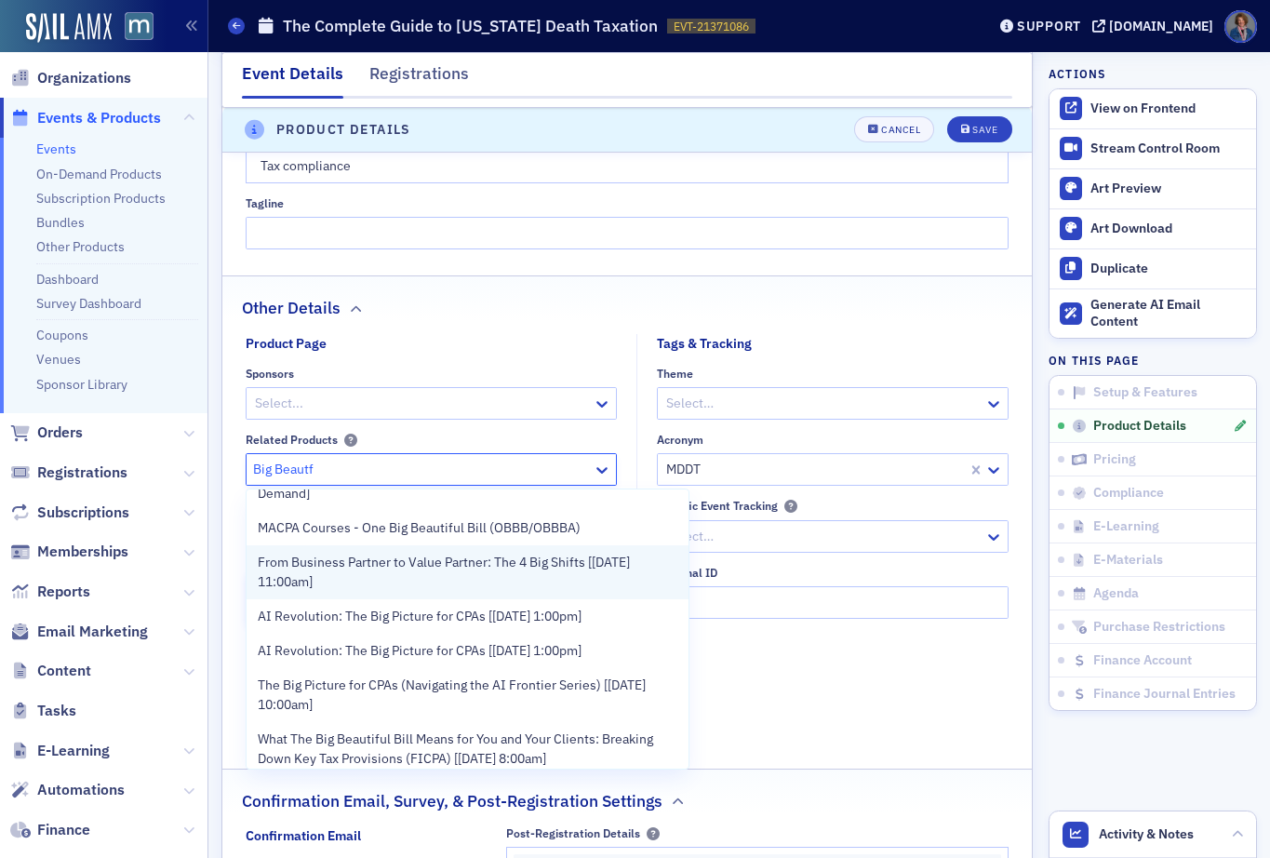
scroll to position [36, 0]
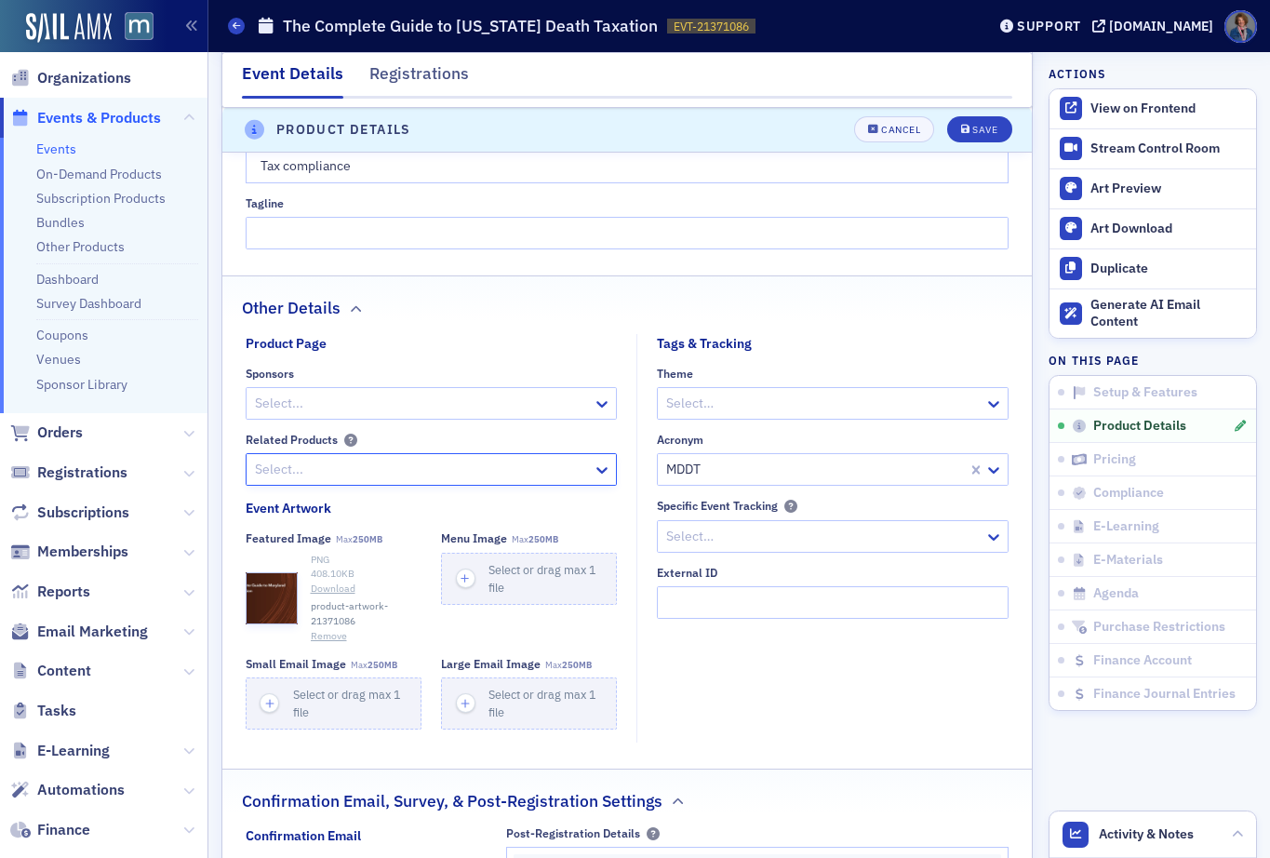
click at [368, 472] on div at bounding box center [422, 469] width 339 height 23
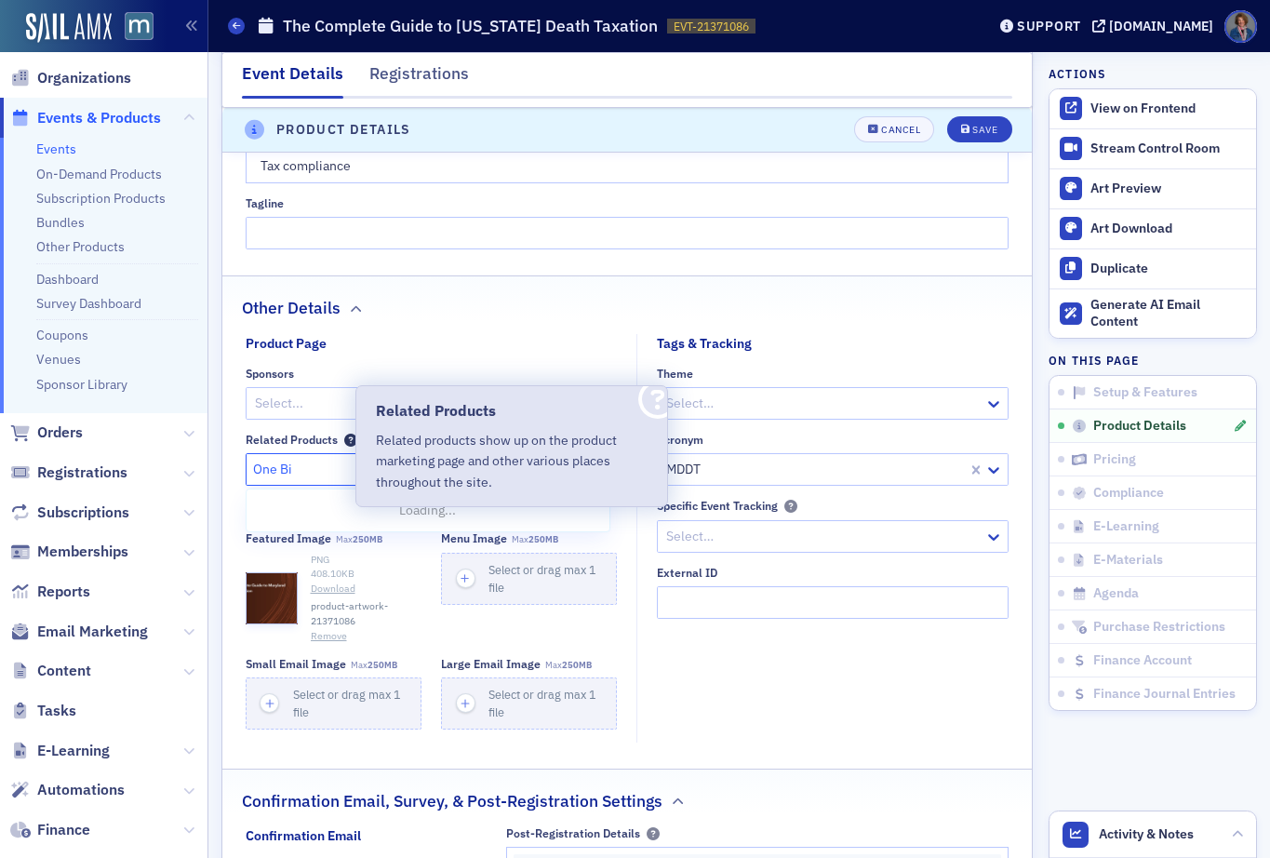
type input "One Big"
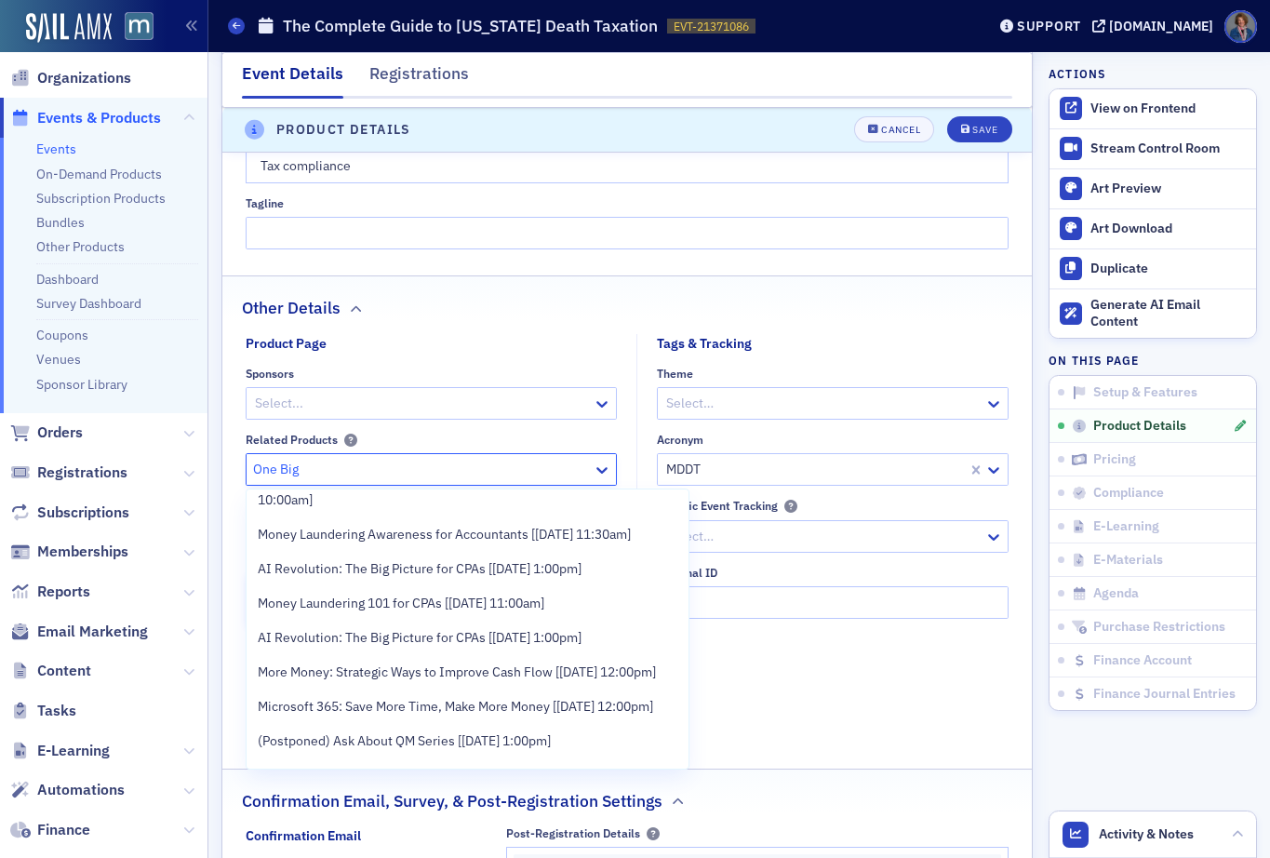
scroll to position [1654, 0]
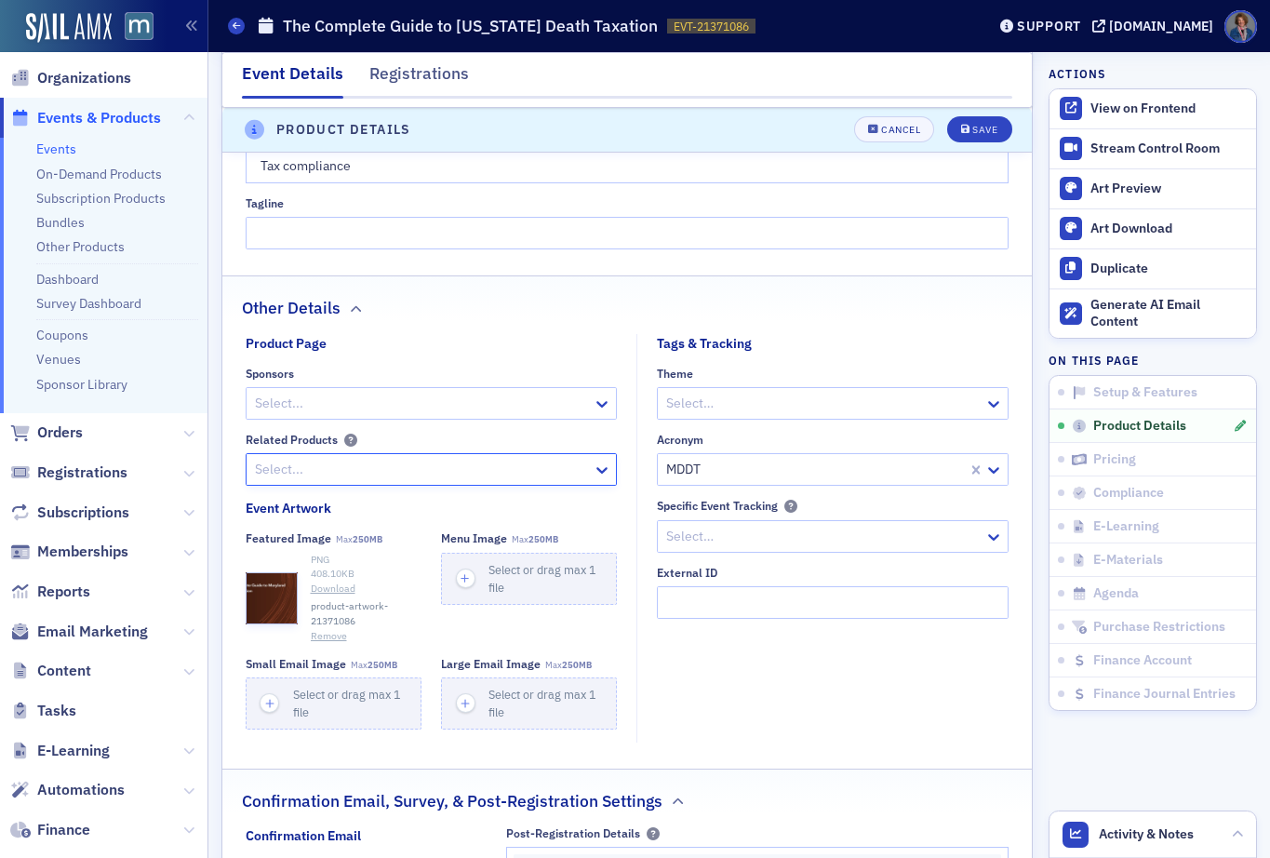
click at [302, 463] on div at bounding box center [422, 469] width 339 height 23
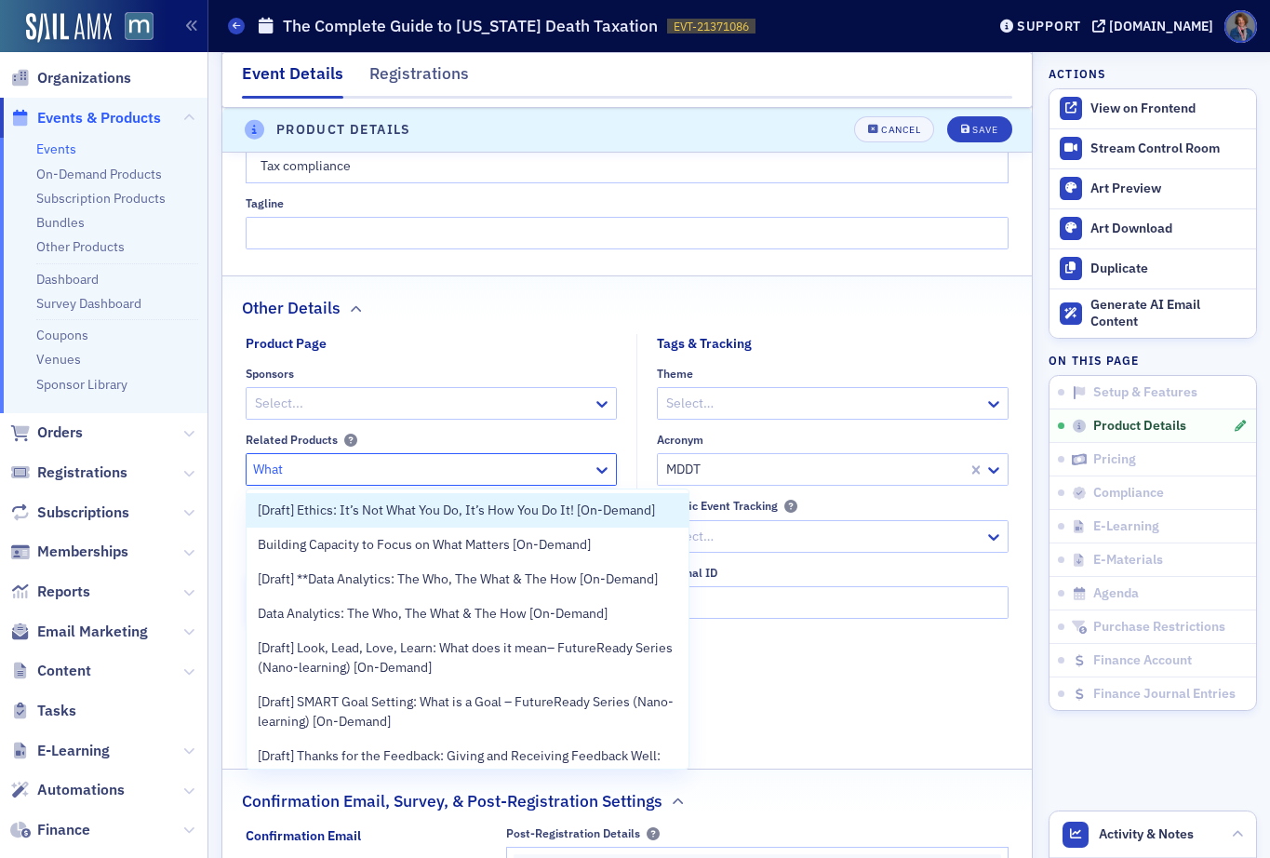
type input "What"
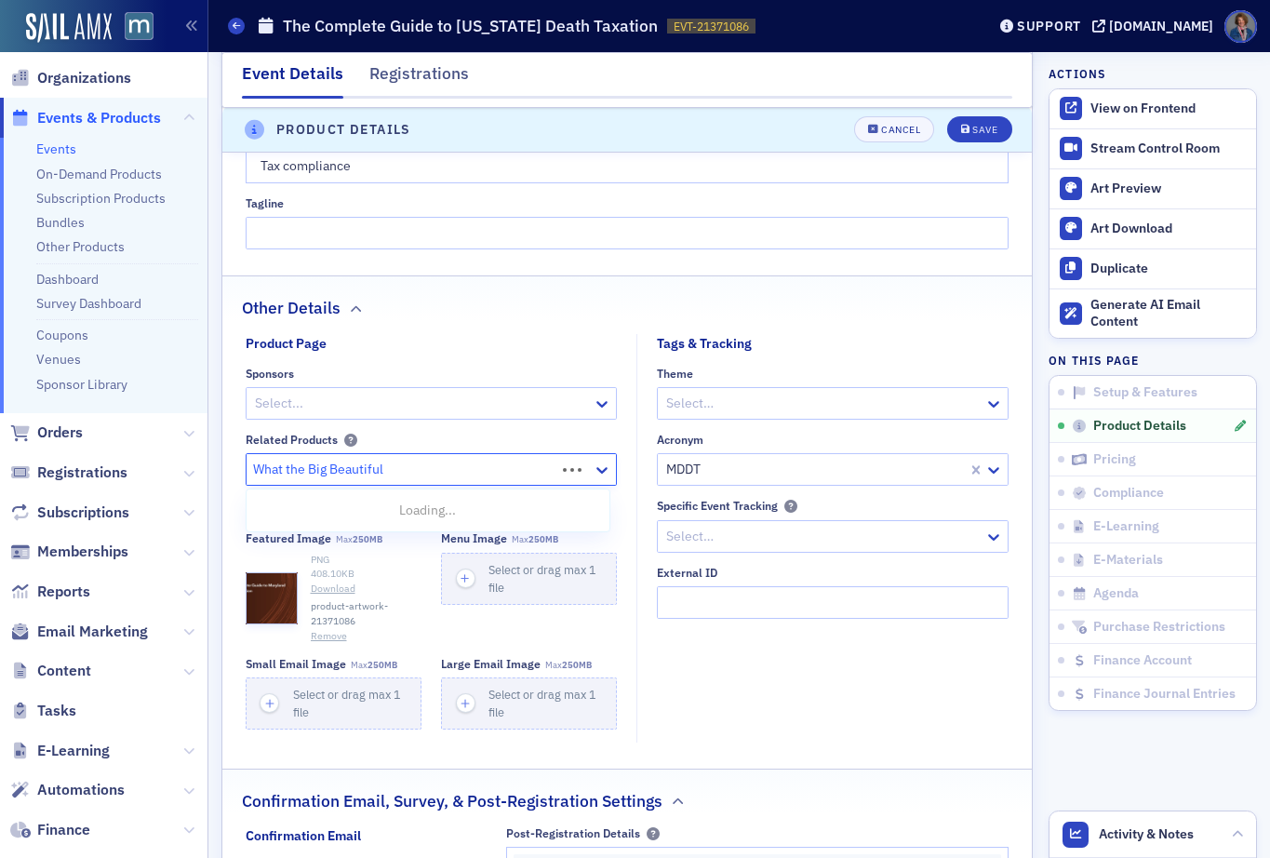
type input "What the Big Beautiful"
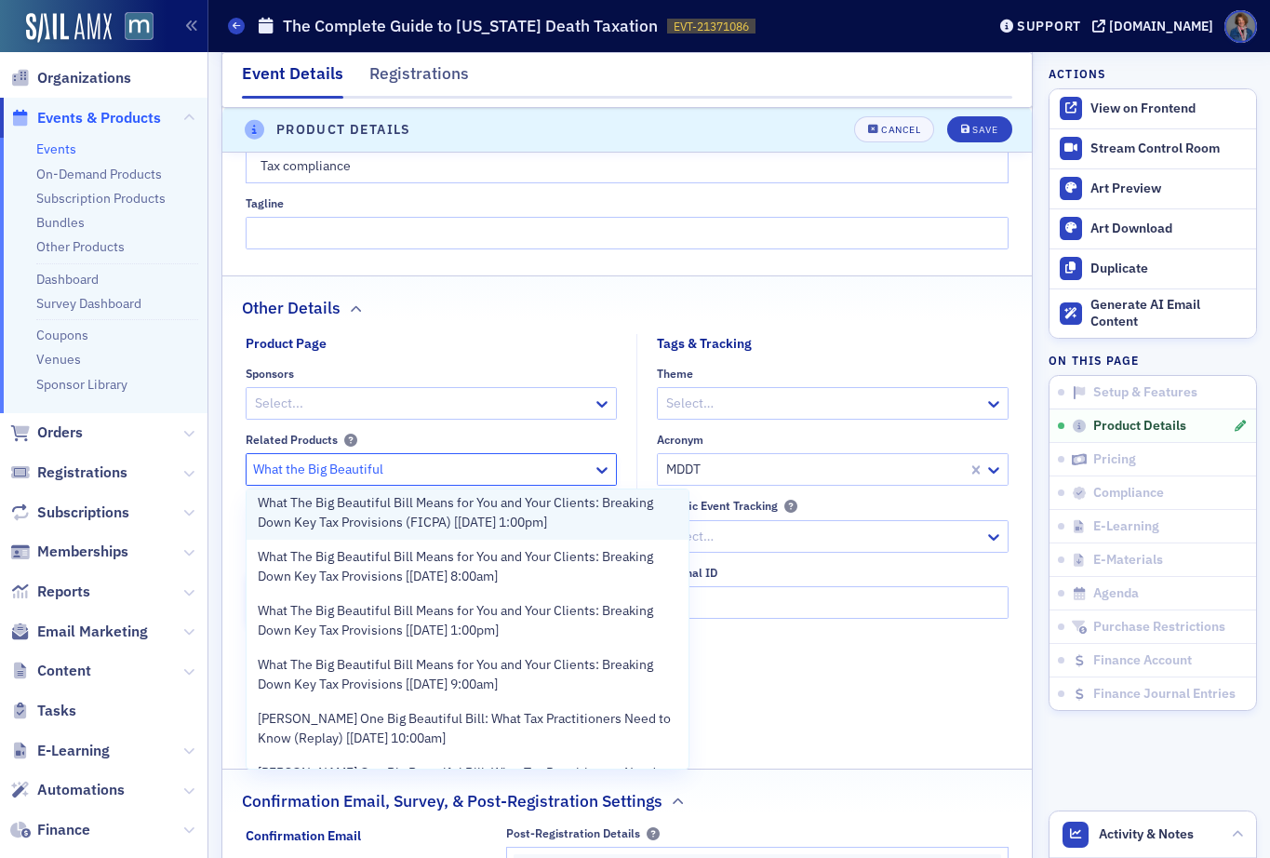
scroll to position [235, 0]
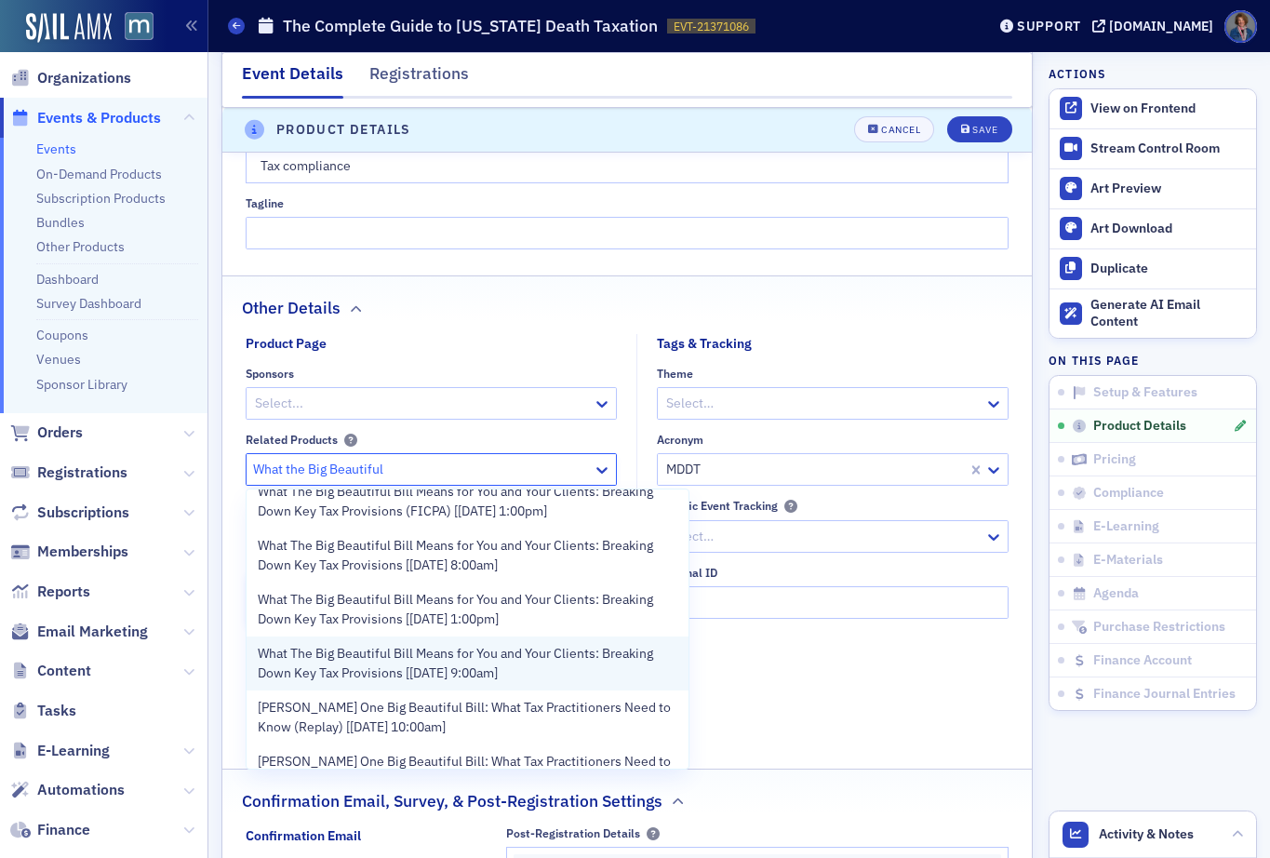
click at [434, 669] on span "What The Big Beautiful Bill Means for You and Your Clients: Breaking Down Key T…" at bounding box center [468, 663] width 421 height 39
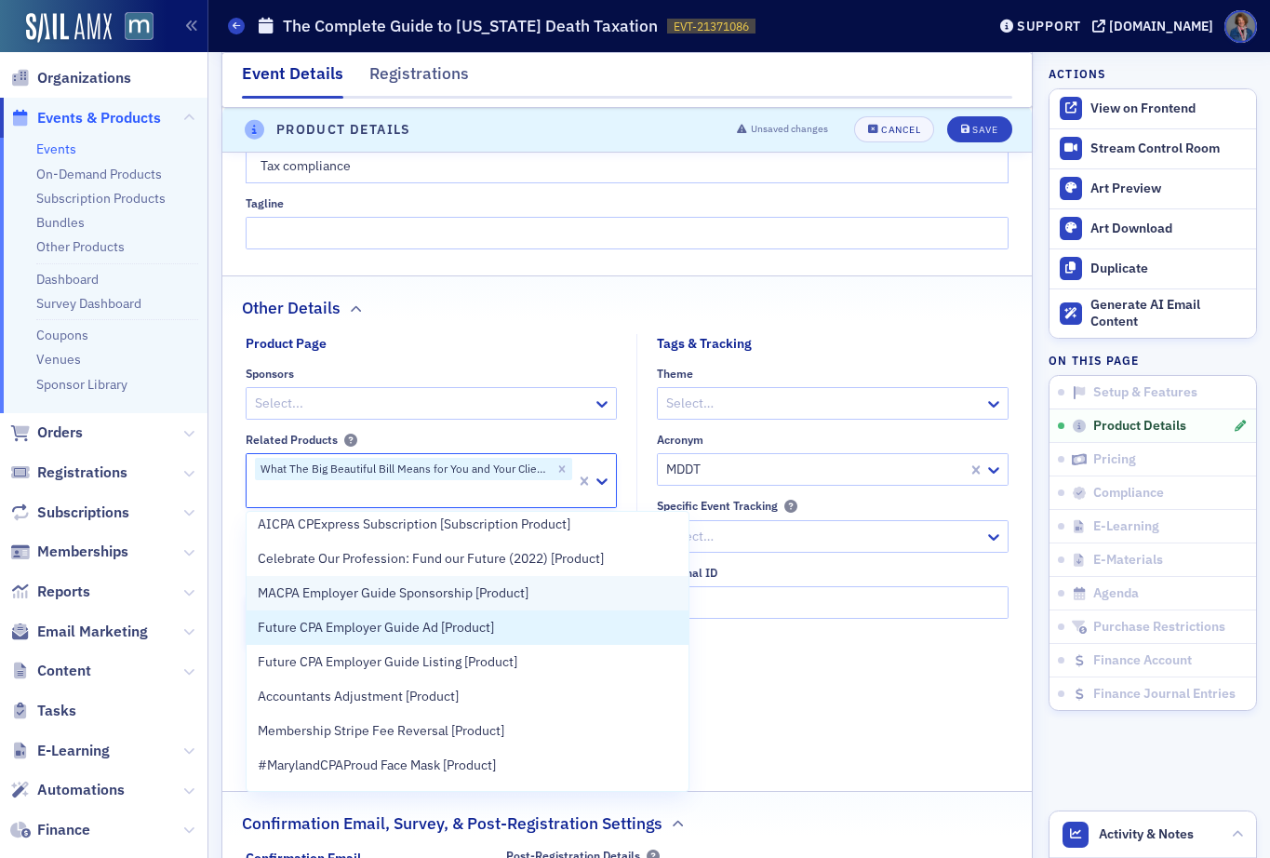
scroll to position [176, 0]
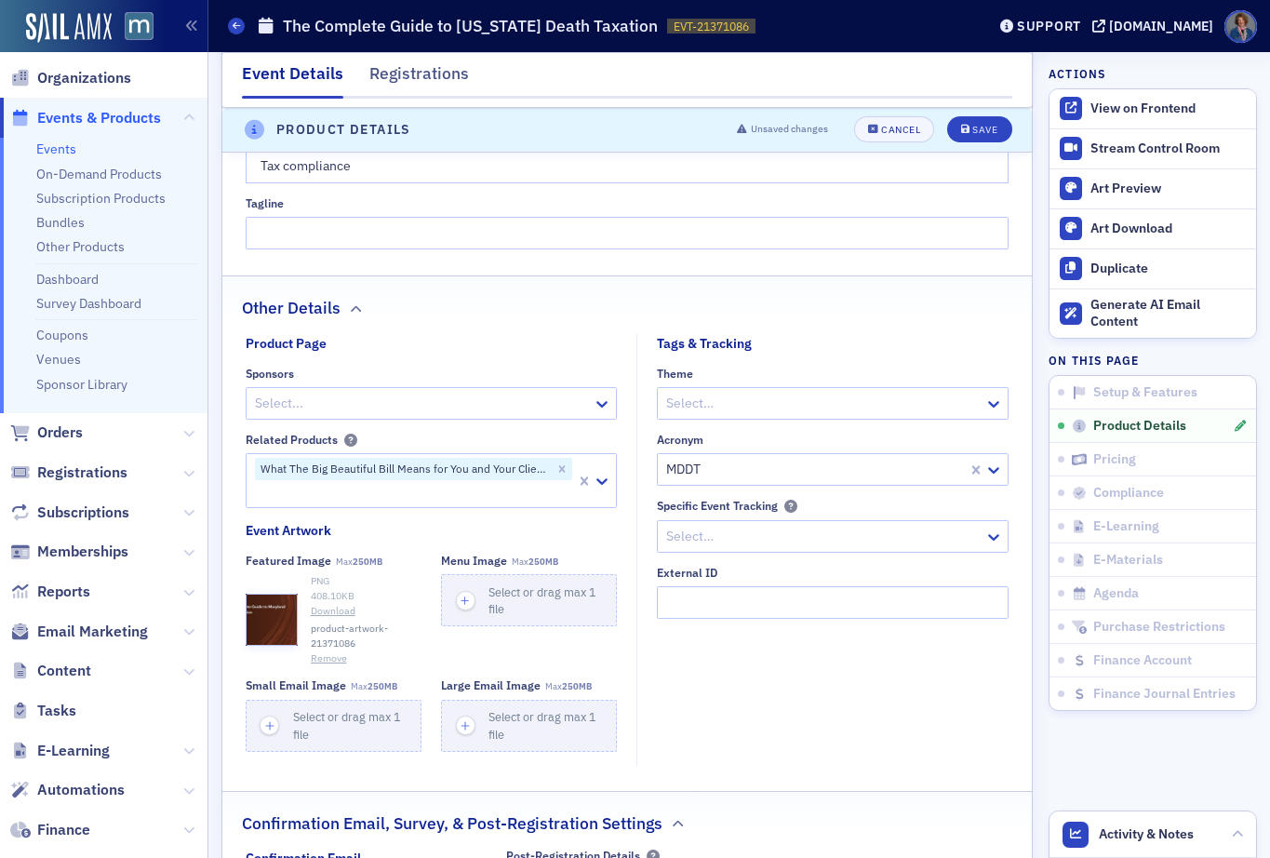
click at [609, 332] on fieldset "Other Details Product Page Sponsors Select... Related Products What The Big Bea…" at bounding box center [627, 526] width 810 height 502
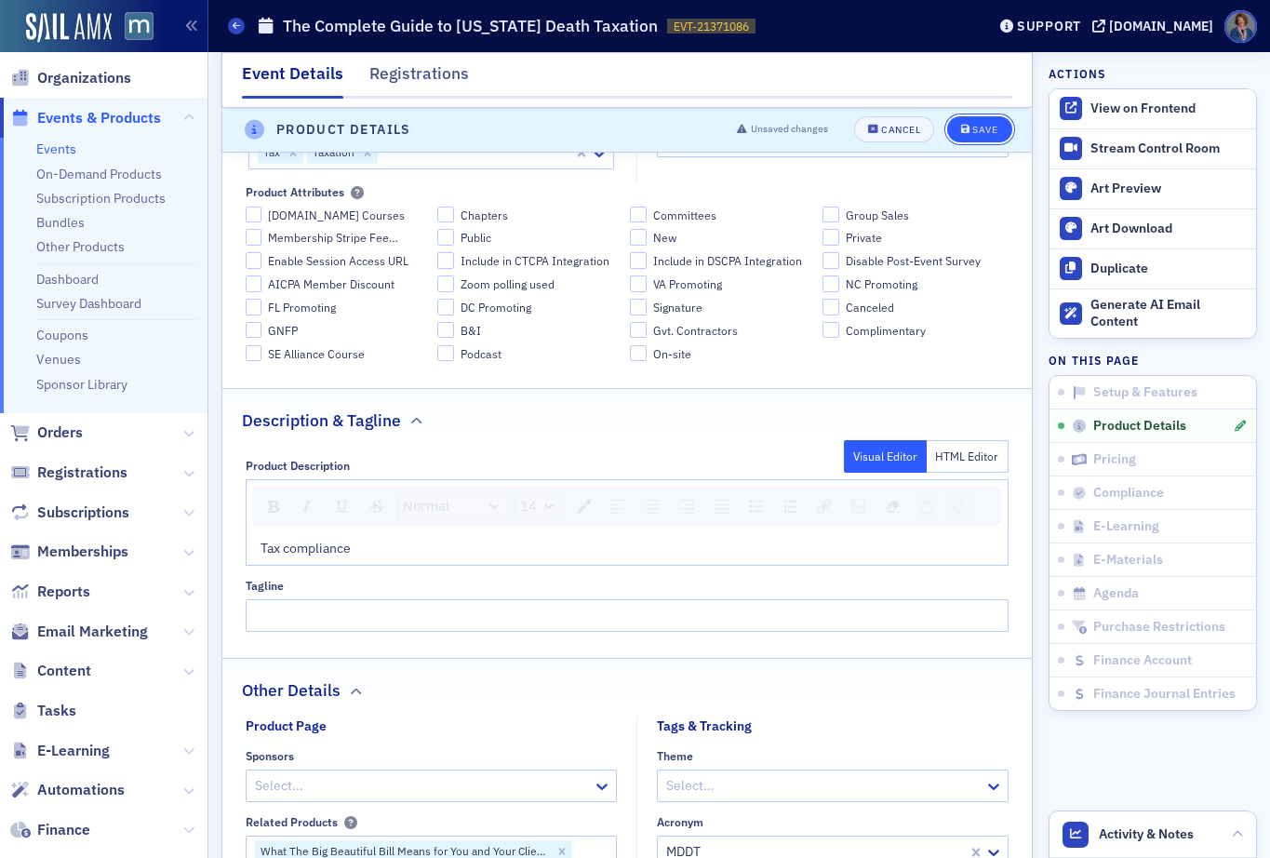
click at [975, 128] on div "Save" at bounding box center [984, 131] width 25 height 10
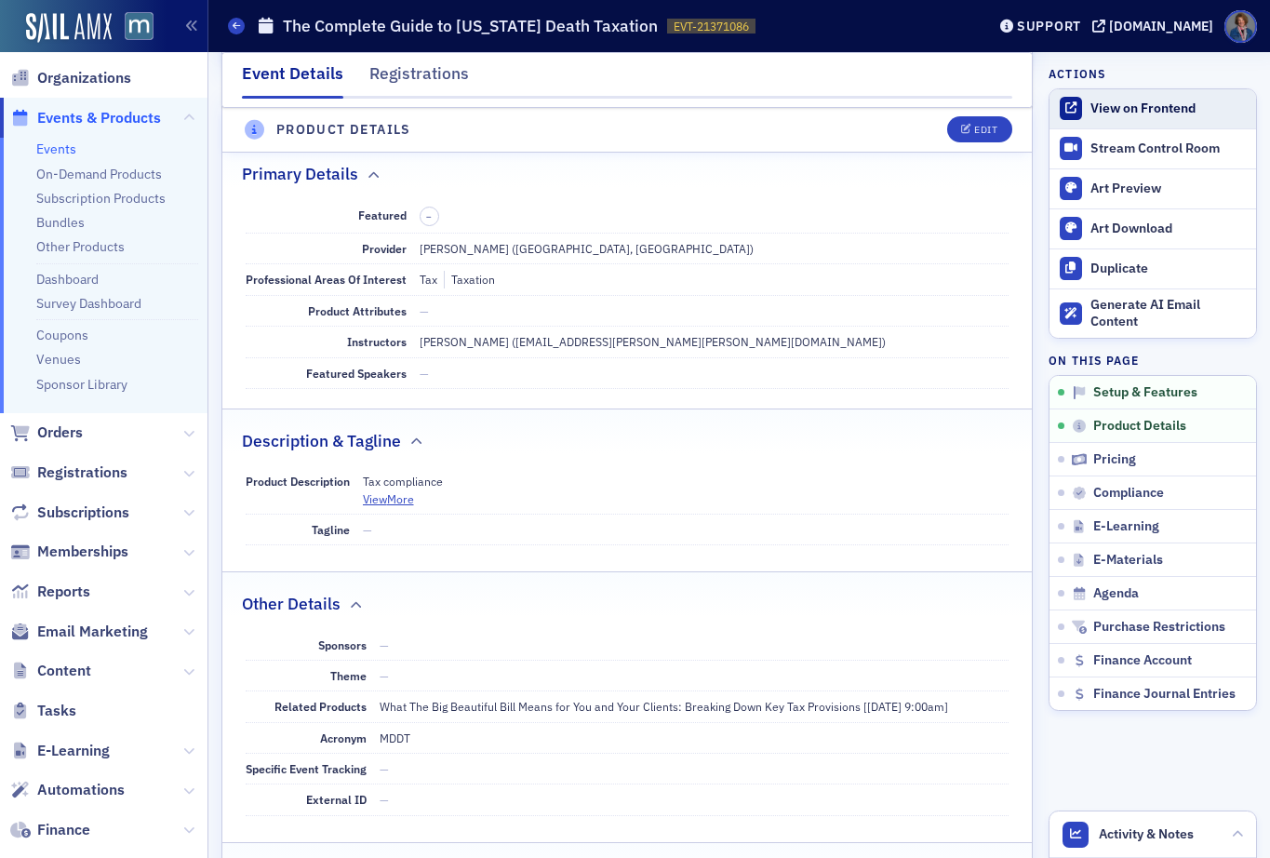
scroll to position [539, 0]
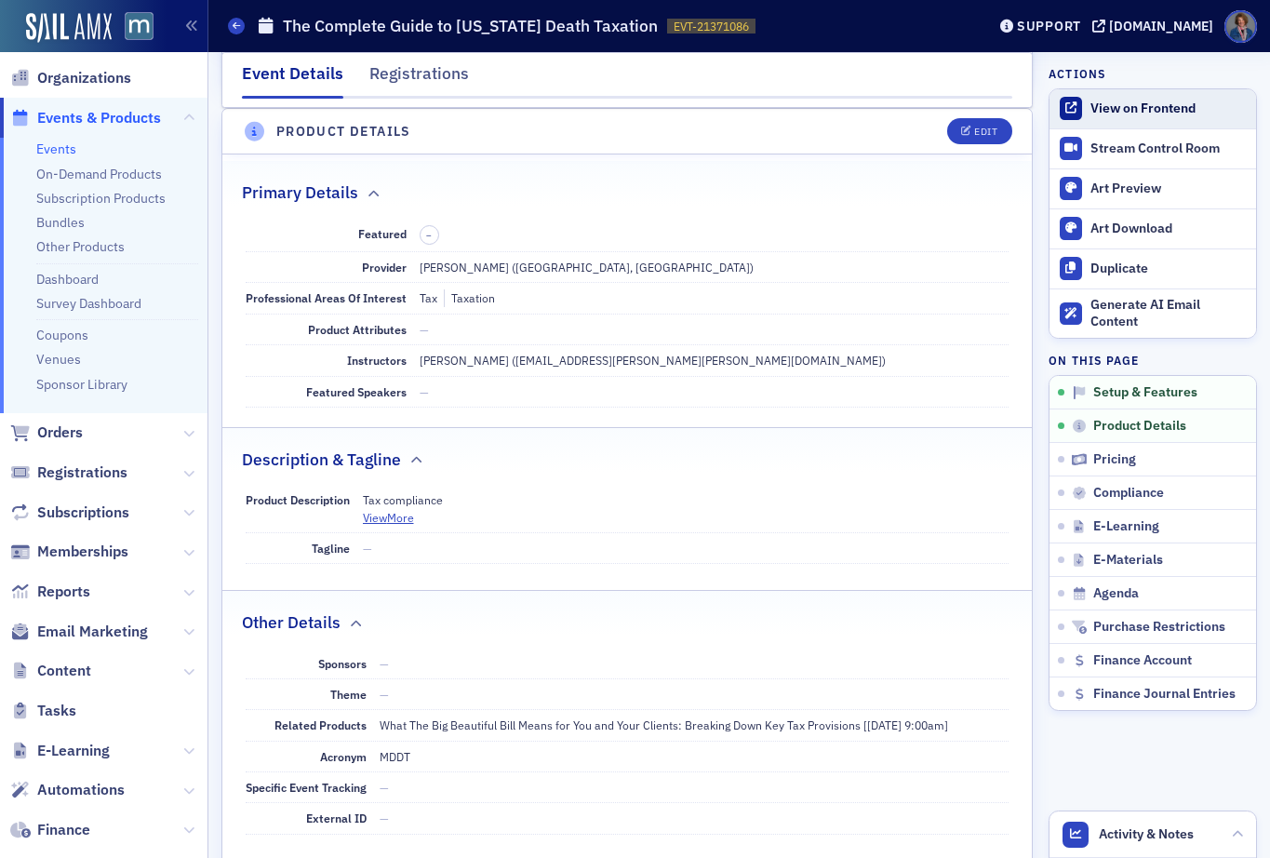
click at [1125, 106] on div "View on Frontend" at bounding box center [1169, 109] width 156 height 17
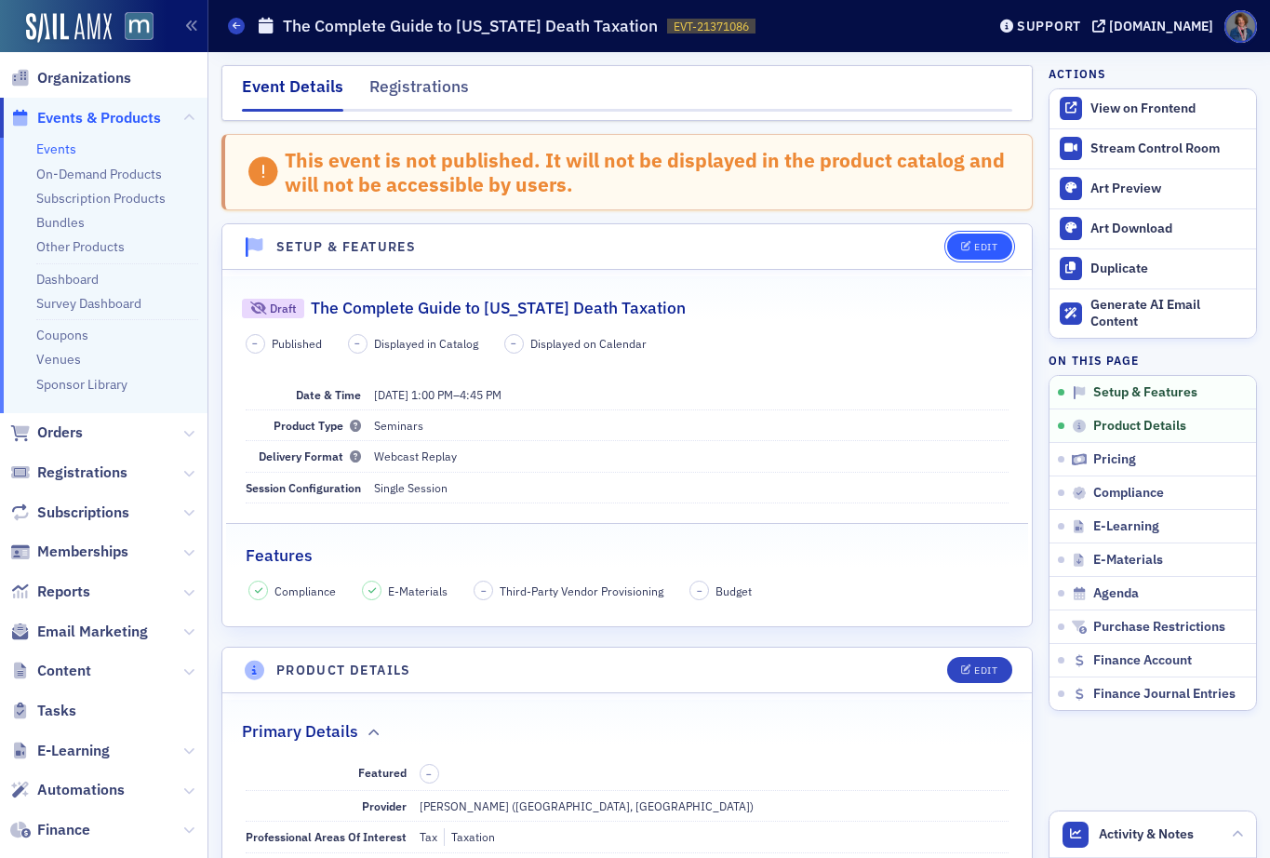
click at [961, 248] on icon "button" at bounding box center [966, 247] width 11 height 10
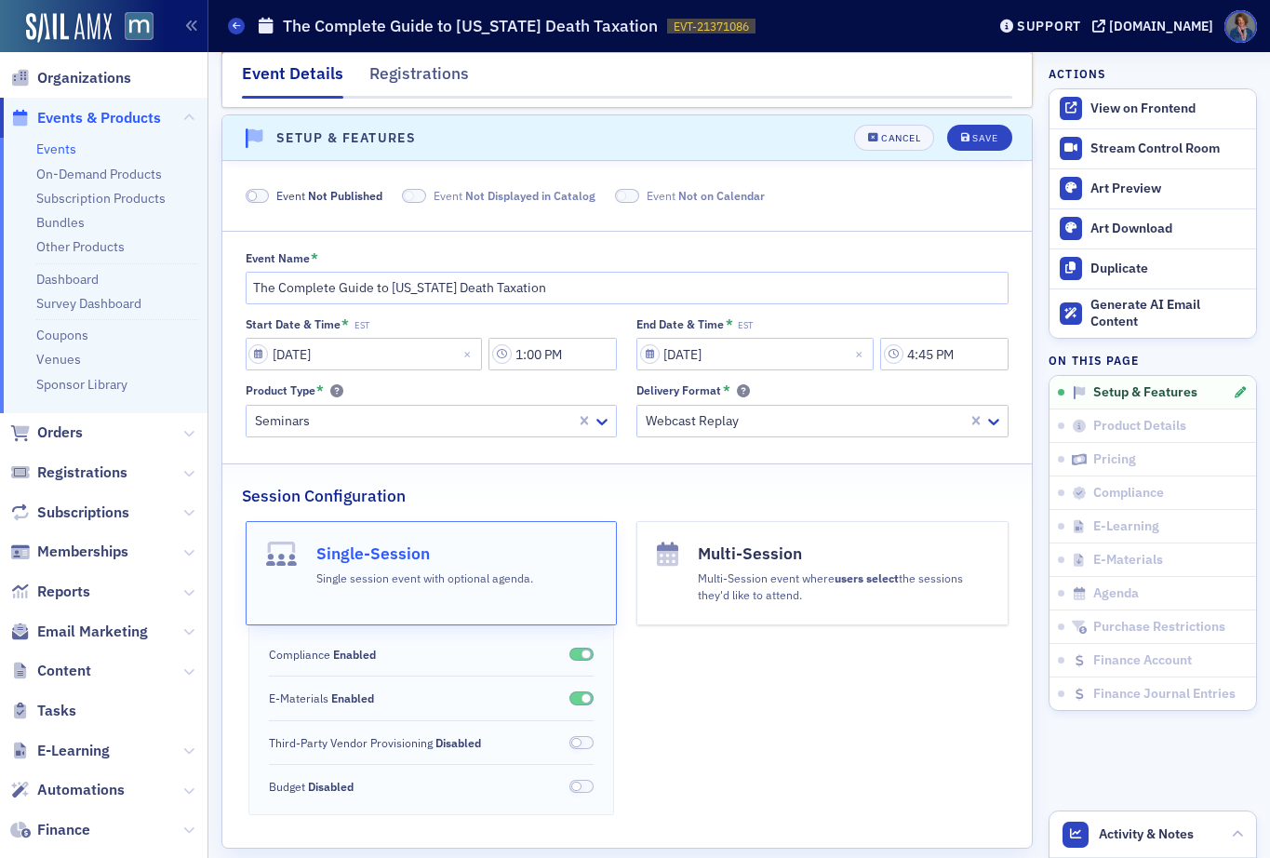
scroll to position [115, 0]
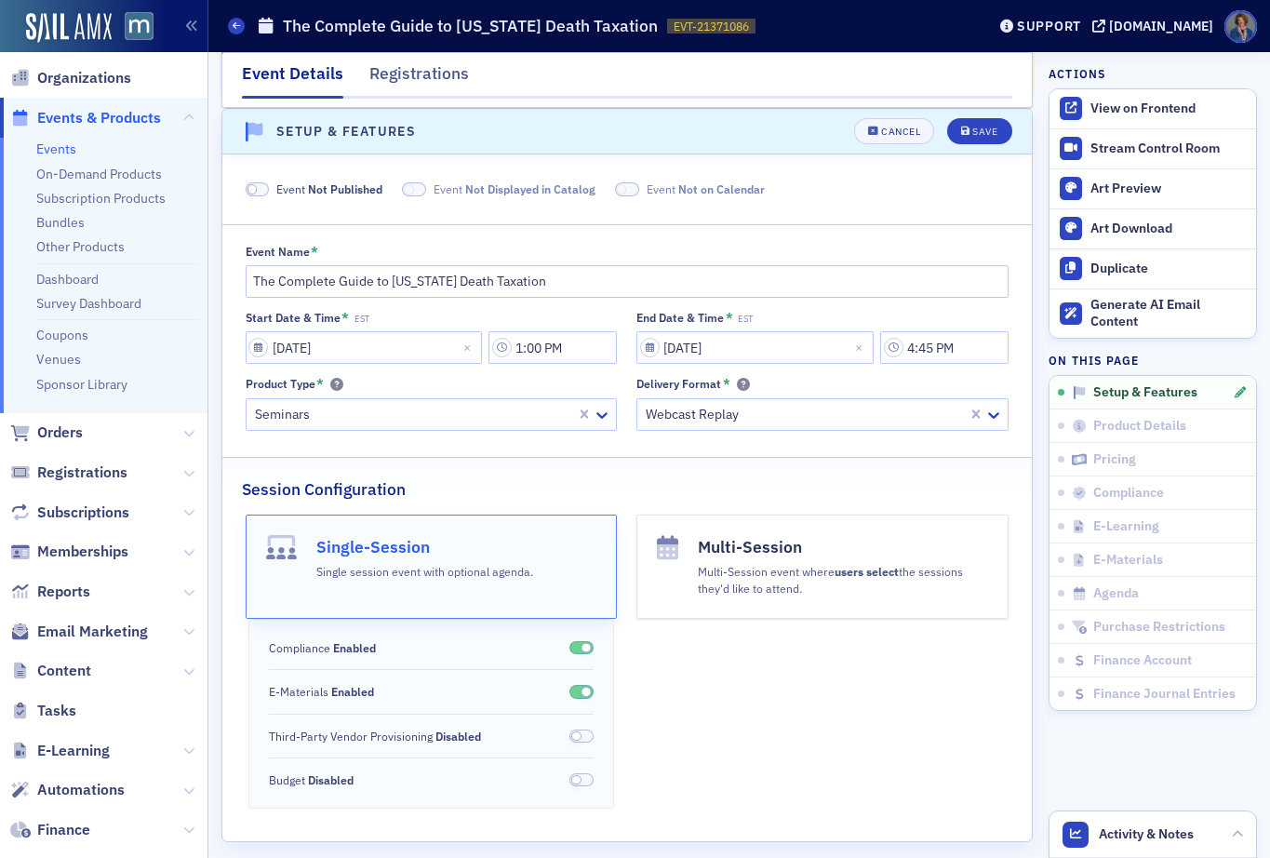
click at [265, 186] on span at bounding box center [258, 189] width 24 height 14
click at [979, 132] on div "Save" at bounding box center [984, 132] width 25 height 10
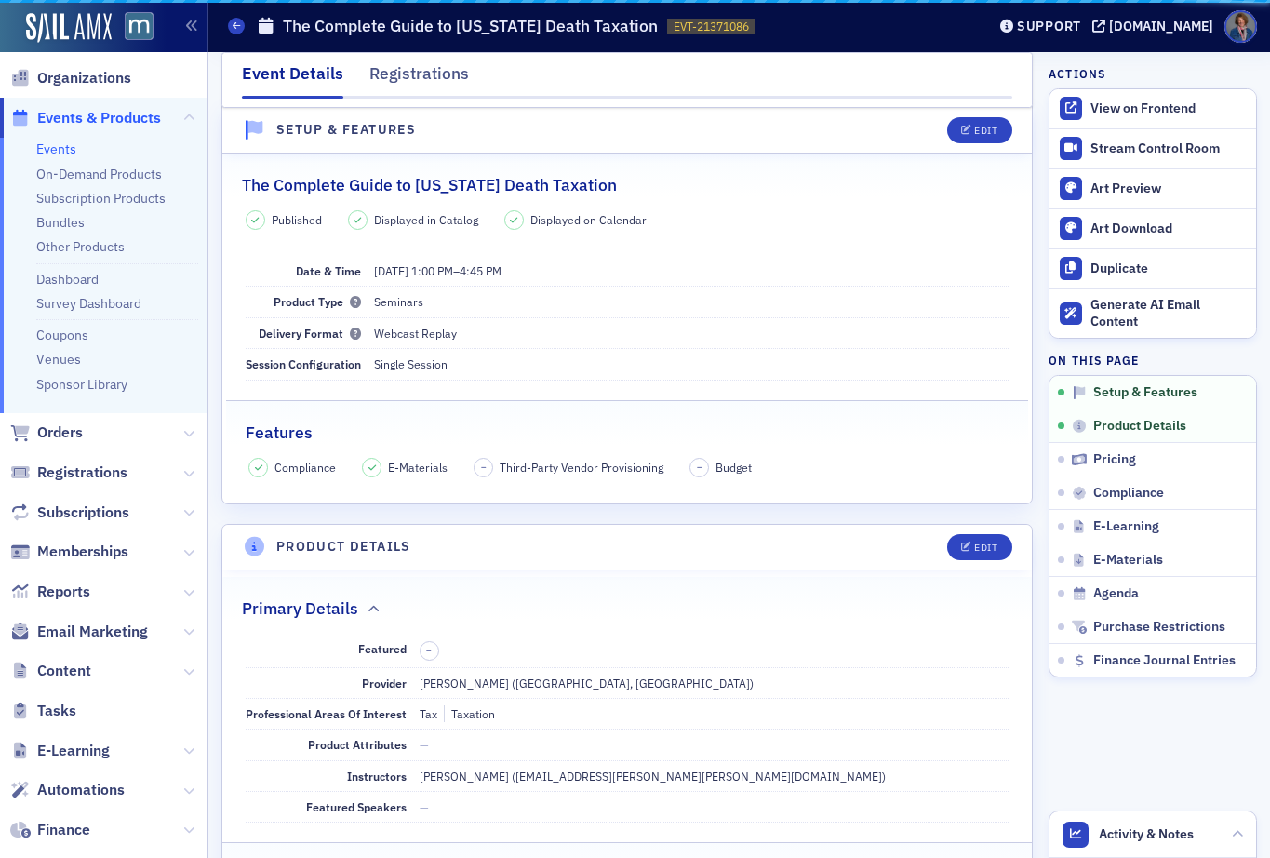
scroll to position [26, 0]
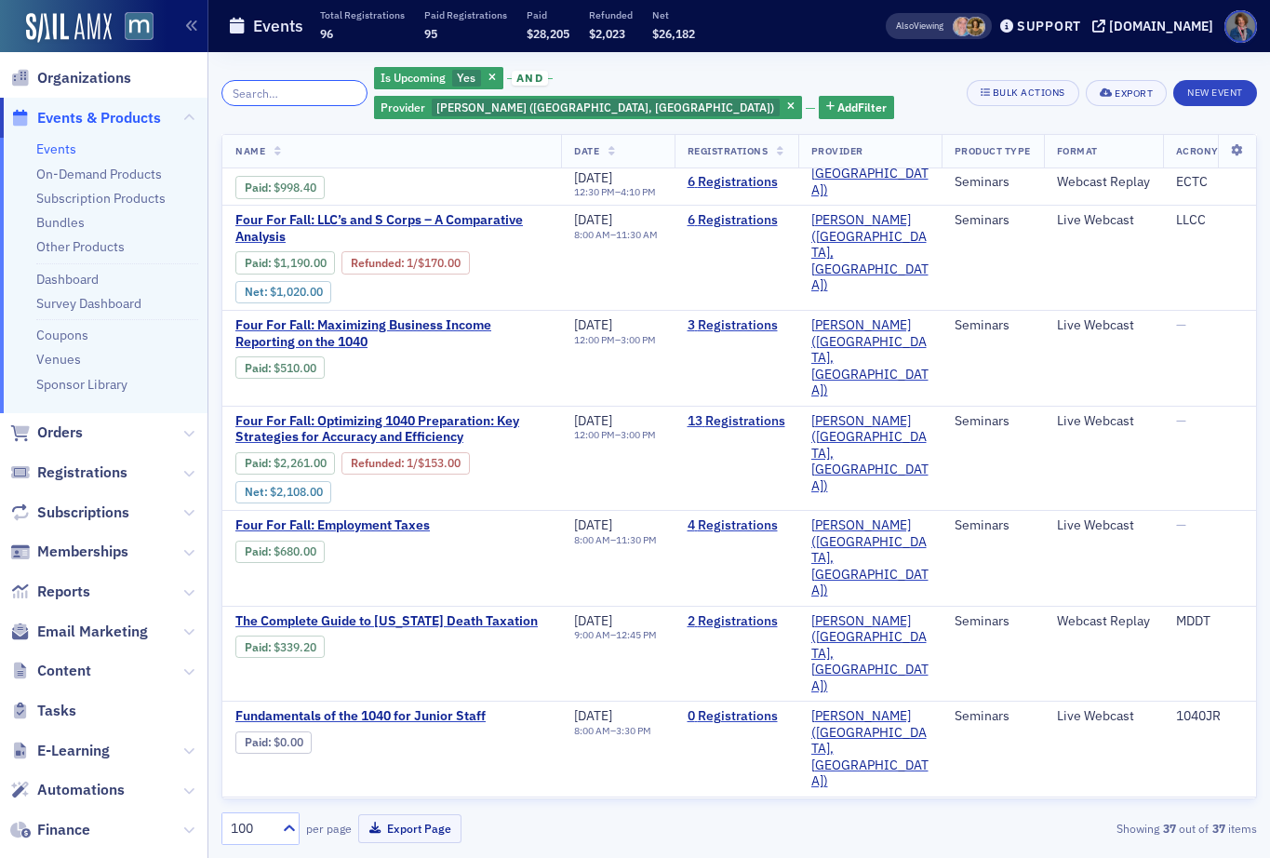
scroll to position [34, 0]
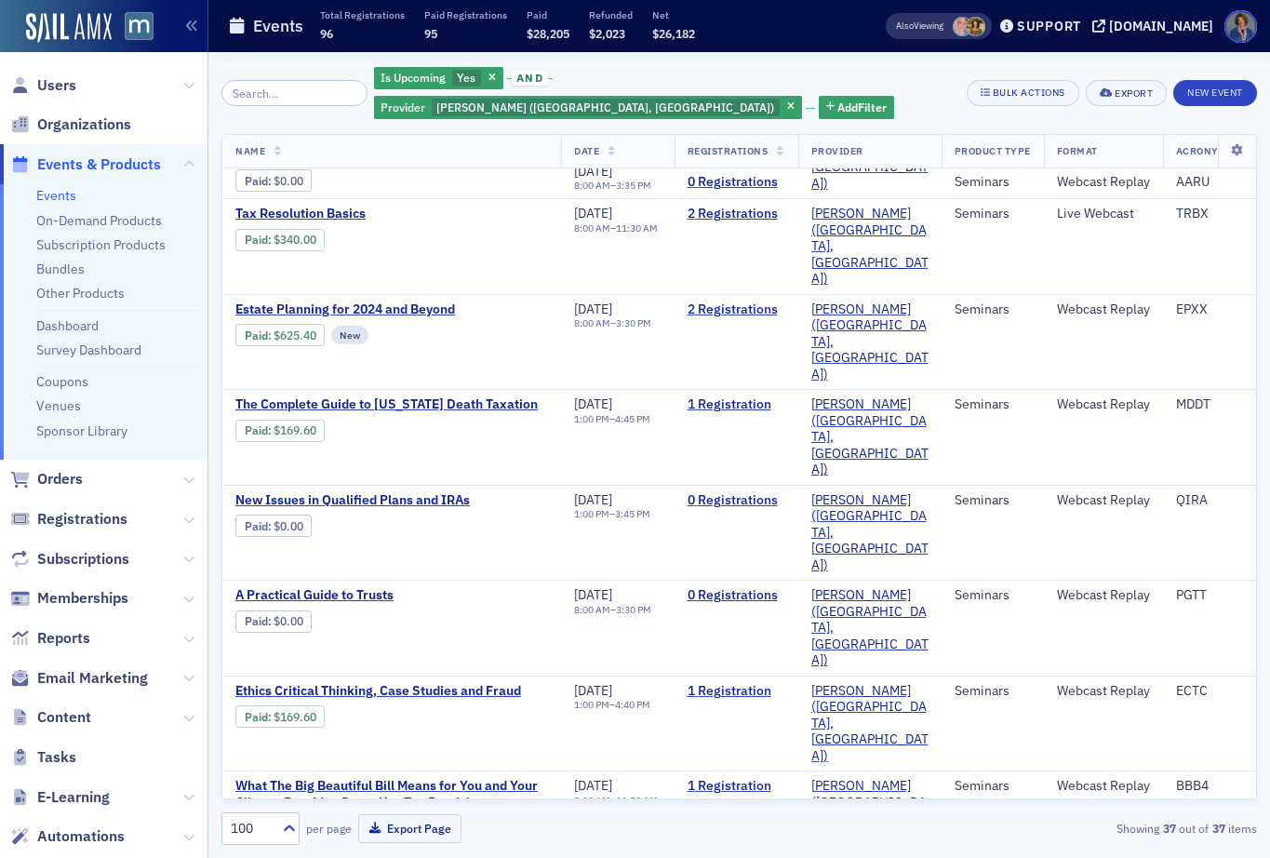
scroll to position [1941, 0]
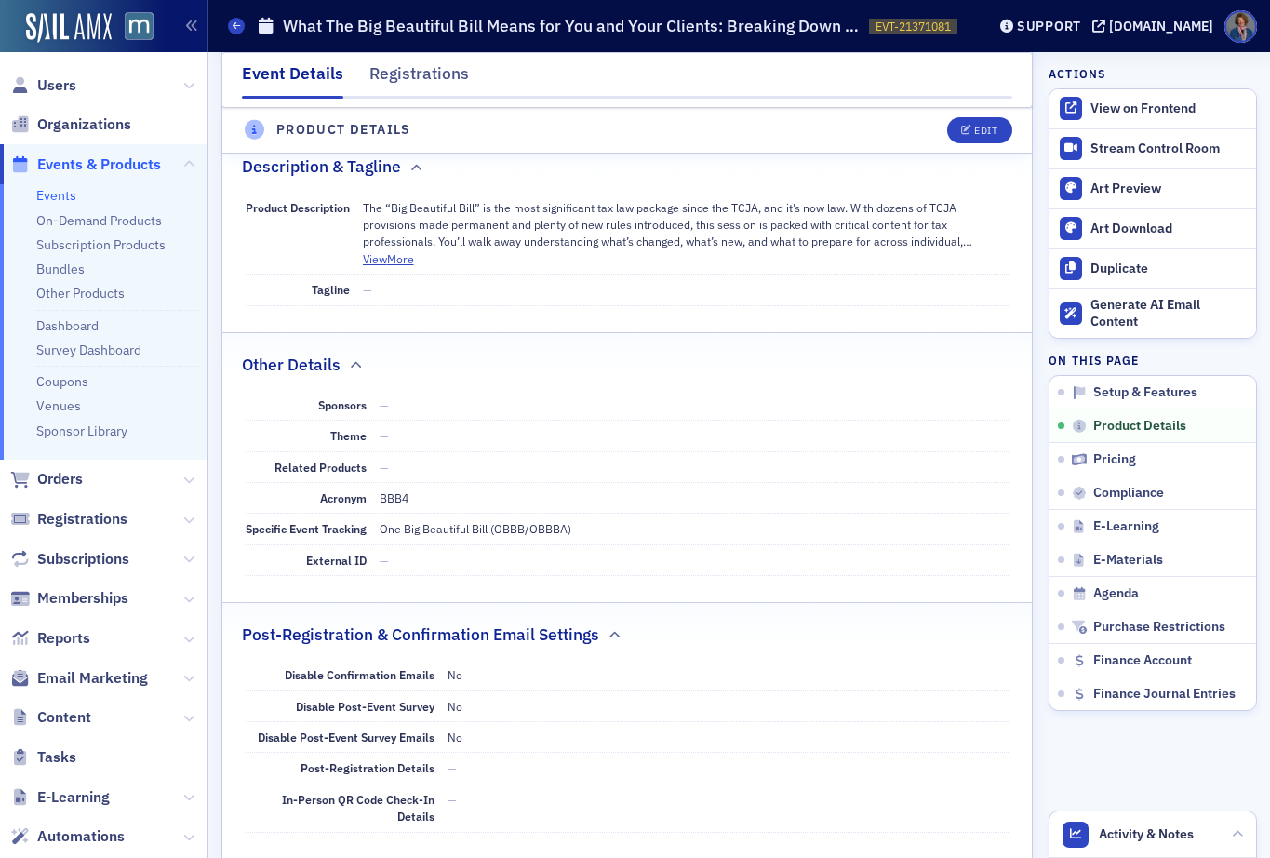
scroll to position [739, 0]
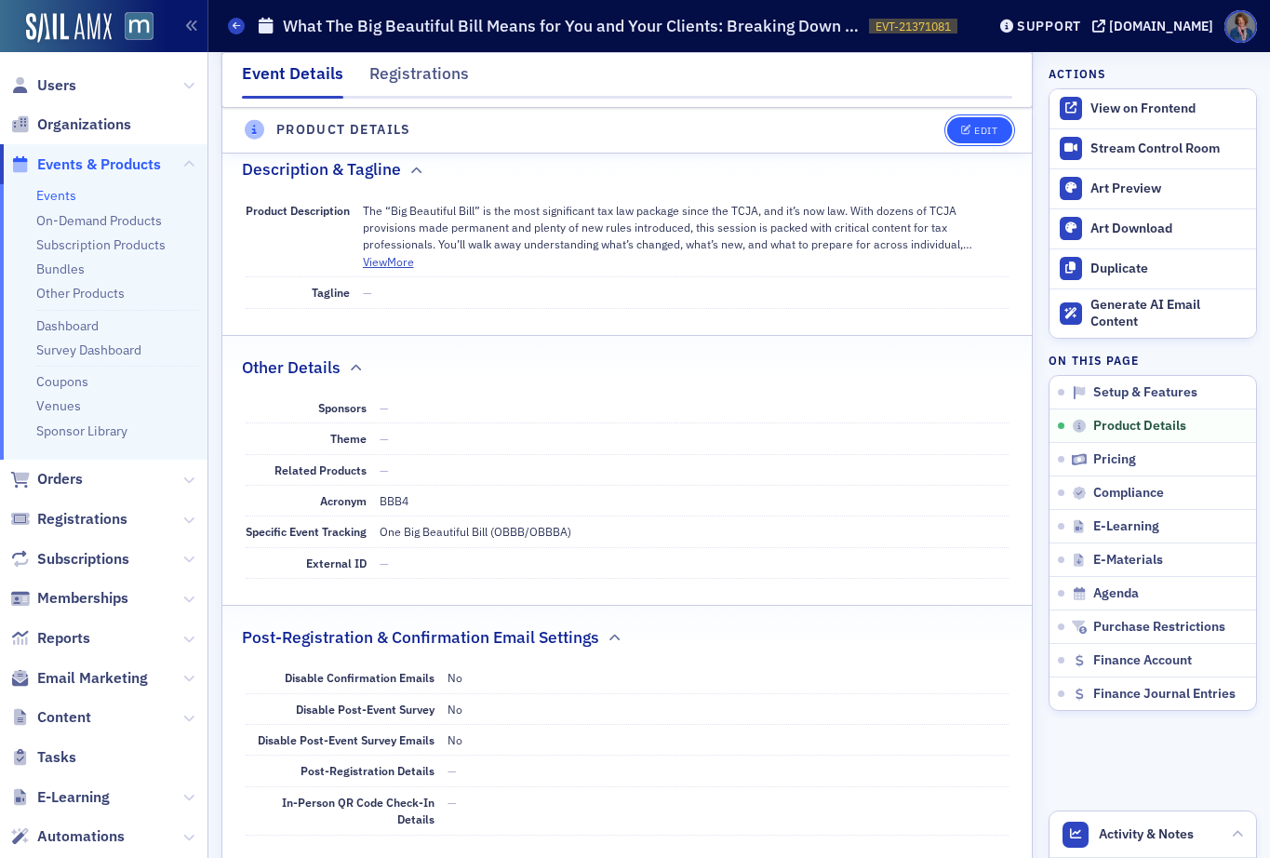
click at [974, 132] on div "Edit" at bounding box center [985, 131] width 23 height 10
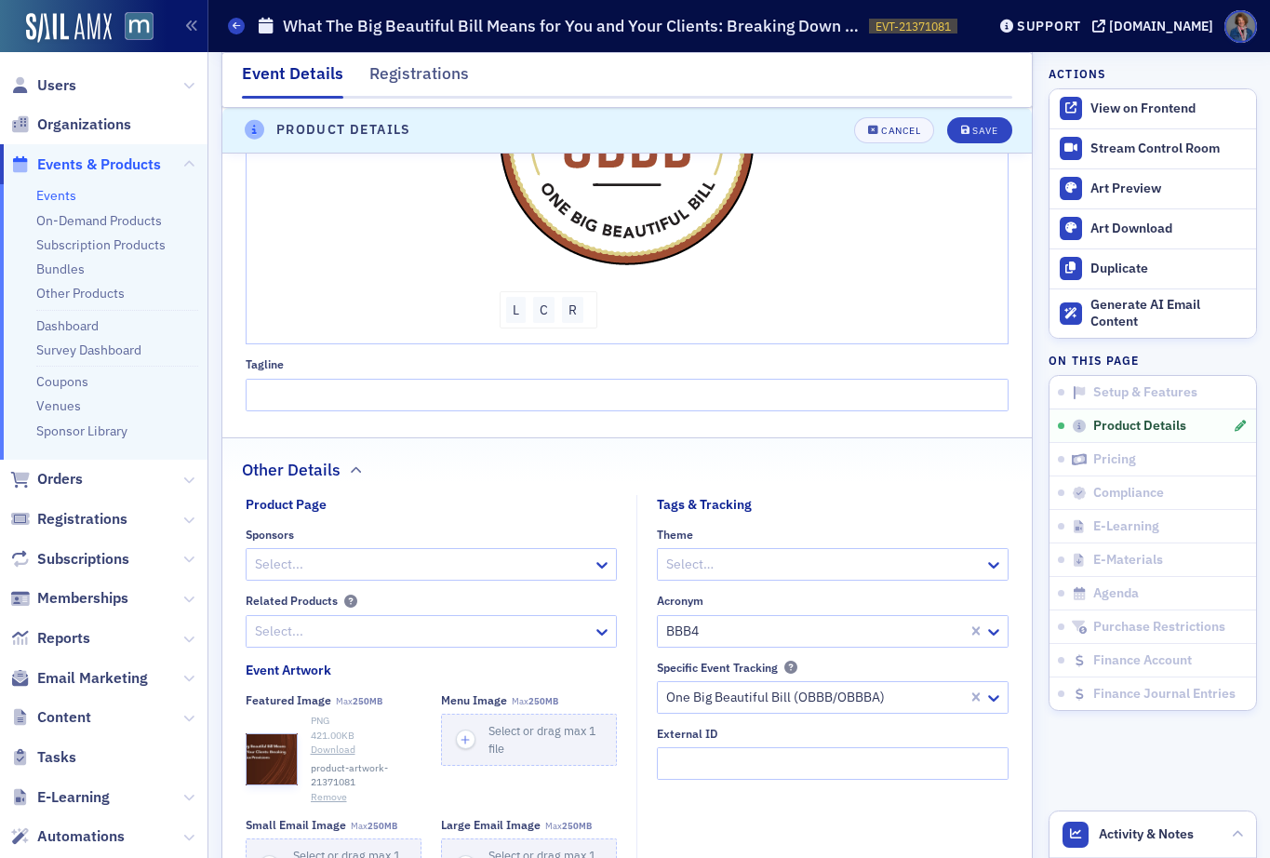
scroll to position [1551, 0]
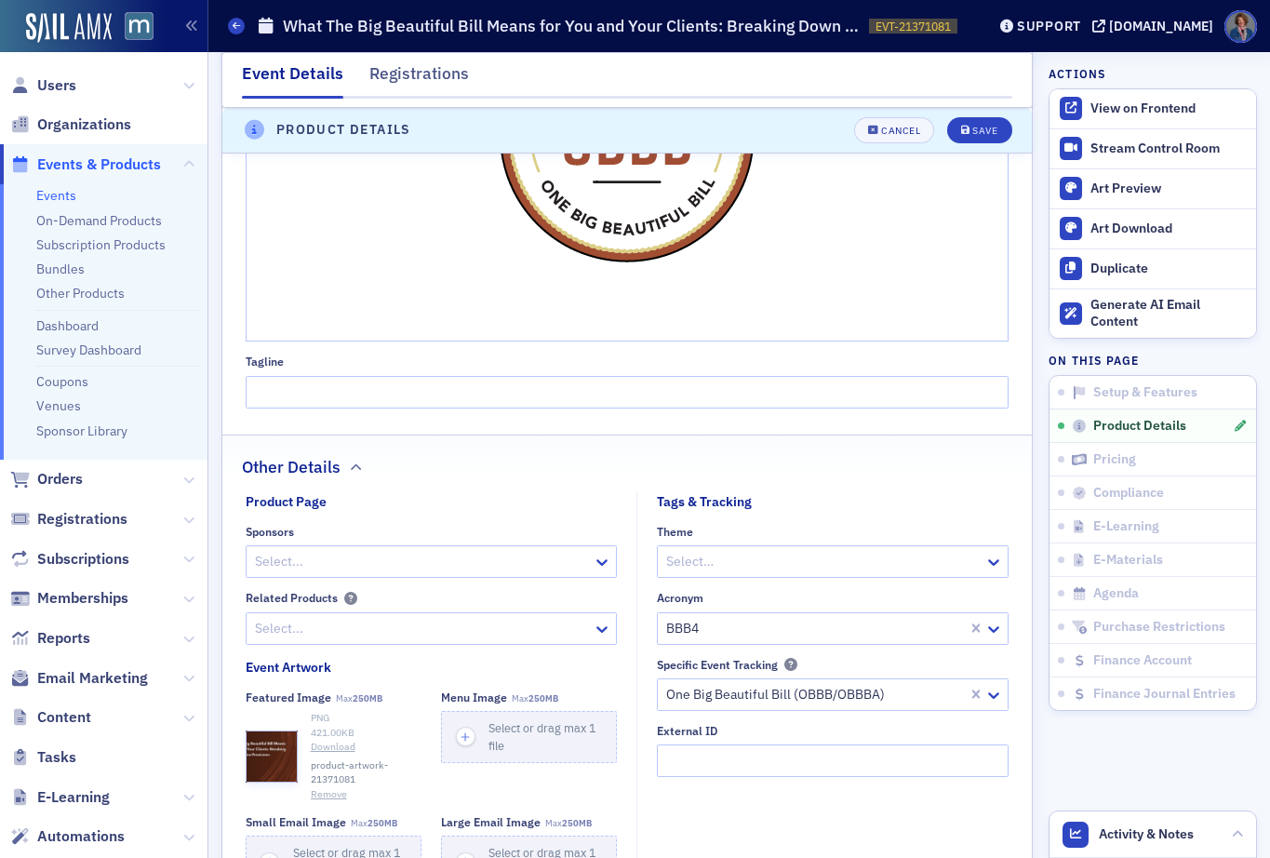
click at [412, 625] on div at bounding box center [422, 628] width 339 height 23
type input "Maryland"
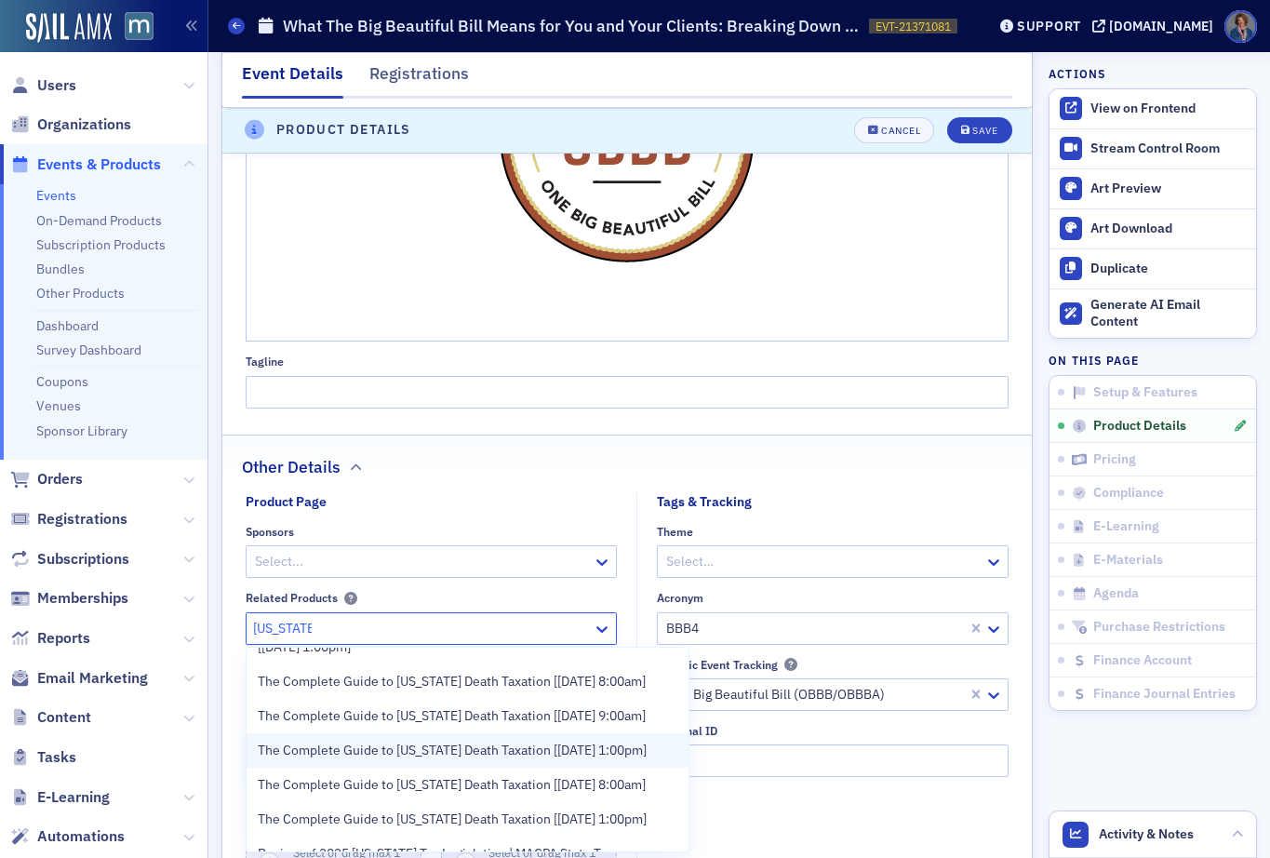
scroll to position [328, 0]
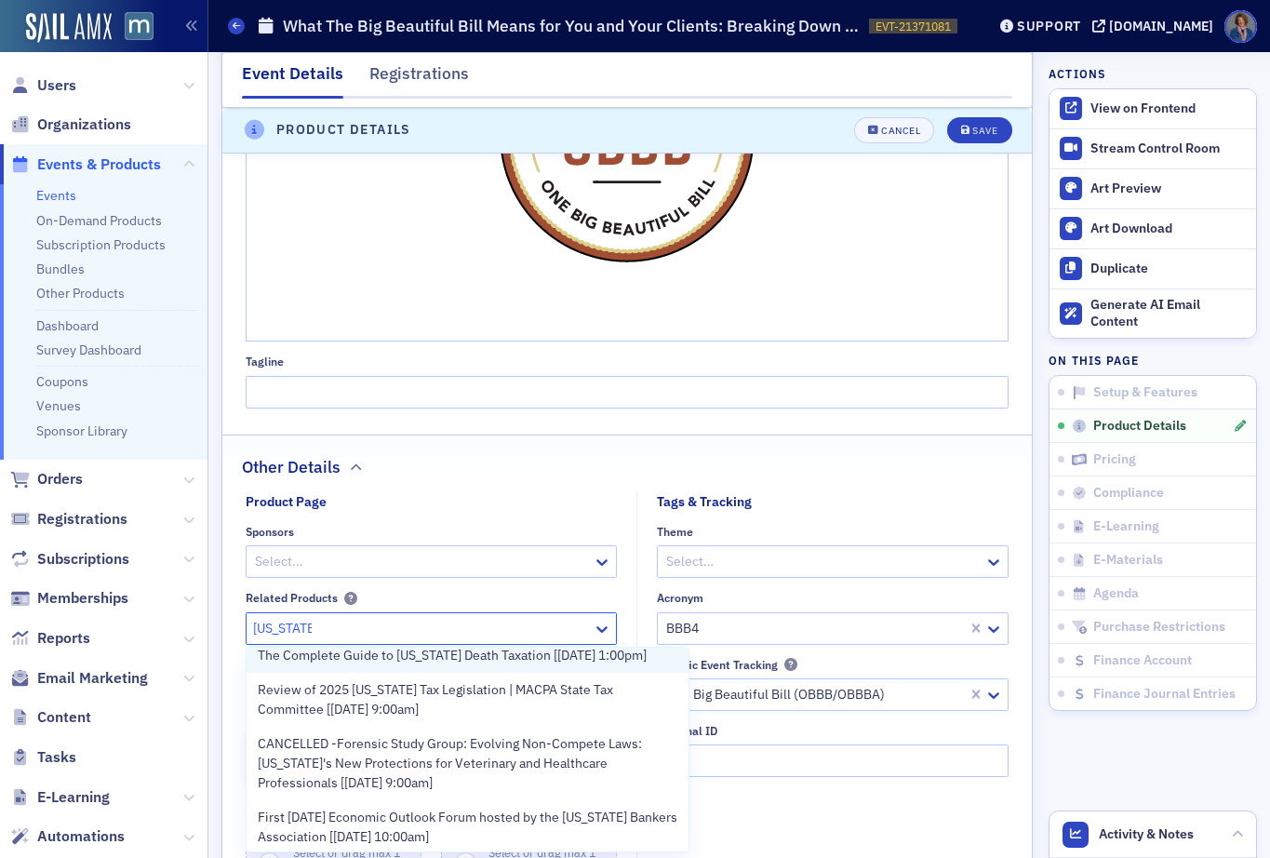
click at [487, 673] on div "The Complete Guide to Maryland Death Taxation [1/8/2026 1:00pm]" at bounding box center [468, 655] width 443 height 34
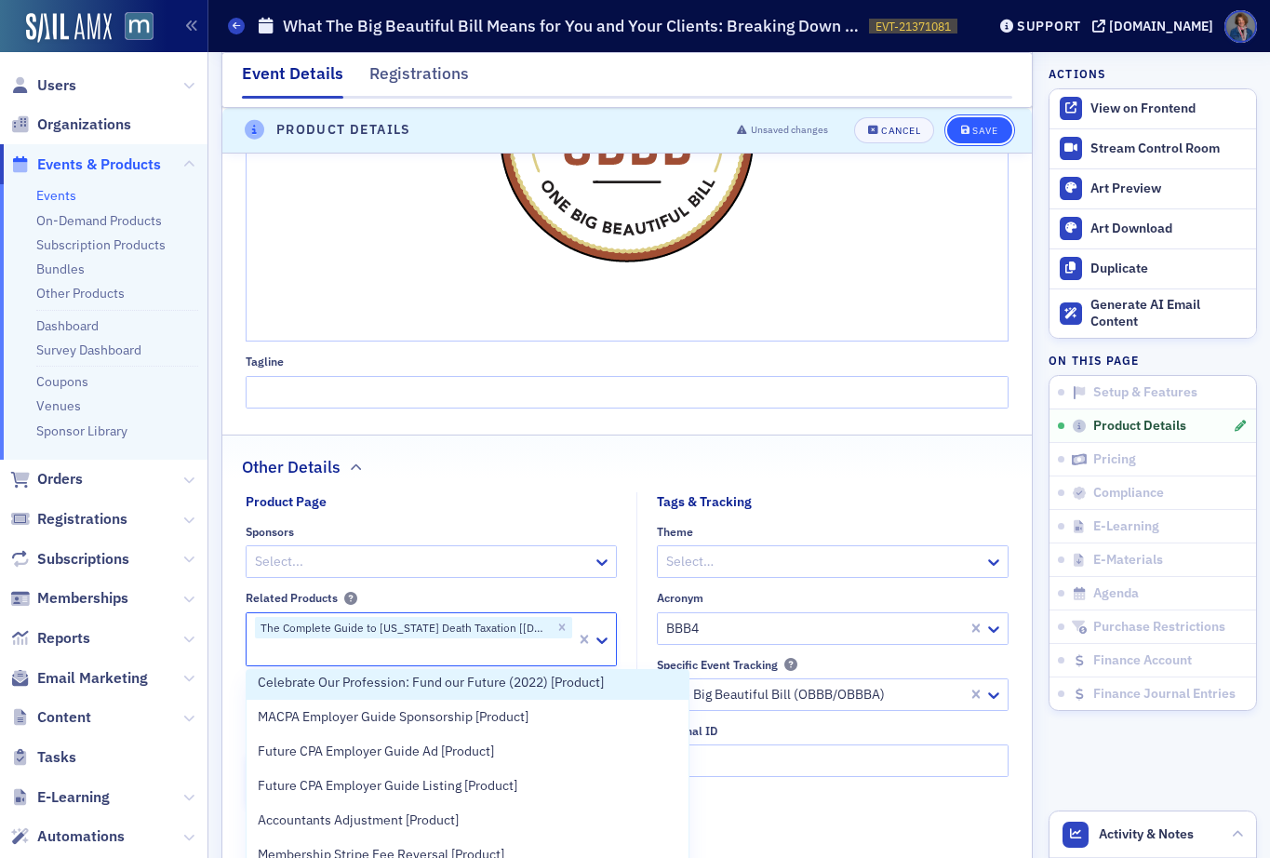
click at [972, 130] on div "Save" at bounding box center [984, 131] width 25 height 10
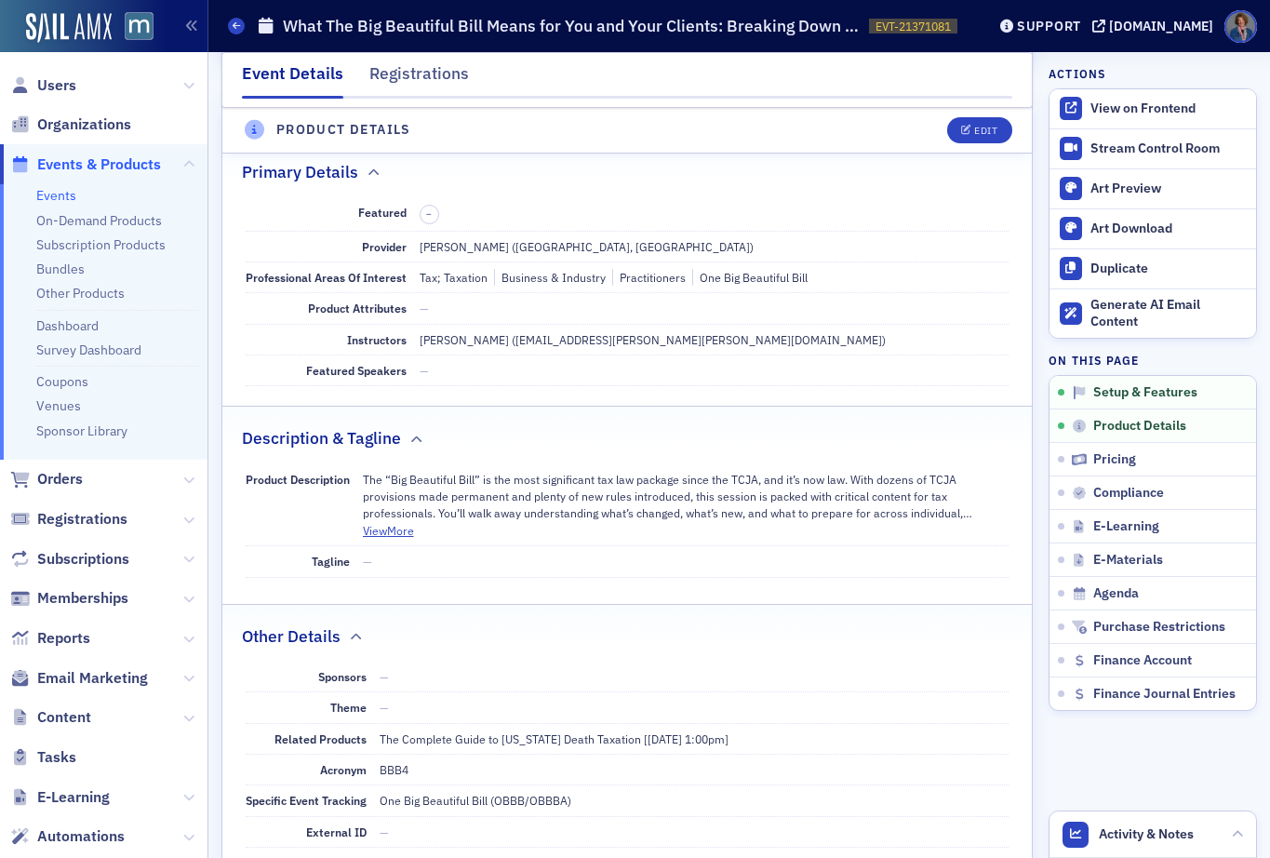
scroll to position [449, 0]
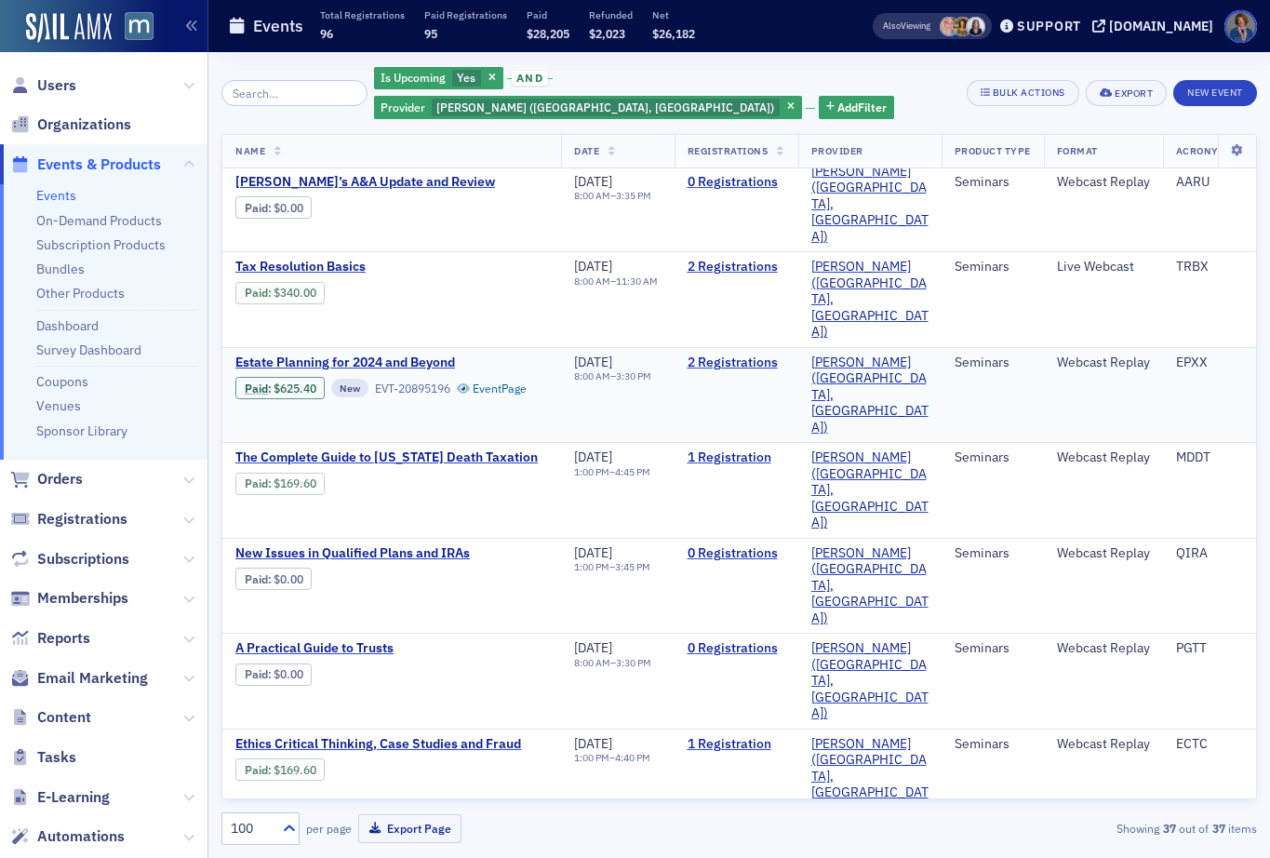
scroll to position [1941, 0]
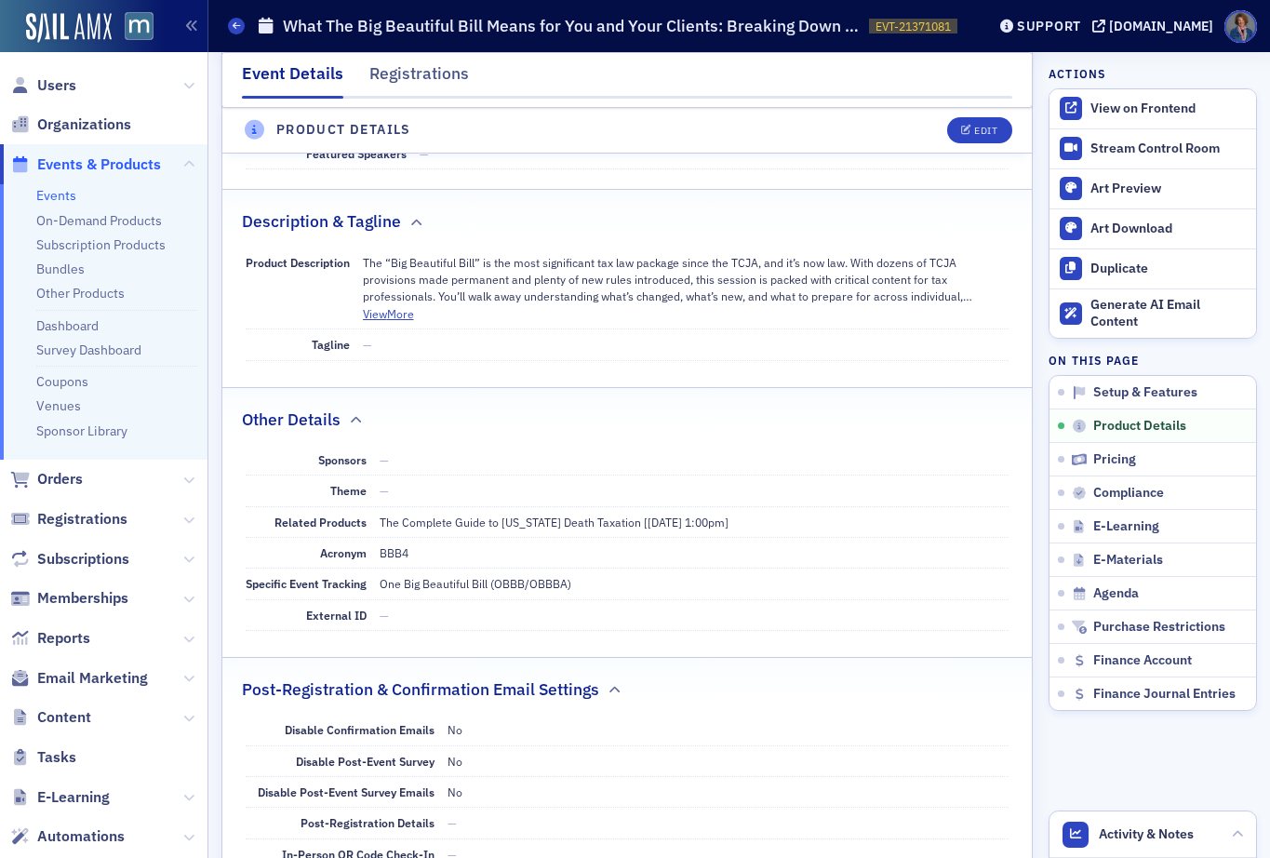
scroll to position [689, 0]
click at [974, 127] on div "Edit" at bounding box center [985, 131] width 23 height 10
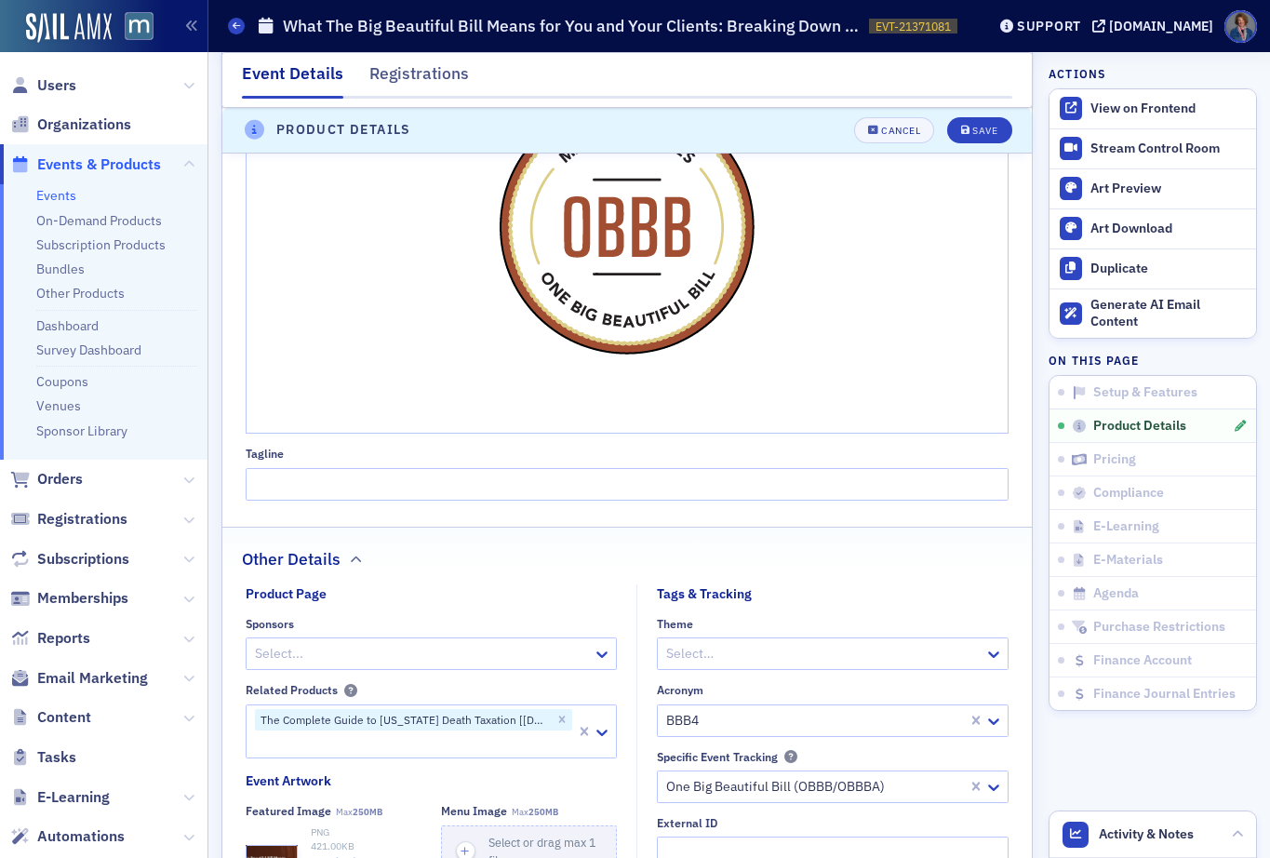
scroll to position [1561, 0]
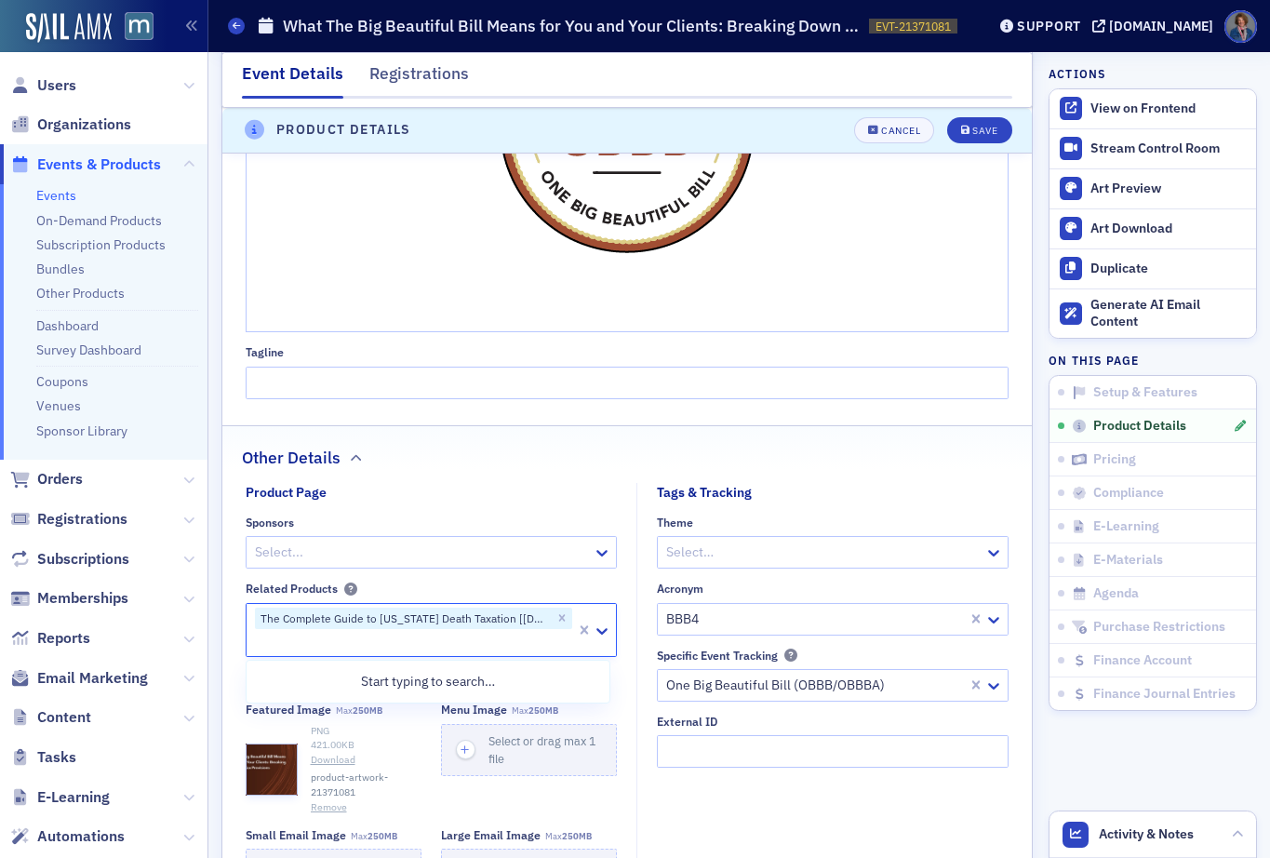
click at [412, 640] on div at bounding box center [414, 642] width 322 height 23
type input "1040"
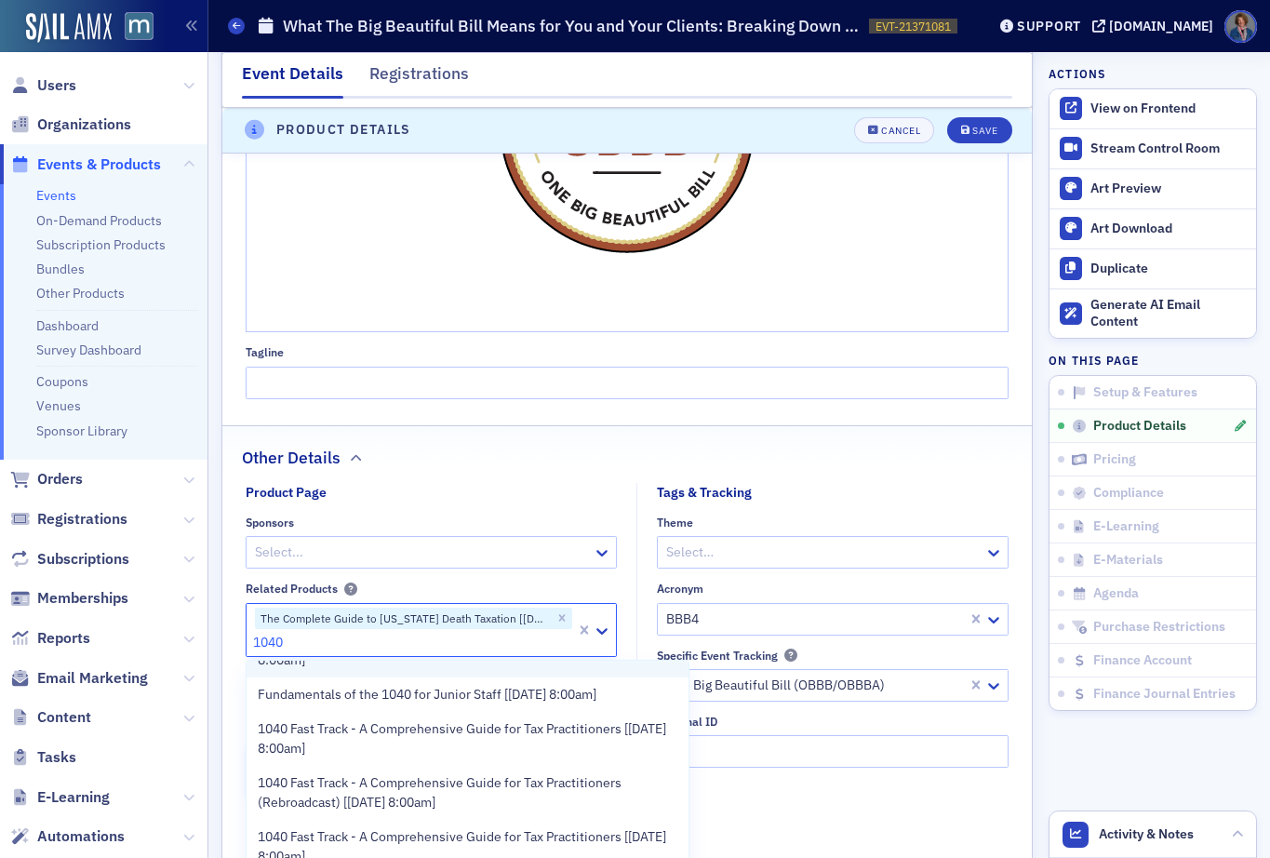
scroll to position [57, 0]
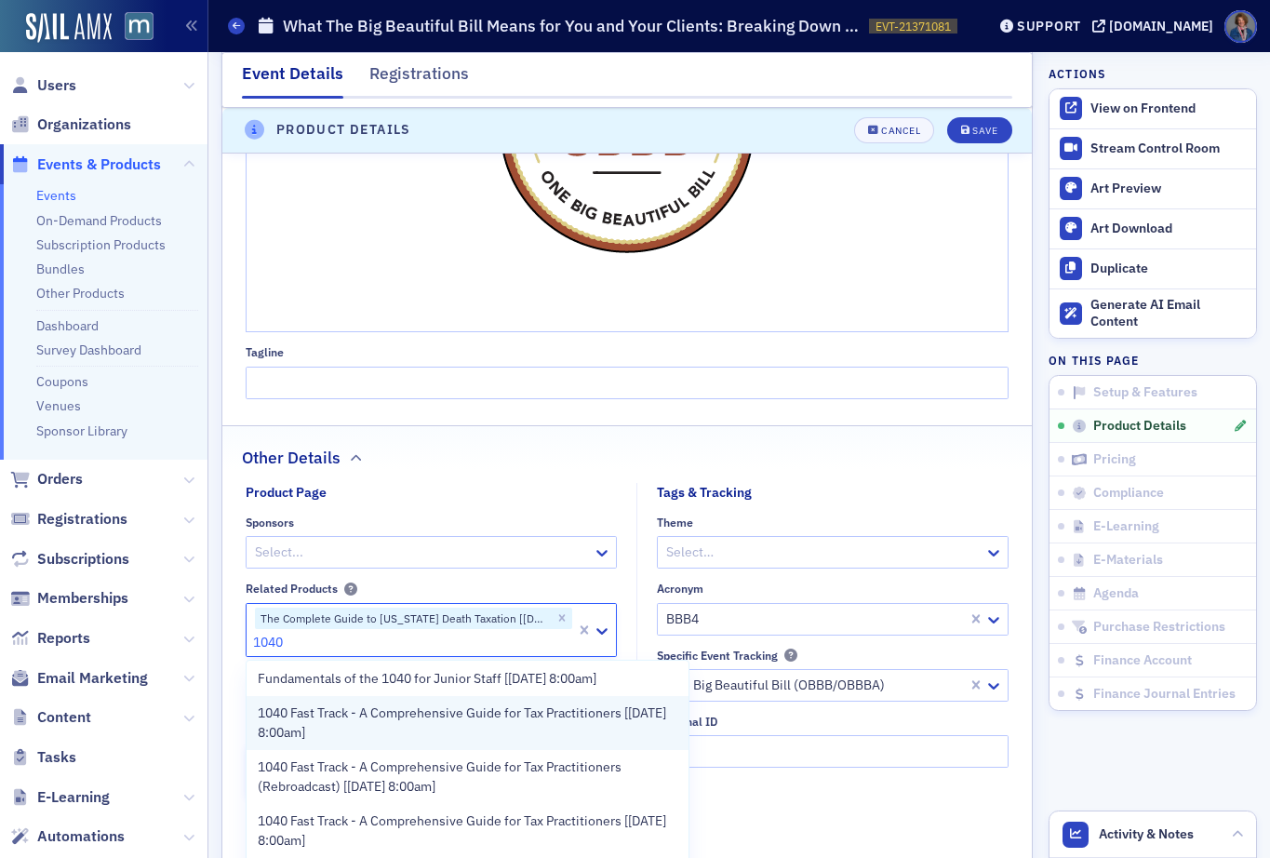
click at [428, 732] on span "1040 Fast Track - A Comprehensive Guide for Tax Practitioners [1/13/2026 8:00am]" at bounding box center [468, 723] width 421 height 39
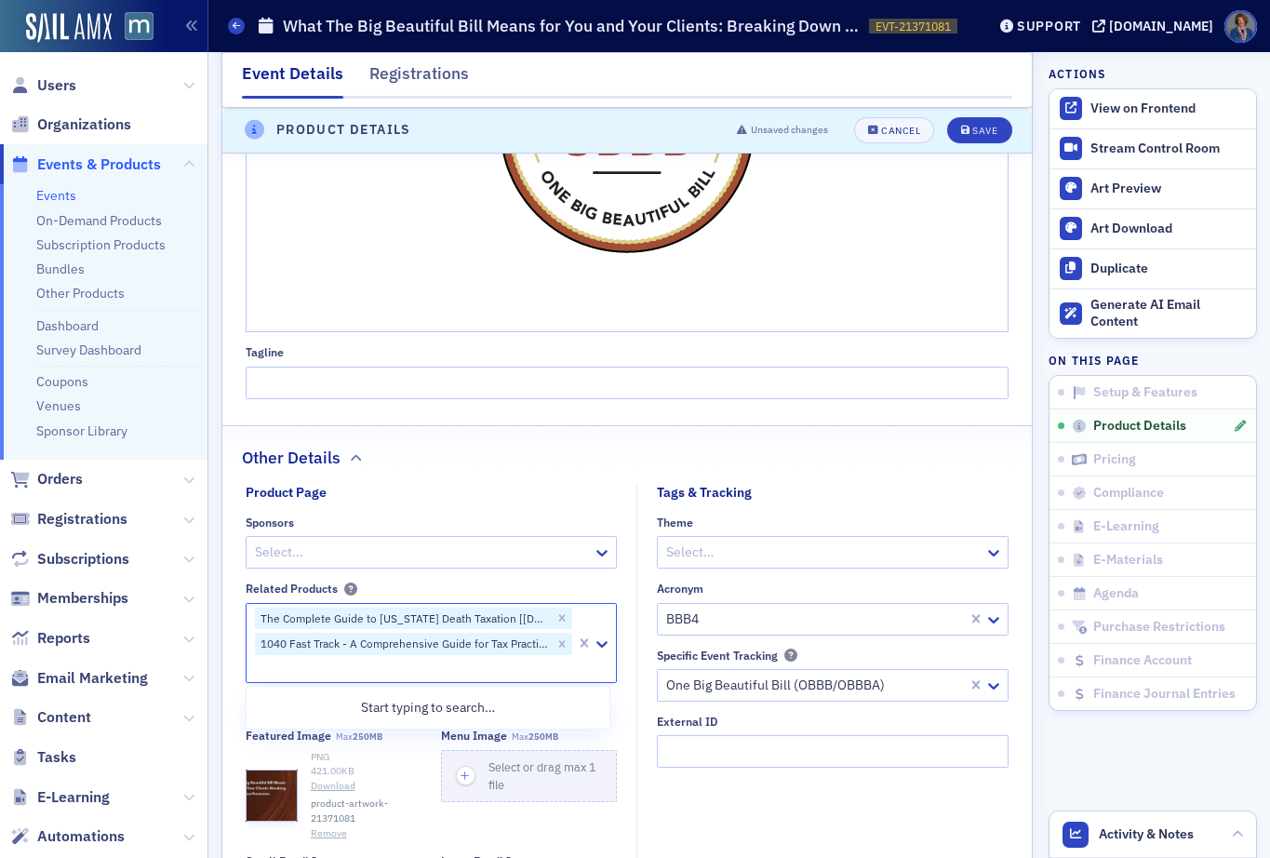
scroll to position [0, 0]
drag, startPoint x: 968, startPoint y: 132, endPoint x: 946, endPoint y: 192, distance: 63.3
click at [972, 132] on div "Save" at bounding box center [984, 131] width 25 height 10
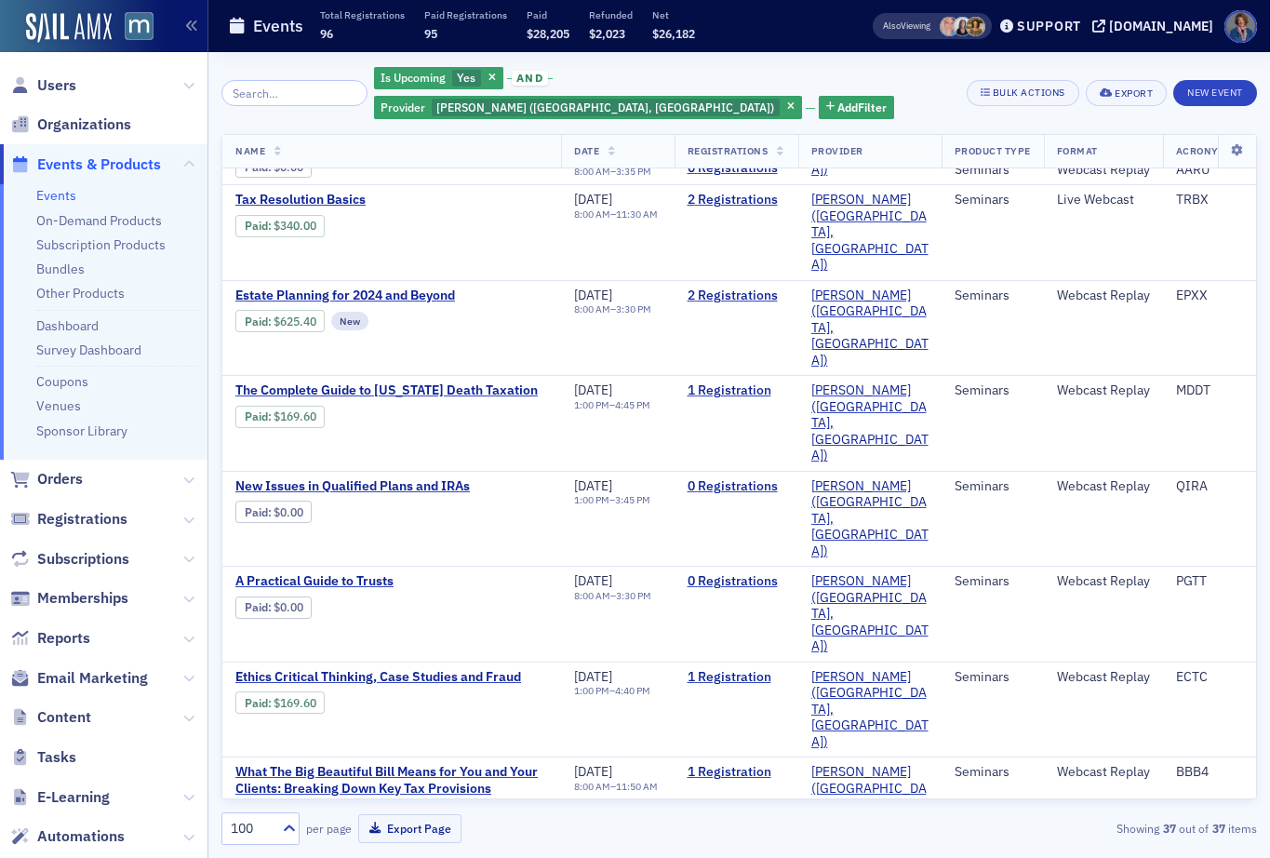
scroll to position [1941, 0]
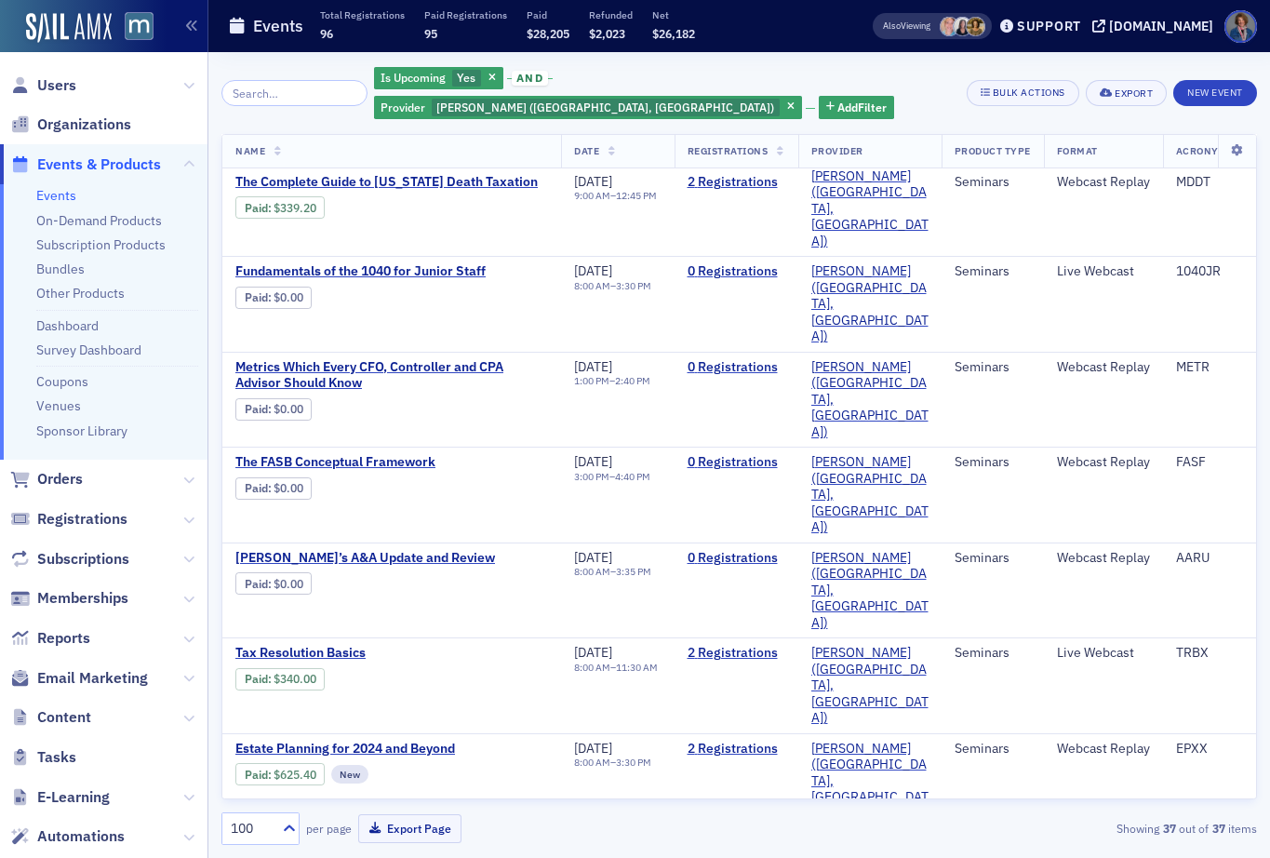
scroll to position [1941, 0]
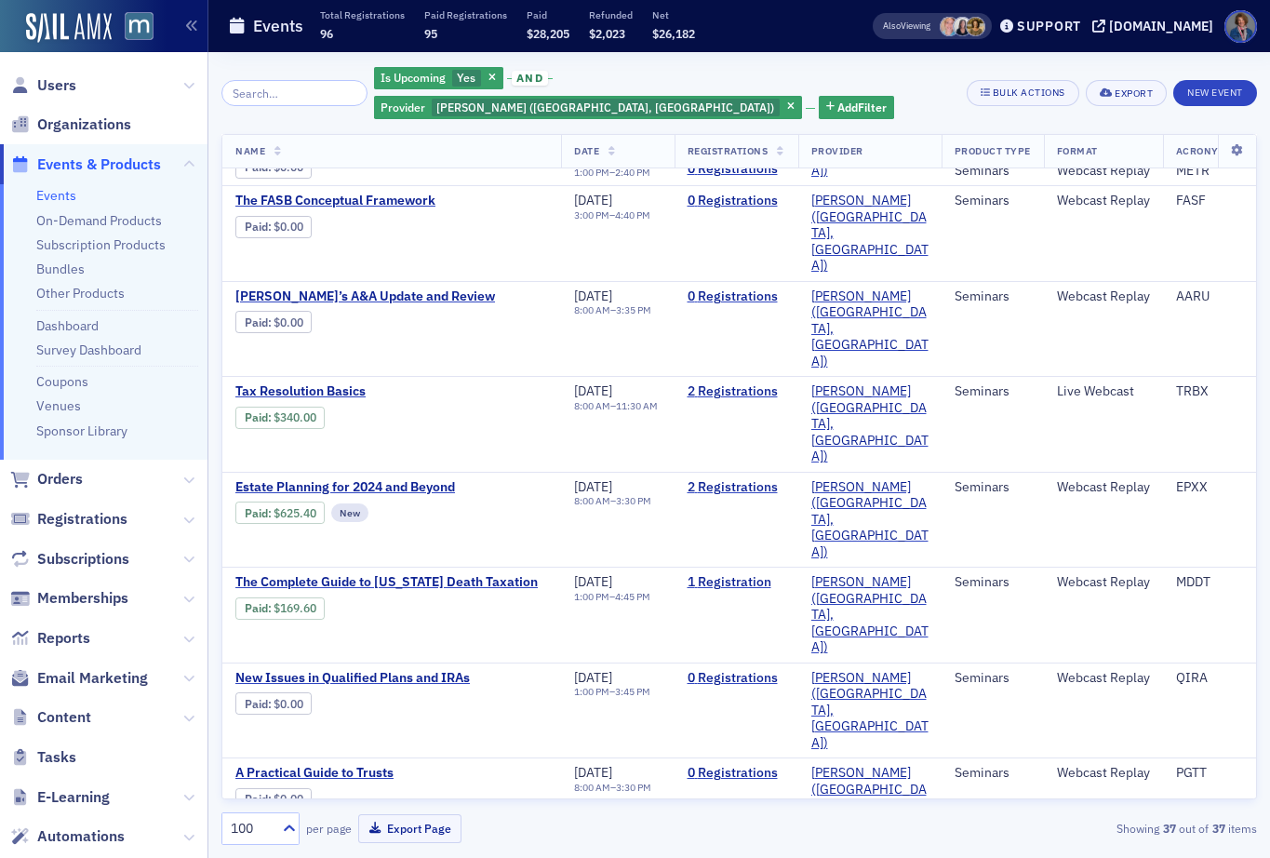
scroll to position [1781, 0]
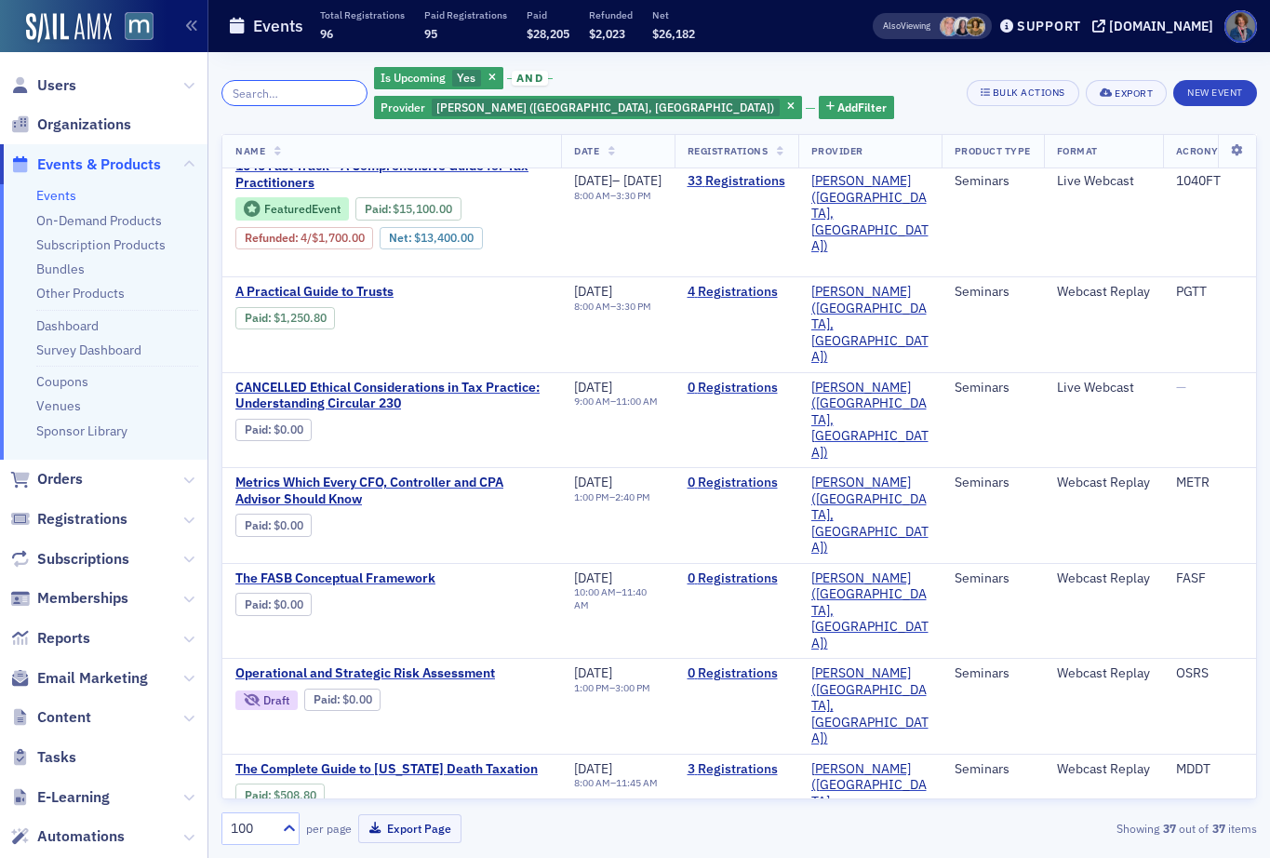
scroll to position [17, 0]
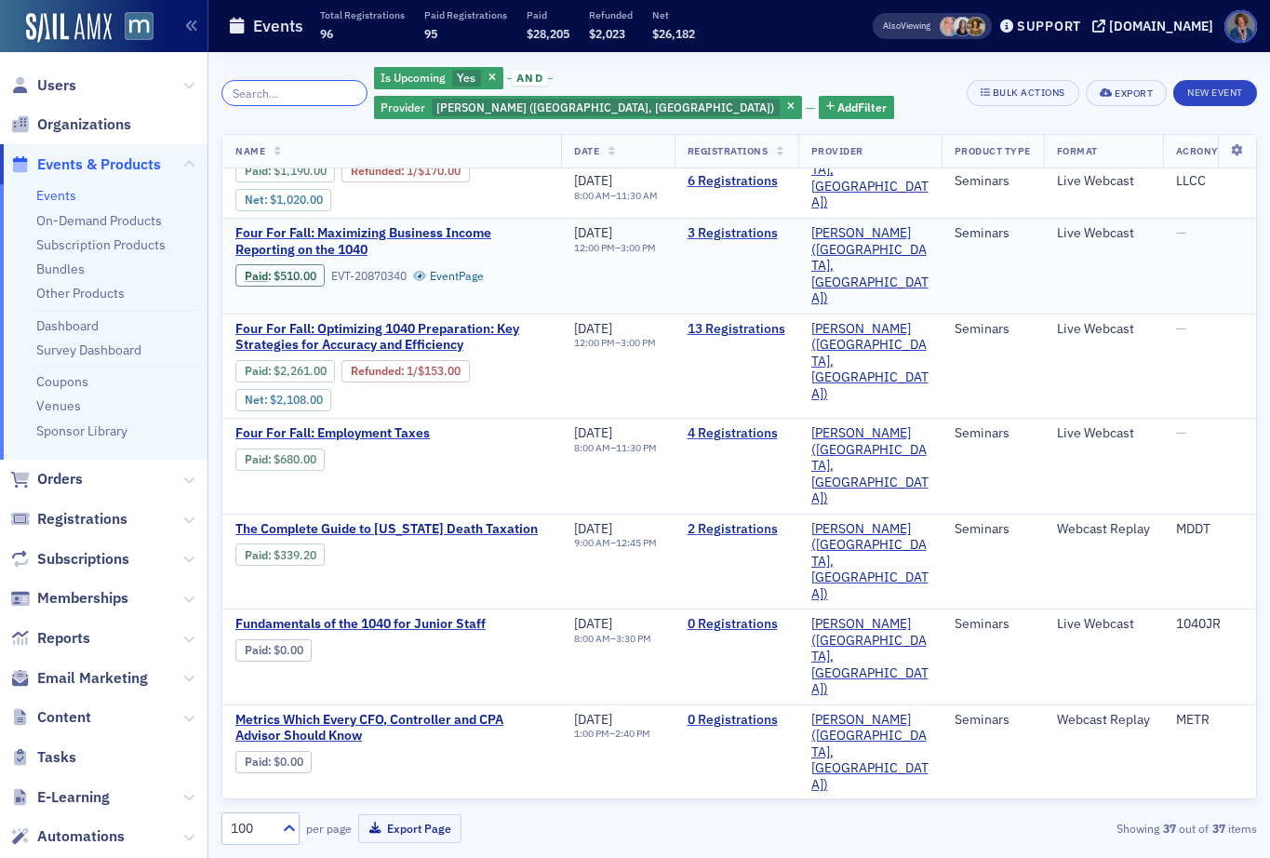
scroll to position [1135, 0]
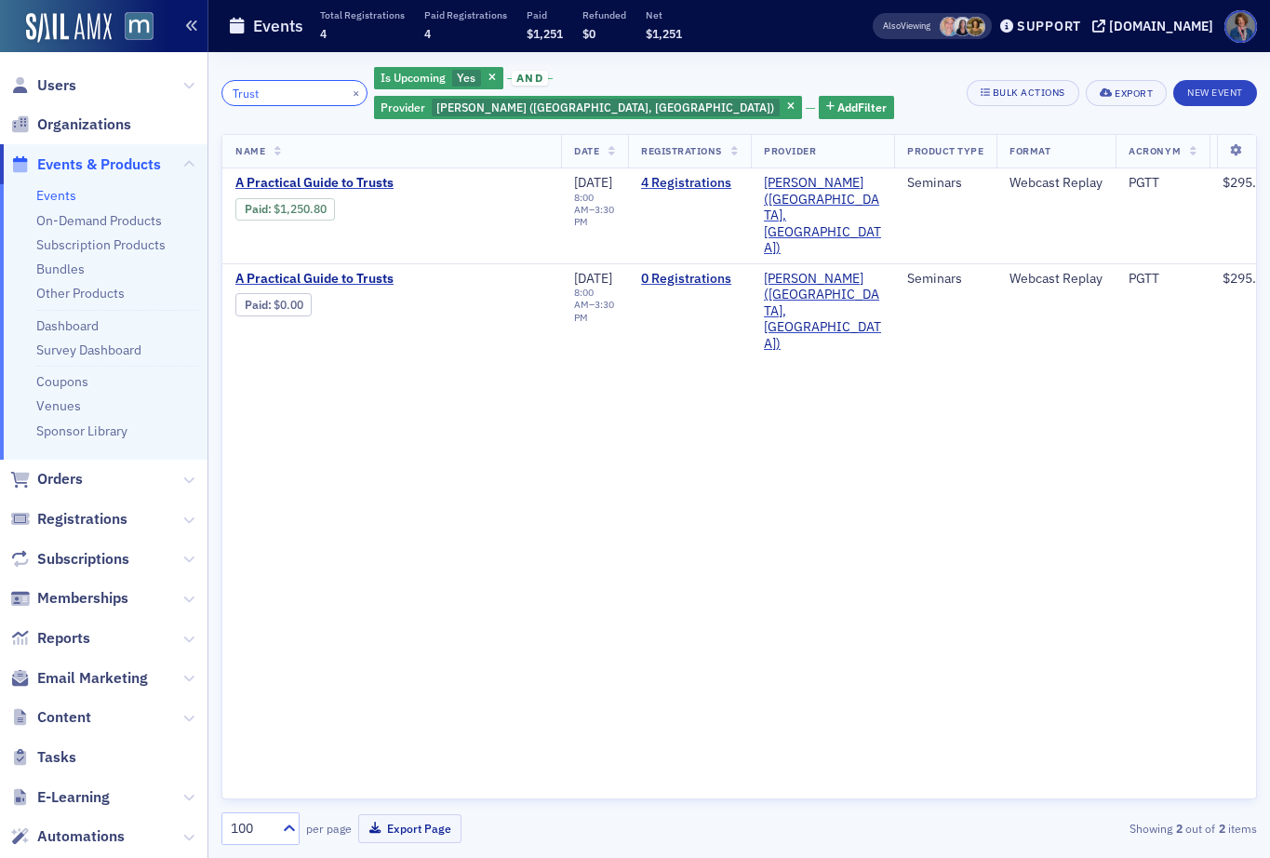
type input "Trust"
click at [365, 84] on button "×" at bounding box center [356, 92] width 17 height 17
